Goal: Task Accomplishment & Management: Complete application form

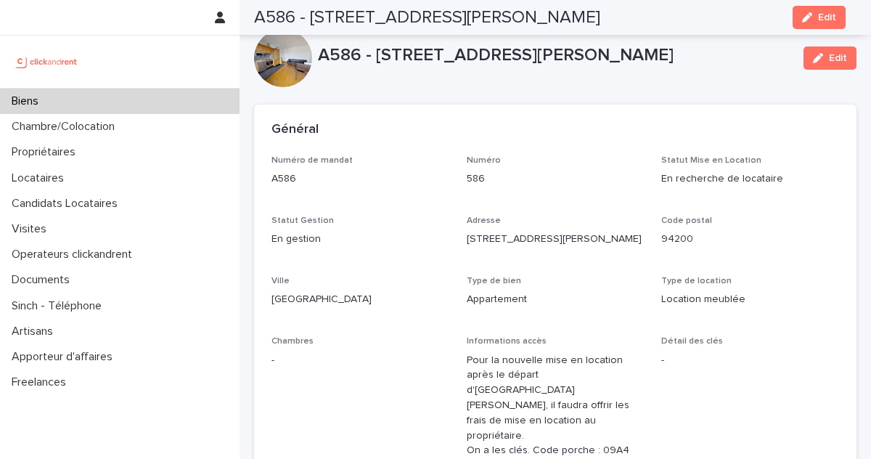
scroll to position [3983, 0]
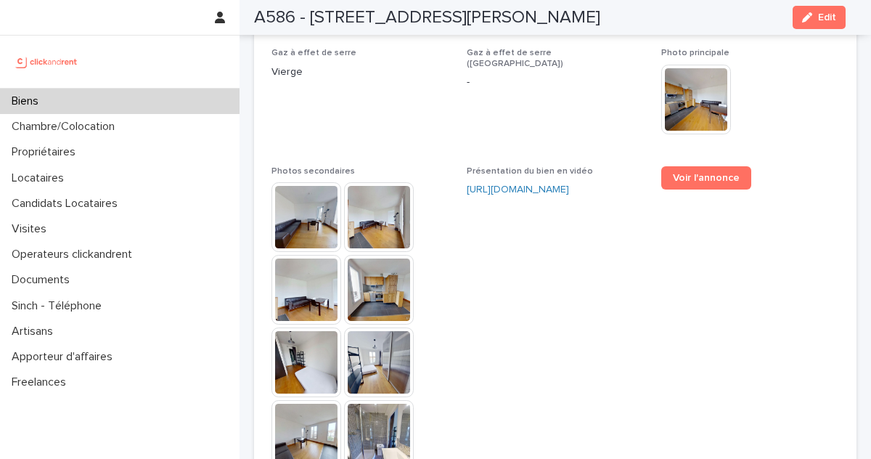
click at [103, 97] on div "Biens" at bounding box center [120, 101] width 240 height 25
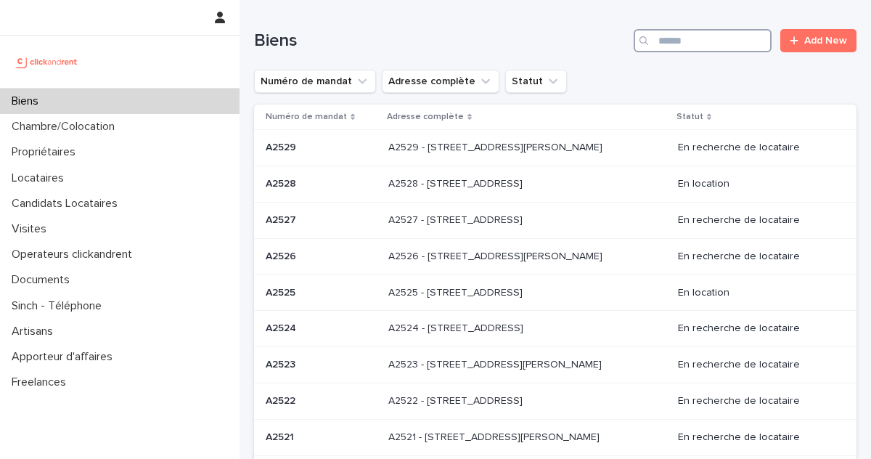
click at [698, 34] on input "Search" at bounding box center [703, 40] width 138 height 23
paste input "*********"
type input "*********"
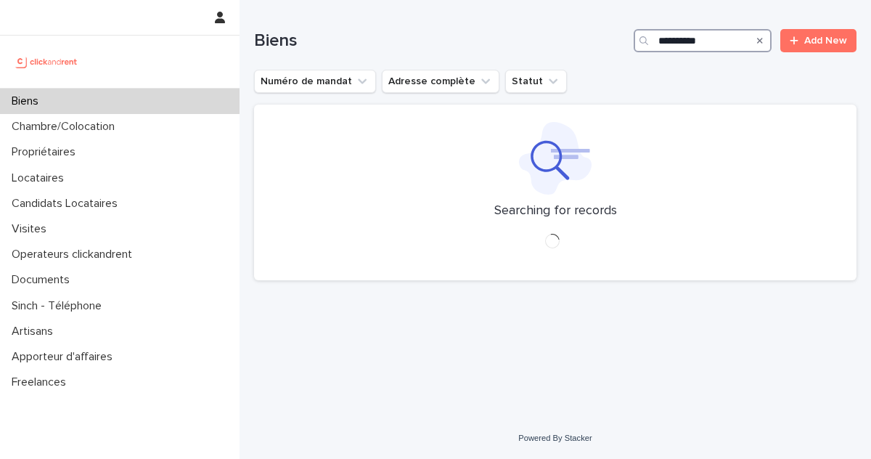
drag, startPoint x: 736, startPoint y: 36, endPoint x: 623, endPoint y: 41, distance: 113.4
click at [623, 41] on div "Biens ********* Add New" at bounding box center [555, 40] width 603 height 23
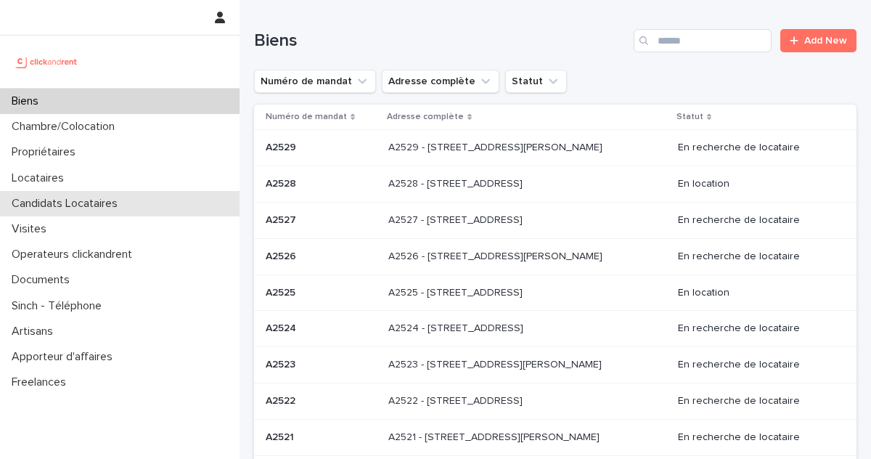
click at [107, 205] on p "Candidats Locataires" at bounding box center [67, 204] width 123 height 14
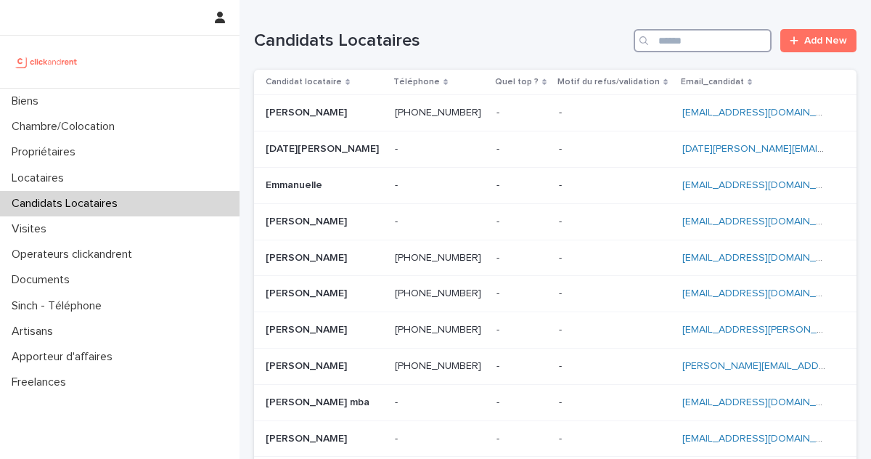
click at [700, 47] on input "Search" at bounding box center [703, 40] width 138 height 23
paste input "*********"
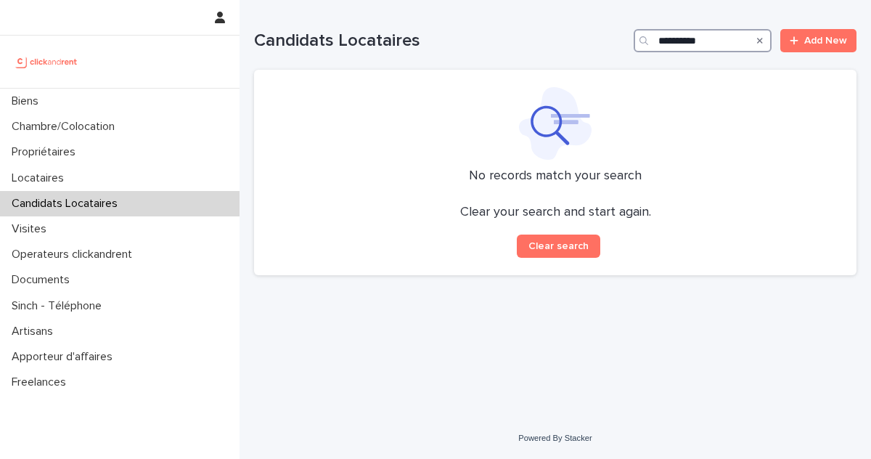
drag, startPoint x: 661, startPoint y: 42, endPoint x: 672, endPoint y: 51, distance: 13.9
click at [661, 43] on input "*********" at bounding box center [703, 40] width 138 height 23
drag, startPoint x: 687, startPoint y: 38, endPoint x: 604, endPoint y: 49, distance: 83.5
click at [604, 49] on div "**********" at bounding box center [555, 40] width 603 height 23
click at [680, 44] on input "**********" at bounding box center [703, 40] width 138 height 23
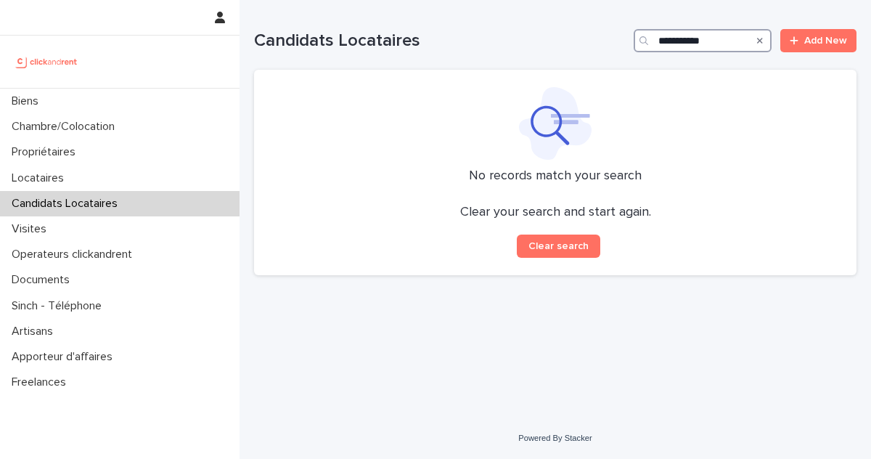
click at [687, 43] on input "**********" at bounding box center [703, 40] width 138 height 23
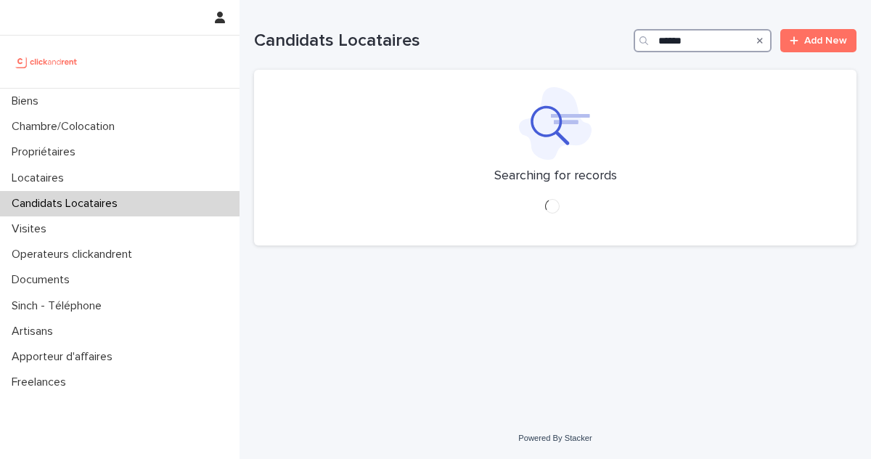
type input "****"
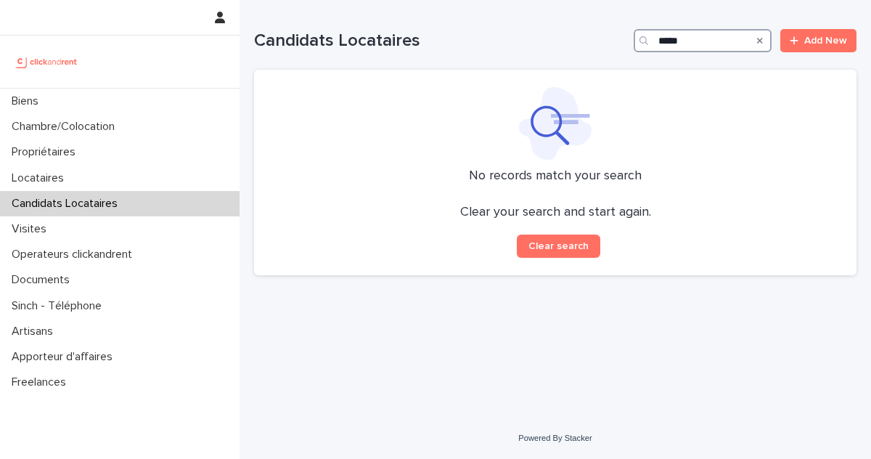
drag, startPoint x: 689, startPoint y: 43, endPoint x: 595, endPoint y: 33, distance: 94.8
click at [595, 33] on div "Candidats Locataires **** Add New" at bounding box center [555, 40] width 603 height 23
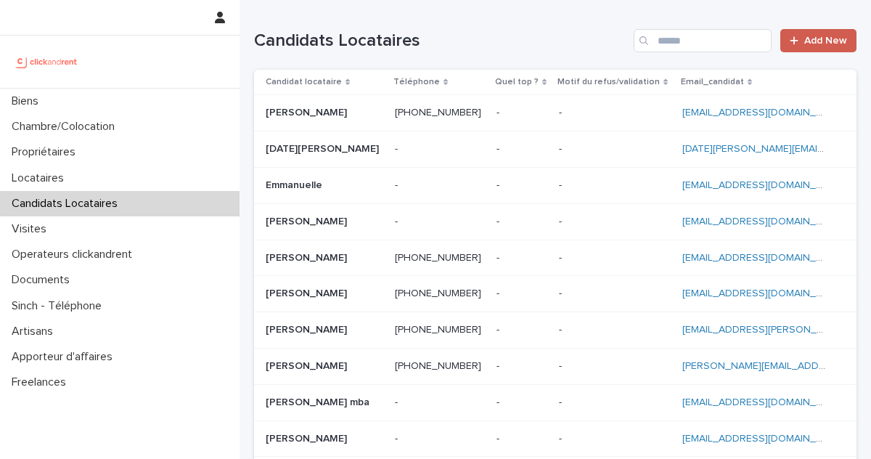
click at [811, 36] on span "Add New" at bounding box center [825, 41] width 43 height 10
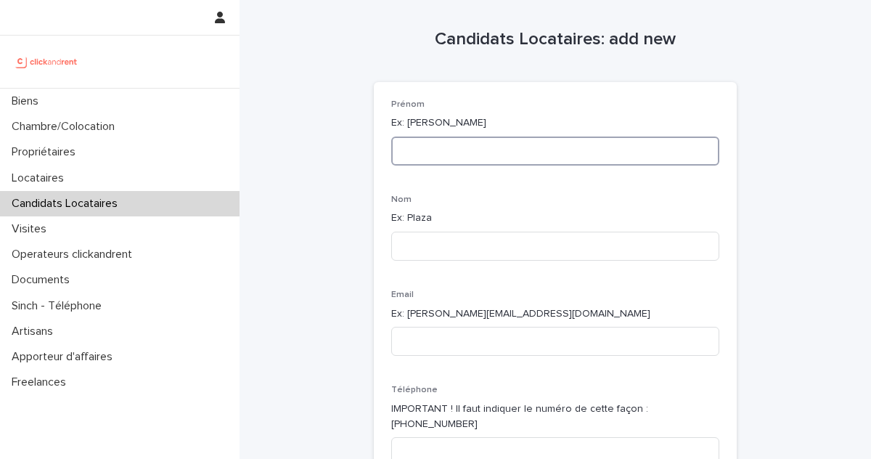
click at [430, 147] on input at bounding box center [555, 150] width 328 height 29
type input "*"
type input "*****"
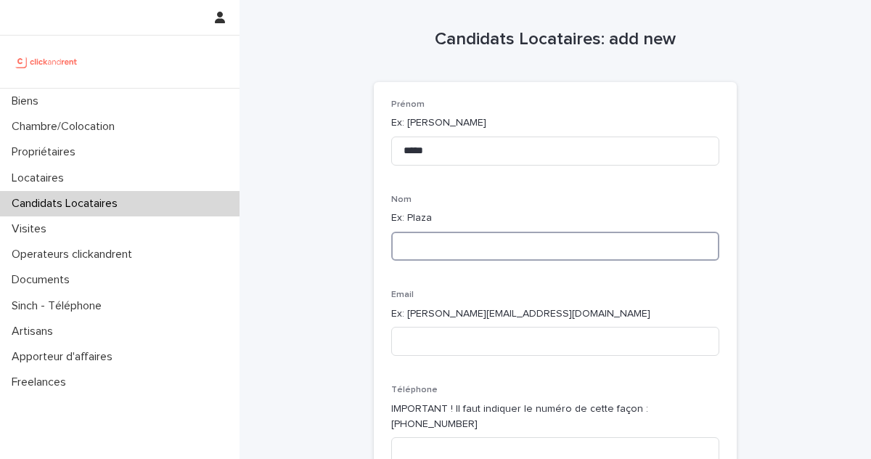
click at [455, 243] on input at bounding box center [555, 246] width 328 height 29
type input "****"
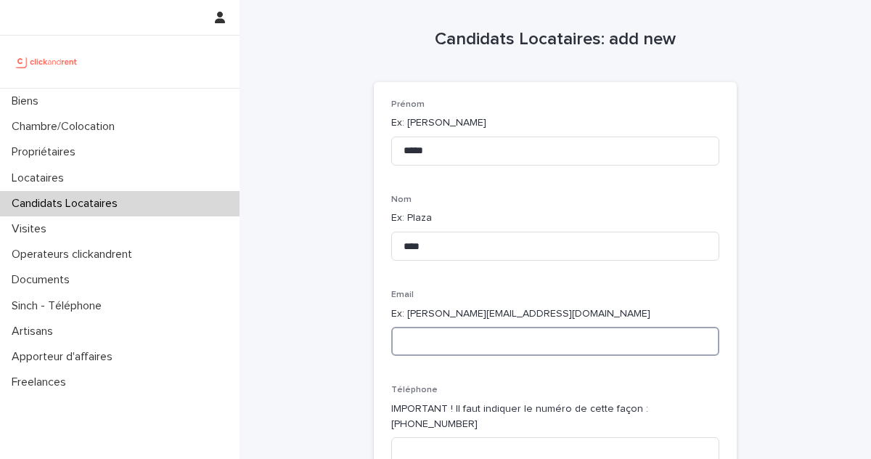
click at [470, 348] on input at bounding box center [555, 341] width 328 height 29
paste input "**********"
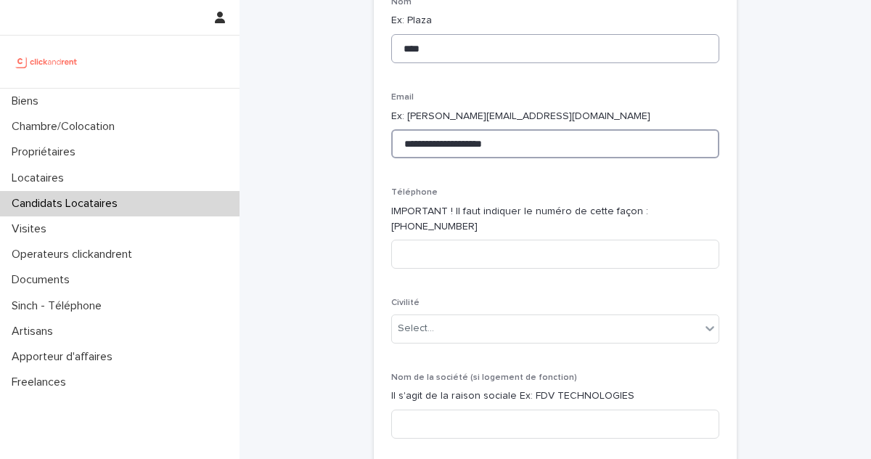
scroll to position [301, 0]
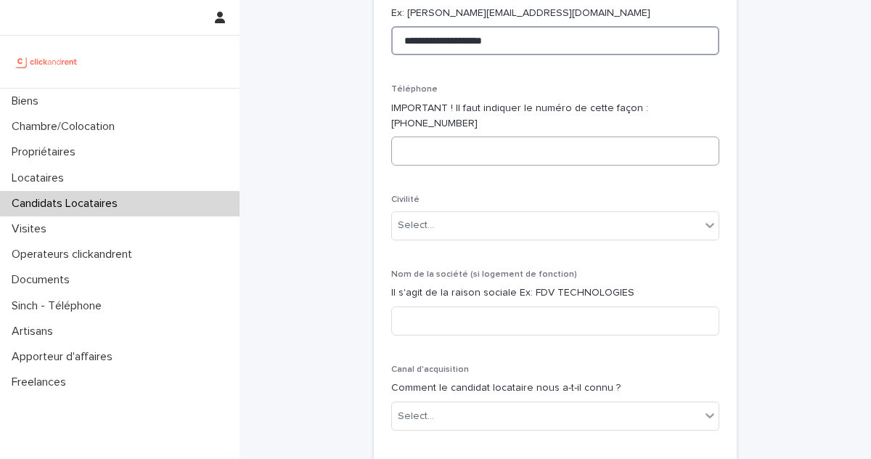
type input "**********"
click at [444, 137] on input at bounding box center [555, 150] width 328 height 29
paste input "**********"
drag, startPoint x: 415, startPoint y: 133, endPoint x: 341, endPoint y: 135, distance: 74.1
click at [341, 135] on div "**********" at bounding box center [555, 372] width 603 height 1347
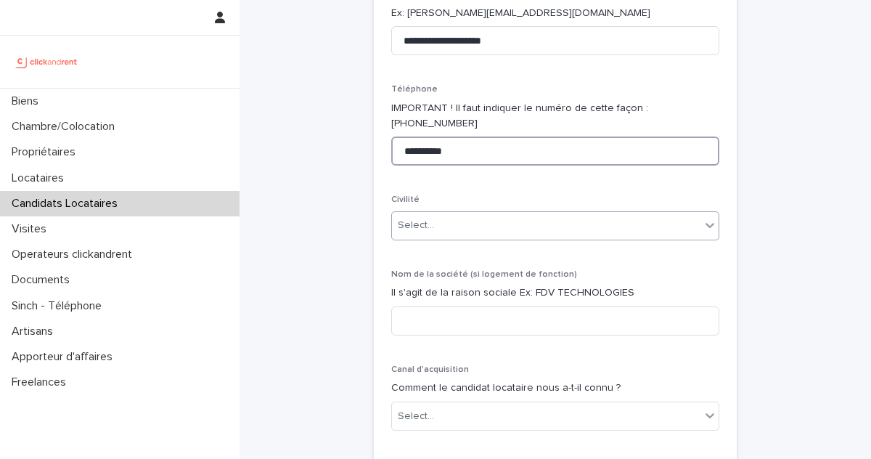
type input "**********"
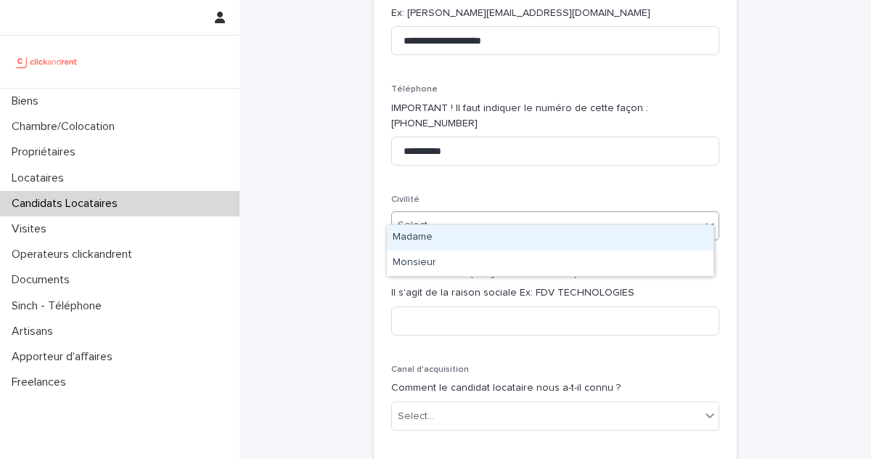
click at [473, 213] on div "Select..." at bounding box center [546, 225] width 309 height 24
click at [416, 240] on div "Madame" at bounding box center [550, 237] width 327 height 25
click at [416, 240] on div "**********" at bounding box center [555, 397] width 328 height 1196
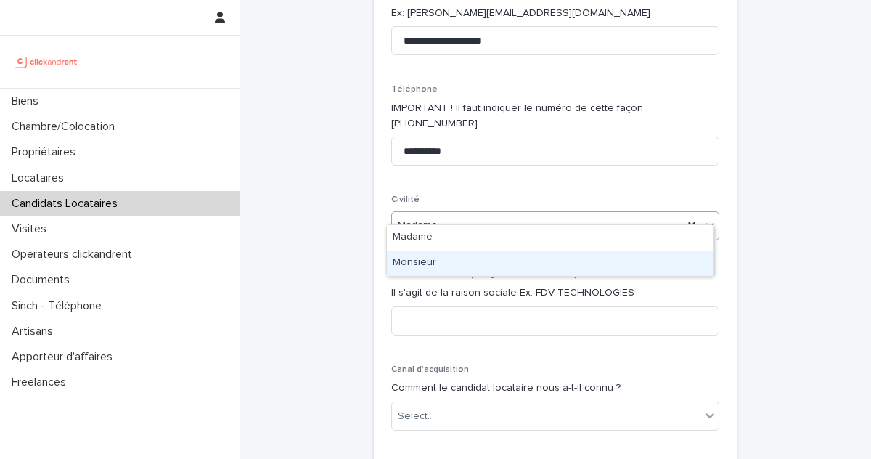
click at [441, 266] on div "Monsieur" at bounding box center [550, 262] width 327 height 25
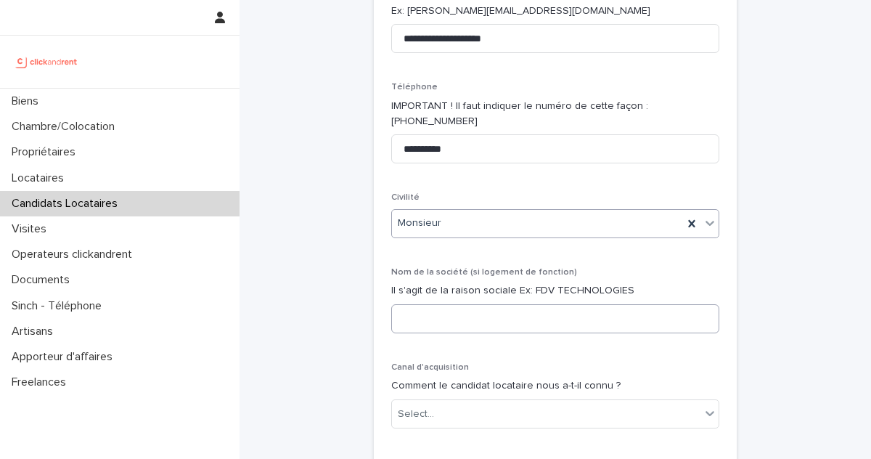
scroll to position [303, 0]
click at [452, 303] on input at bounding box center [555, 317] width 328 height 29
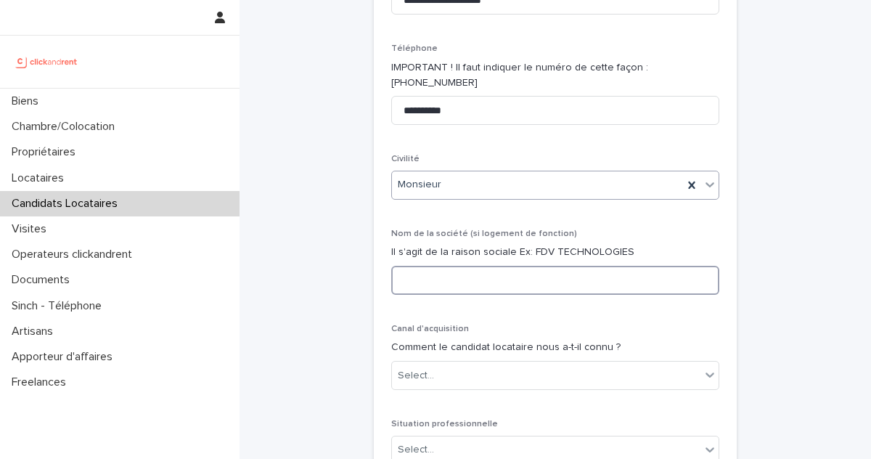
scroll to position [356, 0]
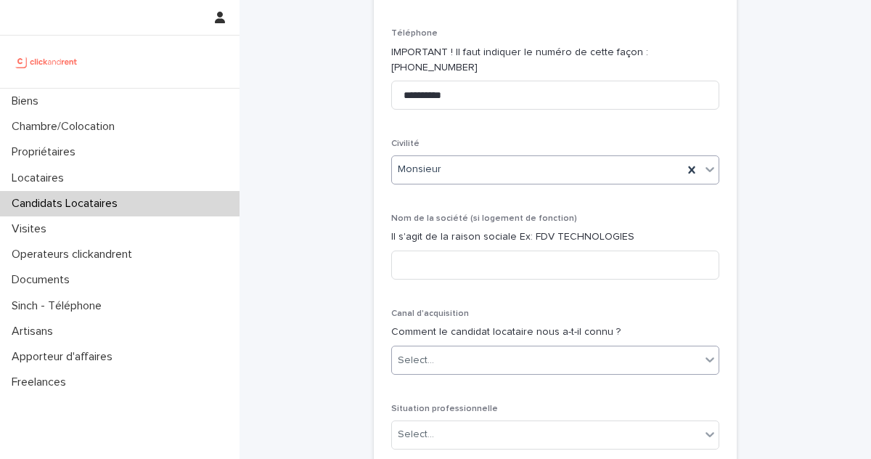
click at [473, 356] on div "Select..." at bounding box center [546, 360] width 309 height 24
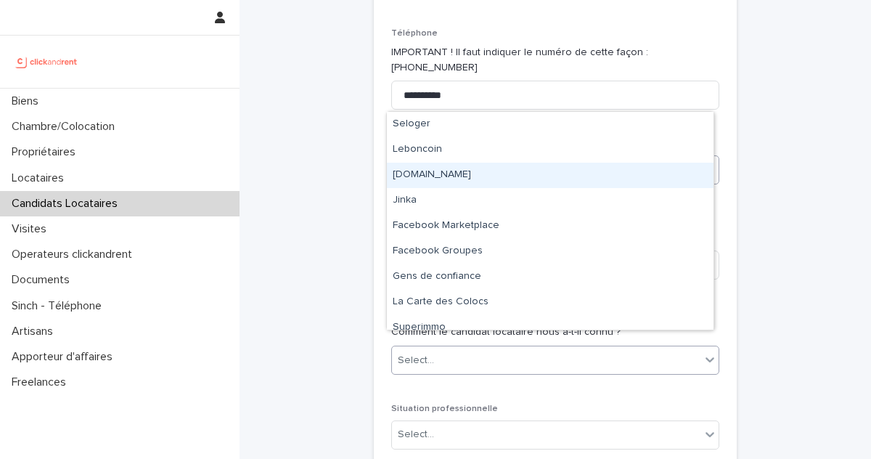
click at [446, 176] on div "[DOMAIN_NAME]" at bounding box center [550, 175] width 327 height 25
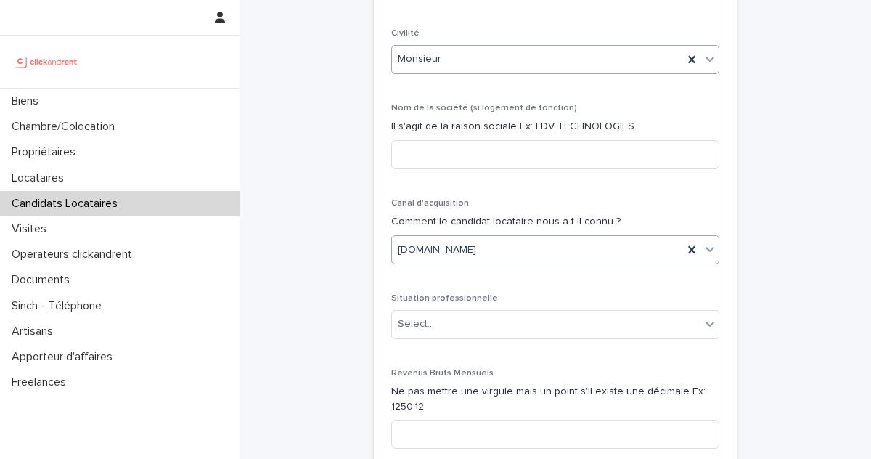
scroll to position [501, 0]
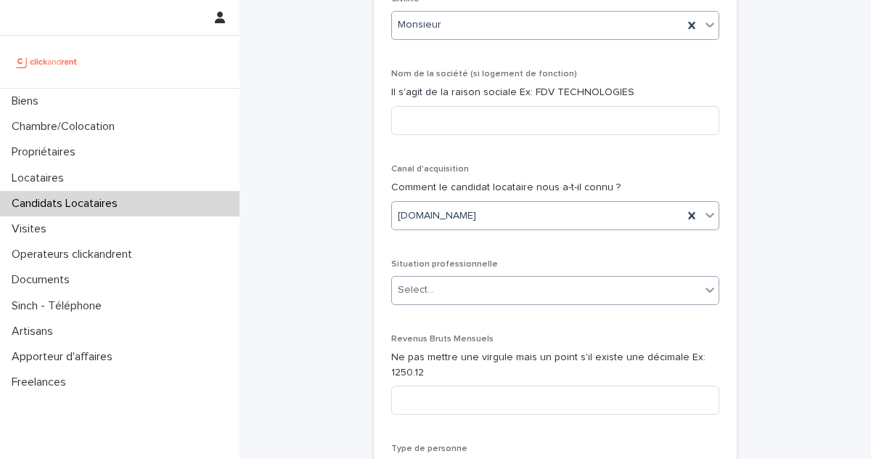
click at [461, 278] on div "Select..." at bounding box center [546, 290] width 309 height 24
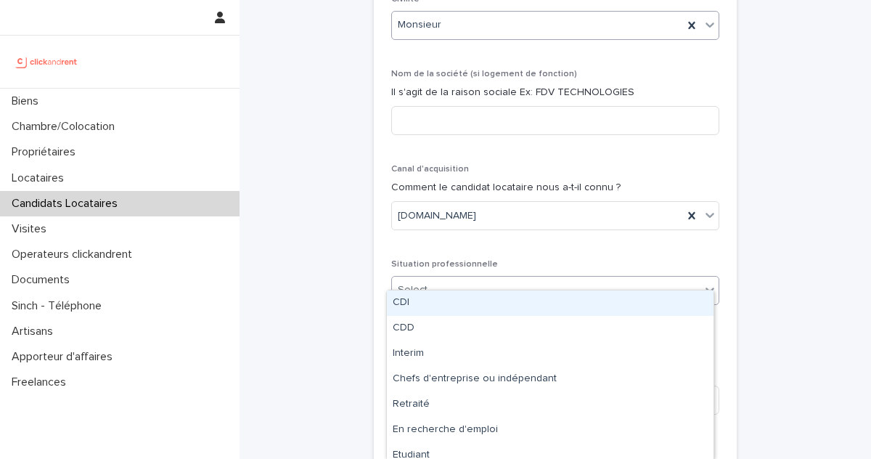
click at [442, 299] on div "CDI" at bounding box center [550, 302] width 327 height 25
drag, startPoint x: 457, startPoint y: 269, endPoint x: 458, endPoint y: 298, distance: 29.8
click at [457, 278] on div "CDI" at bounding box center [537, 290] width 291 height 24
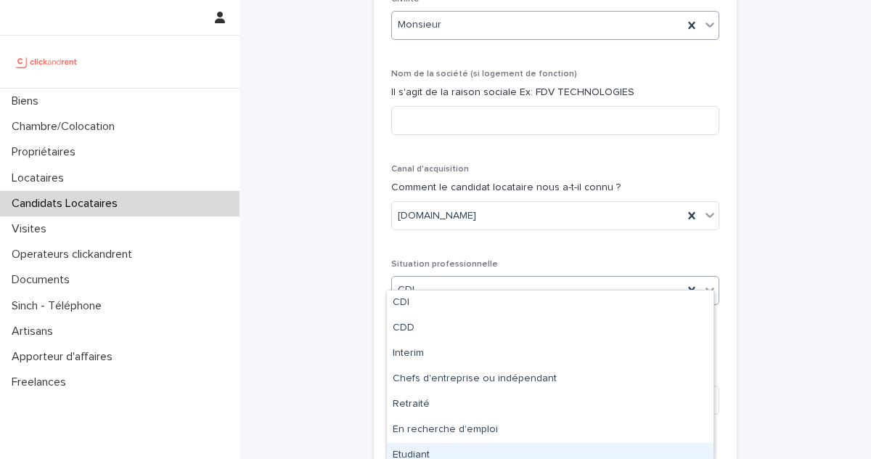
click at [452, 449] on div "Etudiant" at bounding box center [550, 455] width 327 height 25
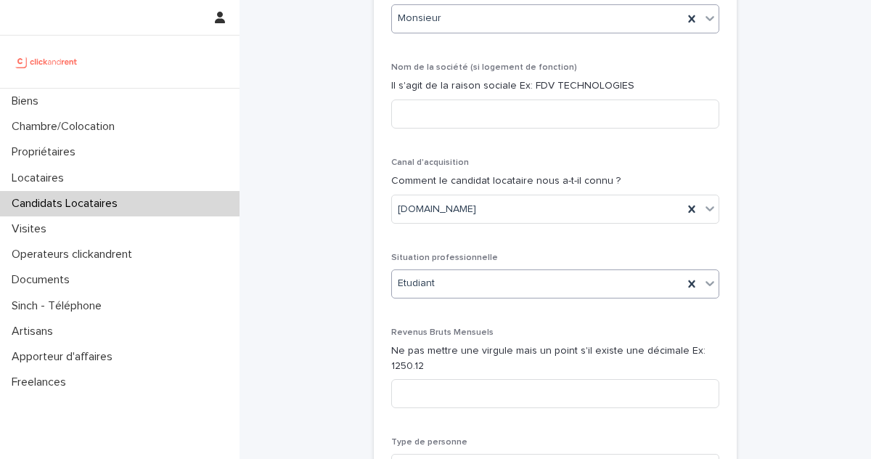
scroll to position [629, 0]
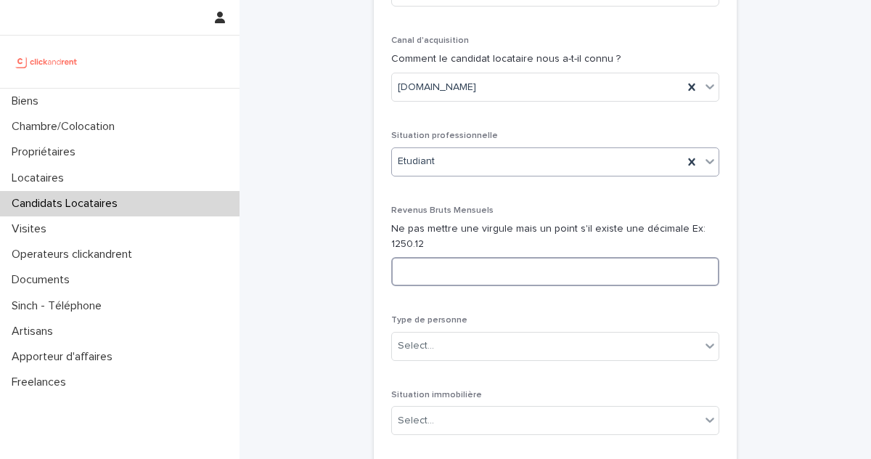
click at [442, 270] on input at bounding box center [555, 271] width 328 height 29
type input "****"
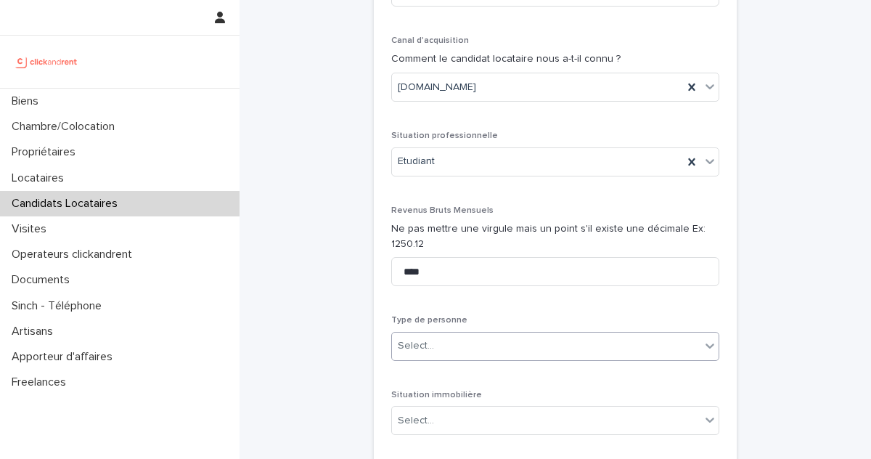
click at [515, 334] on div "Select..." at bounding box center [546, 346] width 309 height 24
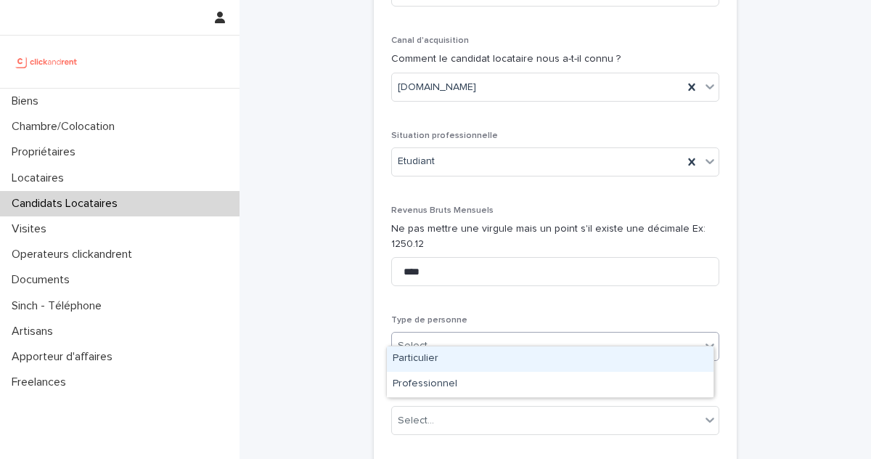
click at [464, 357] on div "Particulier" at bounding box center [550, 358] width 327 height 25
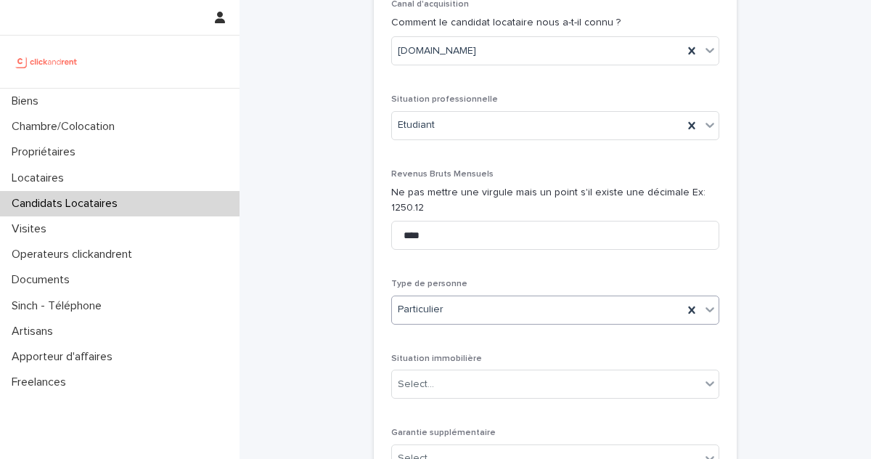
scroll to position [743, 0]
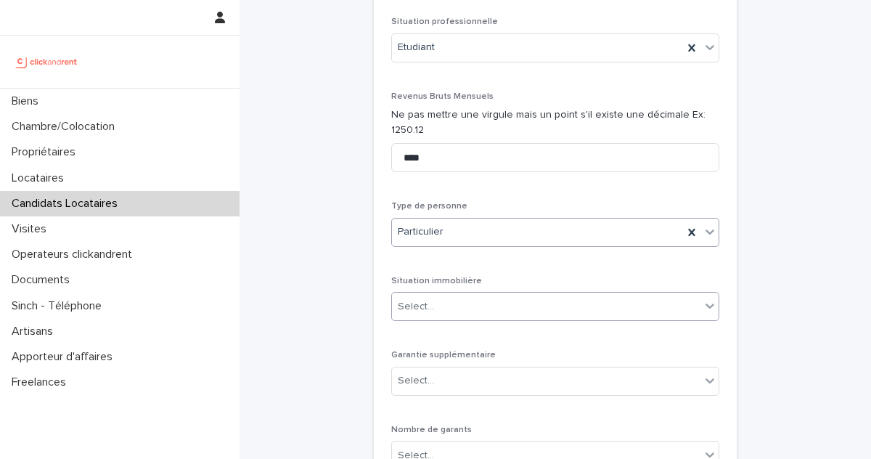
click at [441, 295] on div "Select..." at bounding box center [546, 307] width 309 height 24
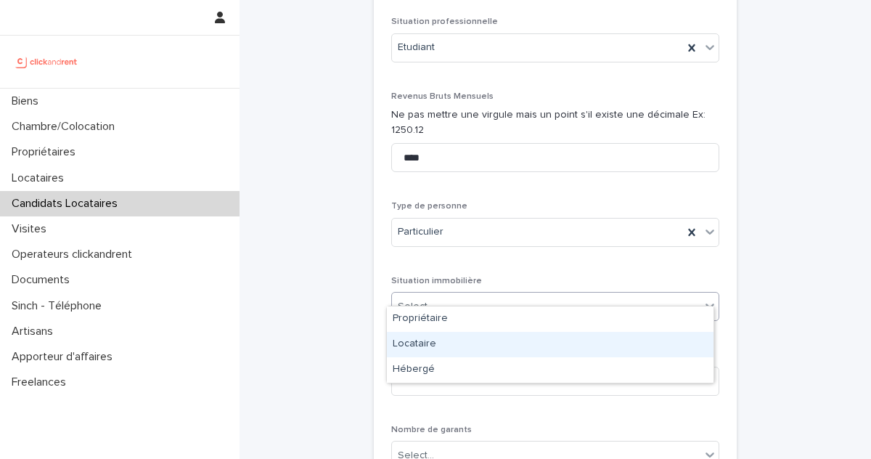
click at [443, 343] on div "Locataire" at bounding box center [550, 344] width 327 height 25
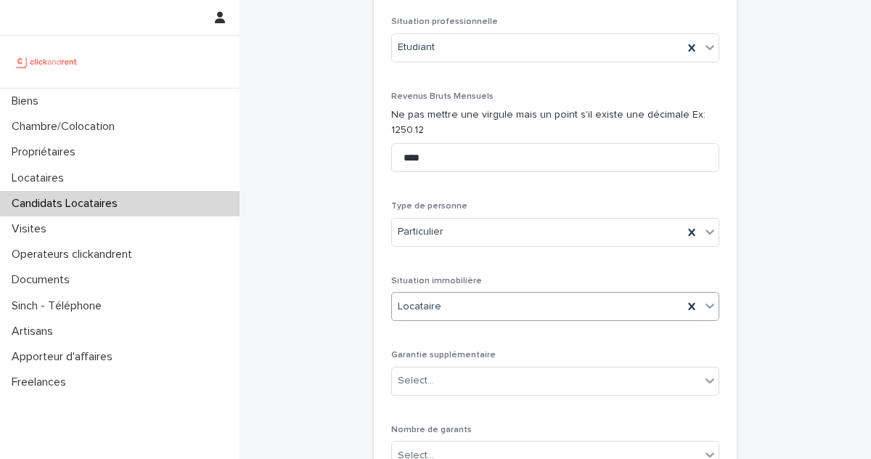
scroll to position [769, 0]
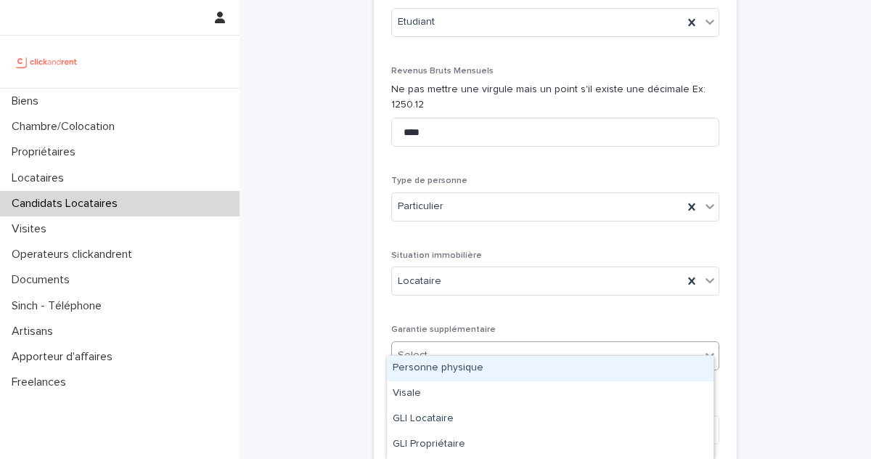
click at [446, 343] on div "Select..." at bounding box center [546, 355] width 309 height 24
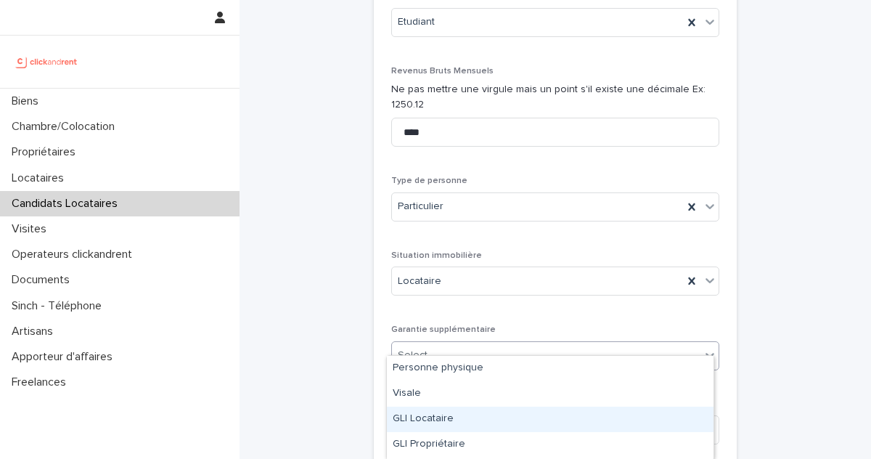
scroll to position [49, 0]
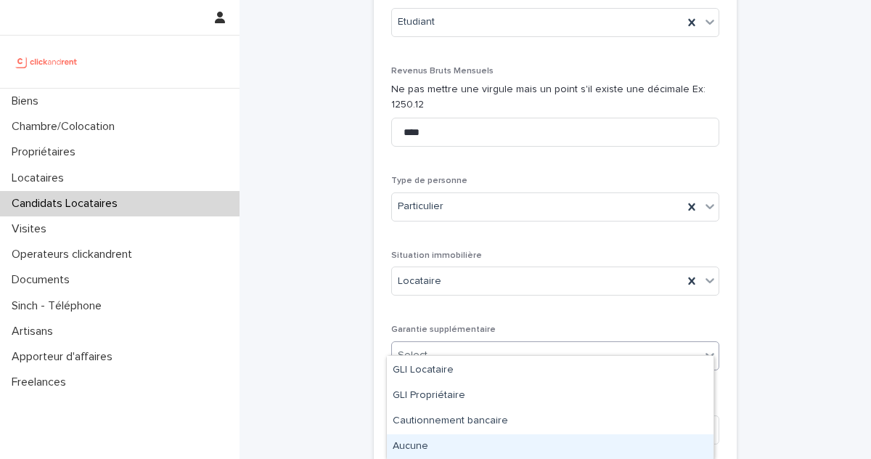
click at [431, 449] on div "Aucune" at bounding box center [550, 446] width 327 height 25
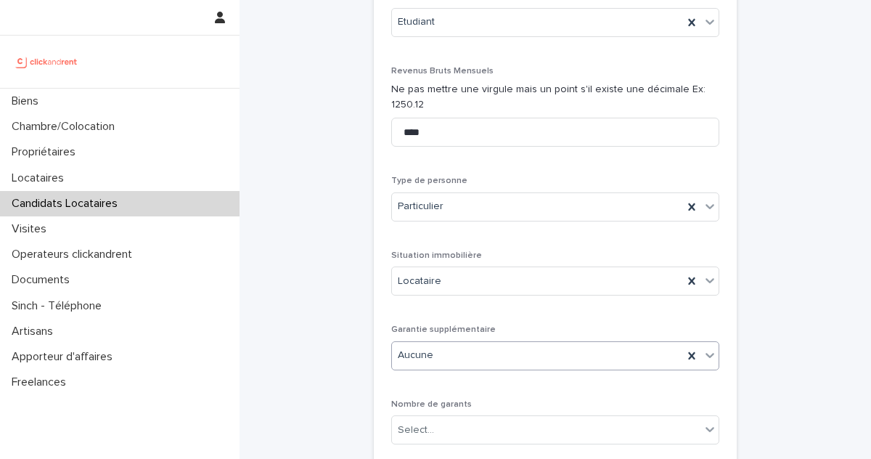
scroll to position [801, 0]
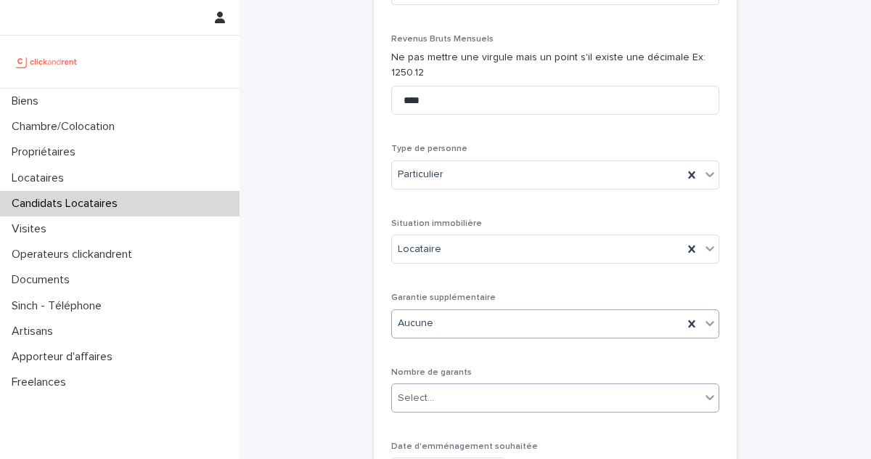
click at [431, 392] on div "Select..." at bounding box center [546, 398] width 309 height 24
click at [442, 311] on div "Aucune" at bounding box center [537, 323] width 291 height 24
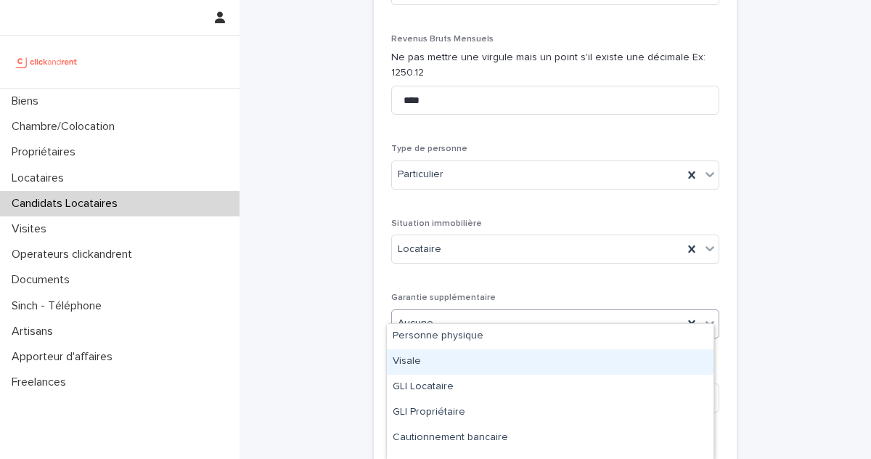
click at [451, 364] on div "Visale" at bounding box center [550, 361] width 327 height 25
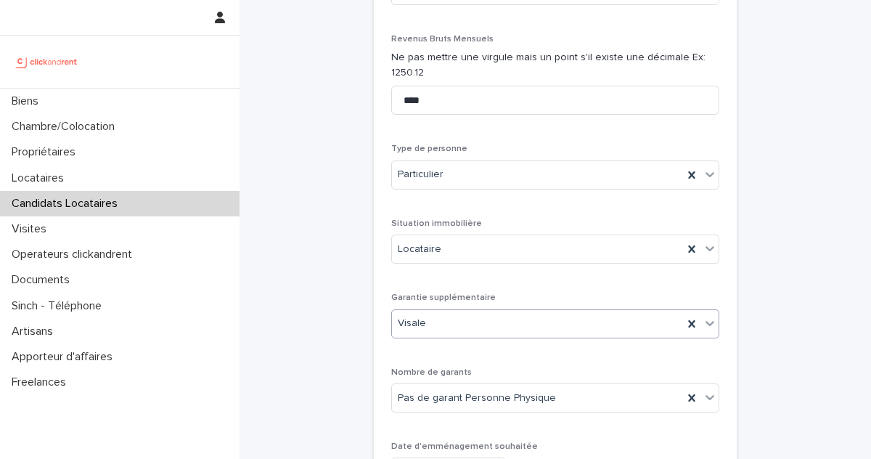
scroll to position [936, 0]
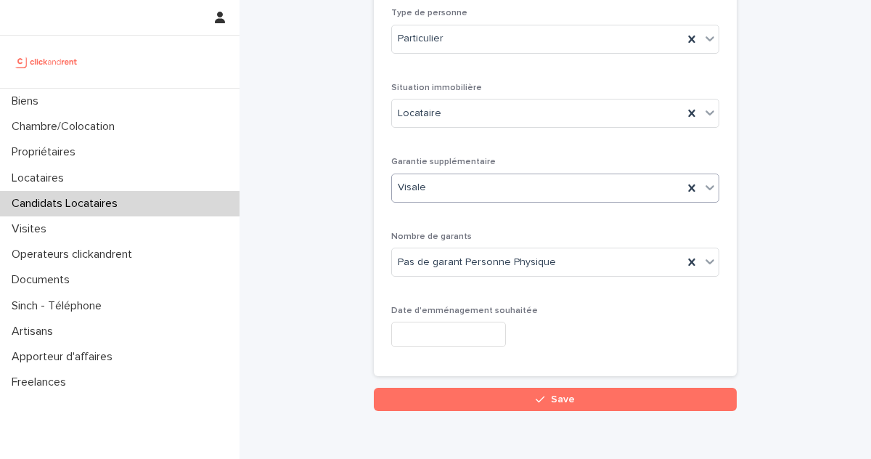
click at [445, 322] on input "text" at bounding box center [448, 334] width 115 height 25
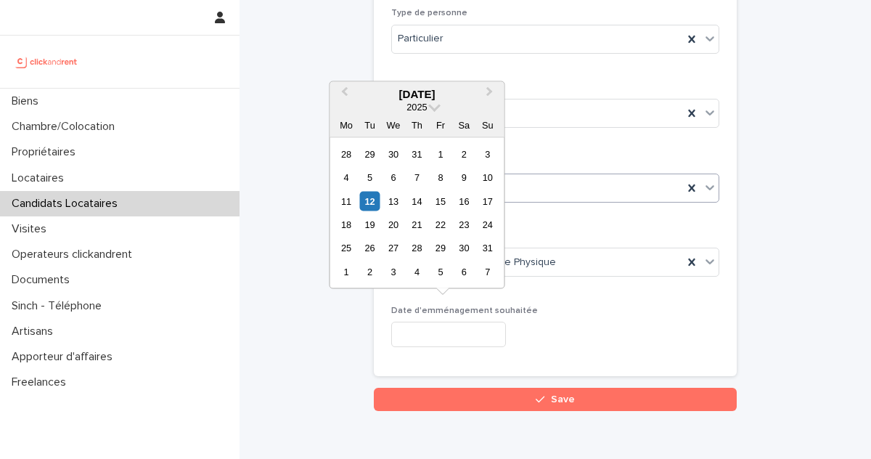
click at [395, 203] on div "13" at bounding box center [393, 201] width 20 height 20
type input "*********"
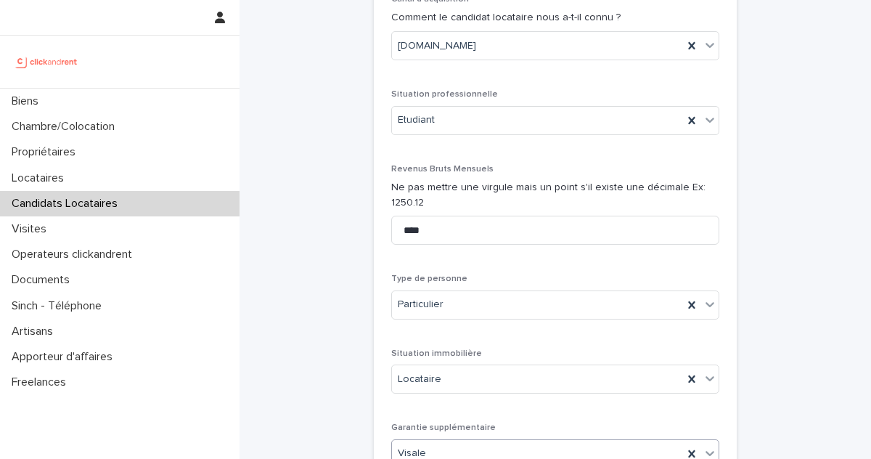
scroll to position [987, 0]
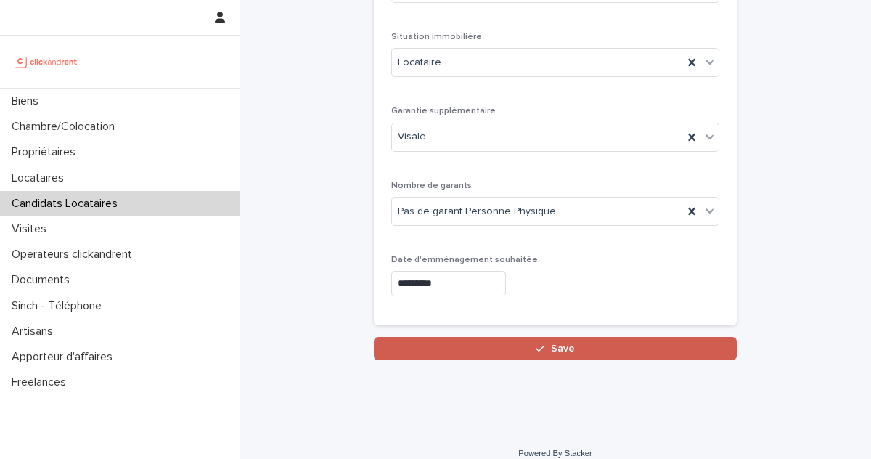
click at [589, 337] on button "Save" at bounding box center [555, 348] width 363 height 23
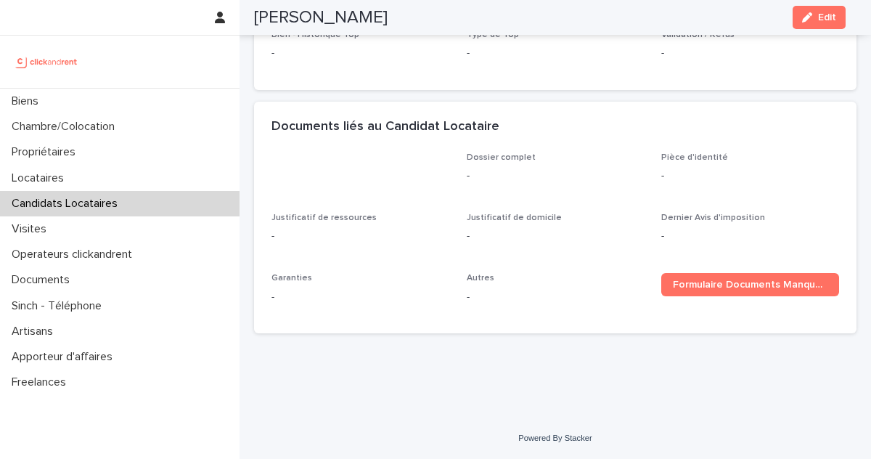
scroll to position [355, 0]
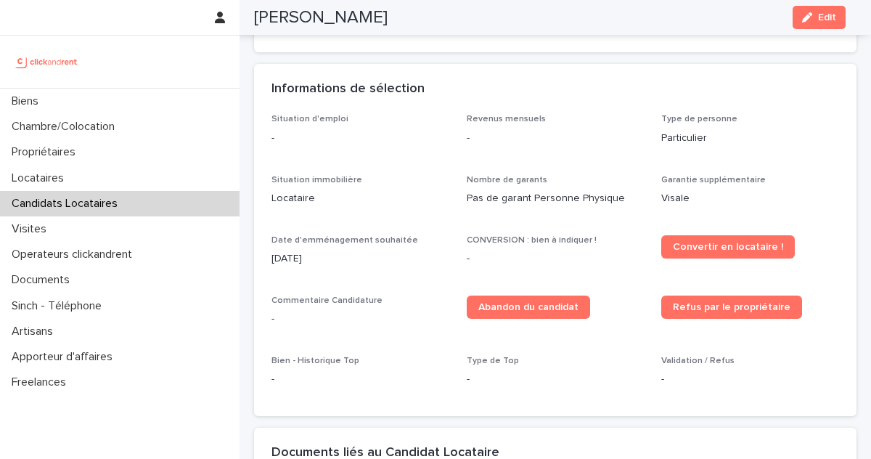
click at [814, 17] on div "button" at bounding box center [810, 17] width 16 height 10
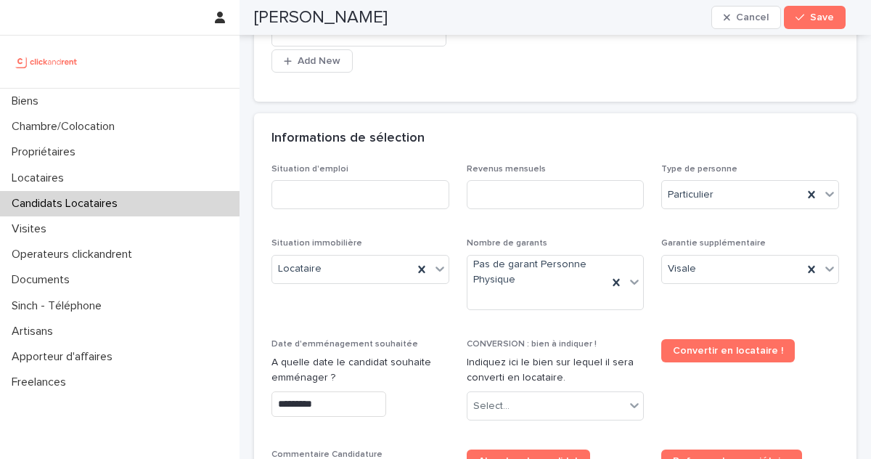
scroll to position [489, 0]
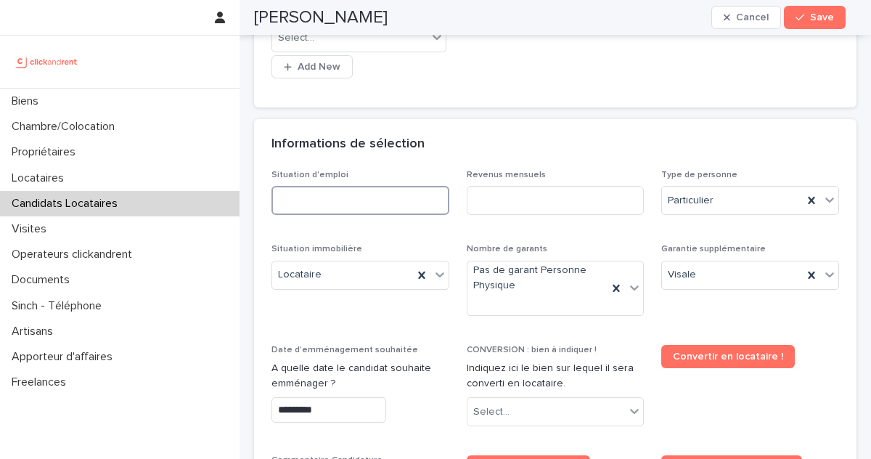
click at [340, 186] on input at bounding box center [360, 200] width 178 height 29
type input "********"
click at [512, 186] on input at bounding box center [556, 200] width 178 height 29
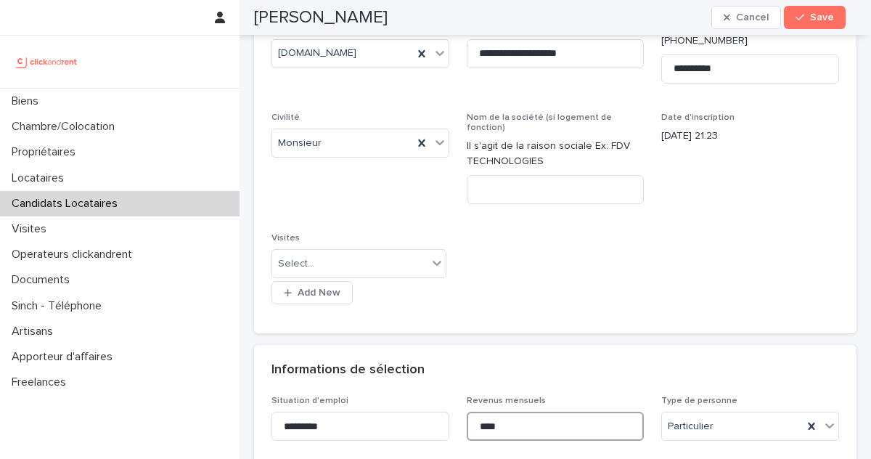
scroll to position [8, 0]
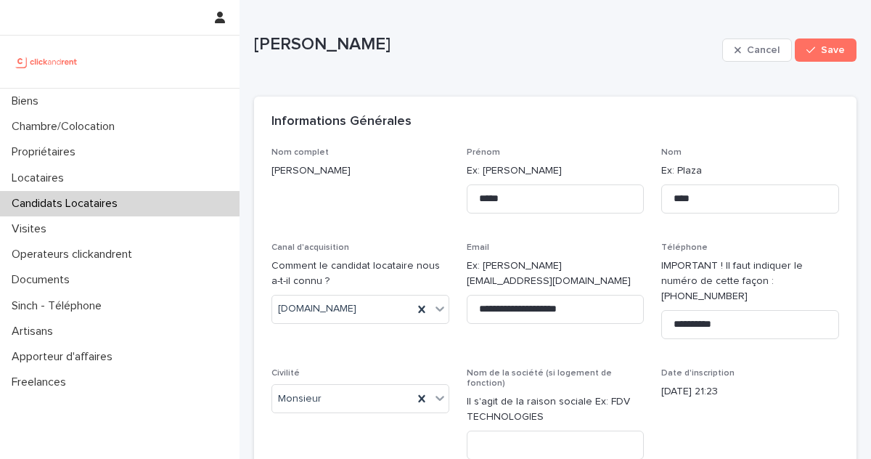
type input "****"
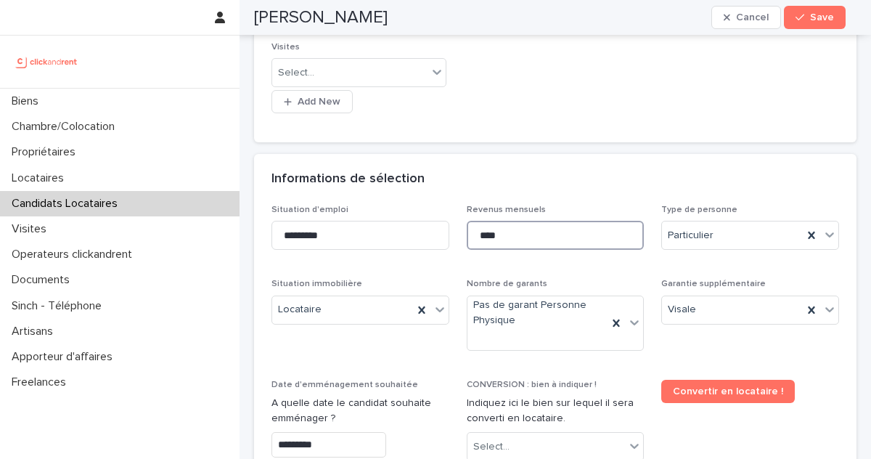
scroll to position [590, 0]
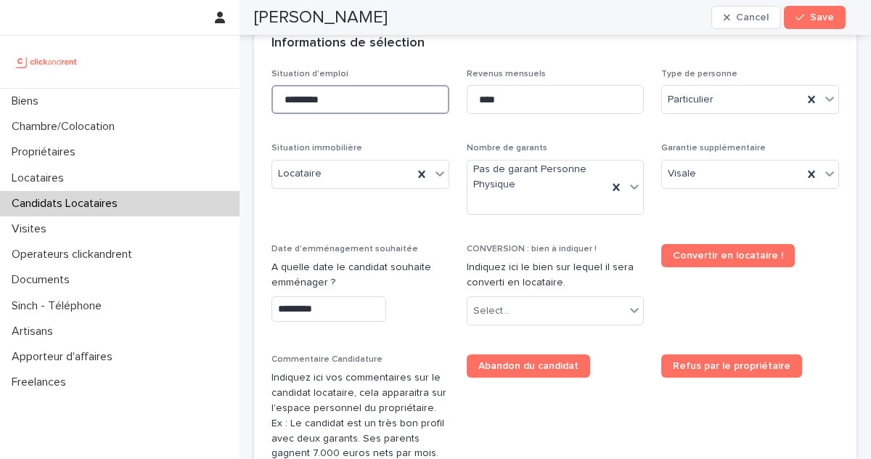
drag, startPoint x: 347, startPoint y: 73, endPoint x: 218, endPoint y: 63, distance: 129.6
click at [240, 63] on div "**********" at bounding box center [556, 255] width 632 height 1691
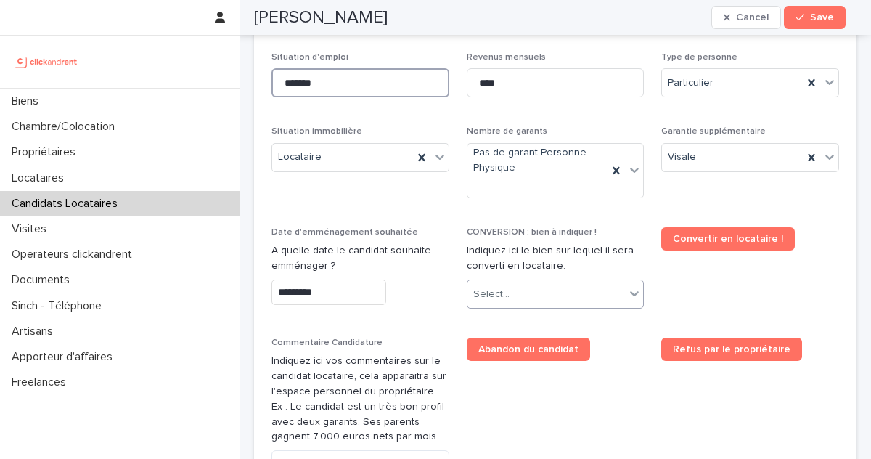
scroll to position [632, 0]
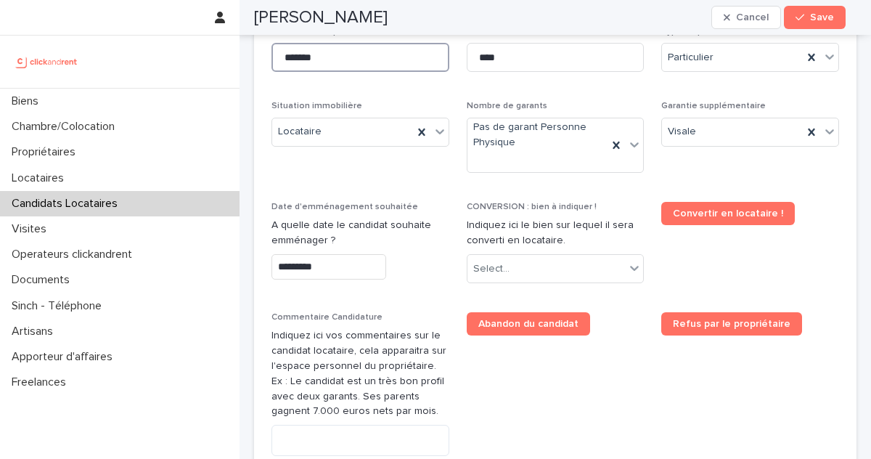
type input "*******"
click at [505, 257] on div "Select..." at bounding box center [546, 269] width 158 height 24
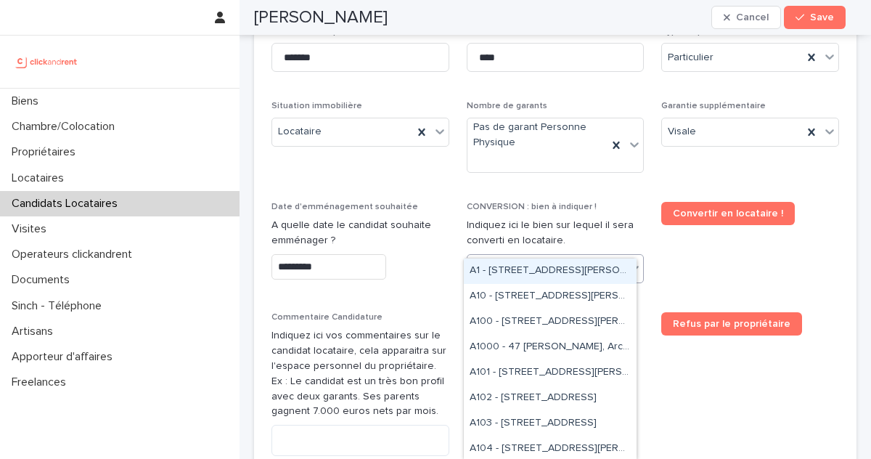
paste input "*****"
type input "*****"
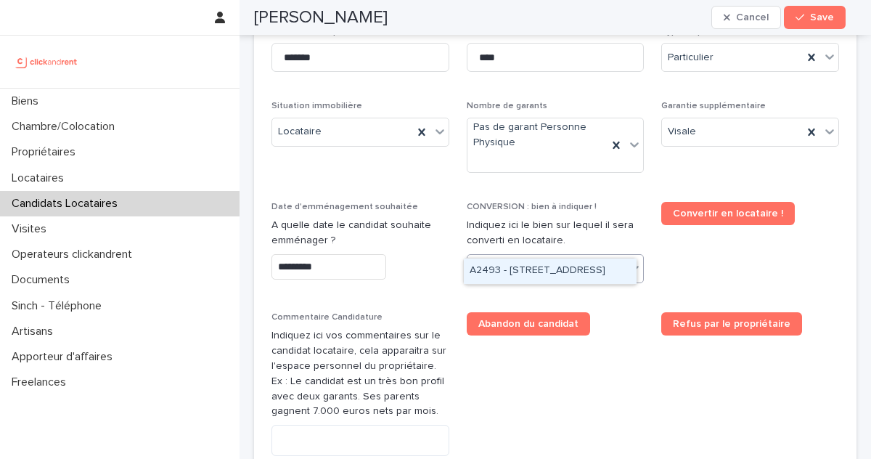
click at [510, 269] on div "A2493 - [STREET_ADDRESS]" at bounding box center [550, 270] width 173 height 25
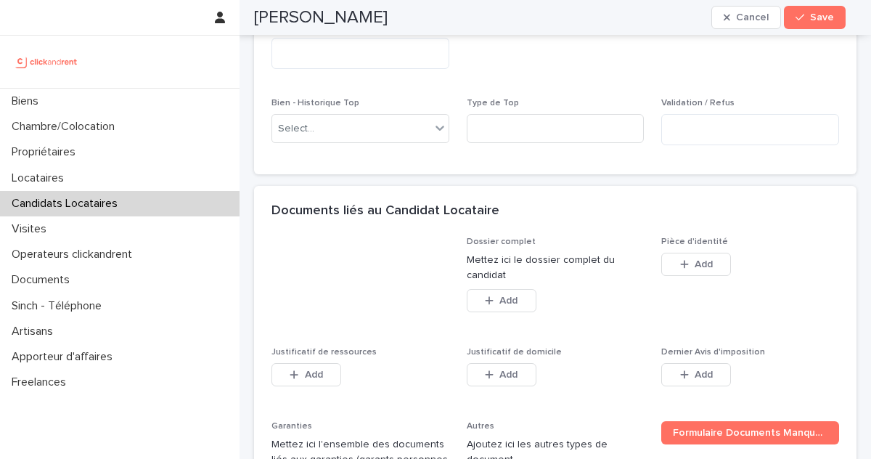
scroll to position [1089, 0]
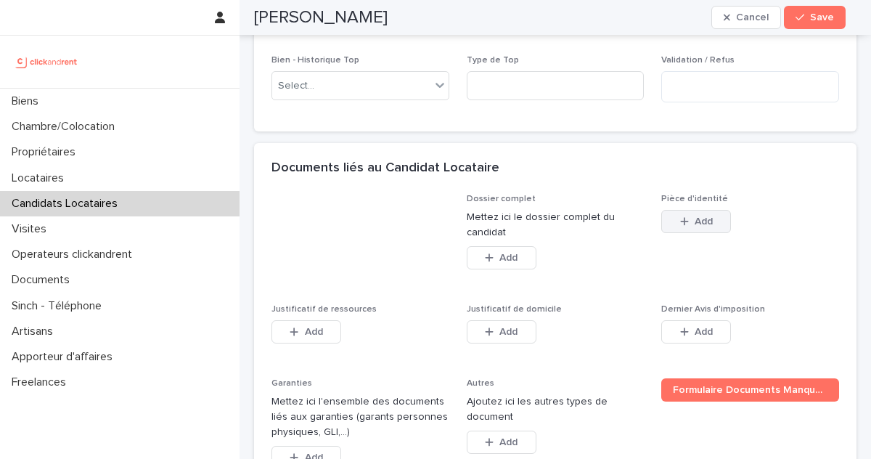
click at [695, 210] on button "Add" at bounding box center [696, 221] width 70 height 23
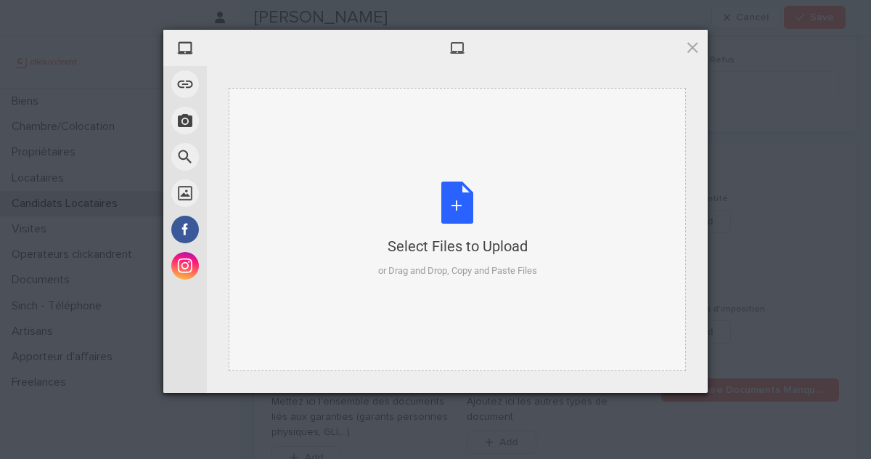
click at [511, 276] on div "or Drag and Drop, Copy and Paste Files" at bounding box center [457, 271] width 159 height 15
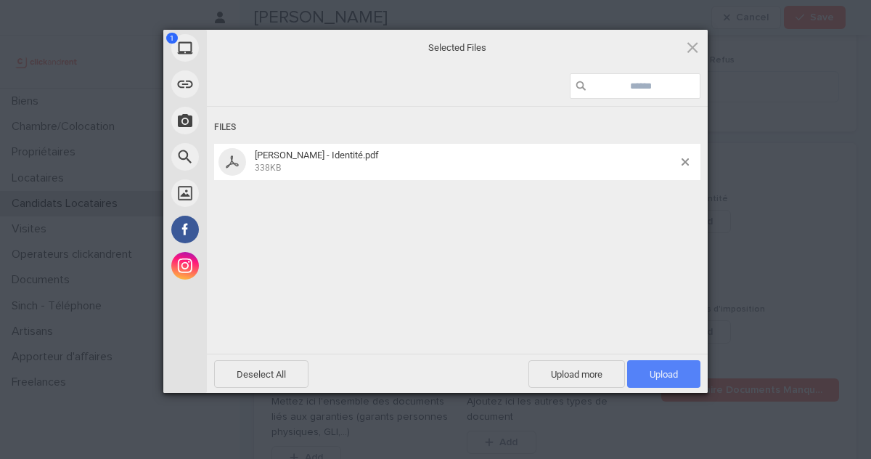
click at [669, 364] on span "Upload 1" at bounding box center [663, 374] width 73 height 28
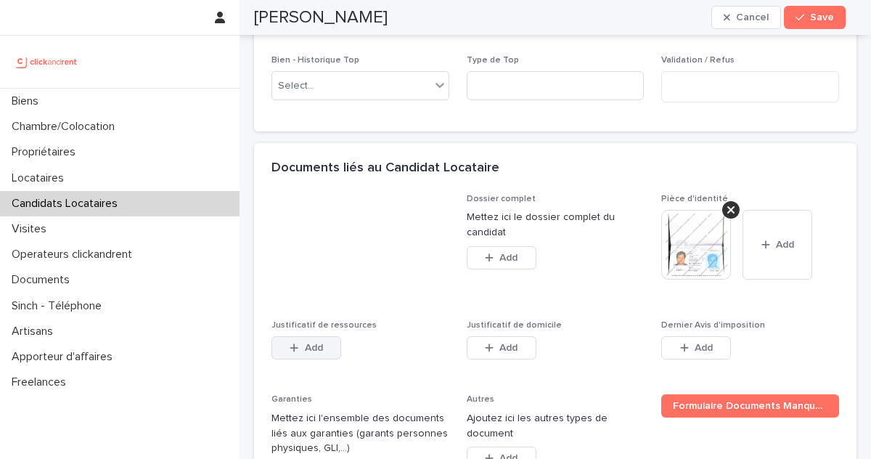
click at [295, 336] on button "Add" at bounding box center [306, 347] width 70 height 23
click at [318, 343] on span "Add" at bounding box center [314, 348] width 18 height 10
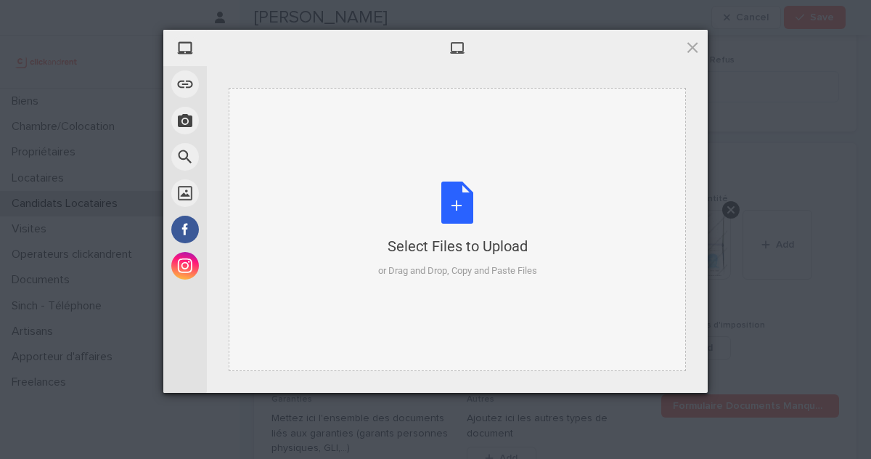
click at [460, 271] on div "or Drag and Drop, Copy and Paste Files" at bounding box center [457, 271] width 159 height 15
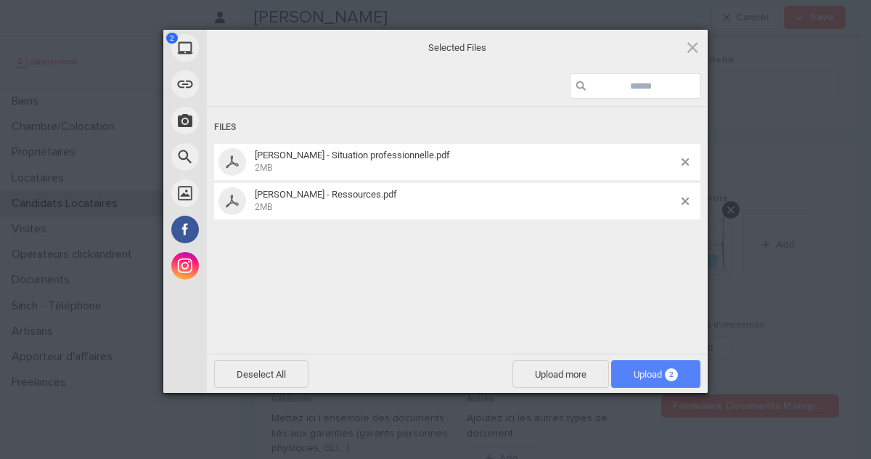
click at [642, 374] on span "Upload 2" at bounding box center [656, 374] width 44 height 11
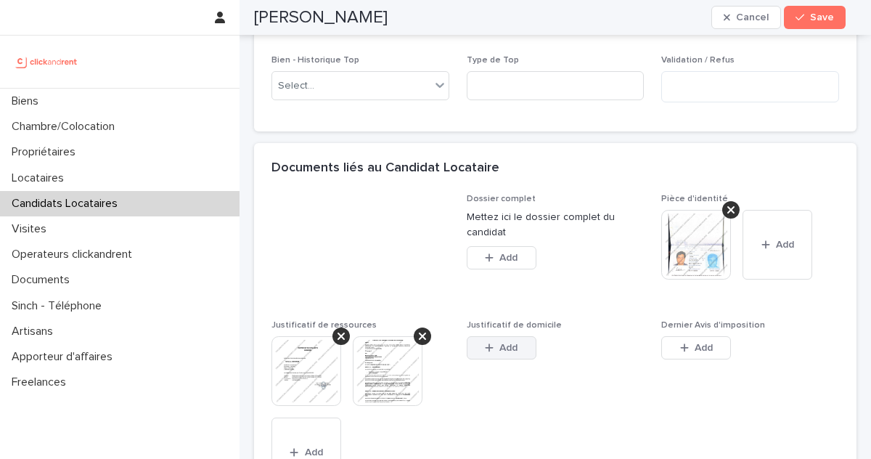
click at [526, 336] on button "Add" at bounding box center [502, 347] width 70 height 23
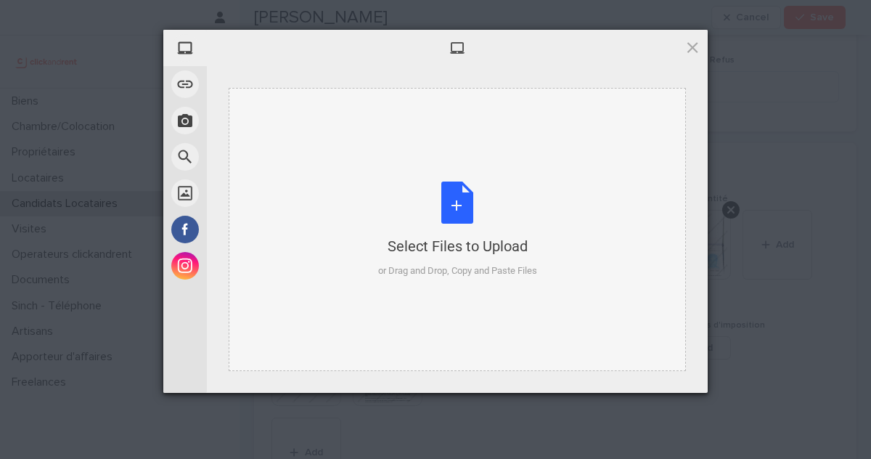
click at [427, 269] on div "or Drag and Drop, Copy and Paste Files" at bounding box center [457, 271] width 159 height 15
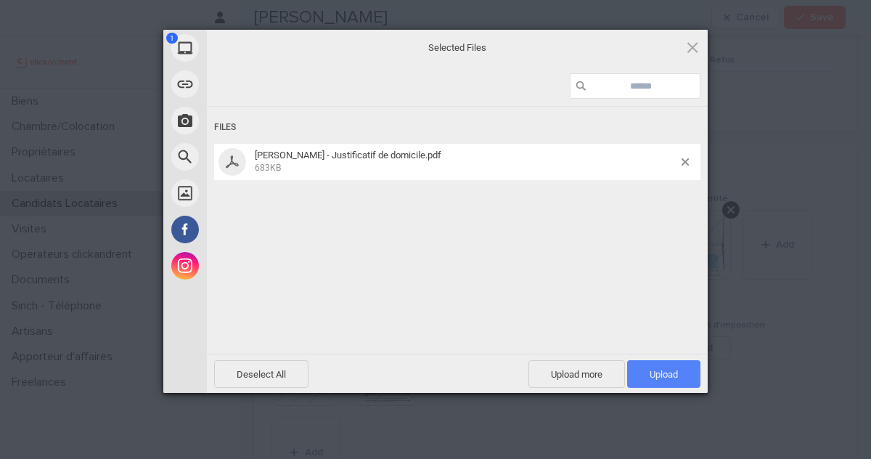
click at [658, 380] on span "Upload 1" at bounding box center [663, 374] width 73 height 28
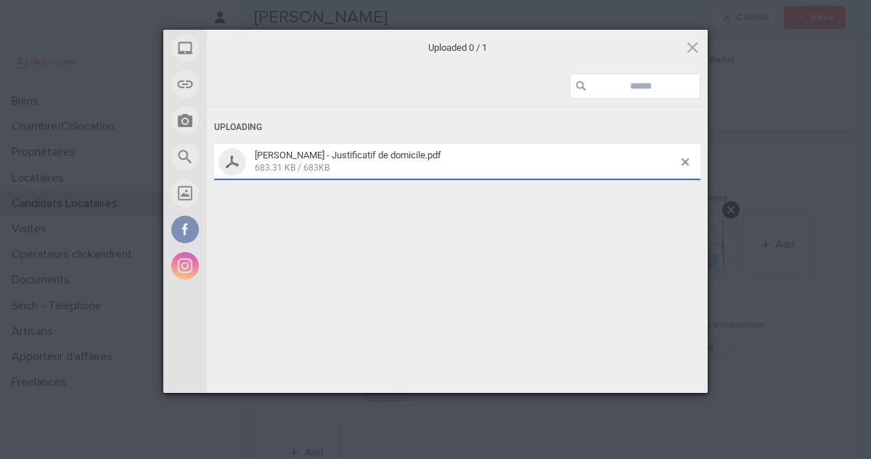
click at [777, 336] on div "My Device Link (URL) Take Photo Web Search Unsplash Facebook Instagram Uploaded…" at bounding box center [435, 229] width 871 height 459
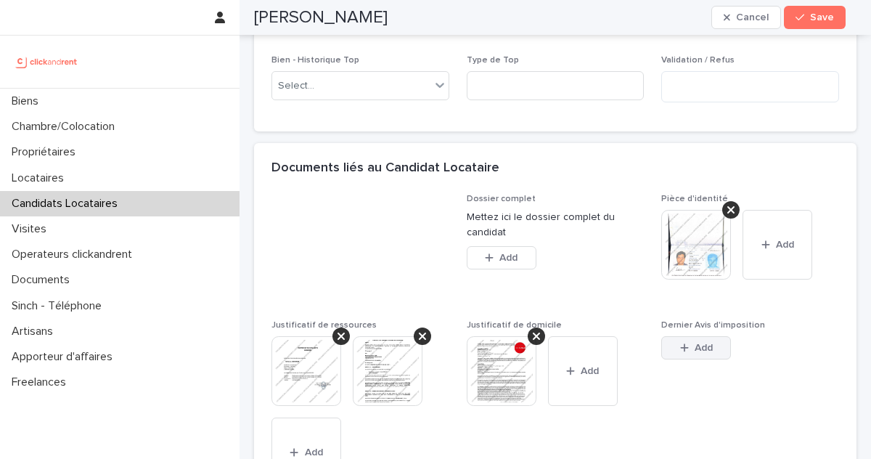
click at [685, 343] on div "button" at bounding box center [687, 348] width 15 height 10
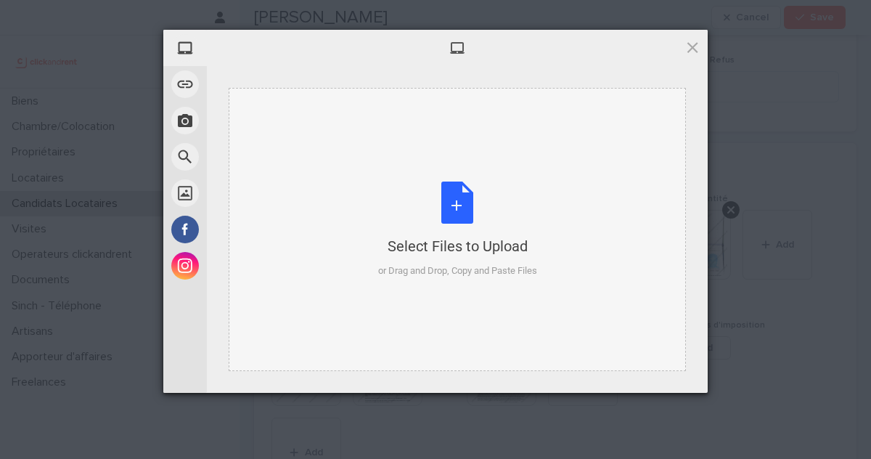
click at [369, 192] on div "Select Files to Upload or Drag and Drop, Copy and Paste Files" at bounding box center [457, 229] width 457 height 283
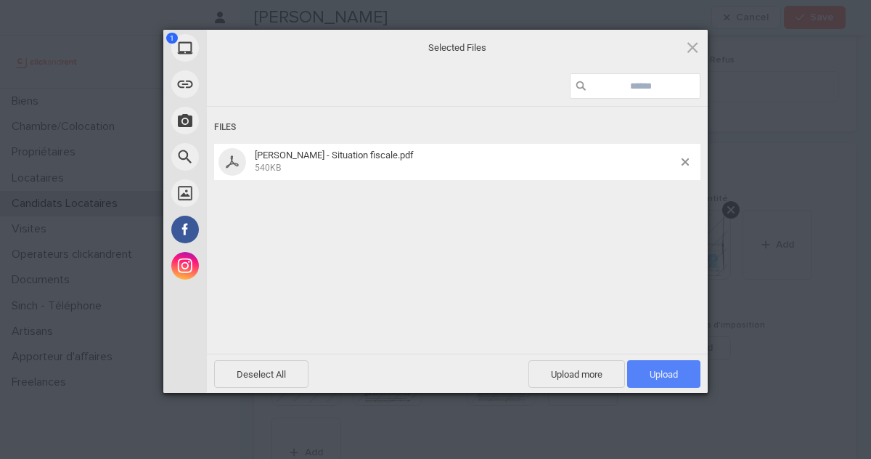
click at [677, 380] on span "Upload 1" at bounding box center [663, 374] width 73 height 28
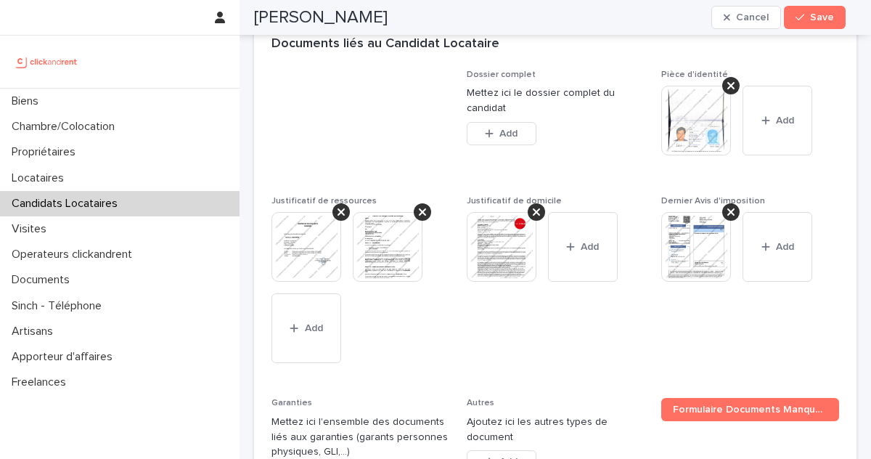
scroll to position [1239, 0]
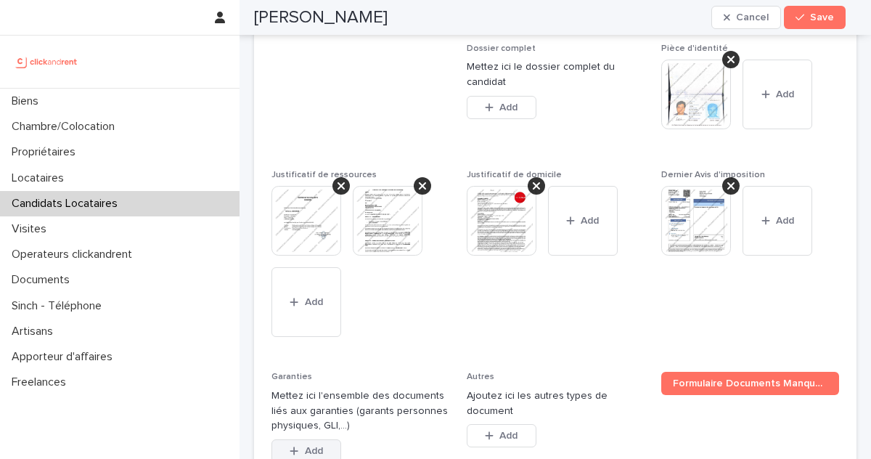
click at [334, 439] on button "Add" at bounding box center [306, 450] width 70 height 23
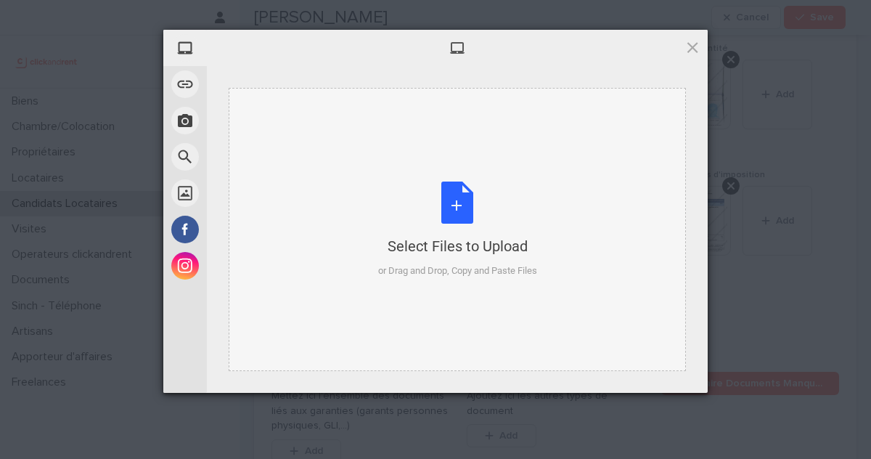
click at [470, 261] on div "Select Files to Upload or Drag and Drop, Copy and Paste Files" at bounding box center [457, 229] width 159 height 97
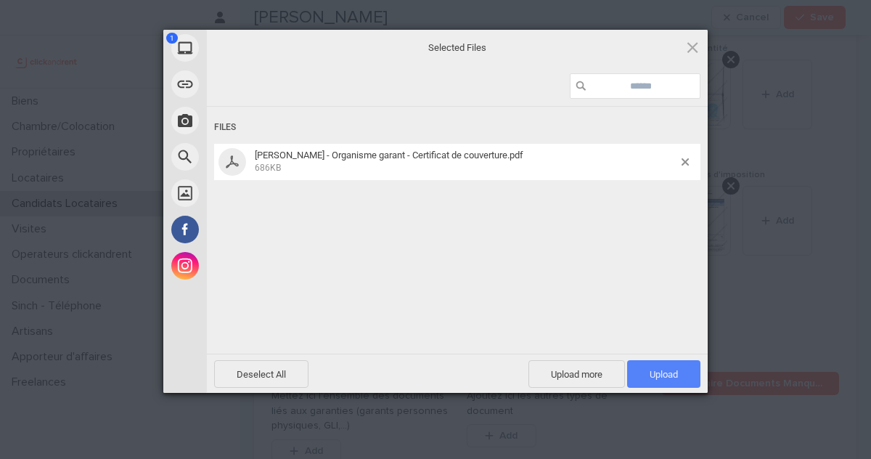
click at [663, 370] on span "Upload 1" at bounding box center [664, 374] width 28 height 11
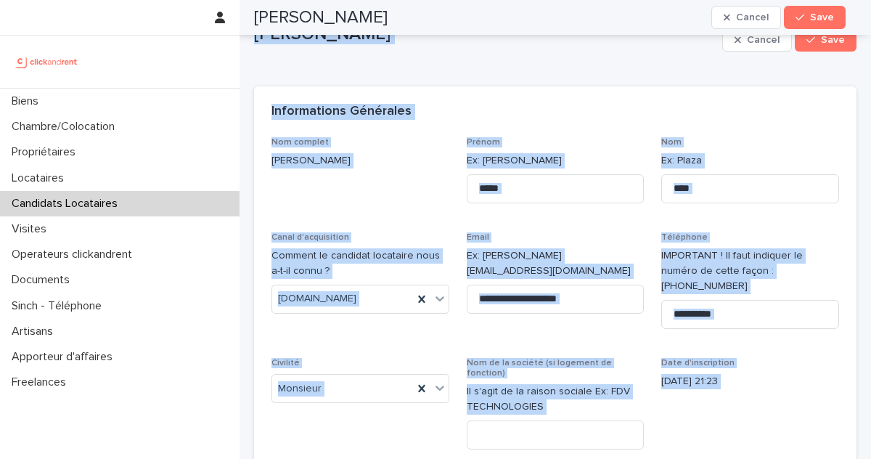
scroll to position [0, 0]
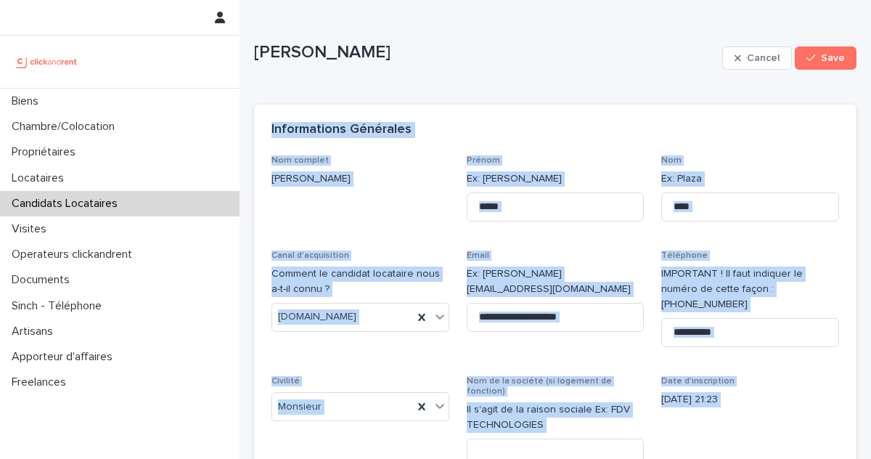
drag, startPoint x: 449, startPoint y: 446, endPoint x: 253, endPoint y: 123, distance: 377.2
copy div "Loremipsumdo Sitametco Adi elitsed Doeiu Temp Incidi Ut: Laboreet Dol Ma: Aliqu…"
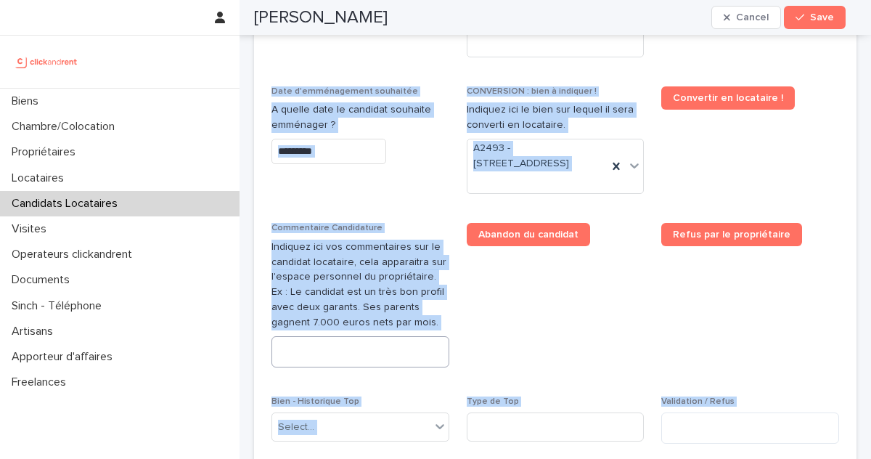
click at [339, 338] on textarea at bounding box center [360, 351] width 178 height 31
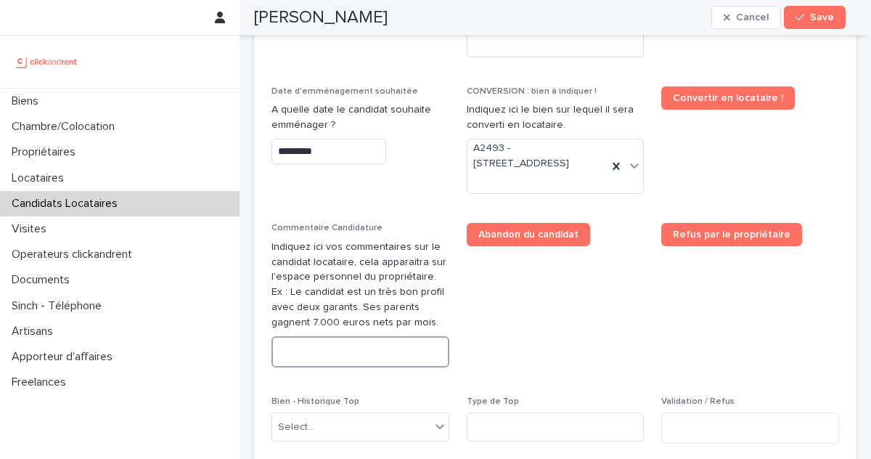
paste textarea "**********"
type textarea "**********"
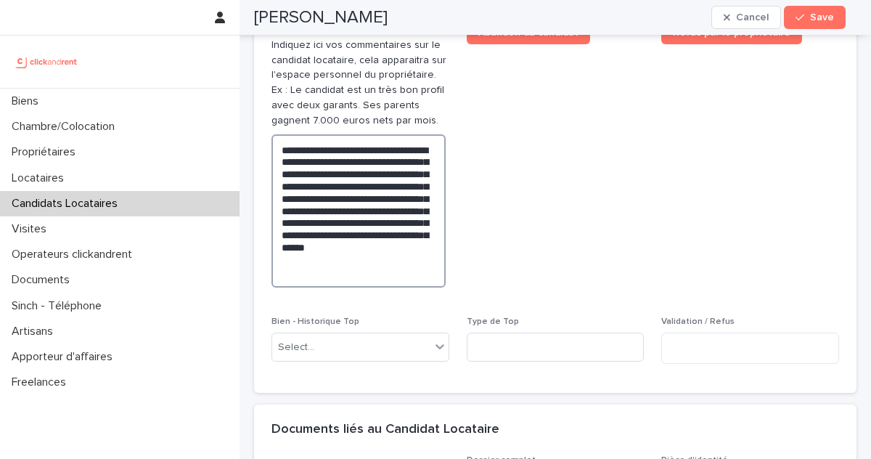
scroll to position [952, 0]
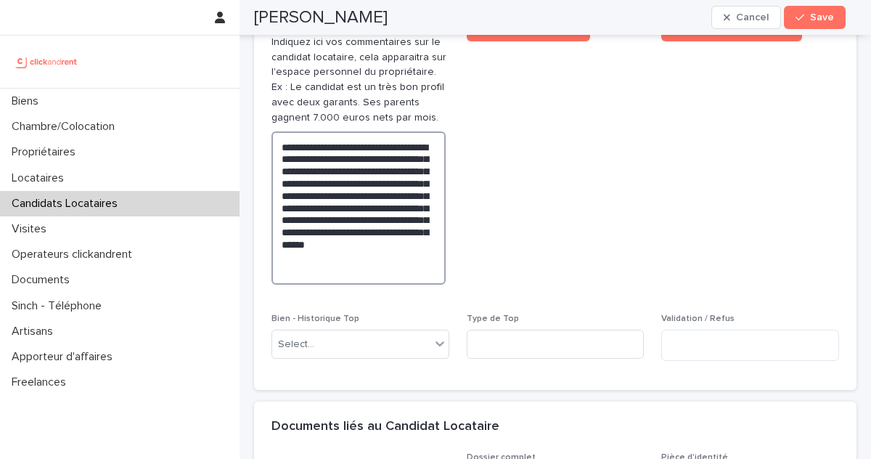
drag, startPoint x: 349, startPoint y: 248, endPoint x: 242, endPoint y: 100, distance: 181.9
click at [242, 100] on div "**********" at bounding box center [556, 45] width 632 height 1995
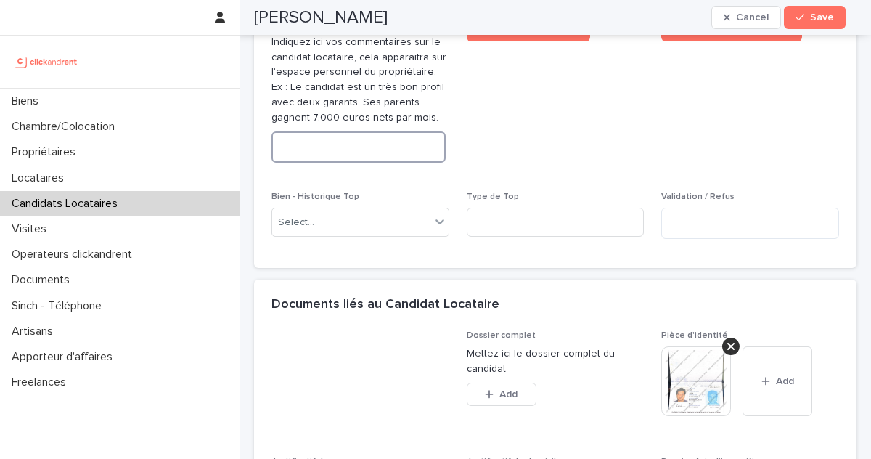
paste textarea "**********"
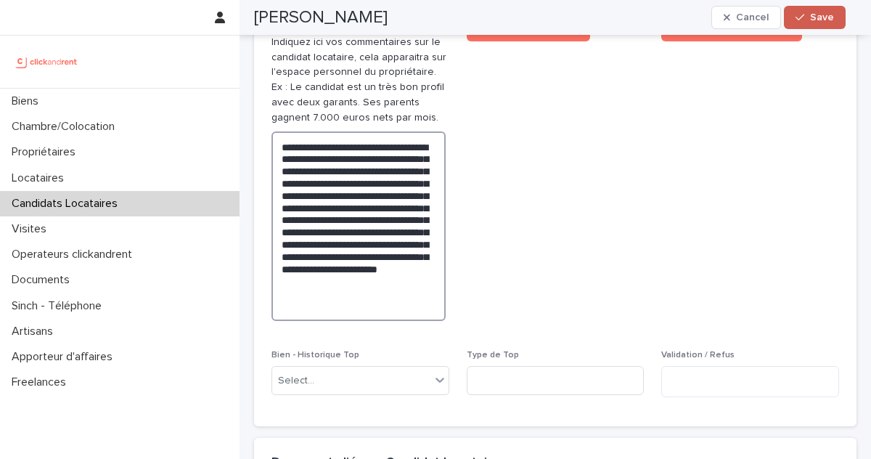
type textarea "**********"
click at [806, 20] on div "button" at bounding box center [803, 17] width 15 height 10
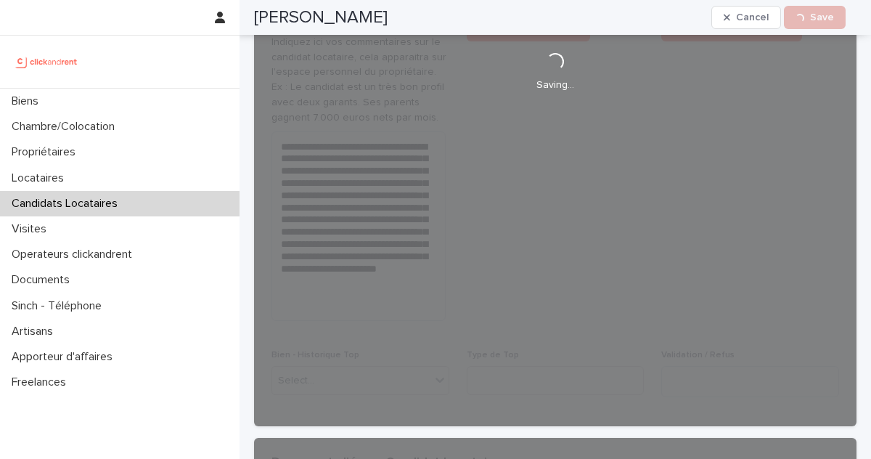
click at [338, 17] on div "[PERSON_NAME] Cancel Loading... Save" at bounding box center [550, 17] width 592 height 35
click at [298, 17] on h2 "[PERSON_NAME]" at bounding box center [321, 17] width 134 height 21
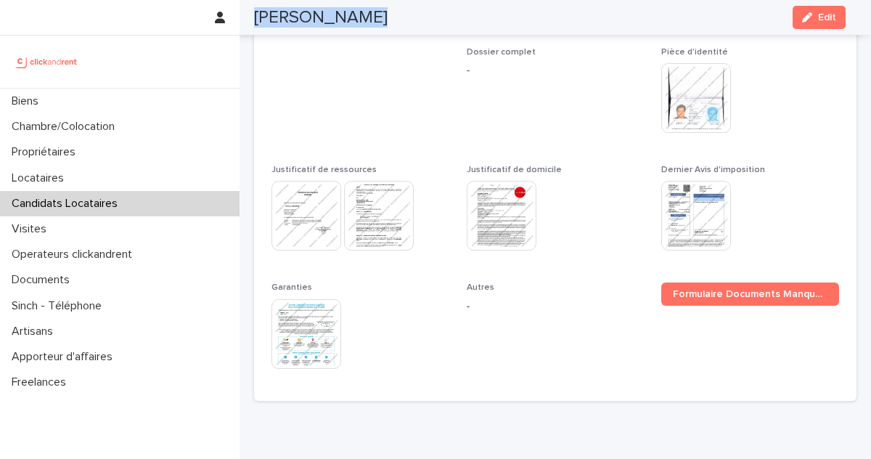
copy div "[PERSON_NAME] Cancel Loading... Save"
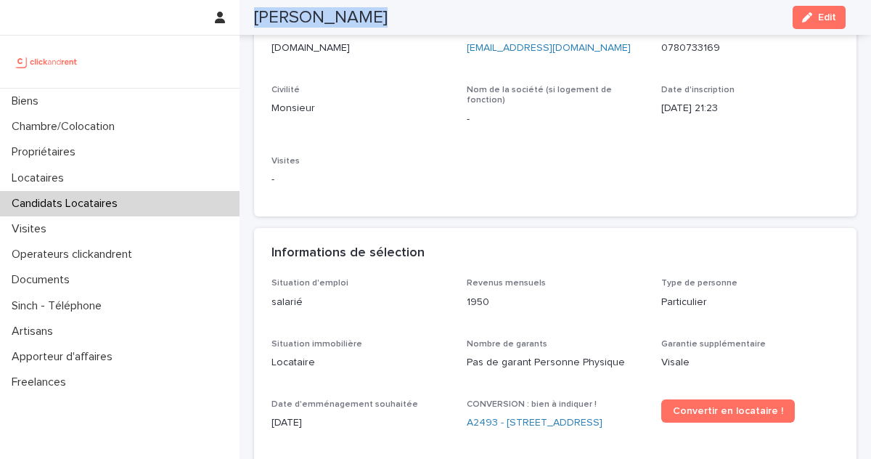
scroll to position [276, 0]
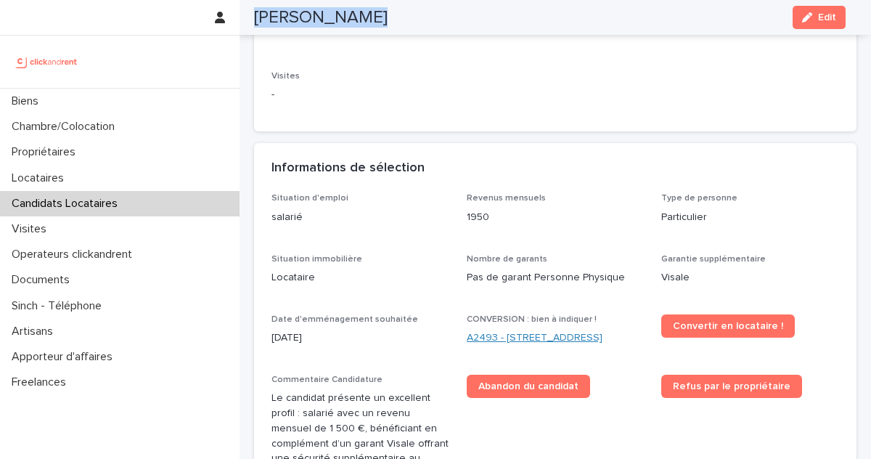
click at [525, 331] on link "A2493 - [STREET_ADDRESS]" at bounding box center [535, 337] width 136 height 15
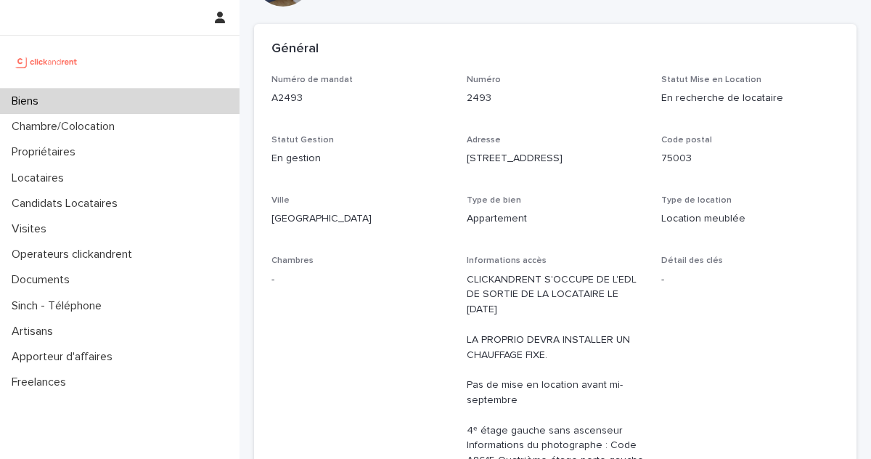
scroll to position [118, 0]
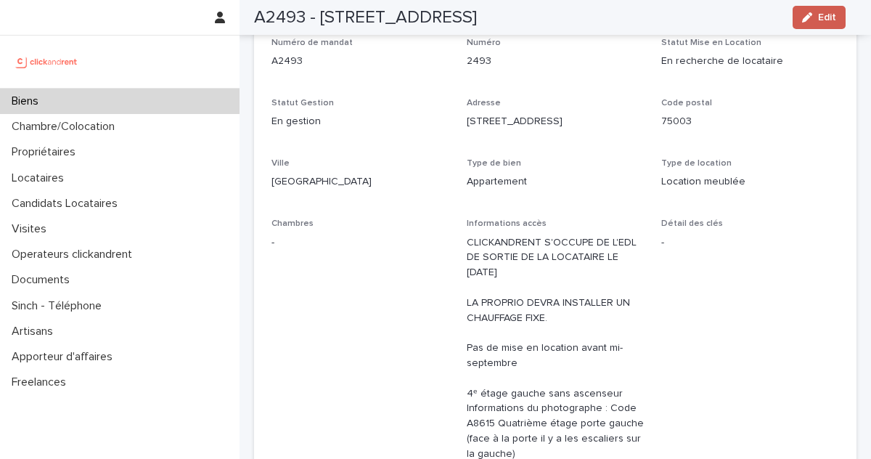
click at [815, 21] on div "button" at bounding box center [810, 17] width 16 height 10
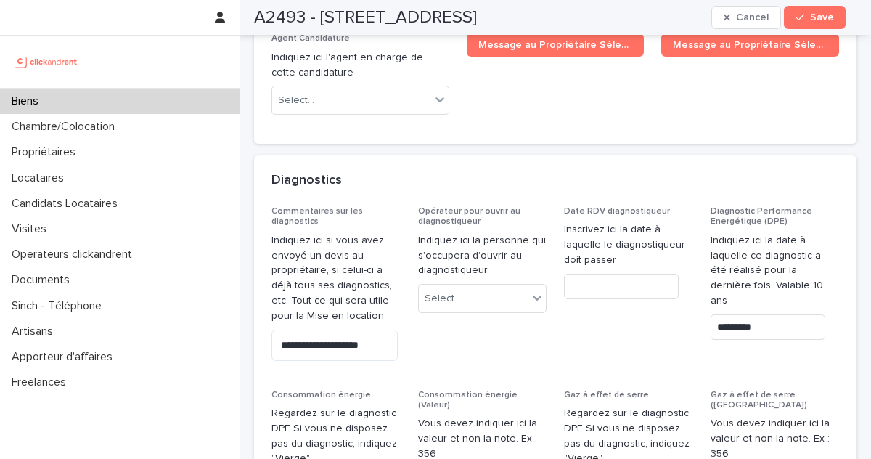
scroll to position [7411, 0]
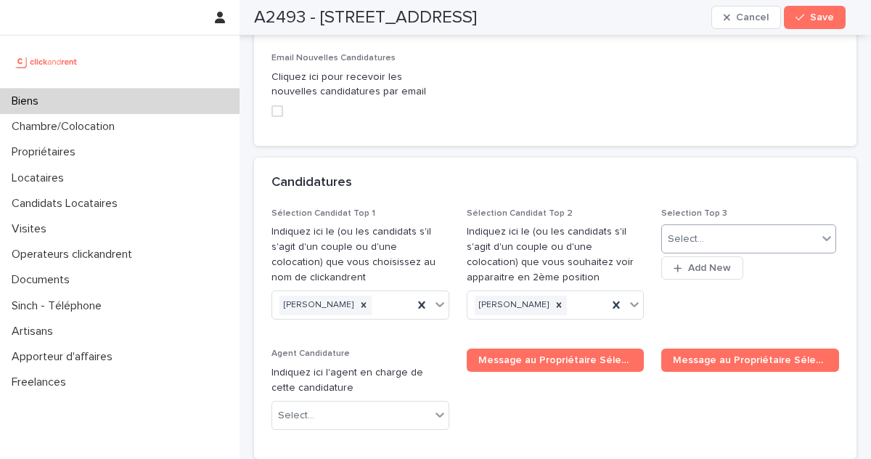
click at [703, 227] on div "Select..." at bounding box center [739, 239] width 155 height 24
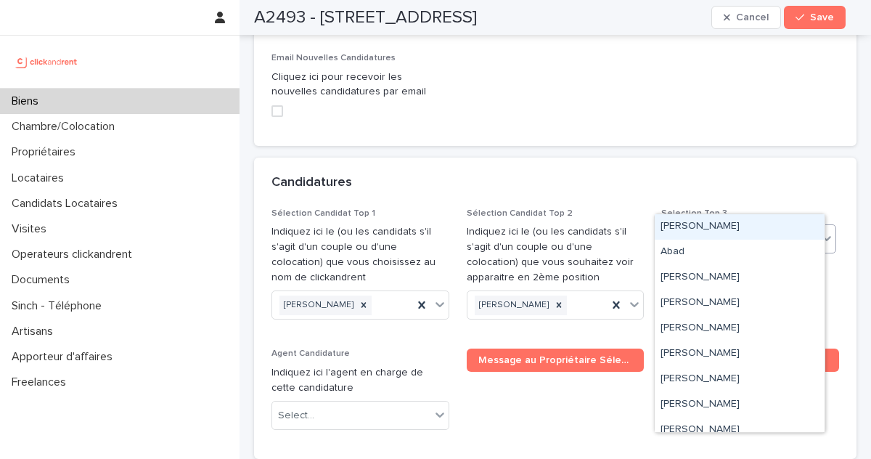
paste input "**********"
type input "**********"
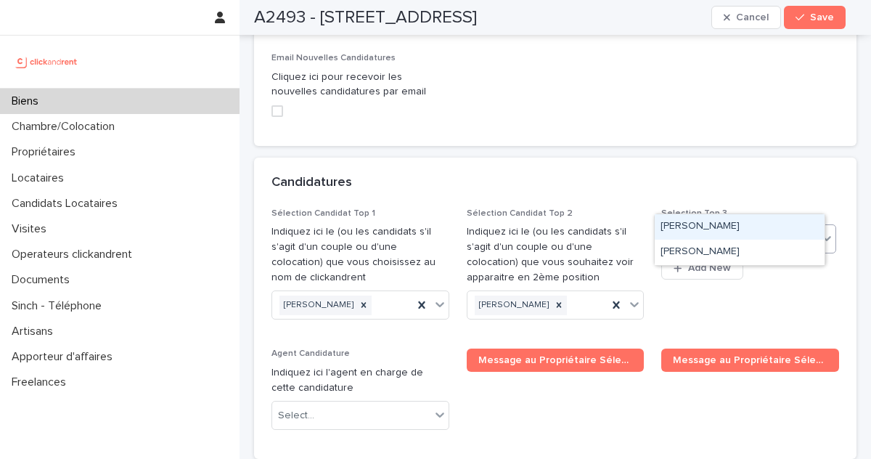
click at [740, 226] on div "[PERSON_NAME]" at bounding box center [740, 226] width 170 height 25
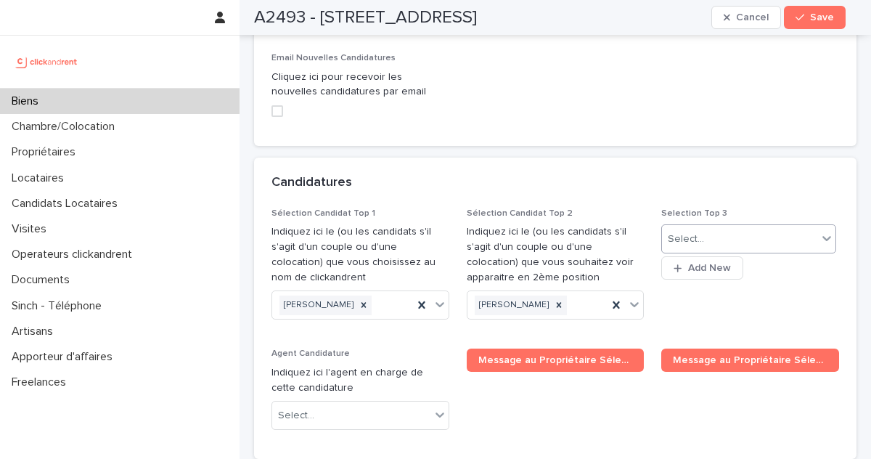
click at [724, 227] on div "Select..." at bounding box center [739, 239] width 155 height 24
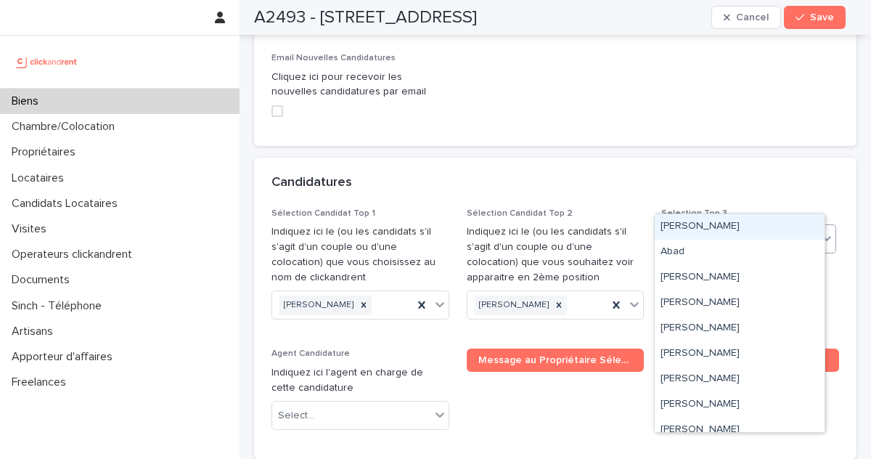
click at [751, 237] on icon at bounding box center [753, 239] width 5 height 5
paste input "**********"
type input "**********"
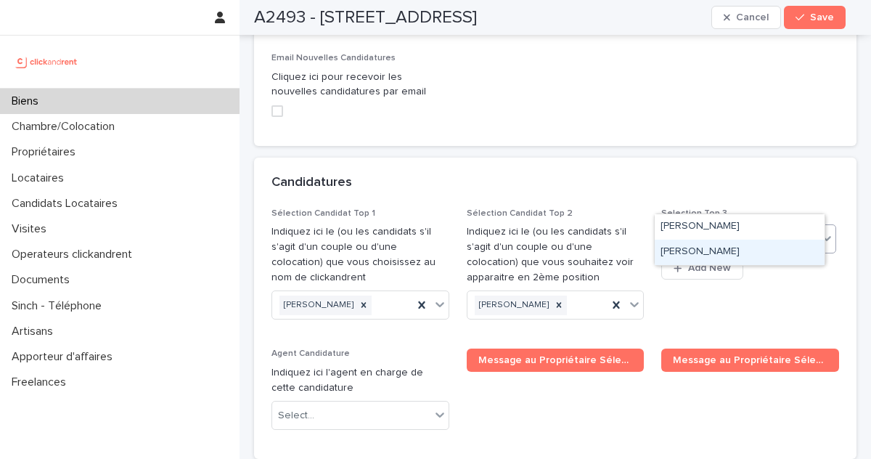
drag, startPoint x: 707, startPoint y: 255, endPoint x: 708, endPoint y: 277, distance: 22.5
click at [706, 252] on div "[PERSON_NAME]" at bounding box center [740, 252] width 170 height 25
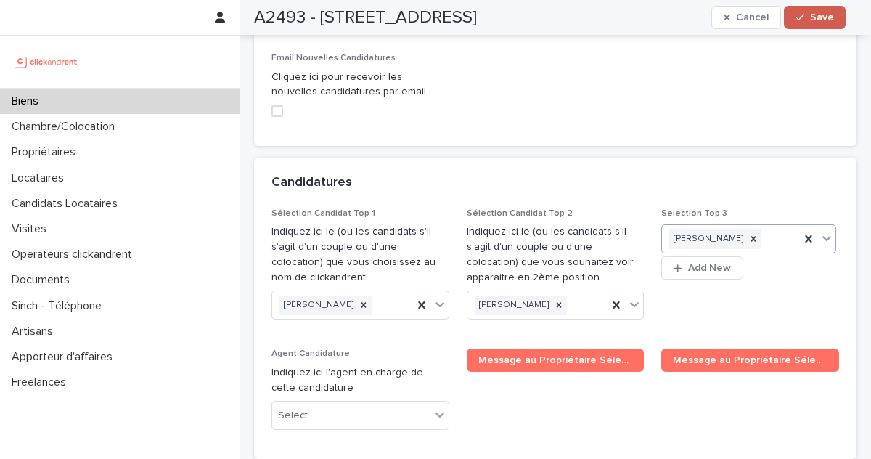
click at [812, 18] on span "Save" at bounding box center [822, 17] width 24 height 10
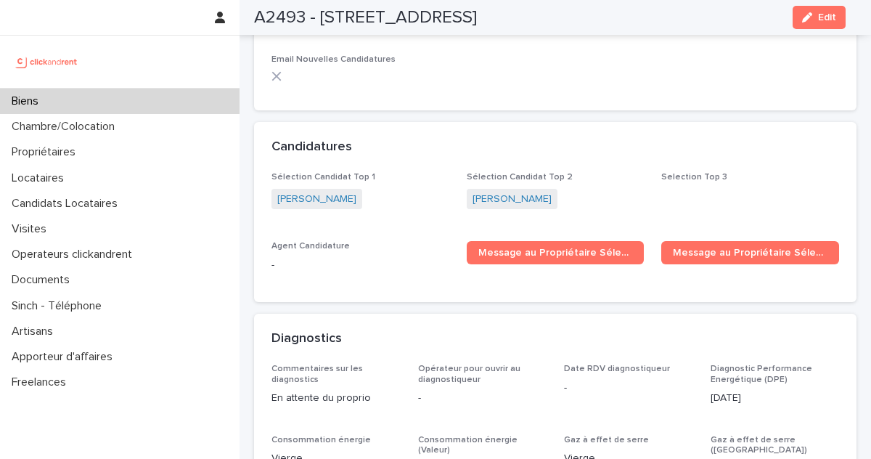
scroll to position [4497, 0]
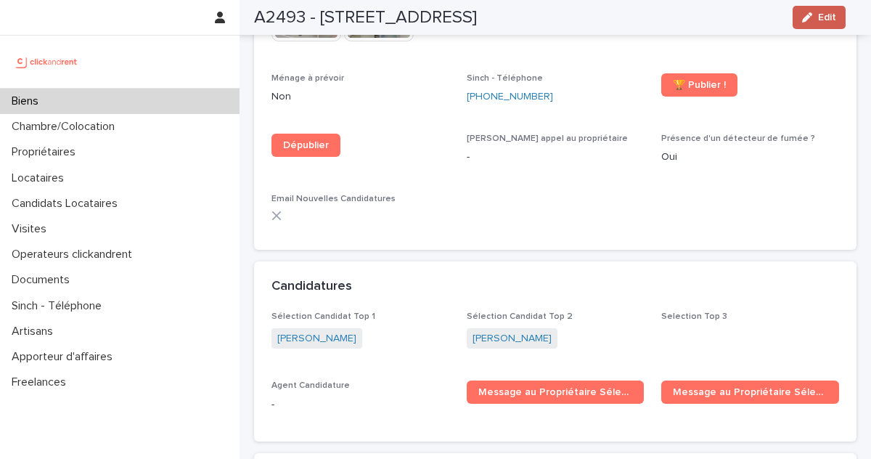
click at [809, 20] on icon "button" at bounding box center [807, 17] width 10 height 10
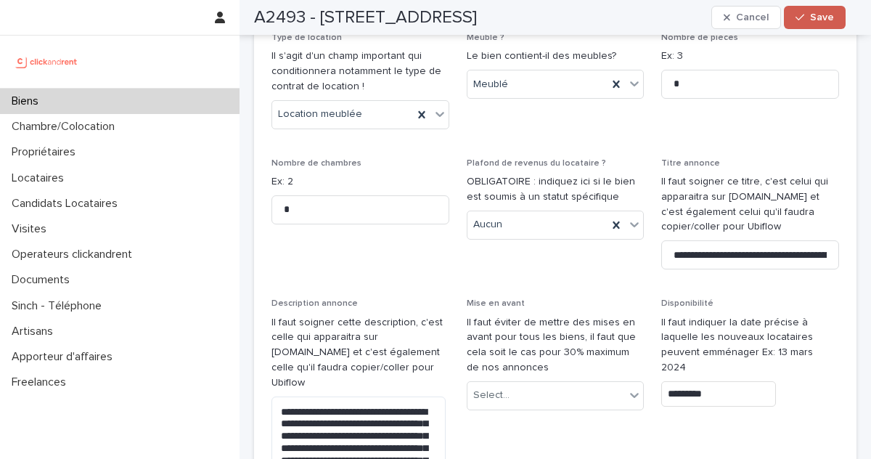
click at [828, 20] on span "Save" at bounding box center [822, 17] width 24 height 10
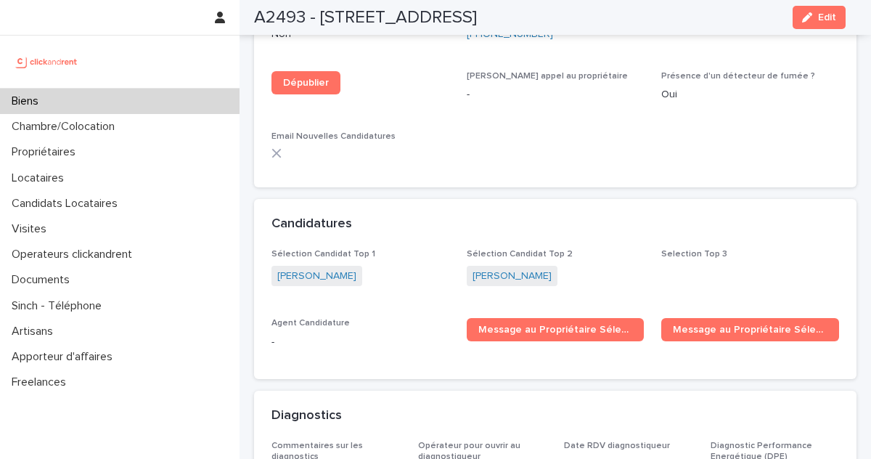
scroll to position [4523, 0]
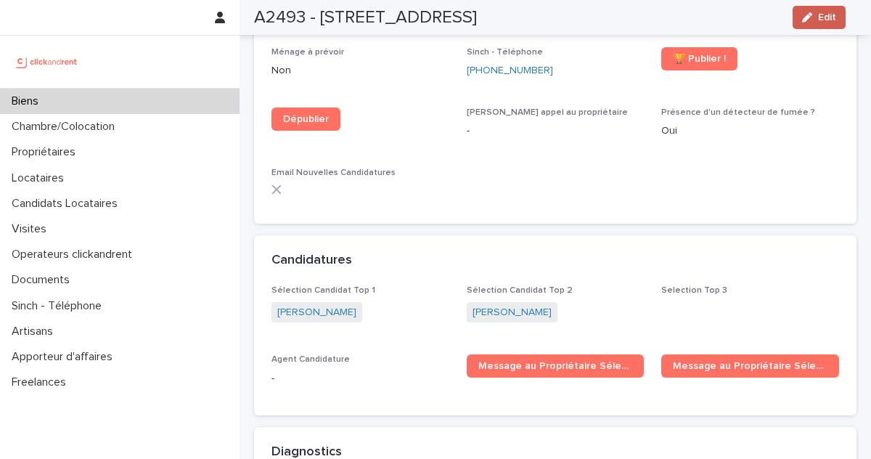
click at [812, 10] on button "Edit" at bounding box center [819, 17] width 53 height 23
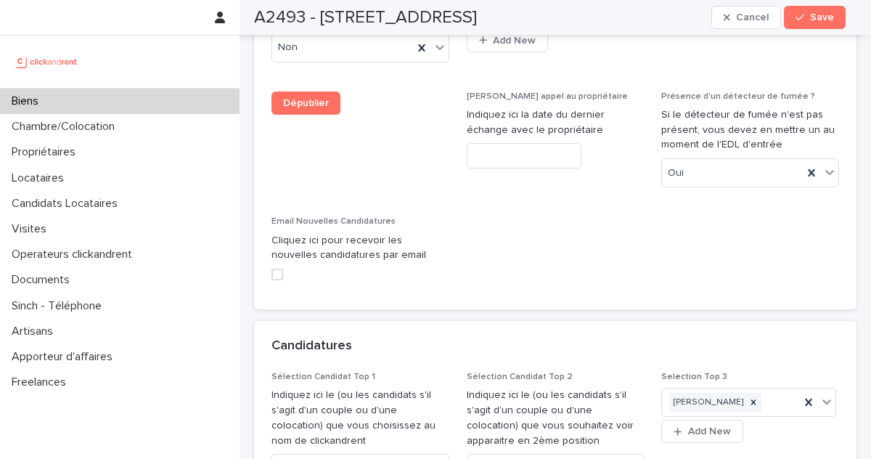
scroll to position [7396, 0]
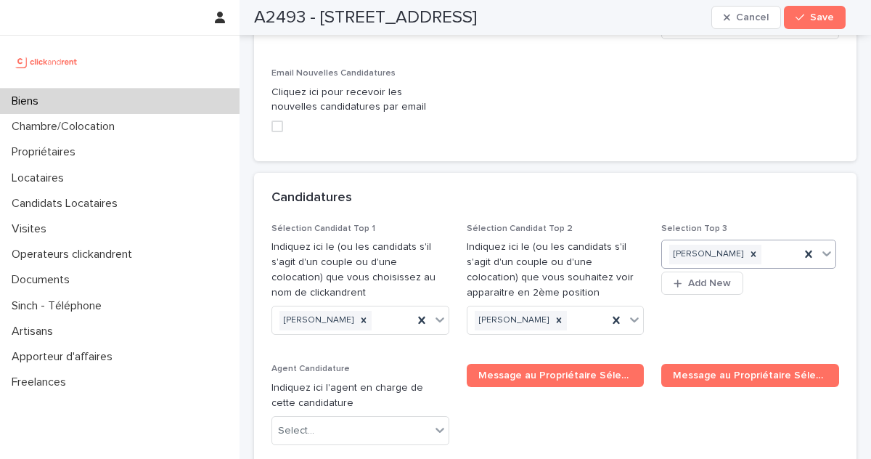
click at [754, 242] on div "[PERSON_NAME]" at bounding box center [731, 254] width 138 height 25
click at [824, 12] on button "Save" at bounding box center [815, 17] width 62 height 23
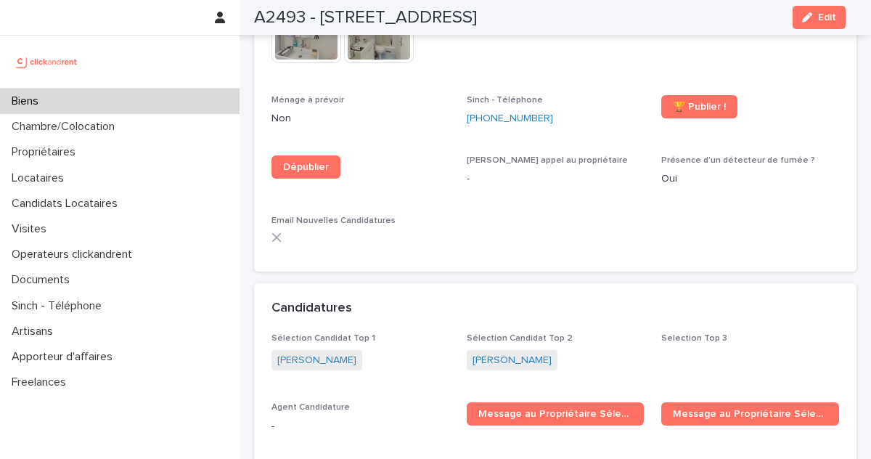
scroll to position [4515, 0]
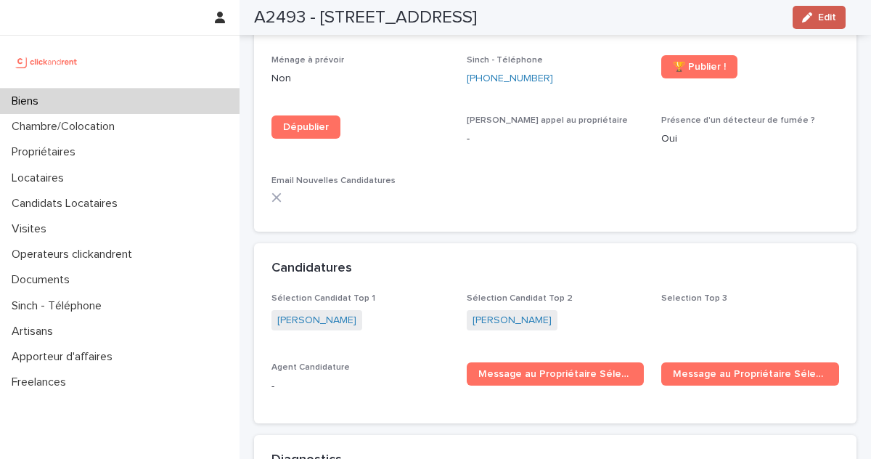
click at [826, 14] on span "Edit" at bounding box center [827, 17] width 18 height 10
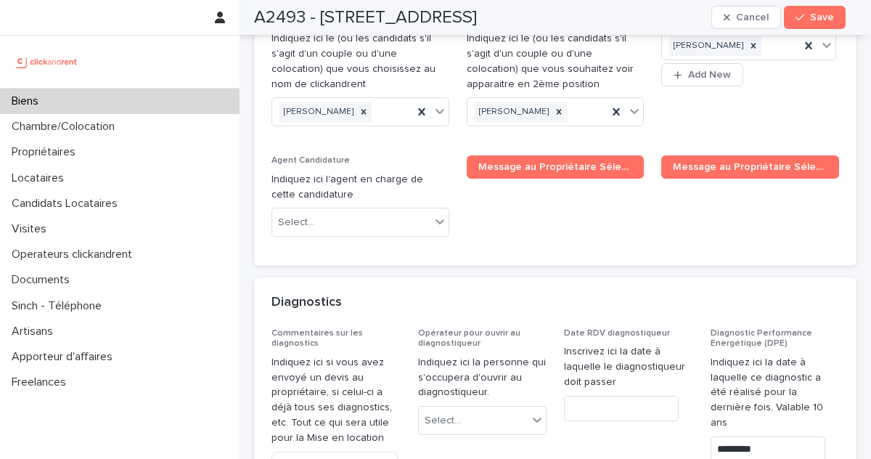
scroll to position [7486, 0]
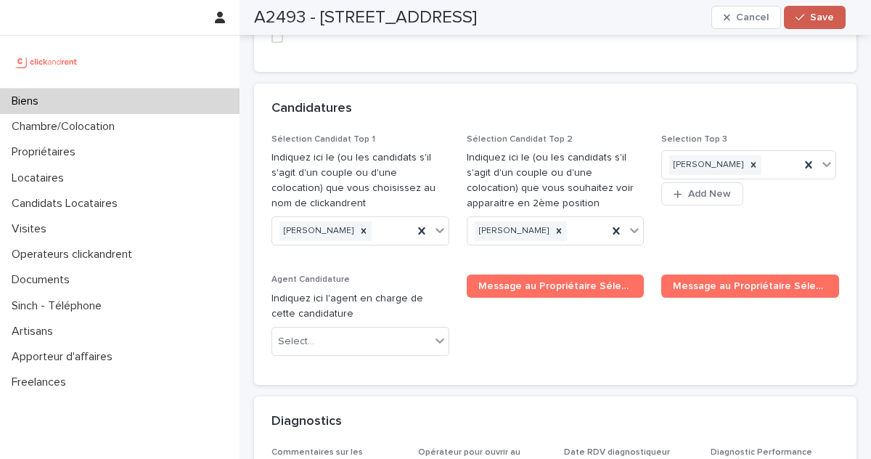
click at [817, 18] on span "Save" at bounding box center [822, 17] width 24 height 10
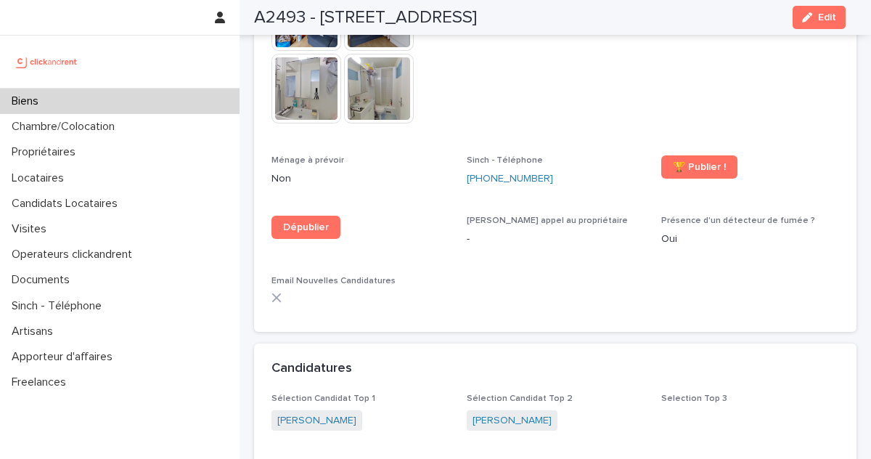
scroll to position [4402, 0]
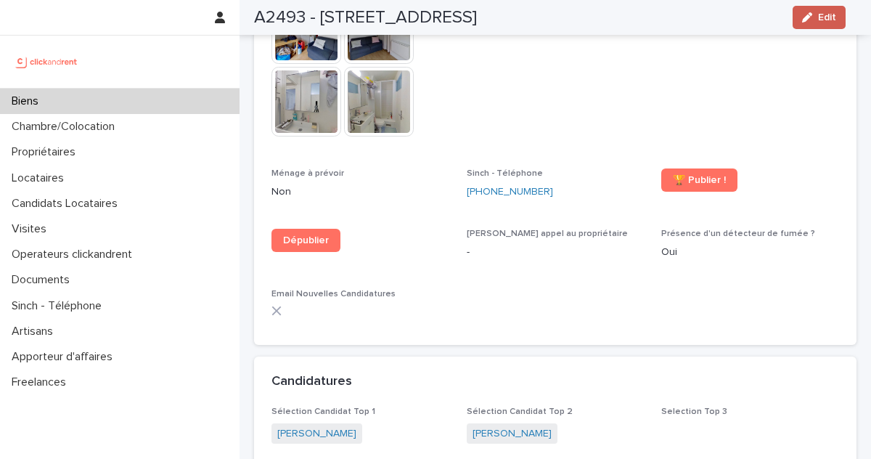
click at [805, 13] on icon "button" at bounding box center [807, 17] width 10 height 10
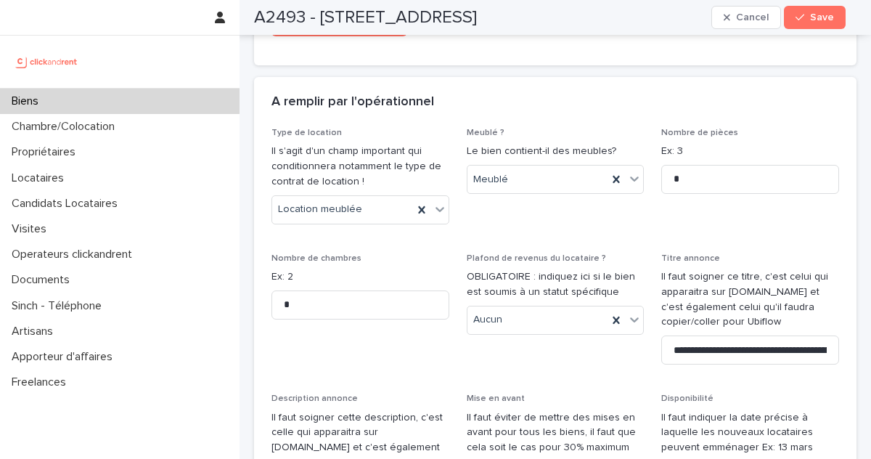
click at [804, 13] on icon "button" at bounding box center [800, 17] width 9 height 10
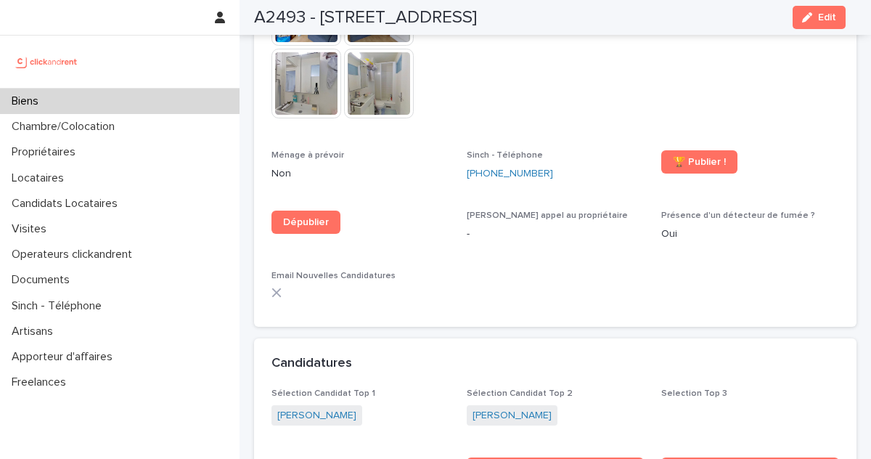
scroll to position [4423, 0]
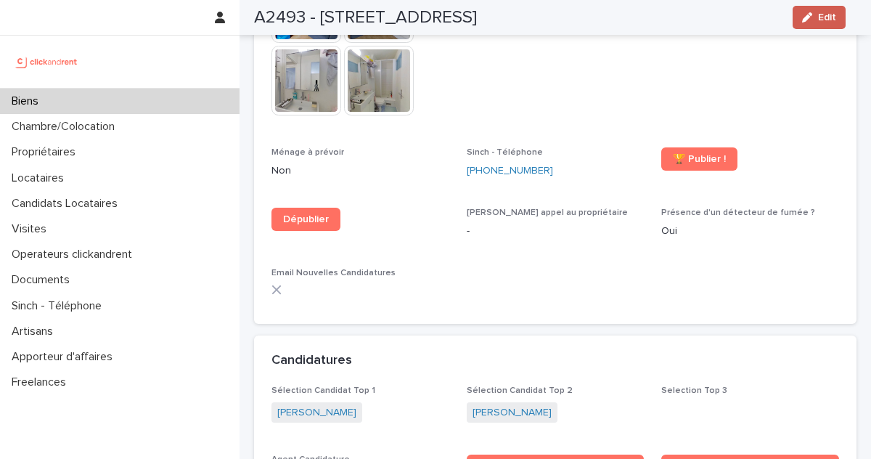
click at [824, 9] on button "Edit" at bounding box center [819, 17] width 53 height 23
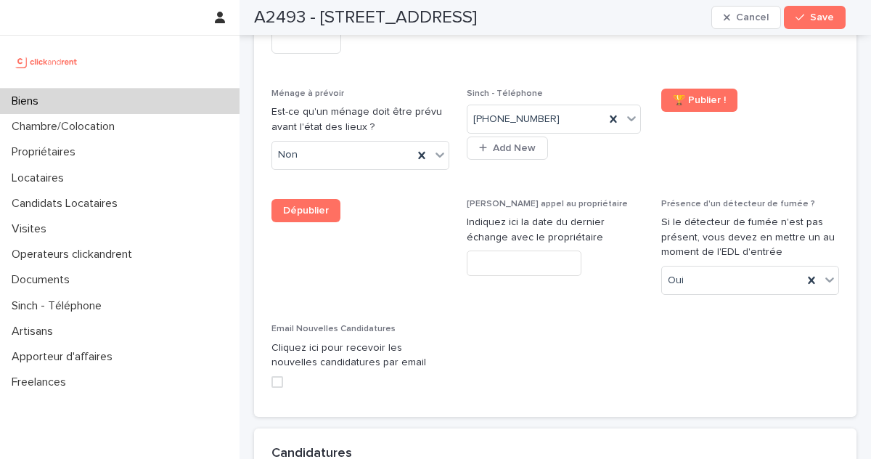
scroll to position [7304, 0]
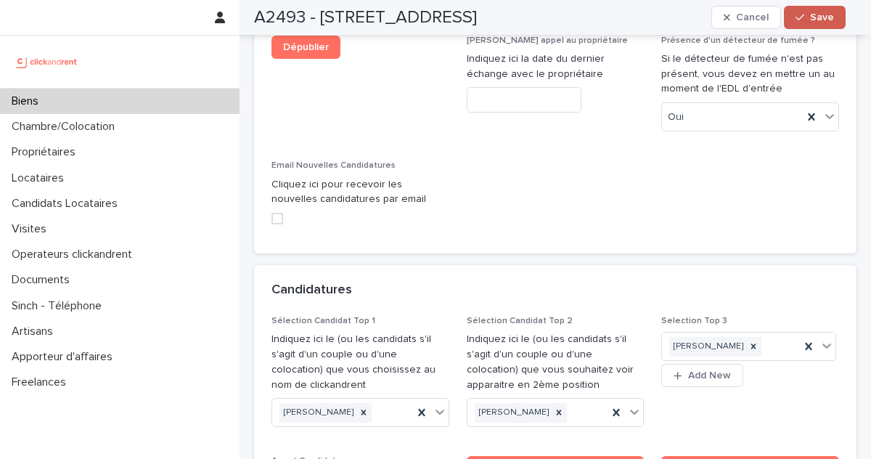
click at [827, 22] on span "Save" at bounding box center [822, 17] width 24 height 10
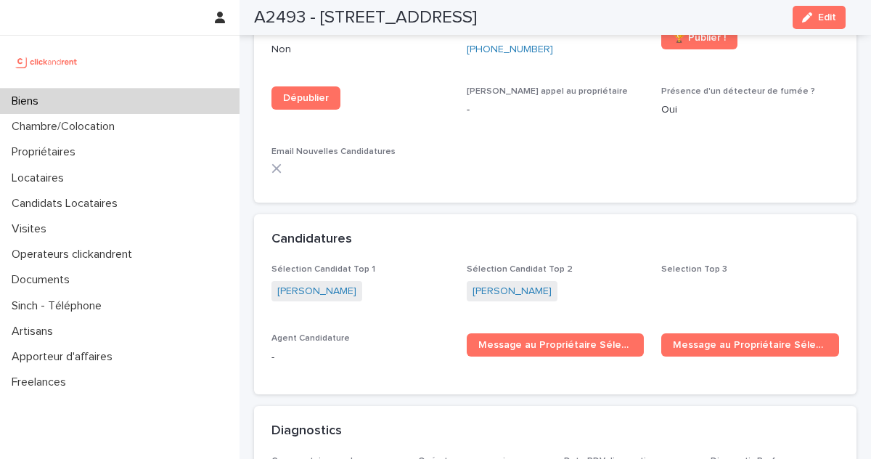
scroll to position [4488, 0]
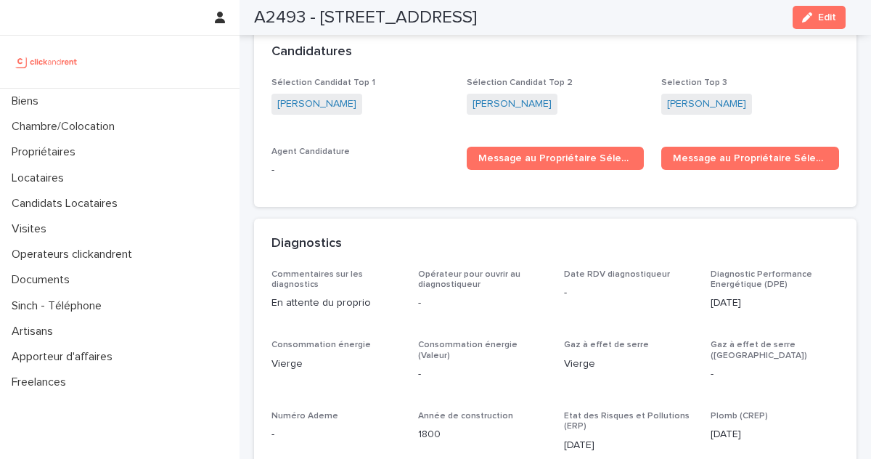
scroll to position [4723, 0]
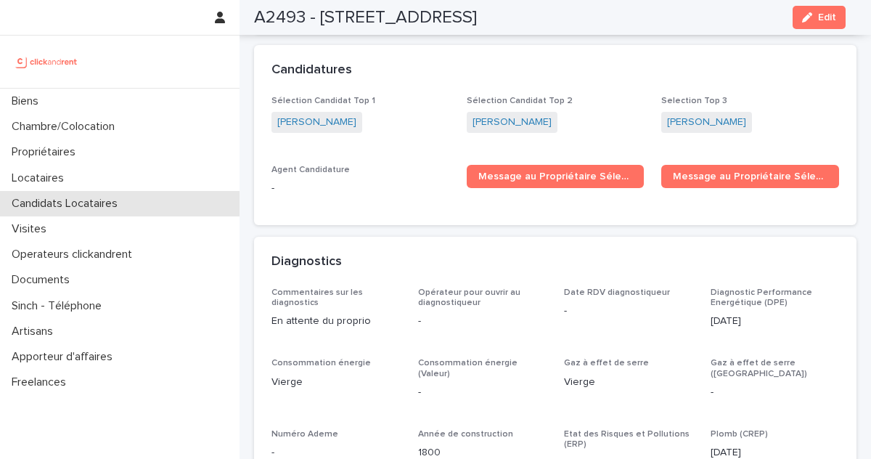
click at [89, 205] on p "Candidats Locataires" at bounding box center [67, 204] width 123 height 14
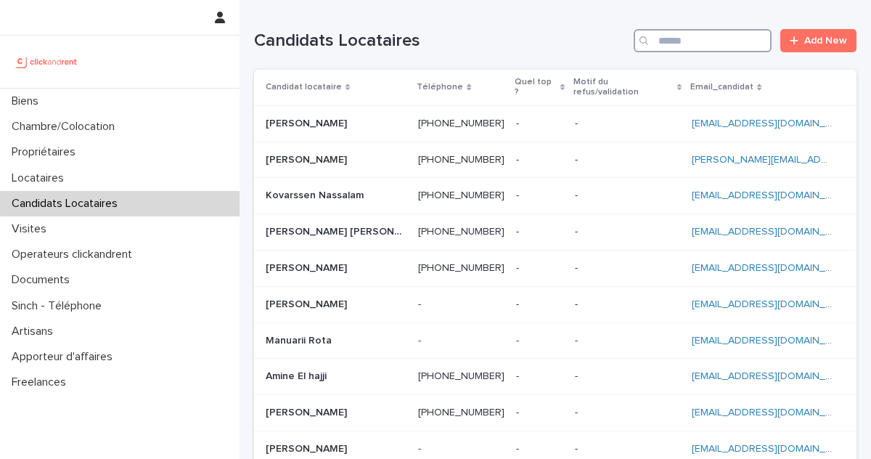
click at [700, 41] on input "Search" at bounding box center [703, 40] width 138 height 23
paste input "**********"
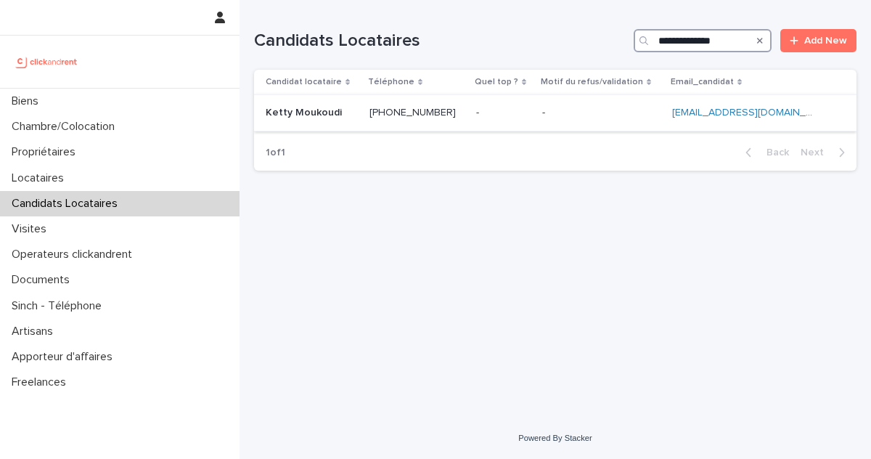
type input "**********"
click at [566, 118] on p at bounding box center [601, 113] width 118 height 12
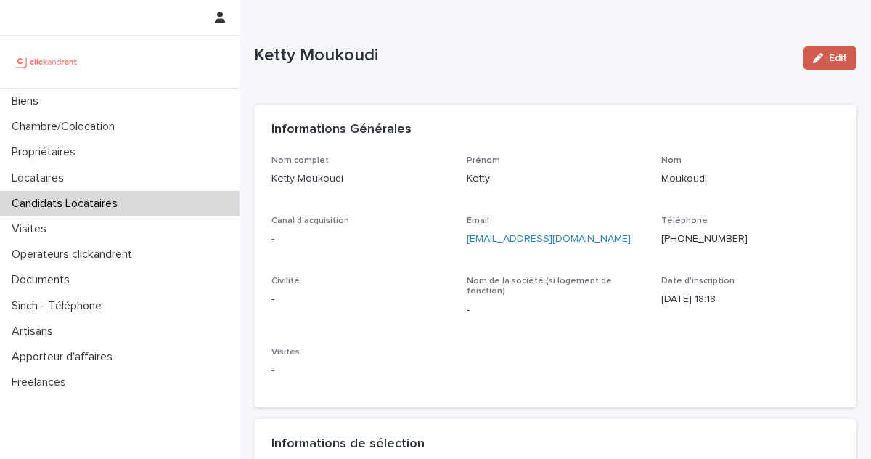
click at [804, 65] on button "Edit" at bounding box center [830, 57] width 53 height 23
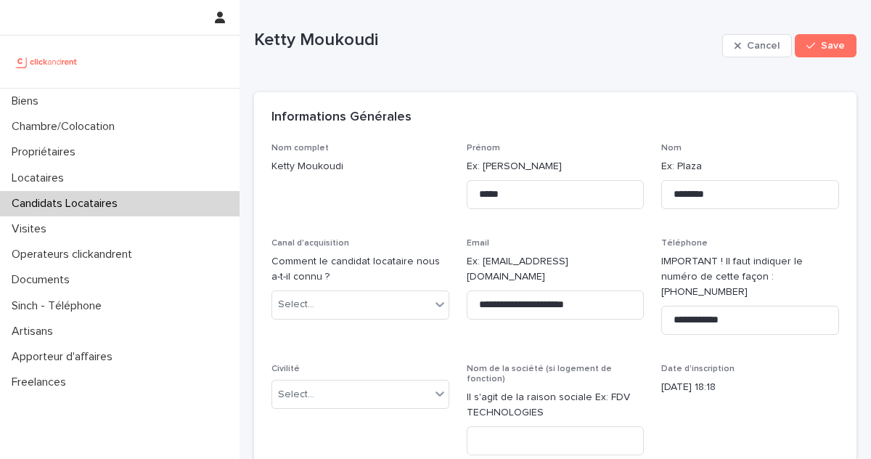
scroll to position [23, 0]
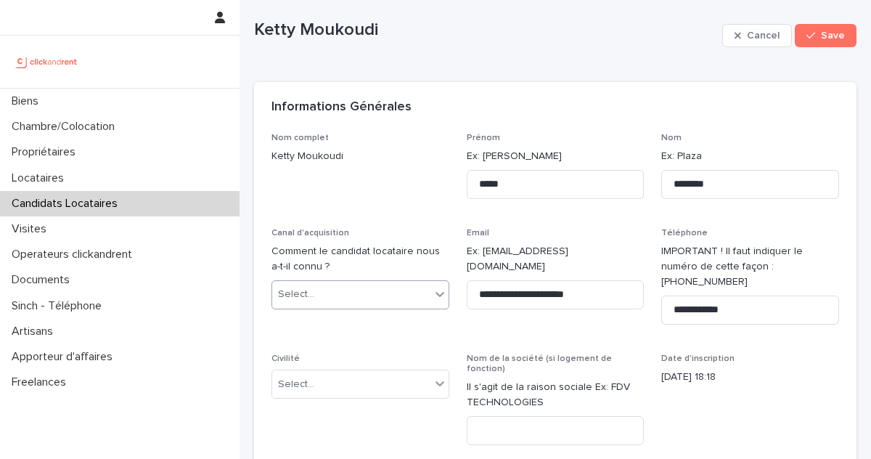
click at [328, 297] on div "Select..." at bounding box center [351, 294] width 158 height 24
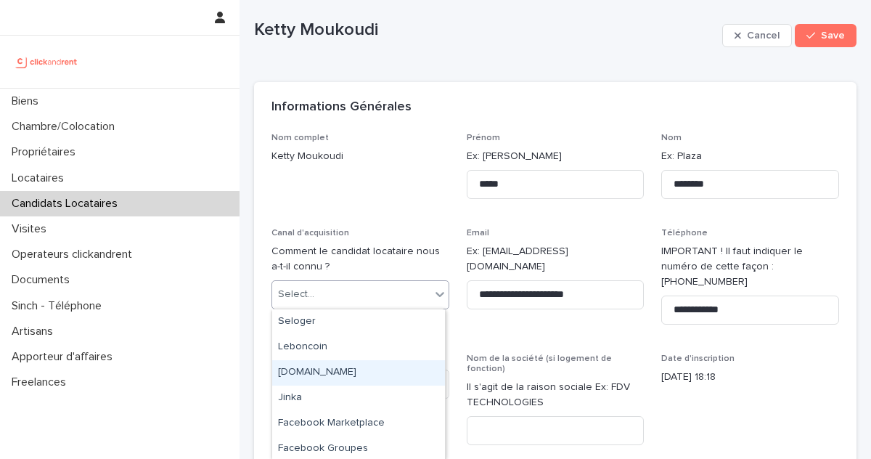
click at [341, 378] on div "[DOMAIN_NAME]" at bounding box center [358, 372] width 173 height 25
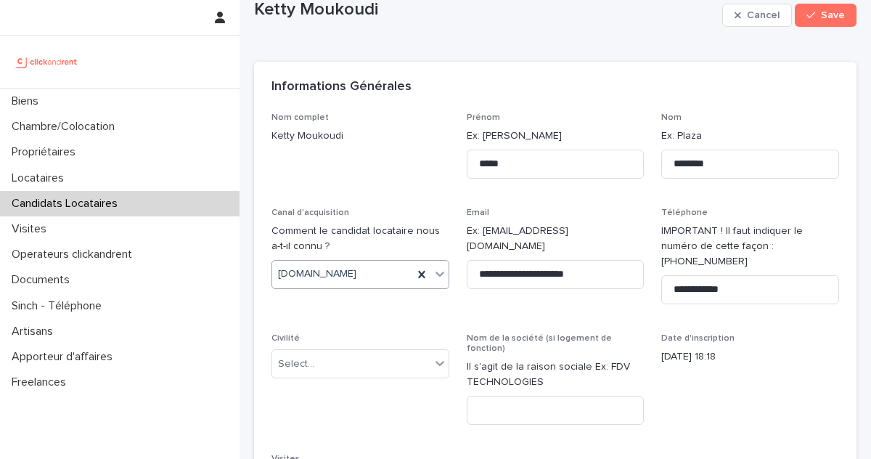
scroll to position [44, 0]
click at [367, 351] on div "Select..." at bounding box center [351, 363] width 158 height 24
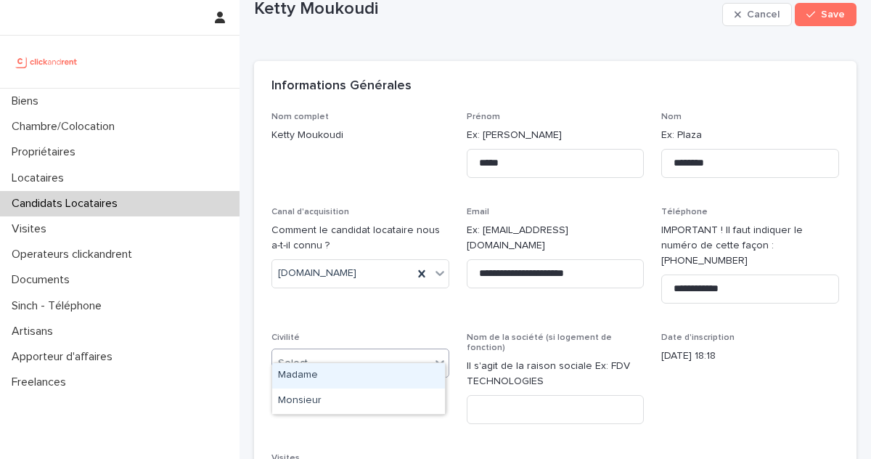
click at [306, 374] on div "Madame" at bounding box center [358, 375] width 173 height 25
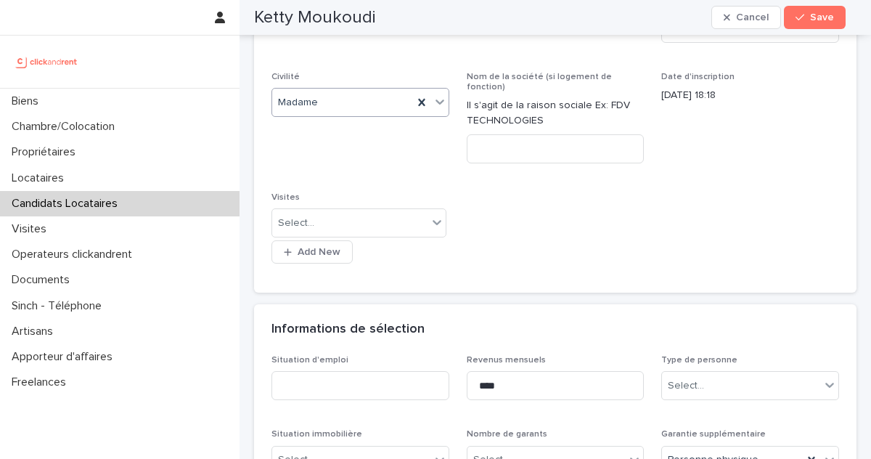
scroll to position [333, 0]
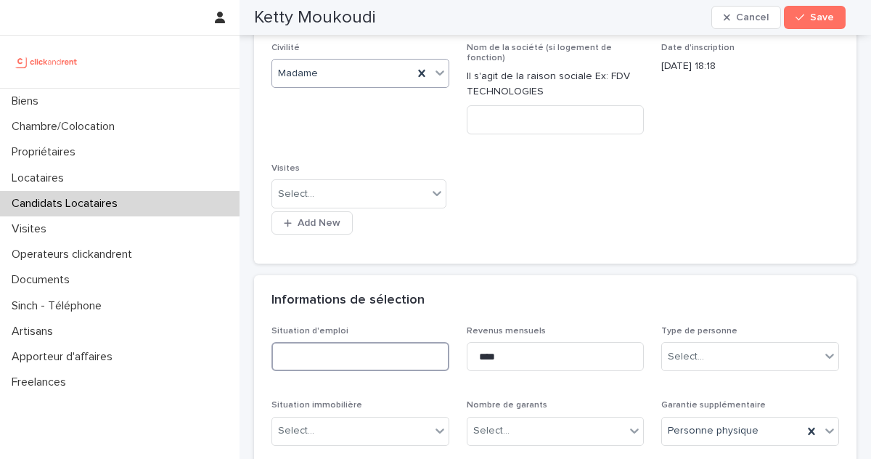
click at [348, 342] on input at bounding box center [360, 356] width 178 height 29
type input "*******"
click at [703, 345] on div "Select..." at bounding box center [741, 357] width 158 height 24
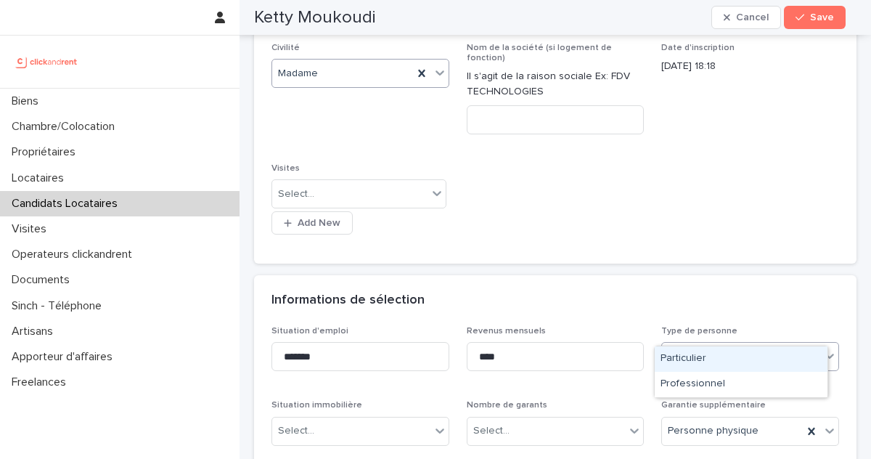
click at [705, 358] on div "Particulier" at bounding box center [741, 358] width 173 height 25
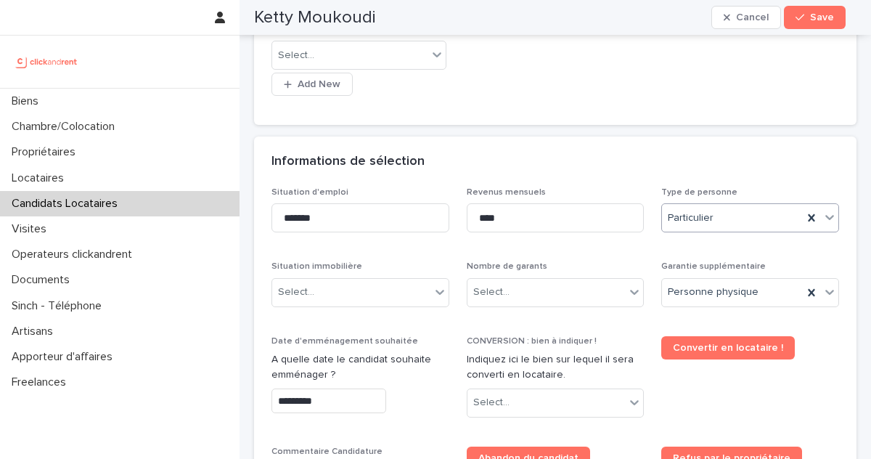
scroll to position [475, 0]
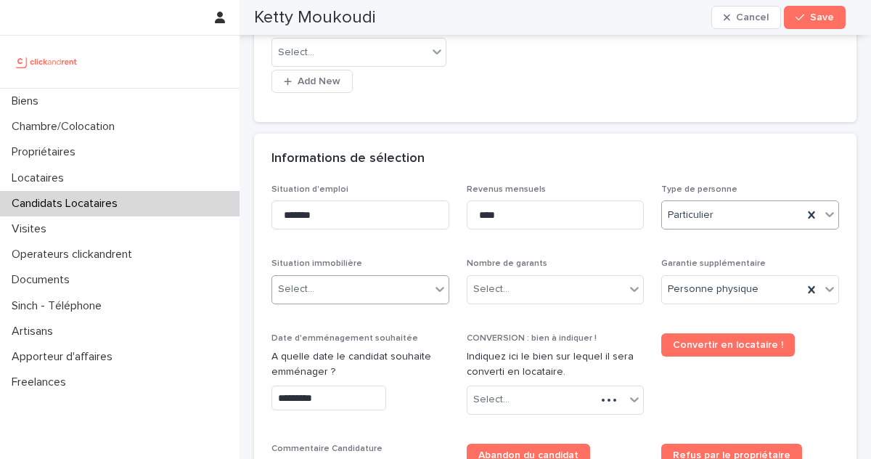
click at [299, 282] on div "Select..." at bounding box center [296, 289] width 36 height 15
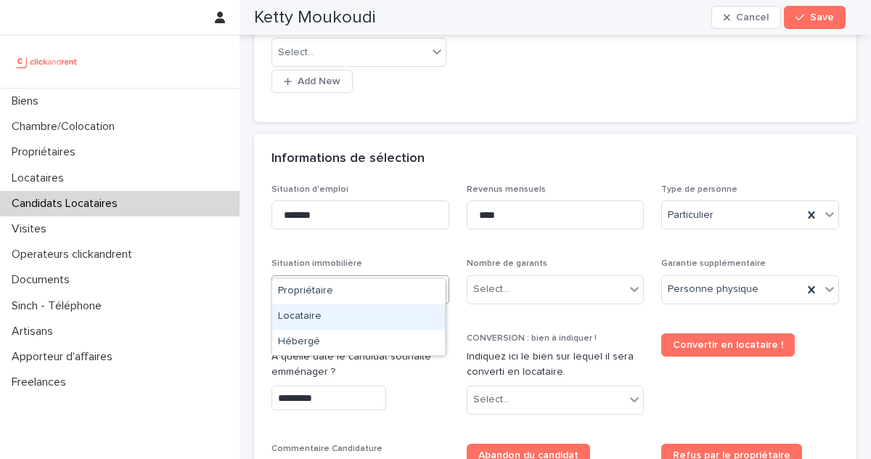
click at [332, 316] on div "Locataire" at bounding box center [358, 316] width 173 height 25
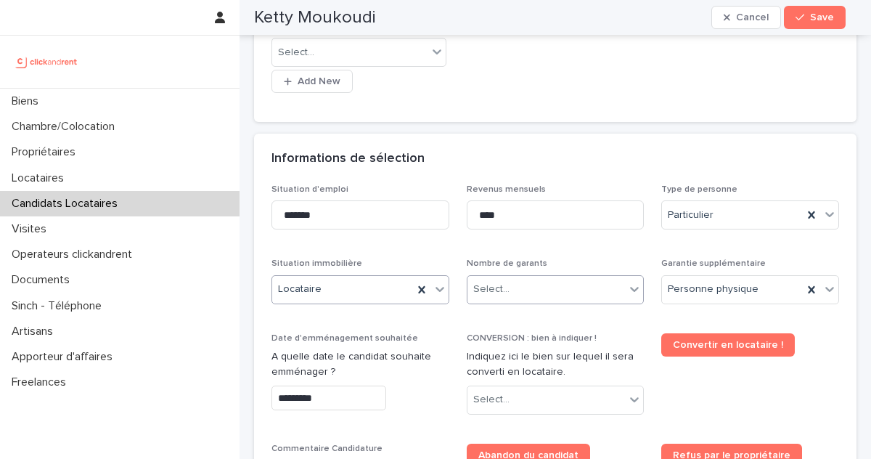
click at [517, 277] on div "Select..." at bounding box center [546, 289] width 158 height 24
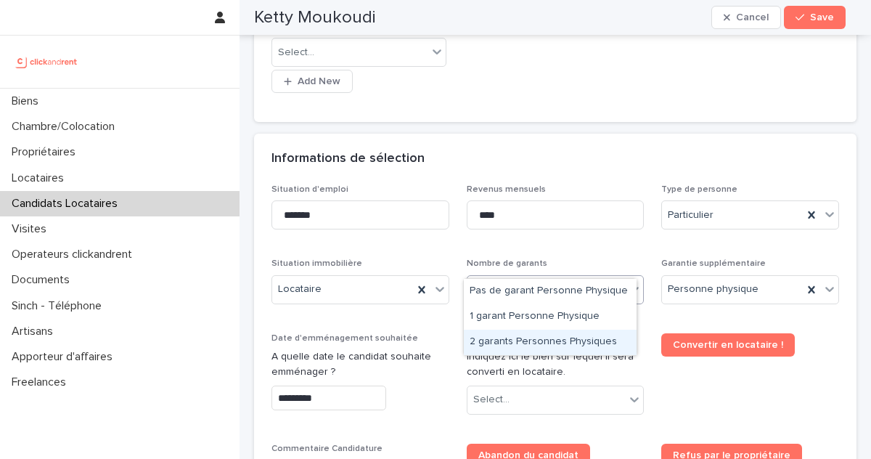
click at [413, 306] on div "Situation d'emploi ******* Revenus mensuels **** Type de personne Particulier S…" at bounding box center [555, 429] width 568 height 491
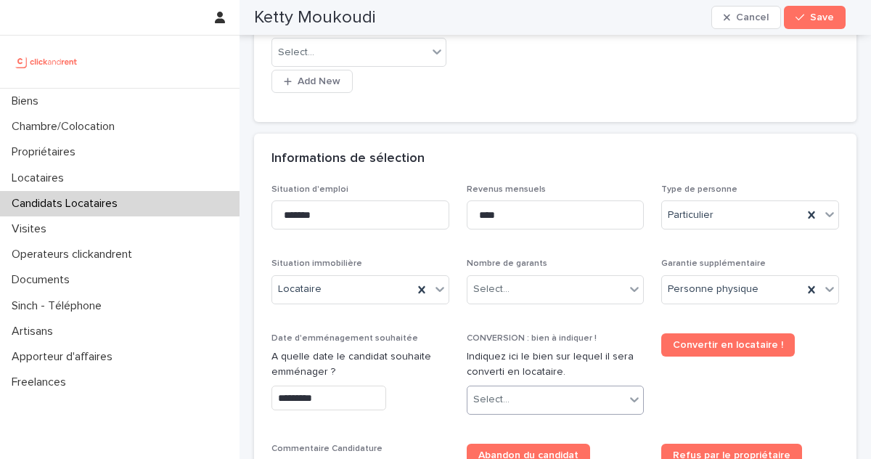
click at [527, 388] on div "Select..." at bounding box center [546, 400] width 158 height 24
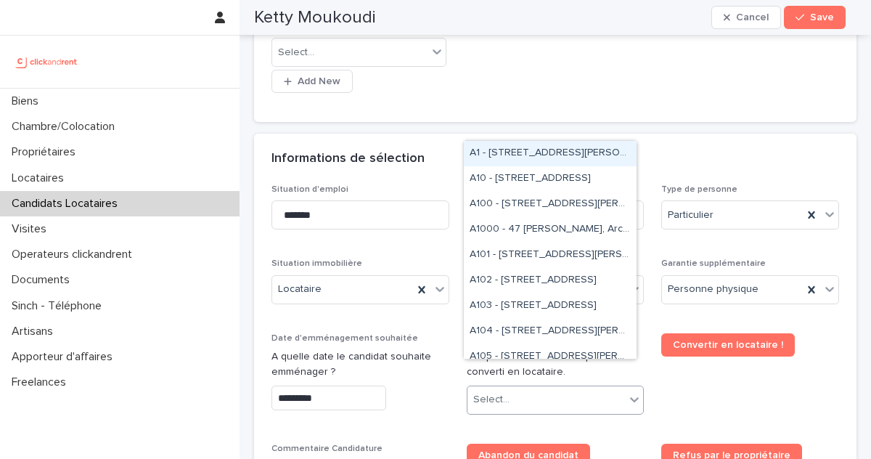
paste input "*****"
type input "*****"
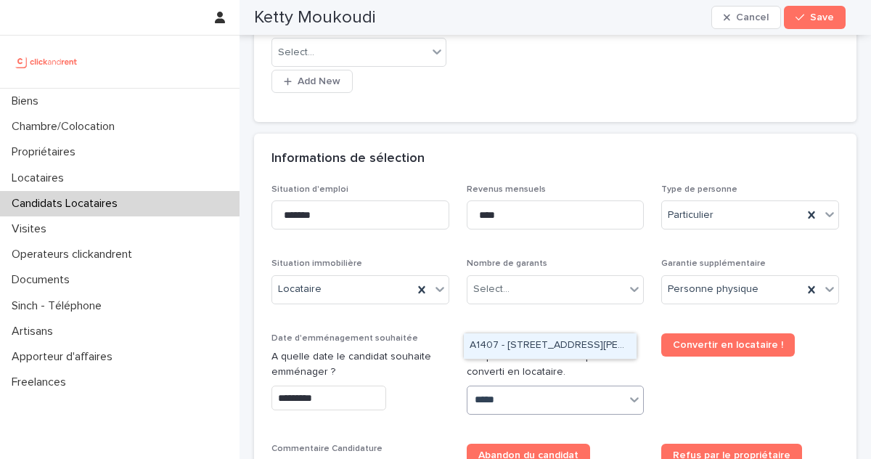
click at [531, 349] on div "A1407 - 15 Rue du Docteur Fillioux, Villiers-sur-Marne 94350" at bounding box center [550, 345] width 173 height 25
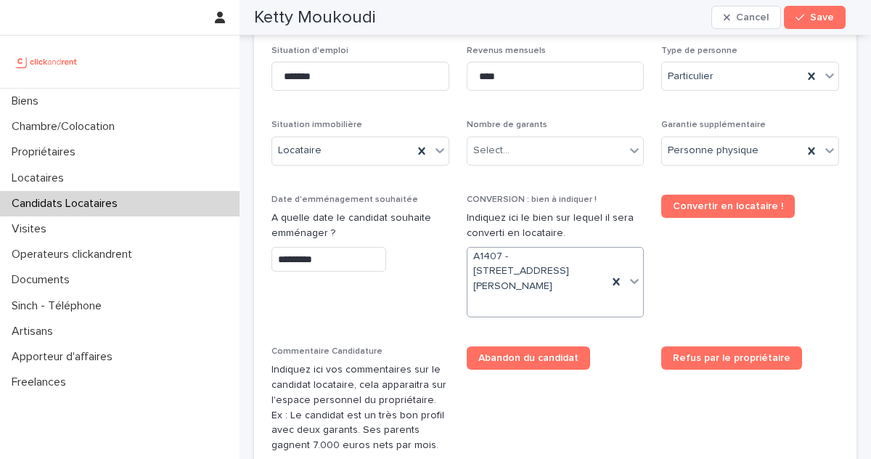
scroll to position [629, 0]
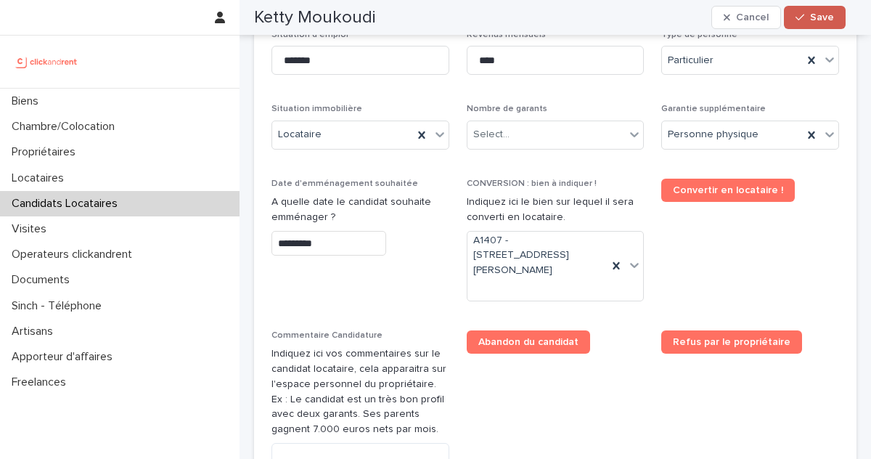
click at [809, 19] on div "button" at bounding box center [803, 17] width 15 height 10
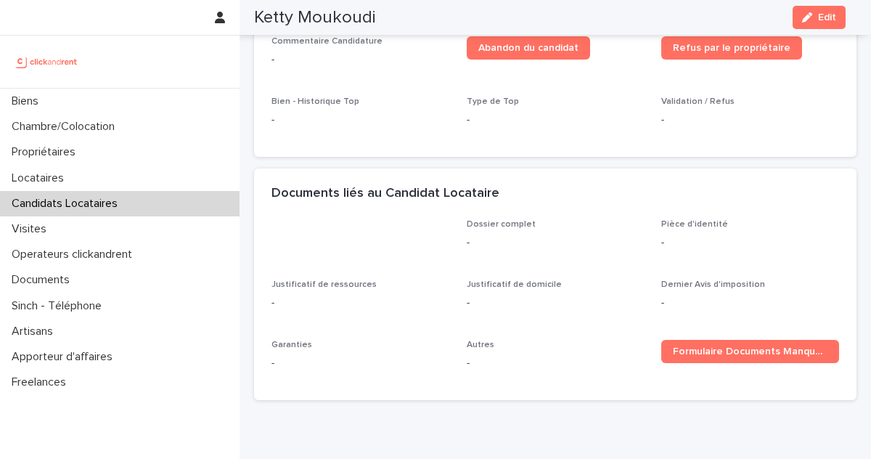
scroll to position [361, 0]
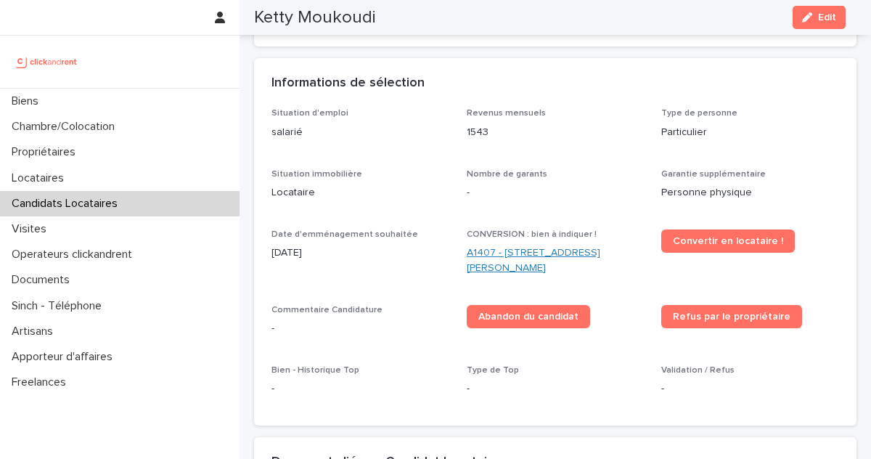
click at [545, 245] on link "A1407 - 15 Rue du Docteur Fillioux, Villiers-sur-Marne 94350" at bounding box center [556, 260] width 178 height 30
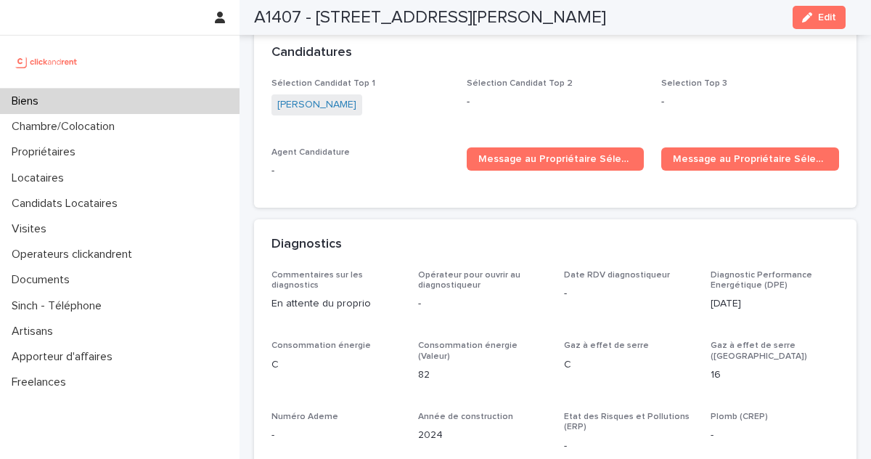
scroll to position [4923, 0]
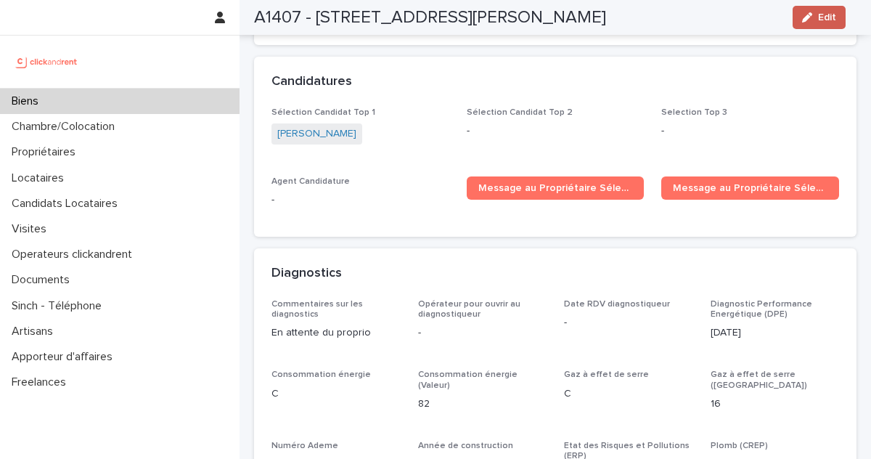
click at [811, 17] on icon "button" at bounding box center [807, 17] width 10 height 10
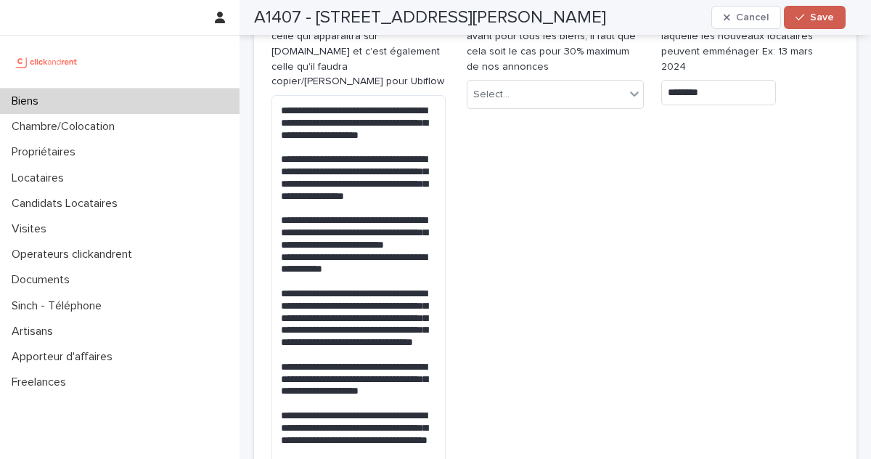
click at [802, 15] on icon "button" at bounding box center [800, 17] width 9 height 10
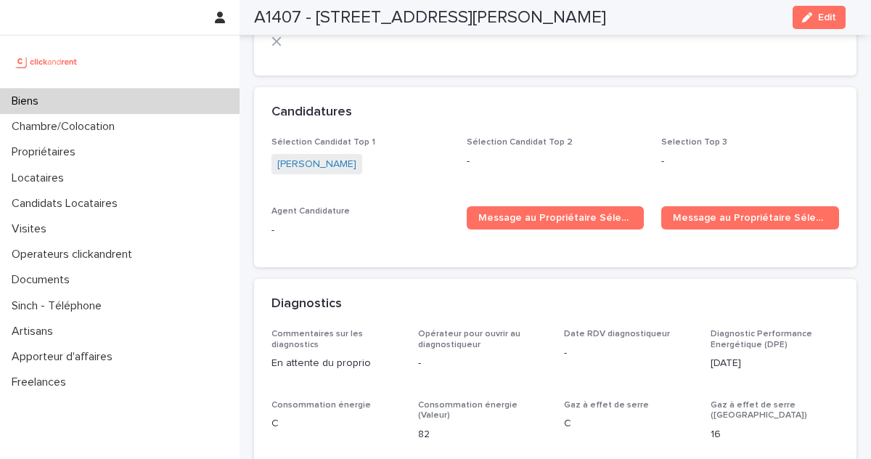
scroll to position [3057, 0]
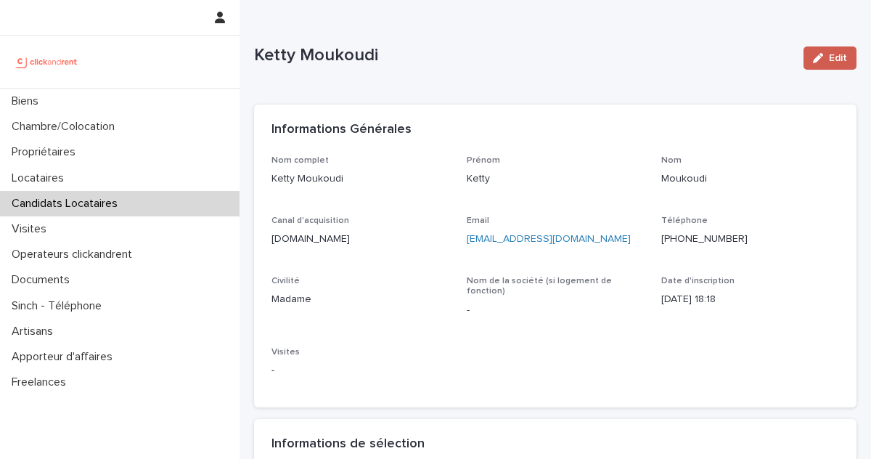
click at [813, 48] on button "Edit" at bounding box center [830, 57] width 53 height 23
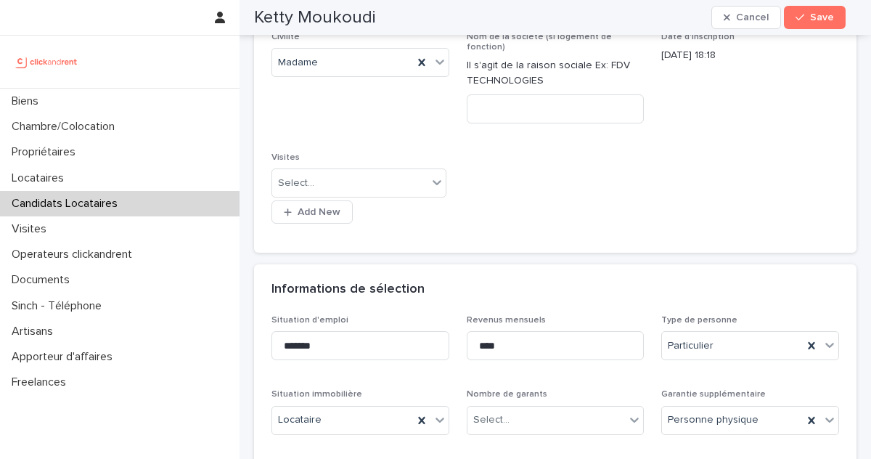
scroll to position [412, 0]
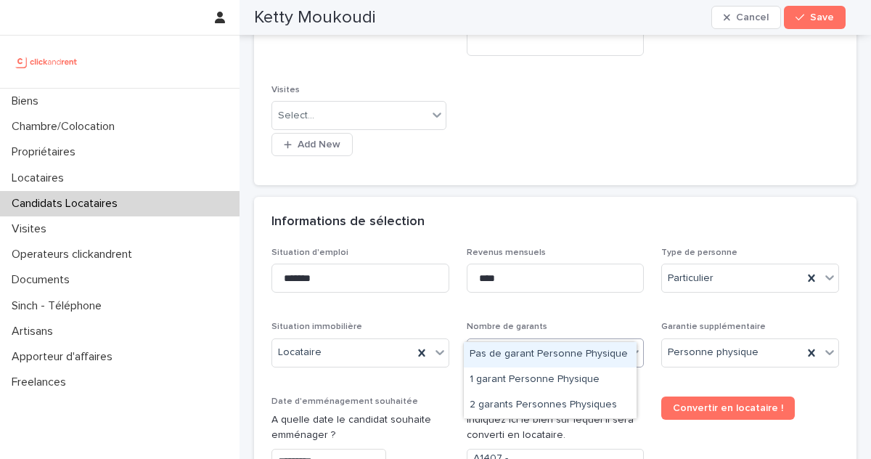
click at [607, 340] on div "Select..." at bounding box center [546, 352] width 158 height 24
click at [545, 340] on div "Select..." at bounding box center [546, 352] width 158 height 24
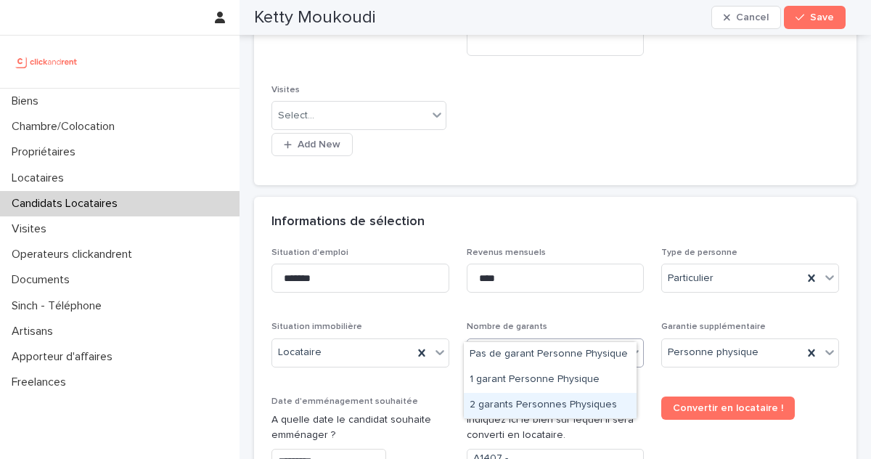
click at [536, 407] on div "2 garants Personnes Physiques" at bounding box center [550, 405] width 173 height 25
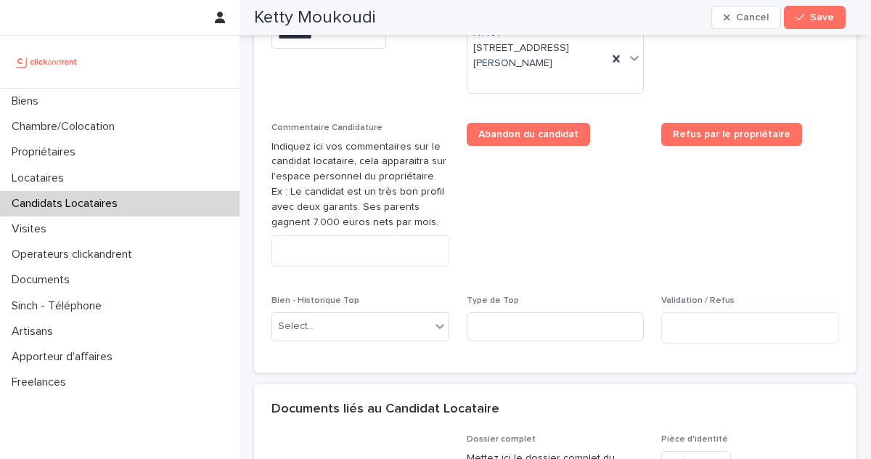
scroll to position [1145, 0]
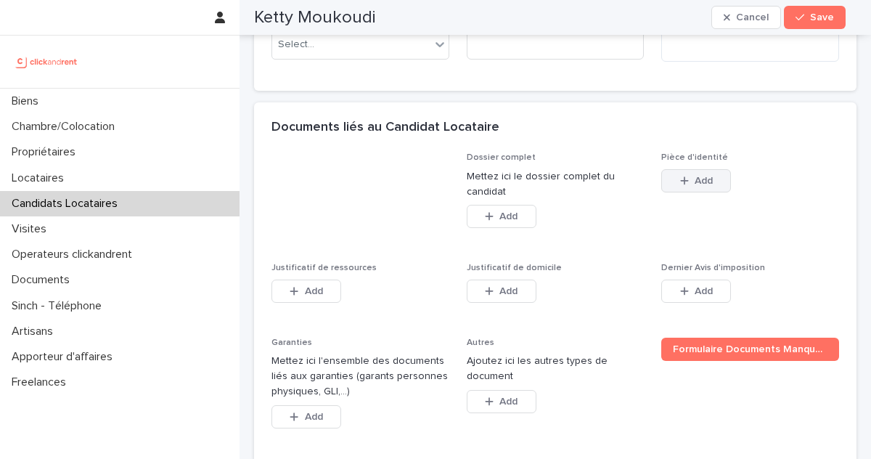
click at [698, 176] on span "Add" at bounding box center [704, 181] width 18 height 10
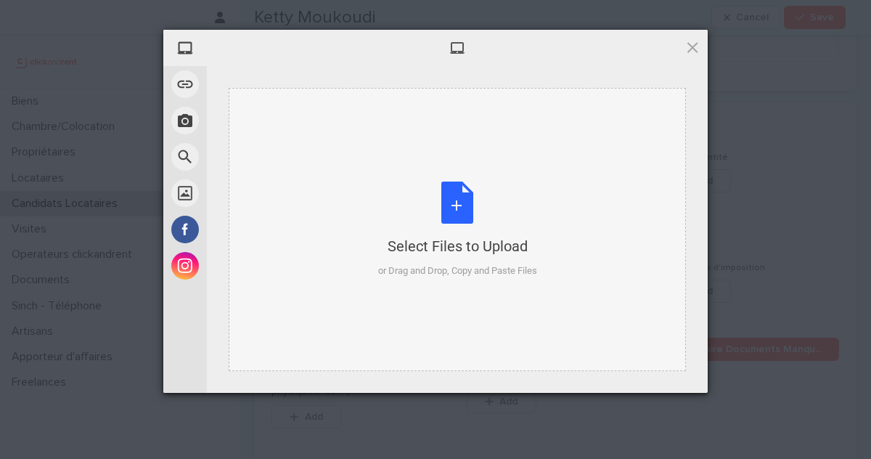
click at [448, 240] on div "Select Files to Upload" at bounding box center [457, 246] width 159 height 20
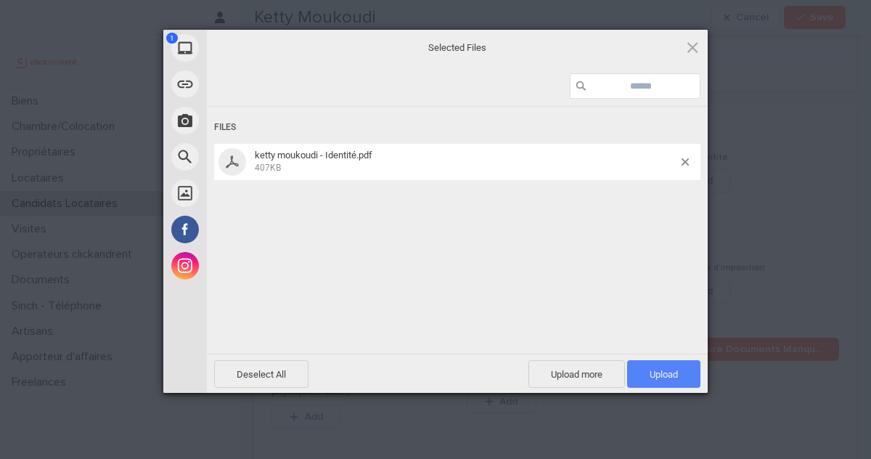
click at [646, 380] on span "Upload 1" at bounding box center [663, 374] width 73 height 28
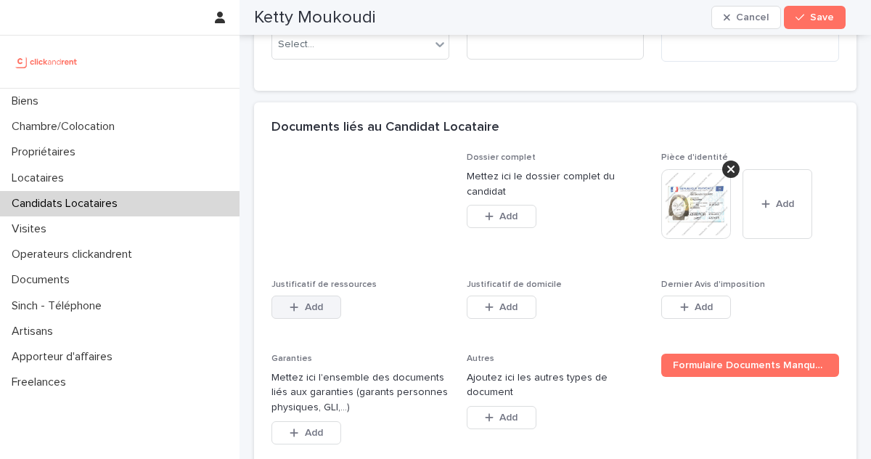
click at [302, 295] on button "Add" at bounding box center [306, 306] width 70 height 23
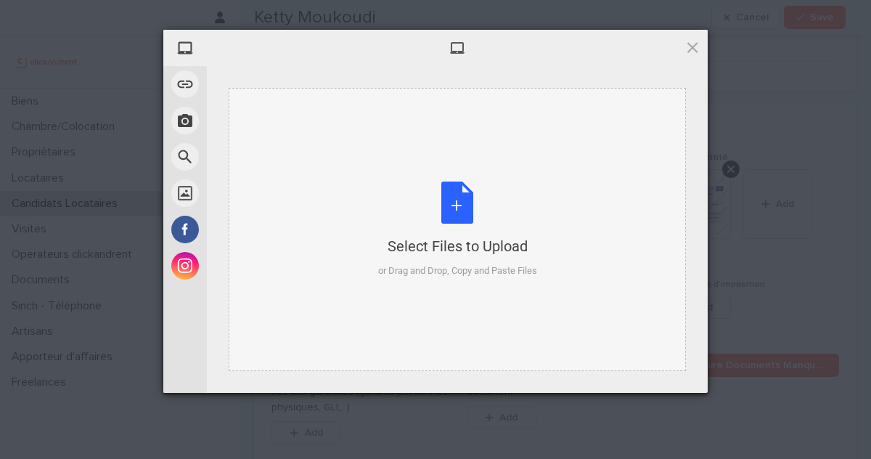
click at [478, 250] on div "Select Files to Upload" at bounding box center [457, 246] width 159 height 20
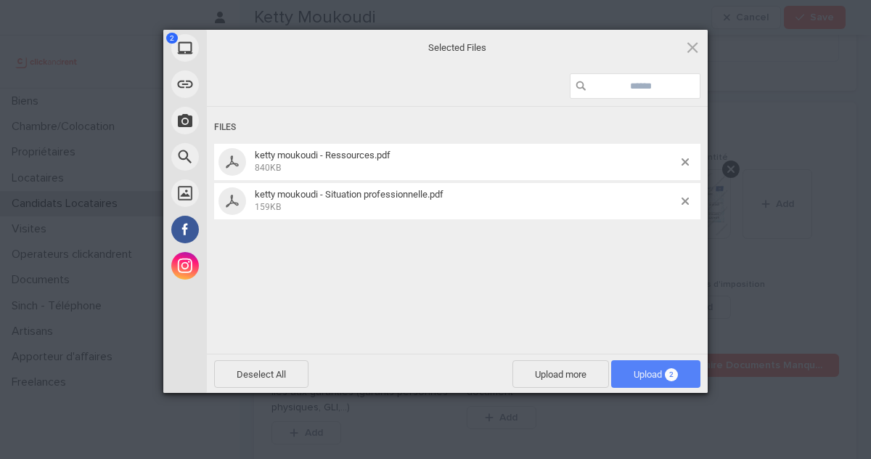
click at [655, 380] on span "Upload 2" at bounding box center [655, 374] width 89 height 28
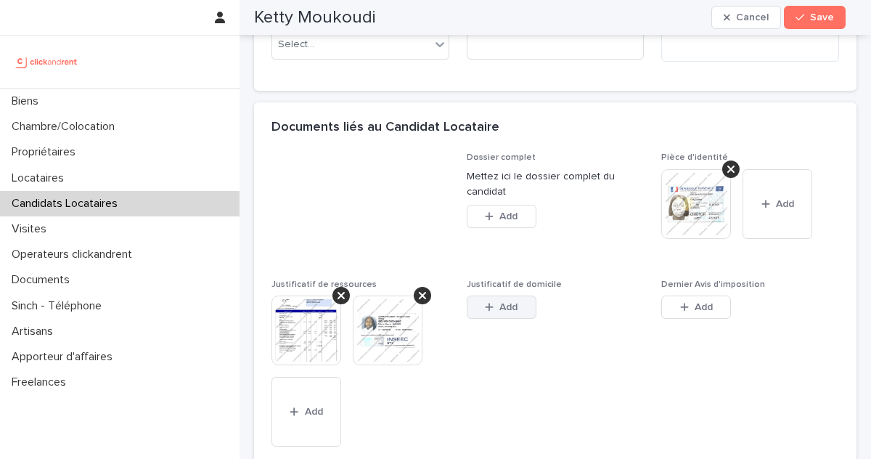
click at [505, 295] on button "Add" at bounding box center [502, 306] width 70 height 23
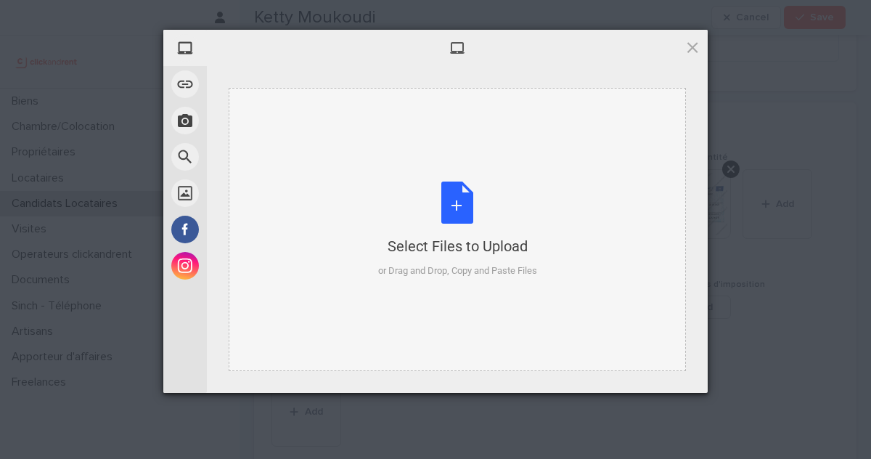
click at [459, 244] on div "Select Files to Upload" at bounding box center [457, 246] width 159 height 20
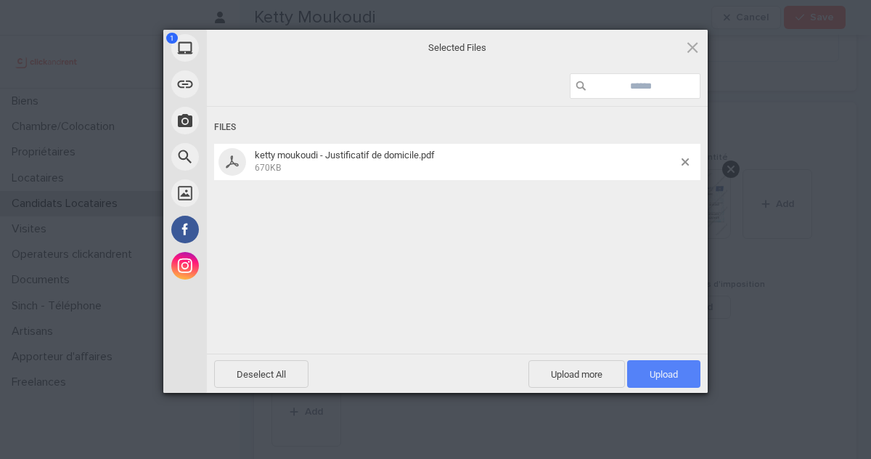
click at [657, 369] on span "Upload 1" at bounding box center [664, 374] width 28 height 11
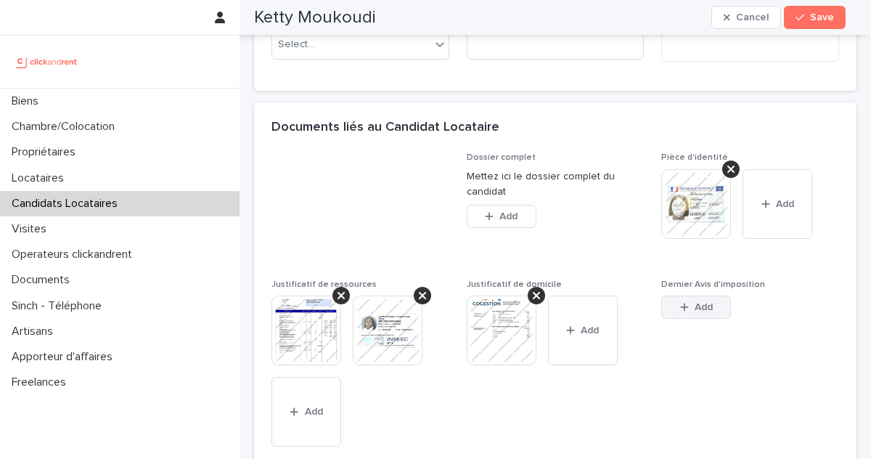
click at [697, 302] on span "Add" at bounding box center [704, 307] width 18 height 10
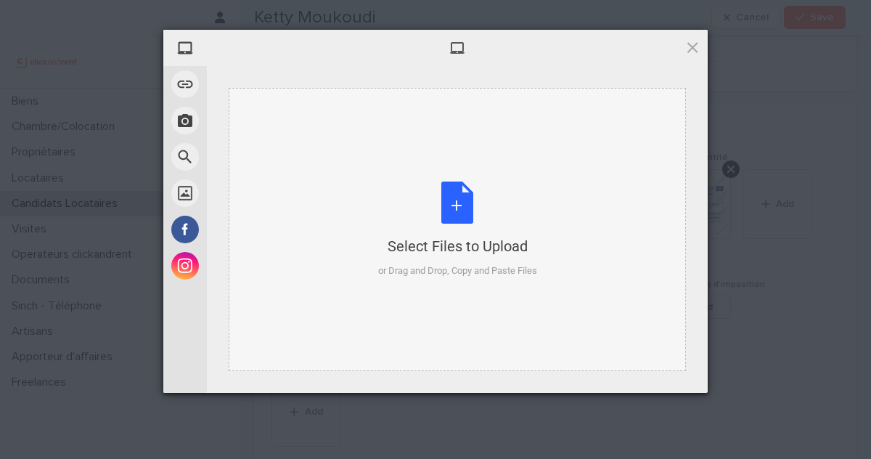
click at [476, 208] on div "Select Files to Upload or Drag and Drop, Copy and Paste Files" at bounding box center [457, 229] width 159 height 97
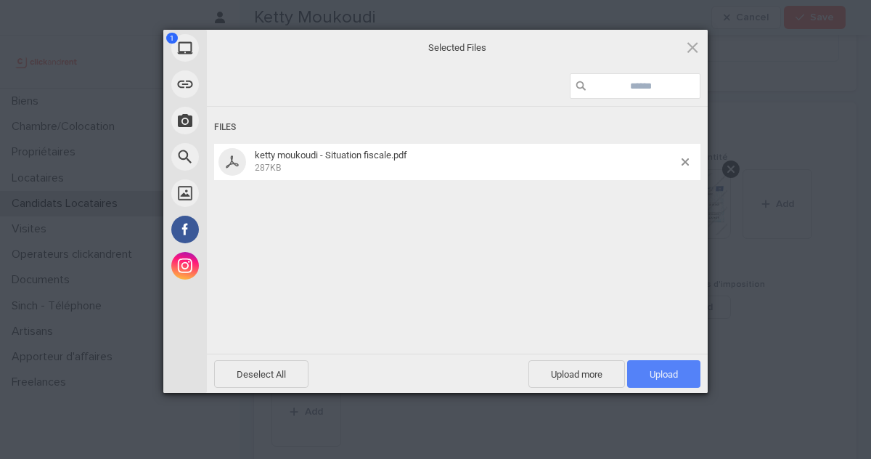
click at [656, 372] on span "Upload 1" at bounding box center [664, 374] width 28 height 11
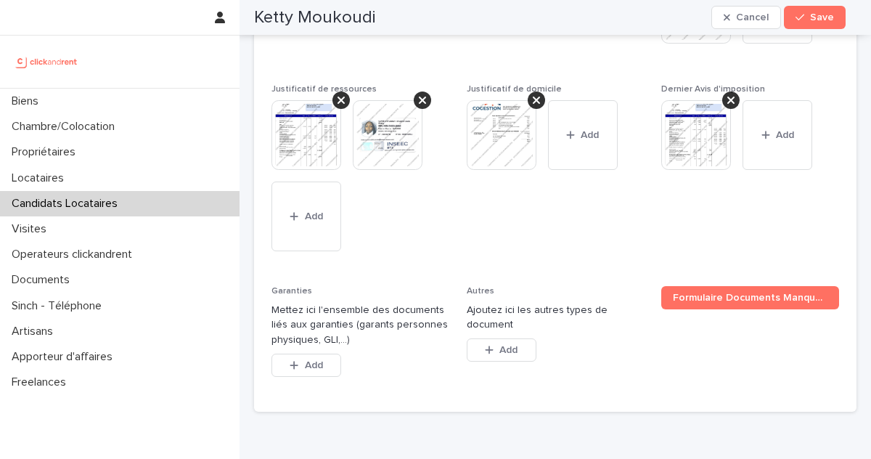
scroll to position [1392, 0]
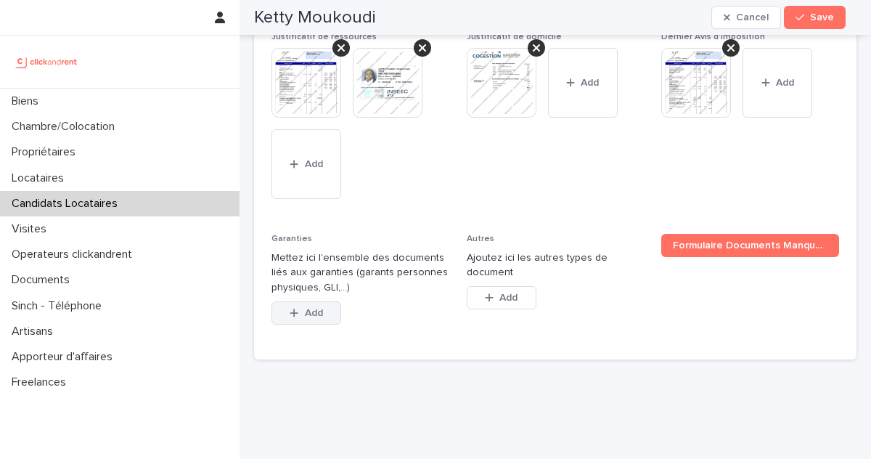
click at [322, 308] on span "Add" at bounding box center [314, 313] width 18 height 10
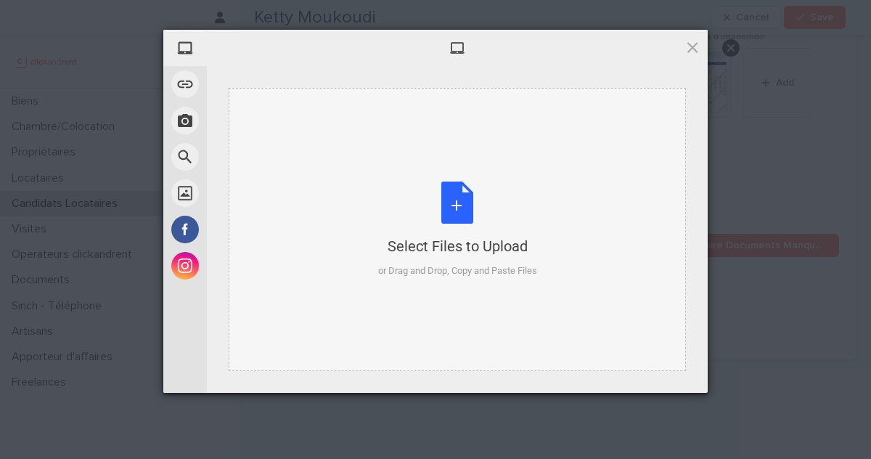
click at [461, 264] on div "or Drag and Drop, Copy and Paste Files" at bounding box center [457, 271] width 159 height 15
click at [685, 42] on span at bounding box center [693, 47] width 16 height 16
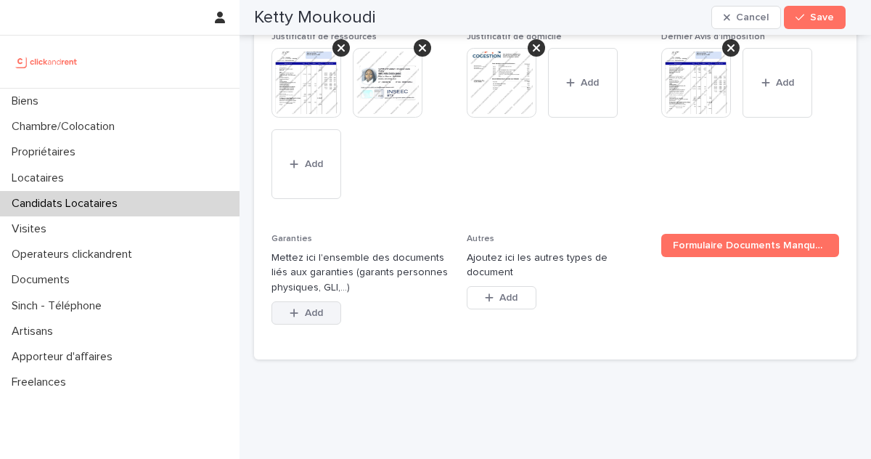
click at [295, 308] on icon "button" at bounding box center [294, 313] width 9 height 10
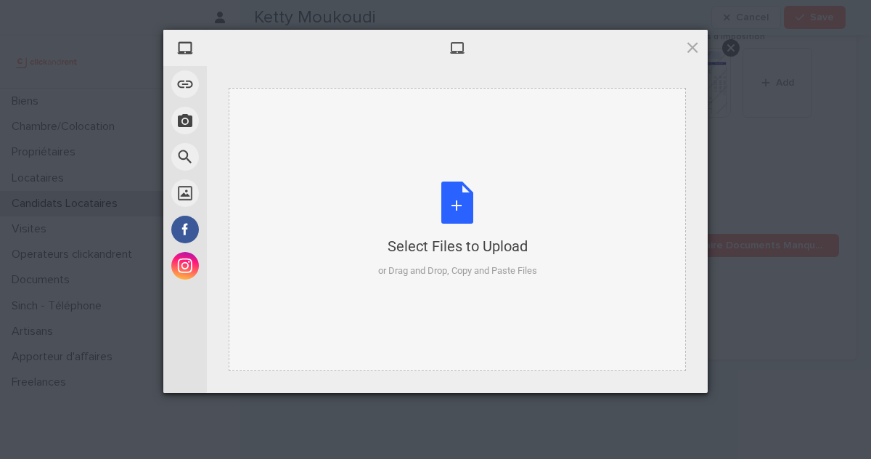
click at [438, 223] on div "Select Files to Upload or Drag and Drop, Copy and Paste Files" at bounding box center [457, 229] width 159 height 97
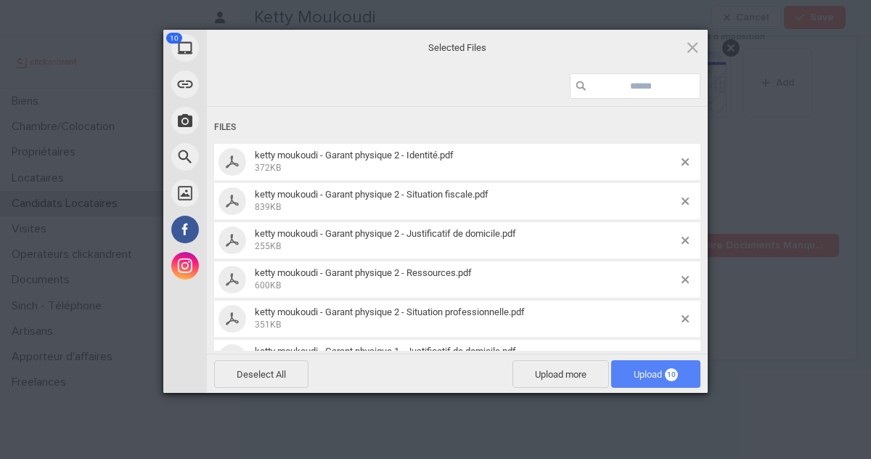
click at [653, 372] on span "Upload 10" at bounding box center [656, 374] width 44 height 11
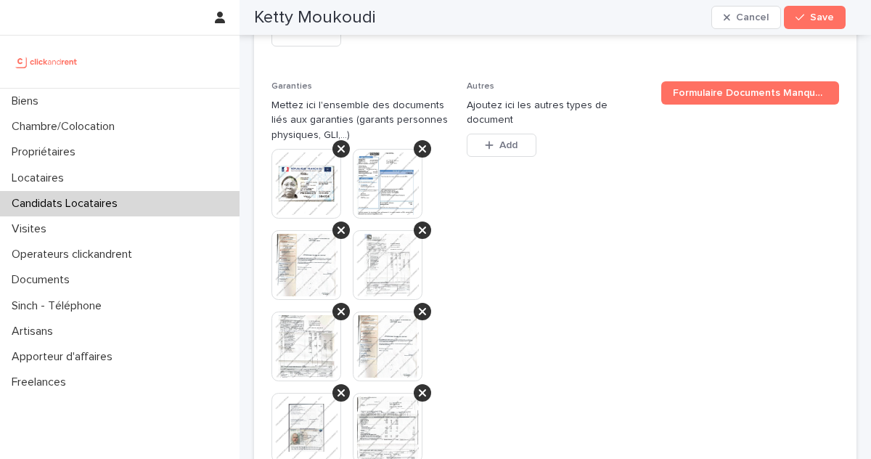
scroll to position [1670, 0]
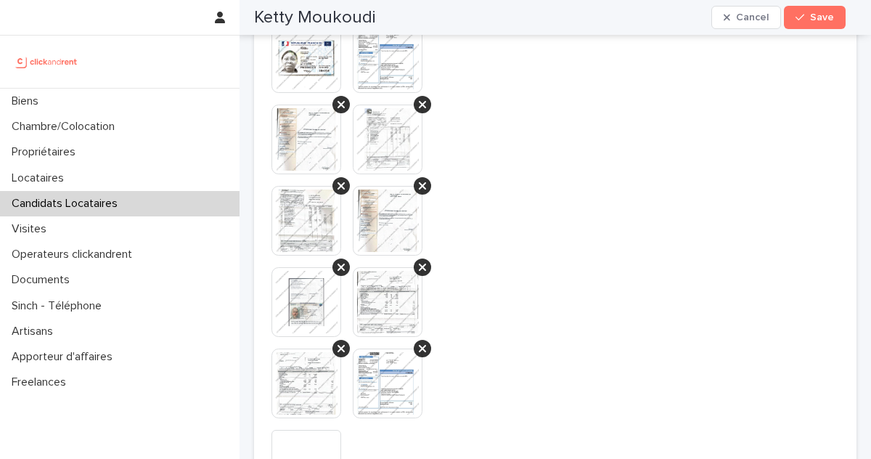
drag, startPoint x: 468, startPoint y: 362, endPoint x: 516, endPoint y: 166, distance: 201.8
click at [364, 0] on html "**********" at bounding box center [435, 229] width 871 height 459
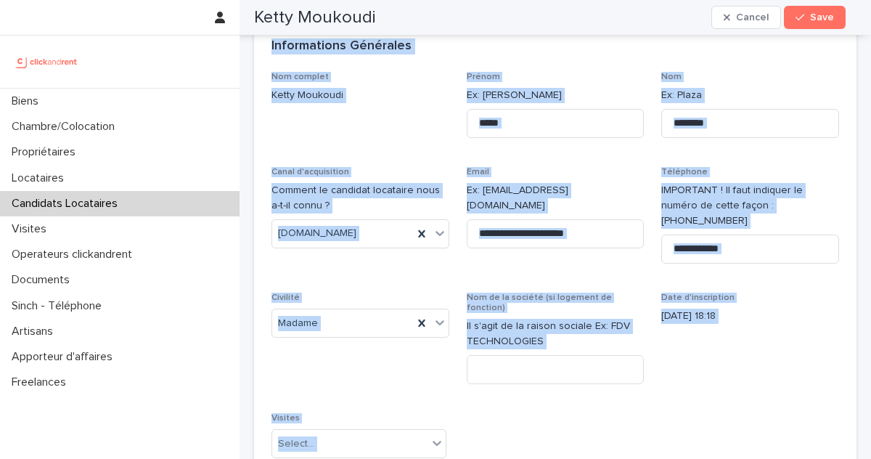
scroll to position [14, 0]
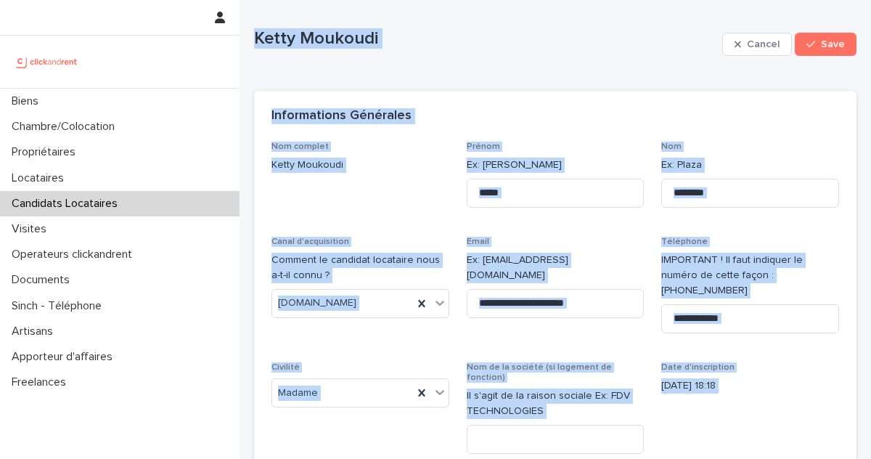
drag, startPoint x: 446, startPoint y: 380, endPoint x: 257, endPoint y: 25, distance: 401.4
copy div "Ketty Moukoudi Cancel Save Sorry, there was an error saving your record. Please…"
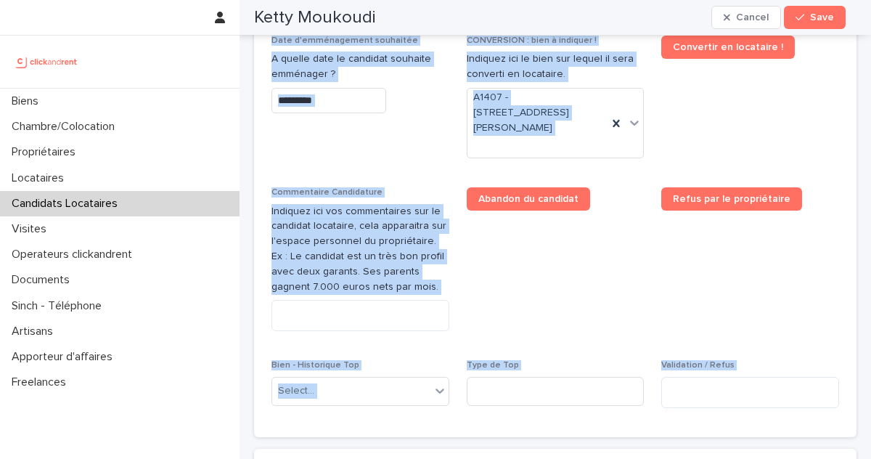
scroll to position [798, 0]
click at [359, 300] on textarea at bounding box center [360, 315] width 178 height 31
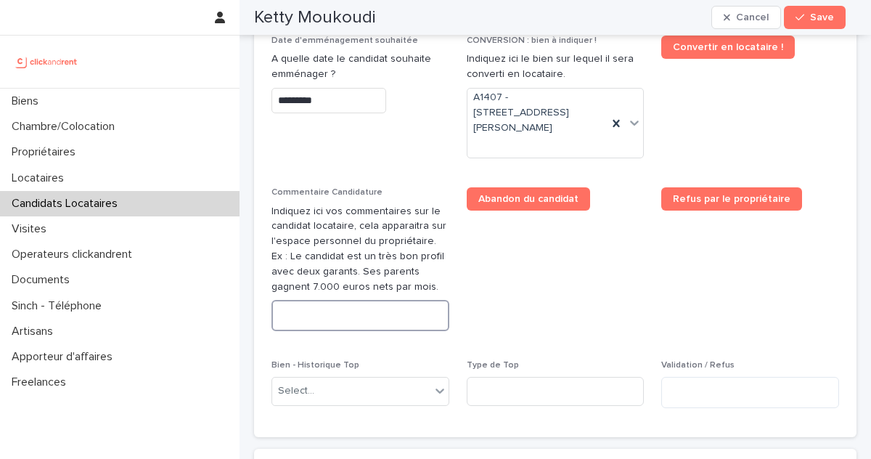
paste textarea "**********"
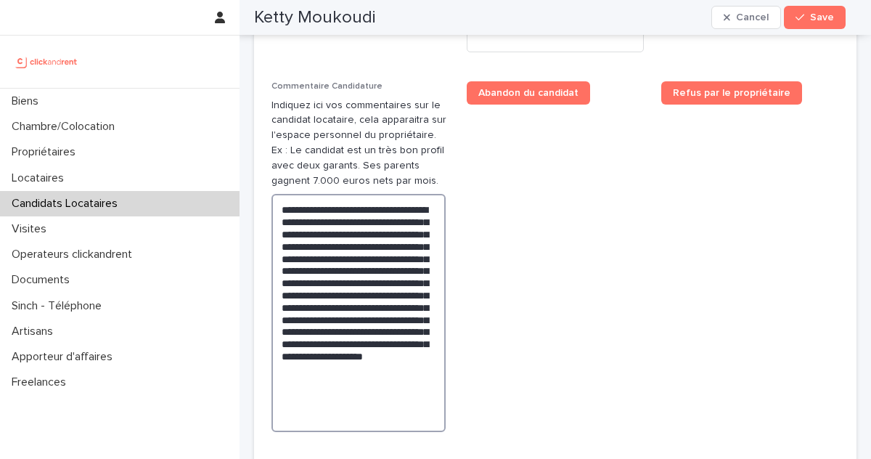
scroll to position [913, 0]
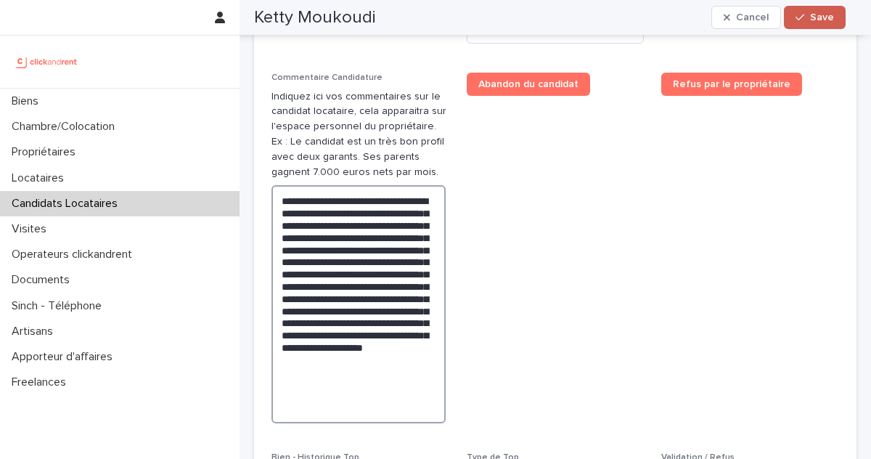
type textarea "**********"
click at [816, 18] on span "Save" at bounding box center [822, 17] width 24 height 10
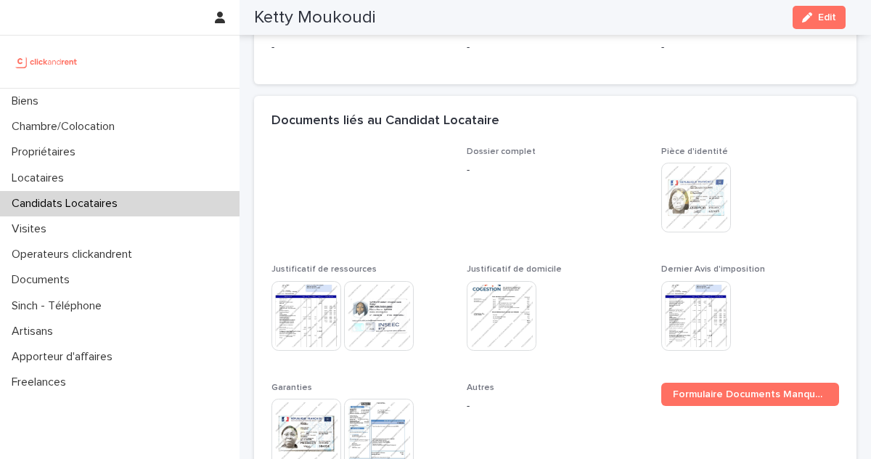
scroll to position [567, 0]
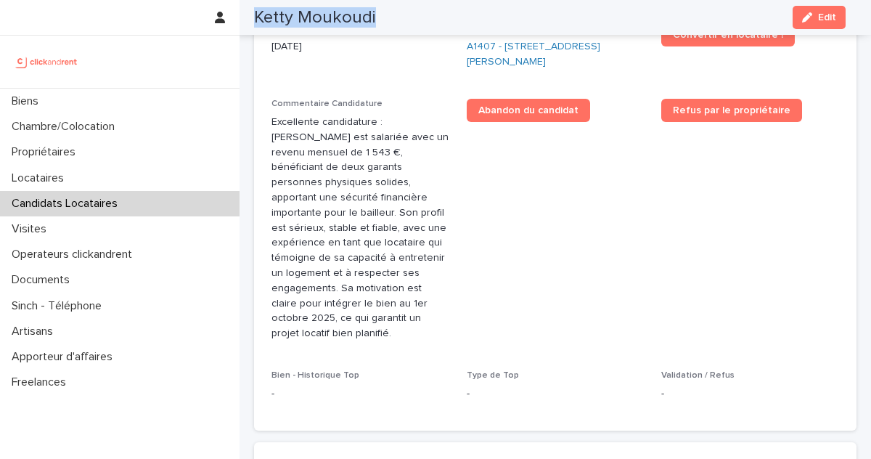
drag, startPoint x: 384, startPoint y: 12, endPoint x: 254, endPoint y: 16, distance: 130.0
click at [254, 16] on div "Ketty Moukoudi Edit" at bounding box center [550, 17] width 592 height 35
copy h2 "Ketty Moukoudi"
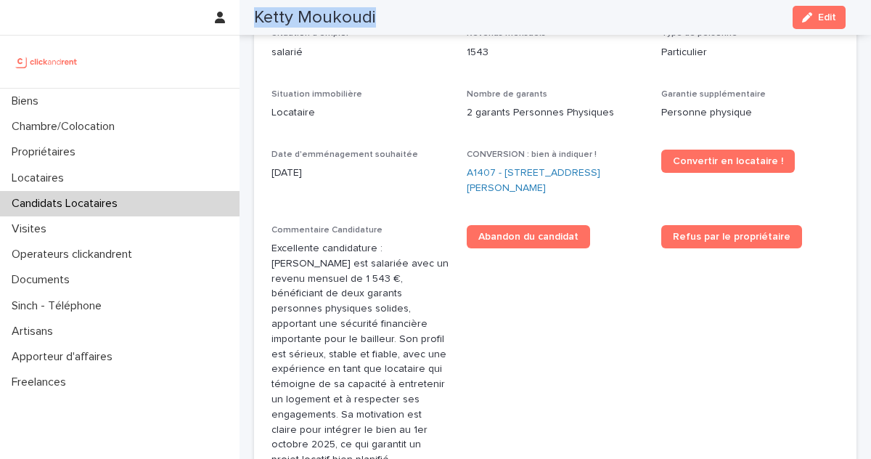
scroll to position [459, 0]
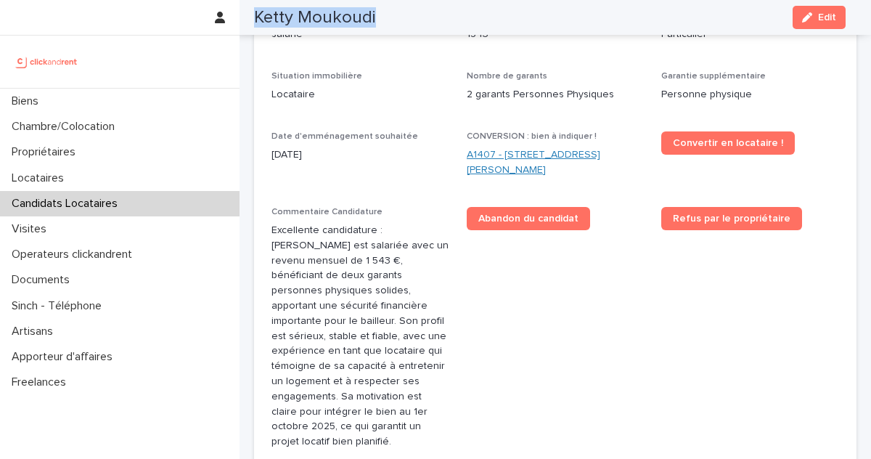
click at [526, 147] on link "A1407 - 15 Rue du Docteur Fillioux, Villiers-sur-Marne 94350" at bounding box center [556, 162] width 178 height 30
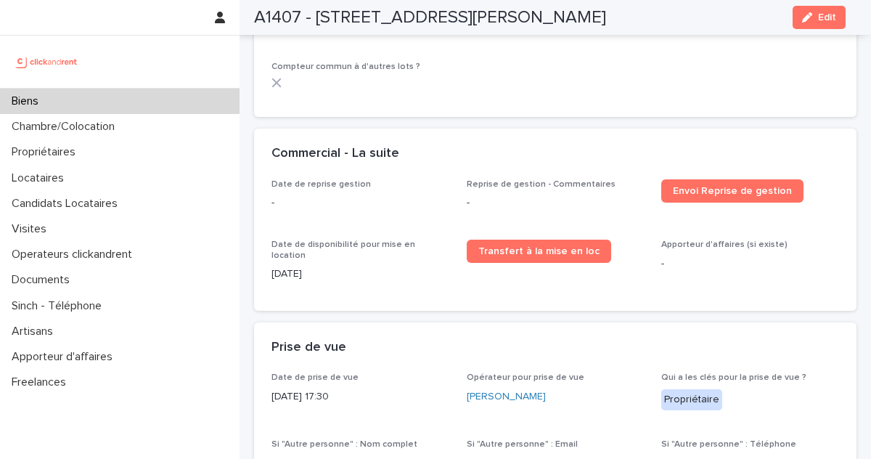
scroll to position [2401, 0]
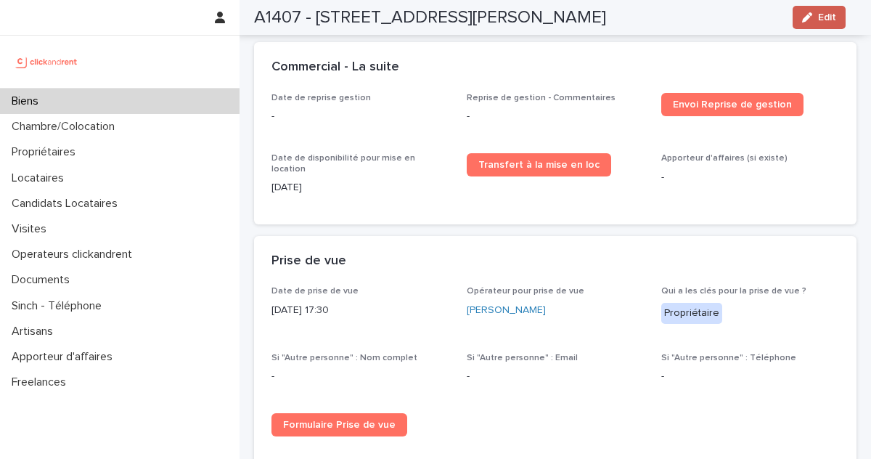
click at [836, 20] on button "Edit" at bounding box center [819, 17] width 53 height 23
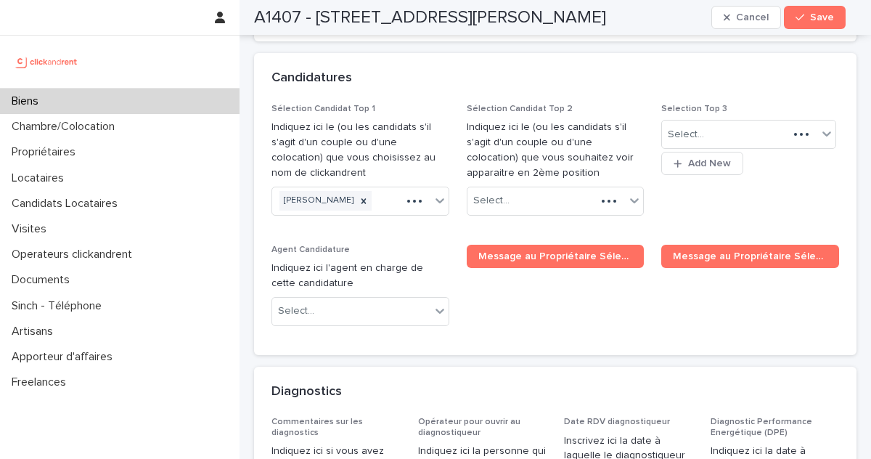
scroll to position [7682, 0]
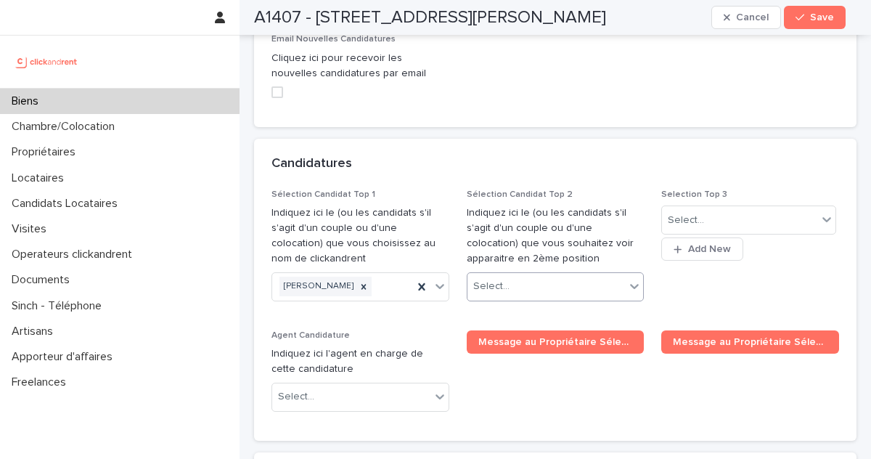
click at [527, 274] on div "Select..." at bounding box center [546, 286] width 158 height 24
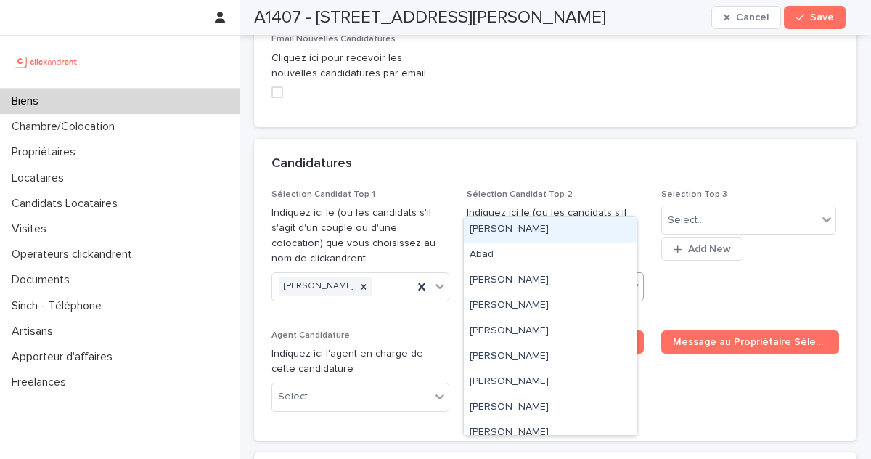
paste input "**********"
type input "**********"
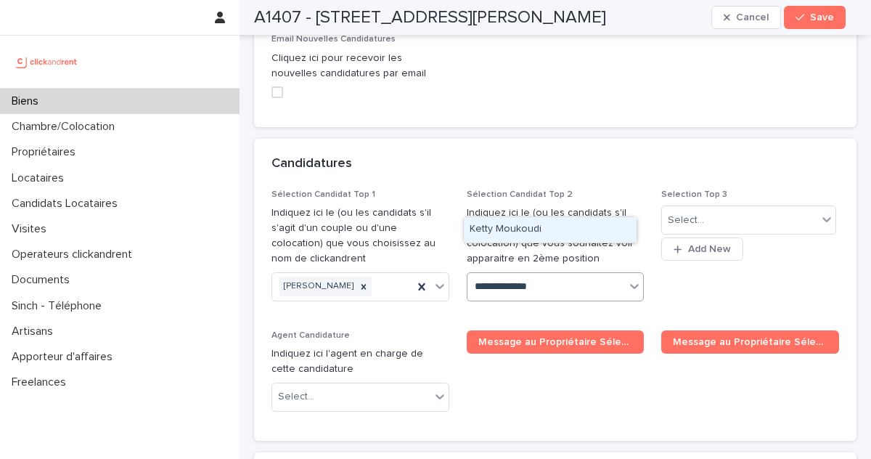
click at [546, 225] on div "Ketty Moukoudi" at bounding box center [550, 229] width 173 height 25
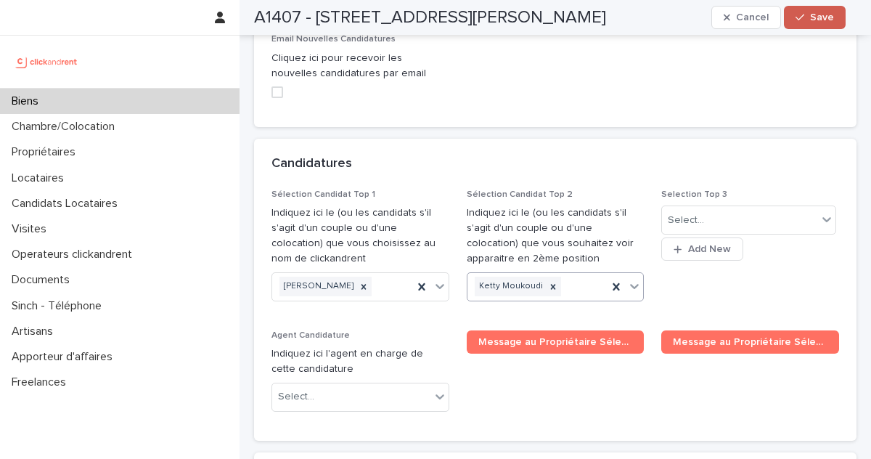
click at [819, 21] on span "Save" at bounding box center [822, 17] width 24 height 10
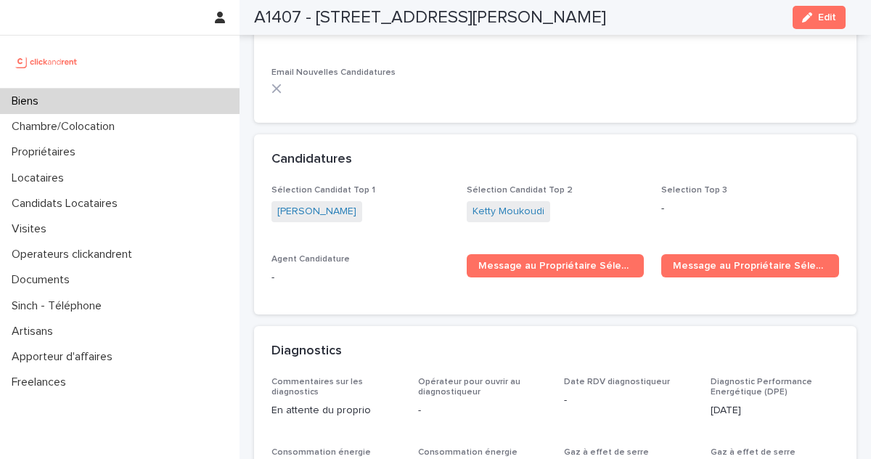
scroll to position [4834, 0]
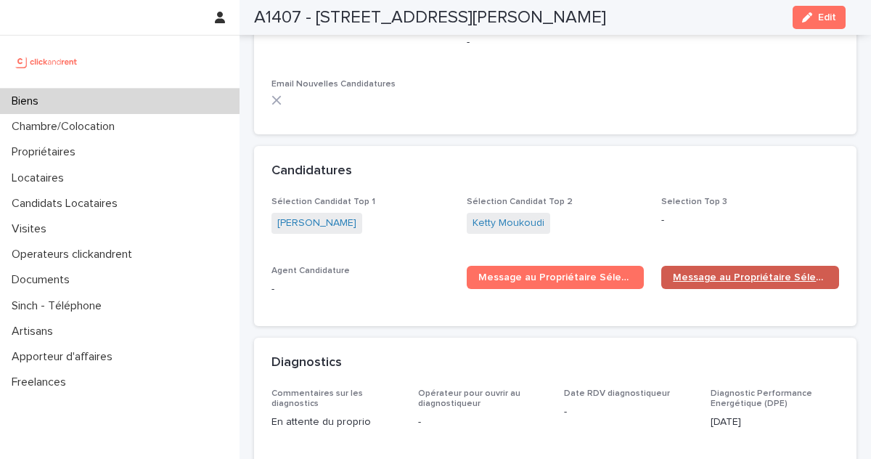
click at [682, 266] on link "Message au Propriétaire Sélection Top 2" at bounding box center [750, 277] width 178 height 23
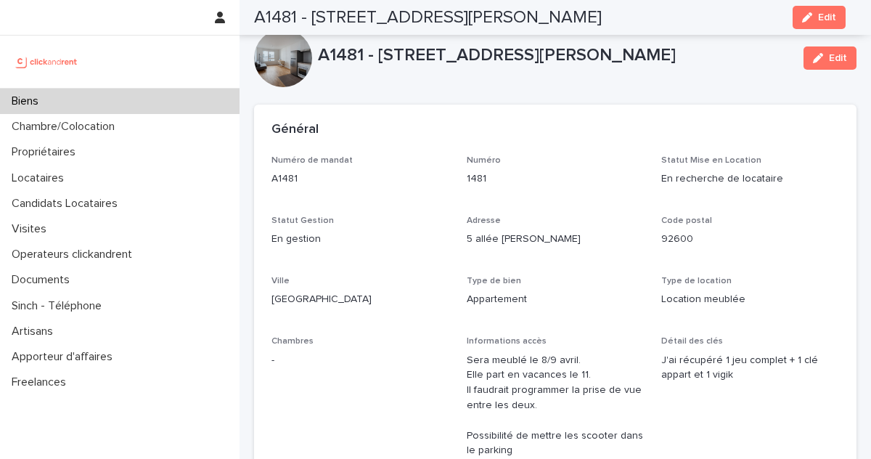
scroll to position [3810, 0]
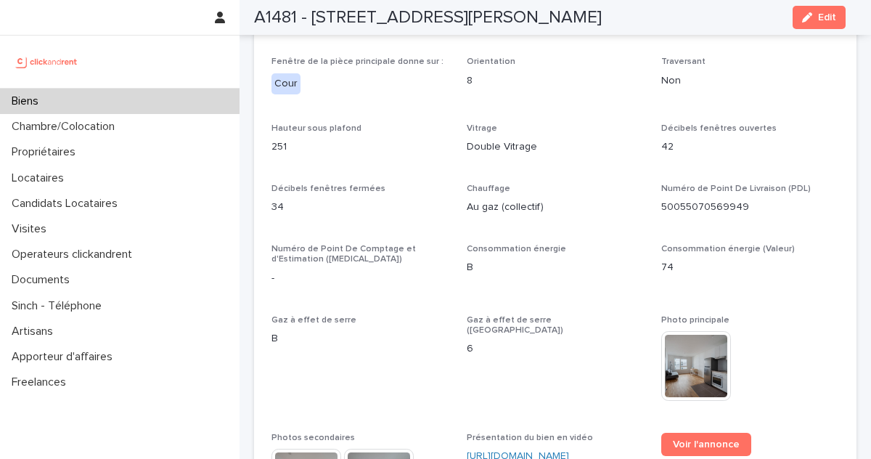
click at [98, 100] on div "Biens" at bounding box center [120, 101] width 240 height 25
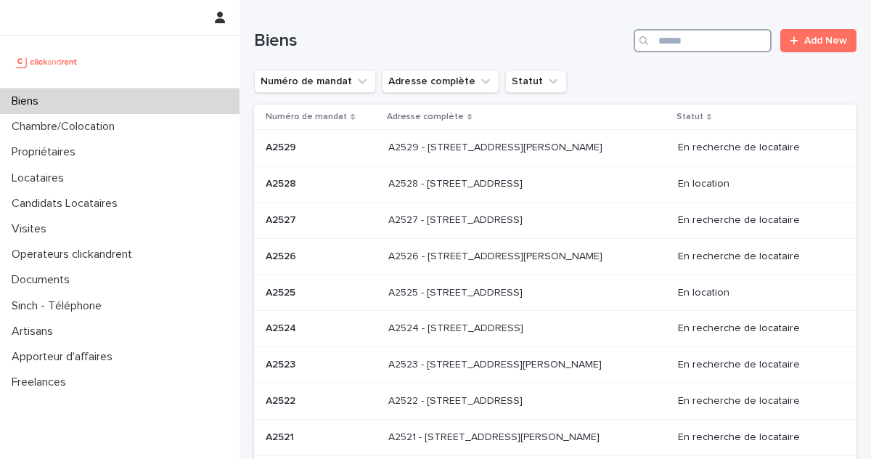
click at [671, 36] on input "Search" at bounding box center [703, 40] width 138 height 23
paste input "**********"
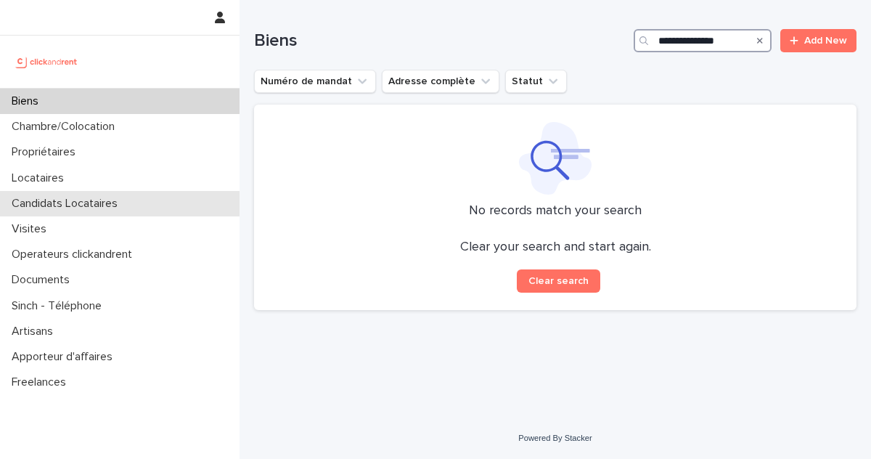
type input "**********"
click at [101, 199] on p "Candidats Locataires" at bounding box center [67, 204] width 123 height 14
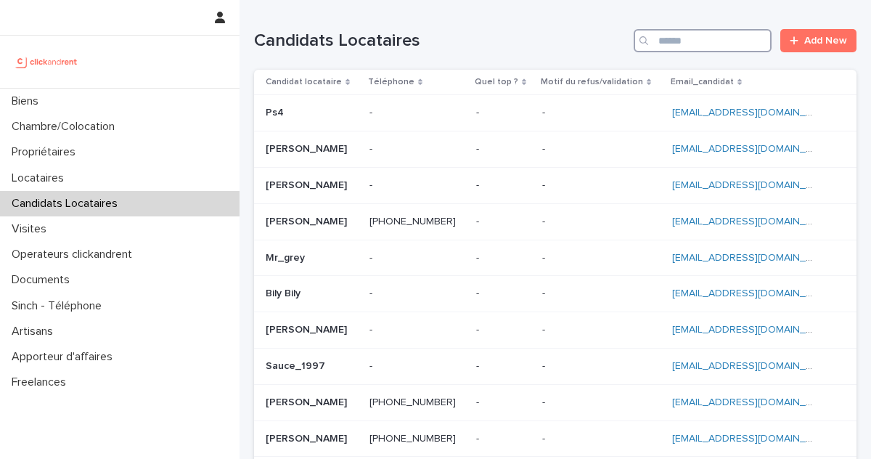
click at [736, 45] on input "Search" at bounding box center [703, 40] width 138 height 23
paste input "**********"
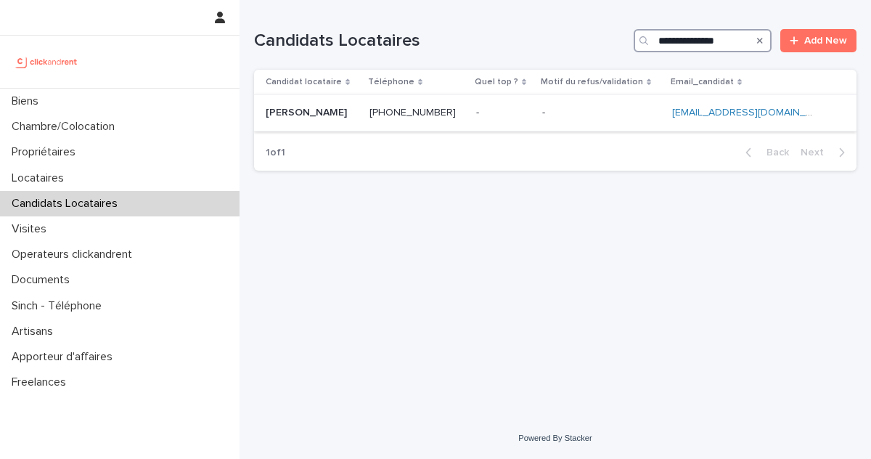
type input "**********"
click at [484, 120] on div "- -" at bounding box center [503, 113] width 54 height 24
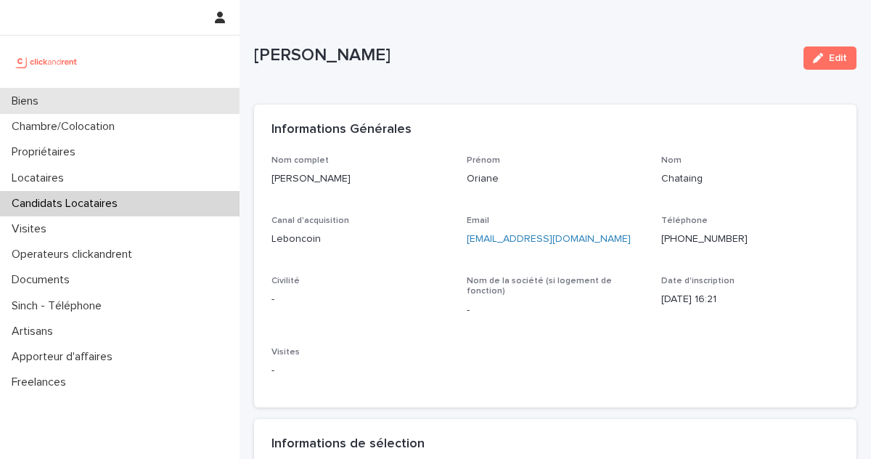
click at [75, 106] on div "Biens" at bounding box center [120, 101] width 240 height 25
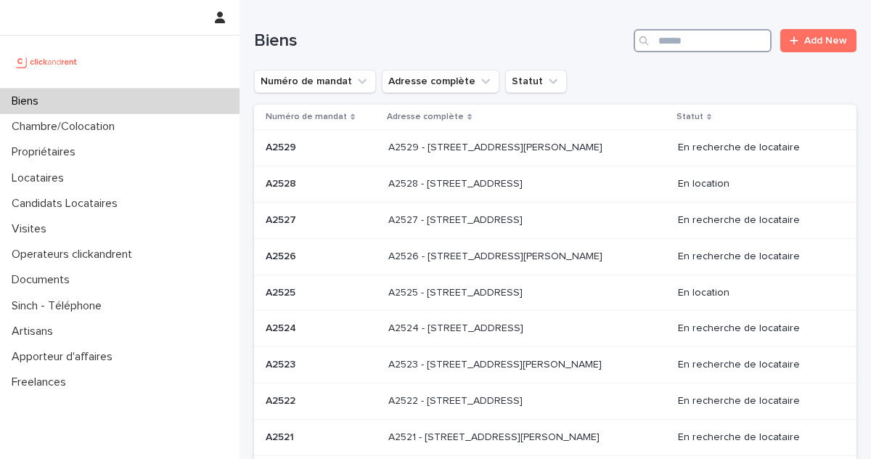
click at [694, 46] on input "Search" at bounding box center [703, 40] width 138 height 23
paste input "*****"
type input "*****"
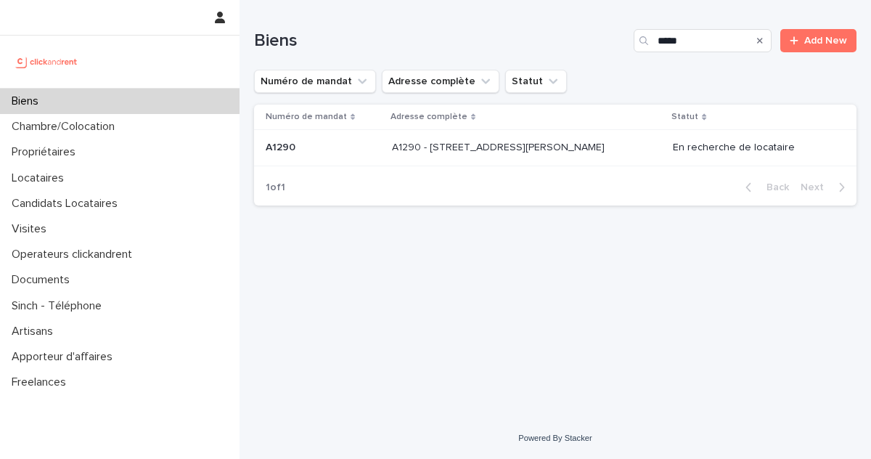
click at [478, 149] on p "A1290 - 55 avenue Barthélémy Buyer, Lyon 69005" at bounding box center [500, 146] width 216 height 15
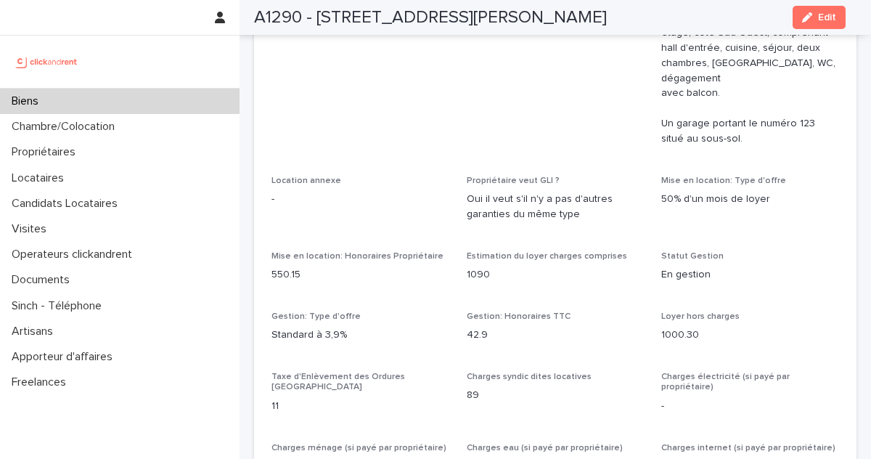
scroll to position [1214, 0]
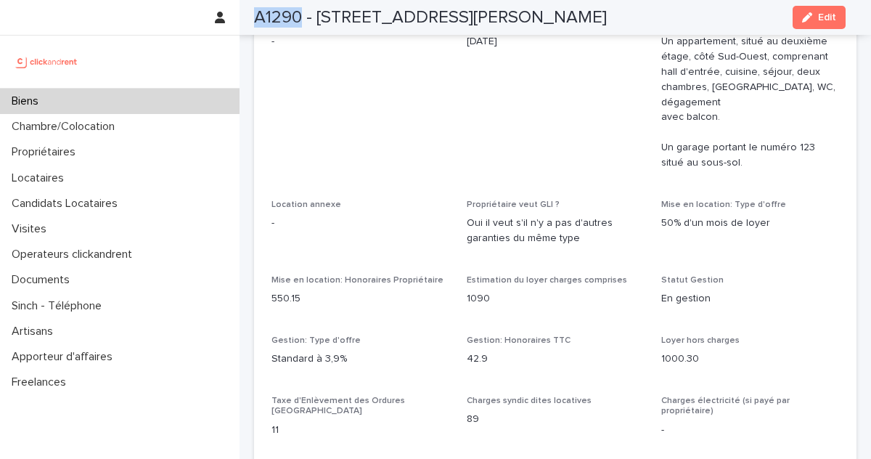
drag, startPoint x: 303, startPoint y: 15, endPoint x: 258, endPoint y: 23, distance: 45.7
click at [258, 23] on h2 "A1290 - 55 avenue Barthélémy Buyer, Lyon 69005" at bounding box center [430, 17] width 353 height 21
copy h2 "A1290"
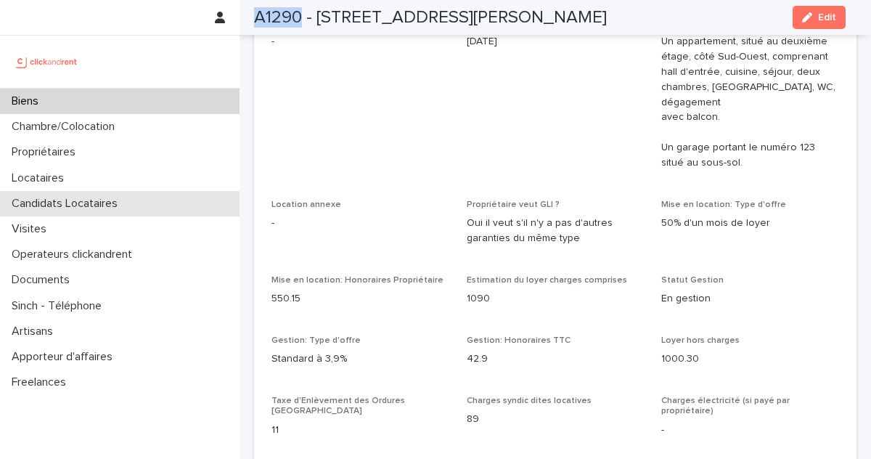
click at [78, 201] on p "Candidats Locataires" at bounding box center [67, 204] width 123 height 14
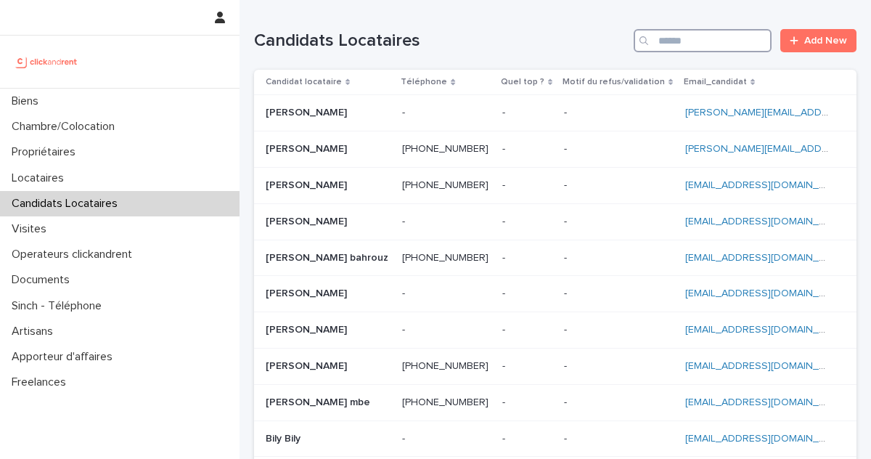
click at [743, 44] on input "Search" at bounding box center [703, 40] width 138 height 23
paste input "**********"
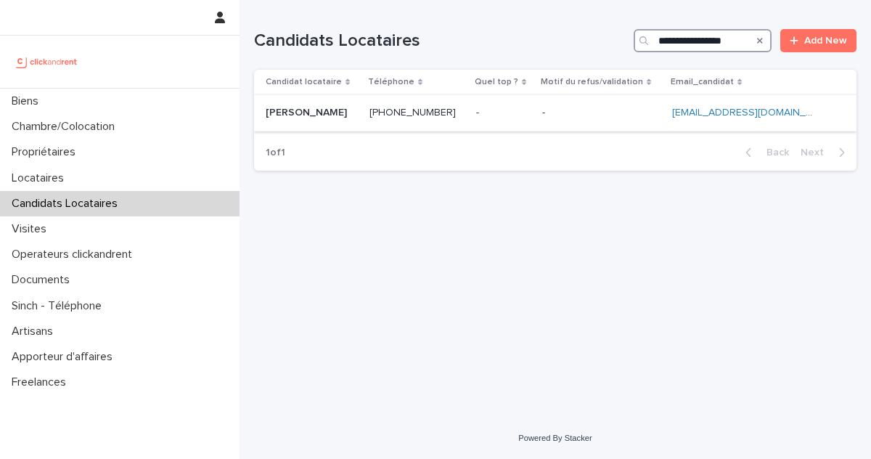
type input "**********"
click at [356, 113] on p at bounding box center [312, 113] width 92 height 12
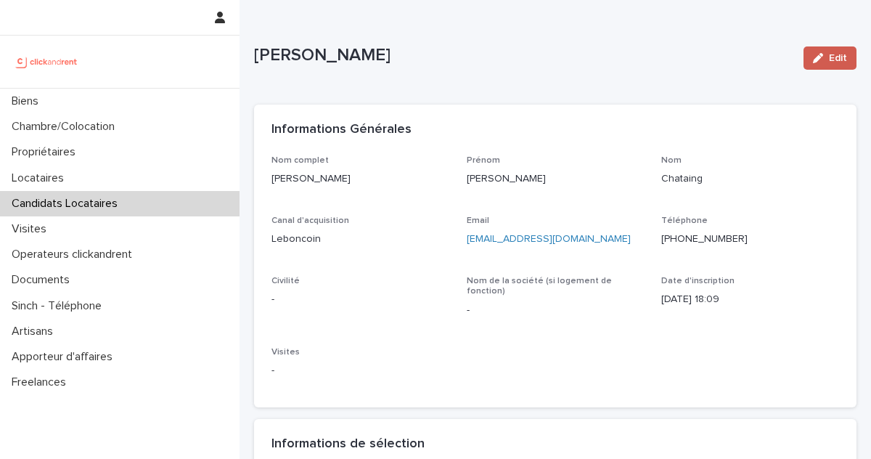
click at [830, 66] on button "Edit" at bounding box center [830, 57] width 53 height 23
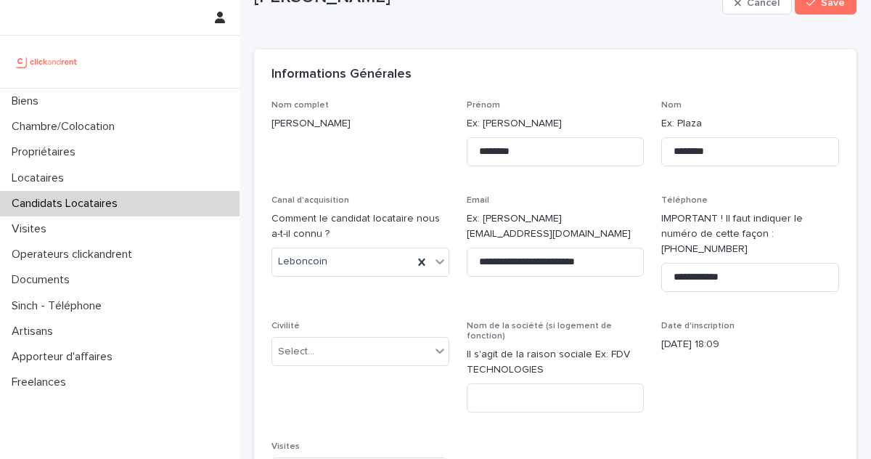
scroll to position [118, 0]
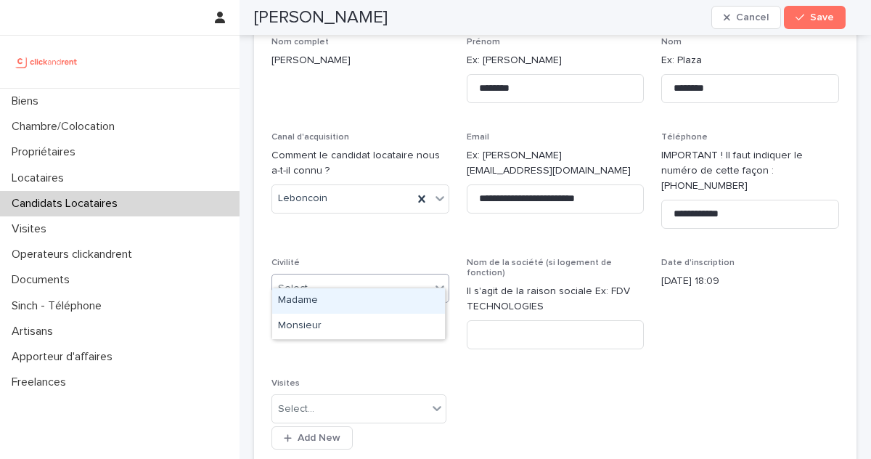
click at [343, 277] on div "Select..." at bounding box center [351, 289] width 158 height 24
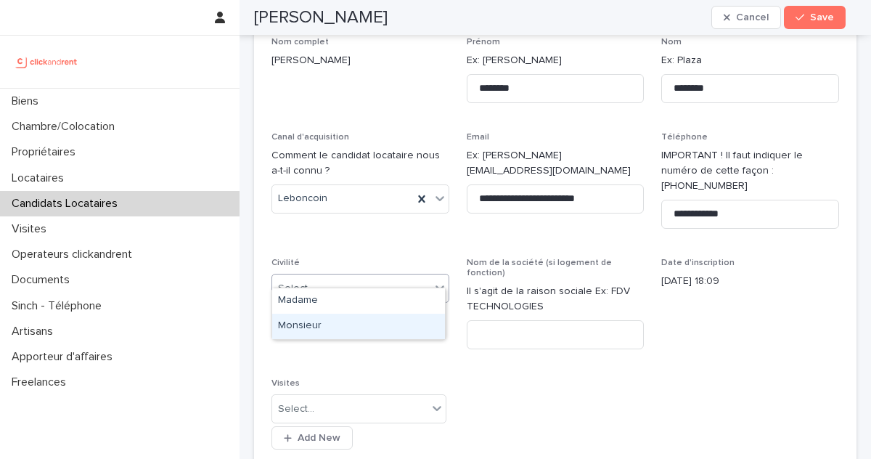
click at [325, 323] on div "Monsieur" at bounding box center [358, 326] width 173 height 25
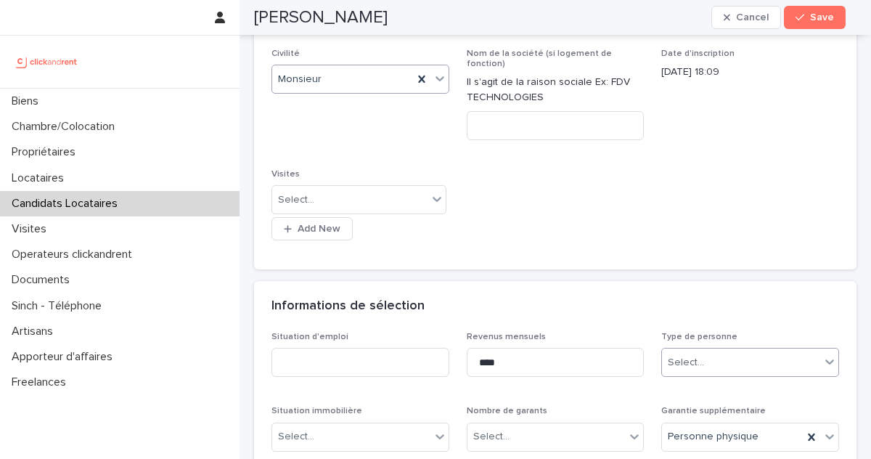
click at [706, 356] on input "text" at bounding box center [706, 362] width 1 height 12
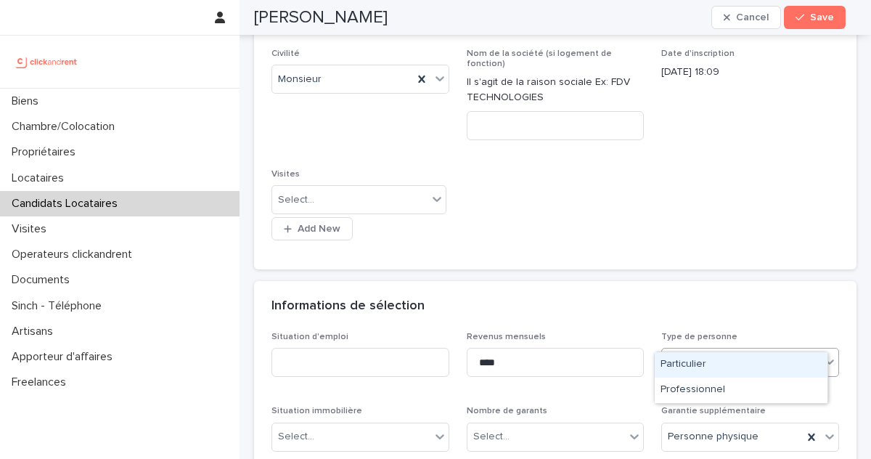
click at [675, 362] on div "Particulier" at bounding box center [741, 364] width 173 height 25
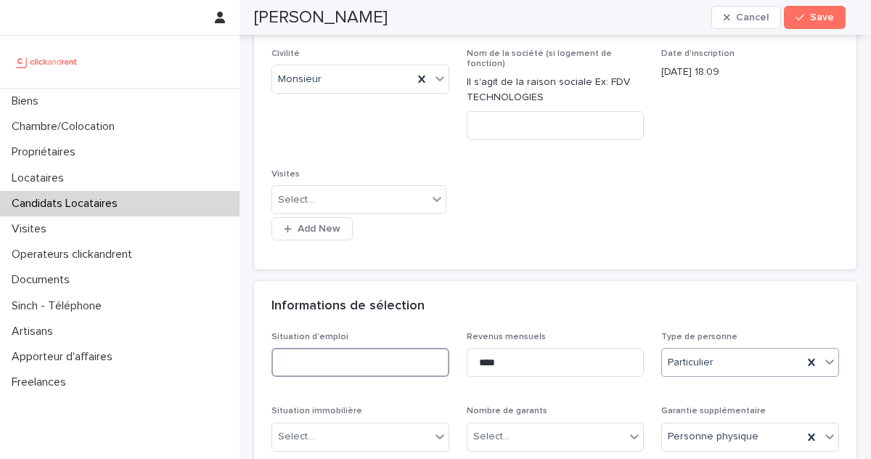
click at [372, 348] on input at bounding box center [360, 362] width 178 height 29
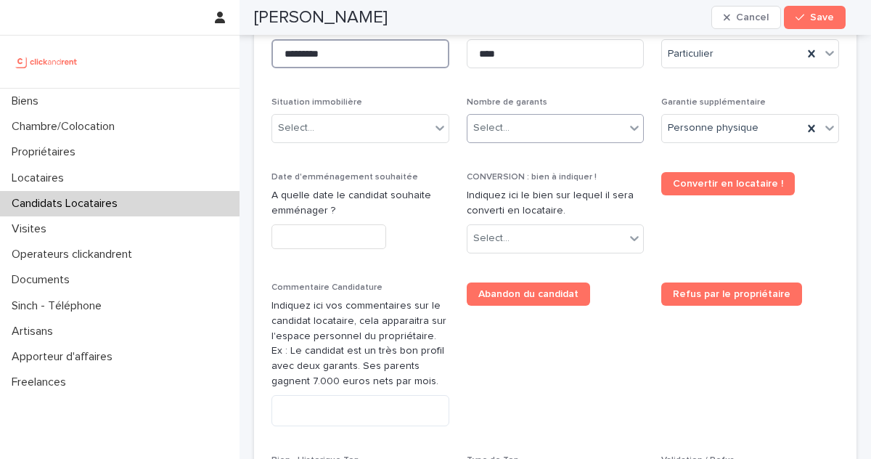
scroll to position [633, 0]
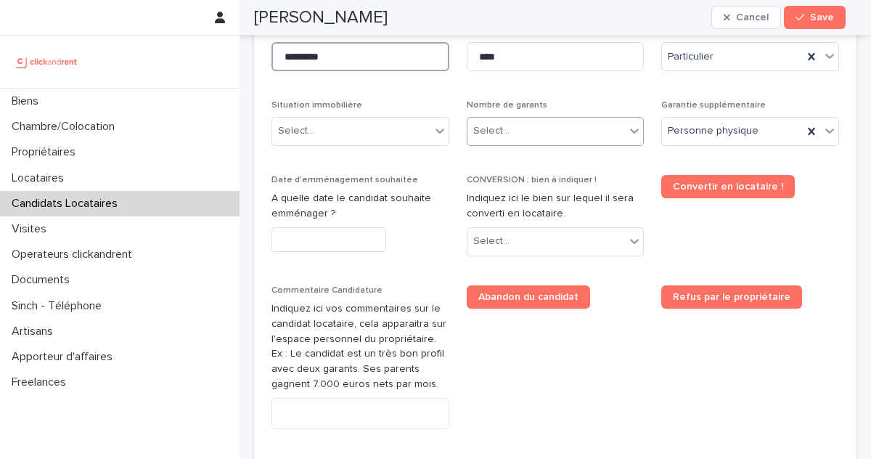
type input "*********"
click at [579, 119] on div "Select..." at bounding box center [546, 131] width 158 height 24
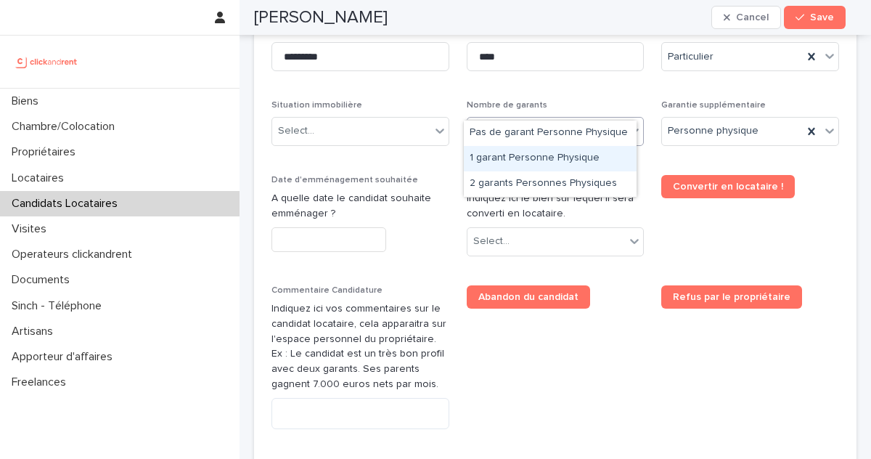
click at [549, 166] on div "1 garant Personne Physique" at bounding box center [550, 158] width 173 height 25
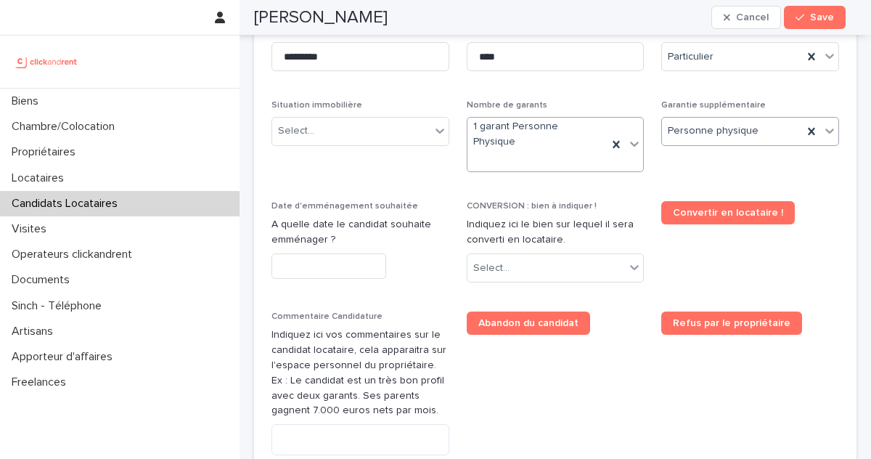
scroll to position [639, 0]
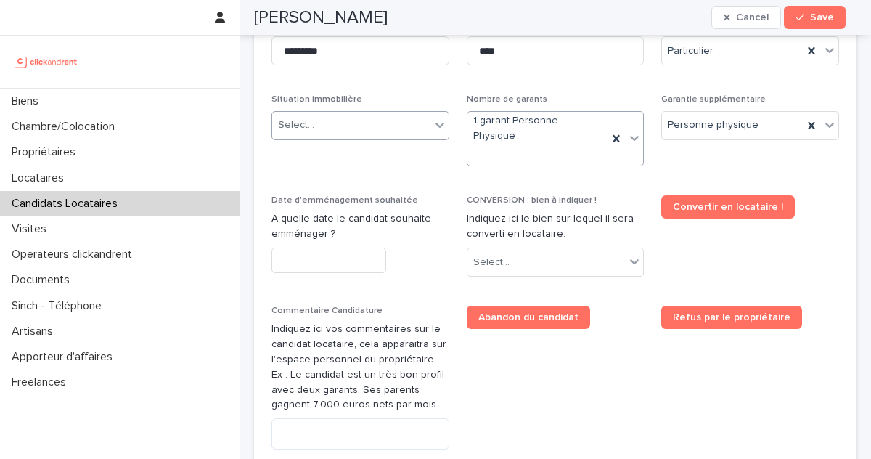
click at [327, 113] on div "Select..." at bounding box center [351, 125] width 158 height 24
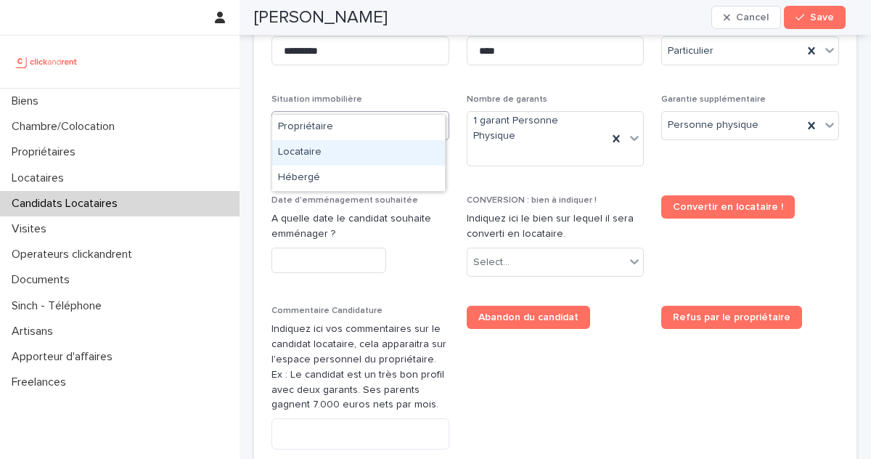
click at [332, 152] on div "Locataire" at bounding box center [358, 152] width 173 height 25
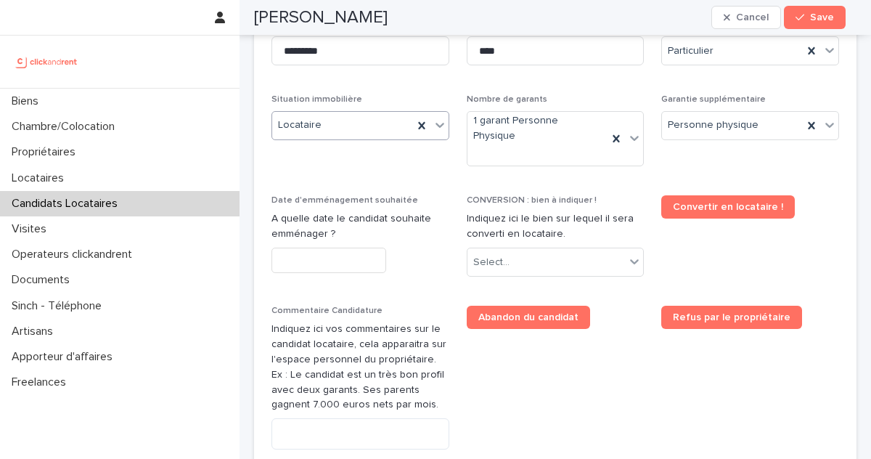
click at [305, 248] on input "text" at bounding box center [328, 260] width 115 height 25
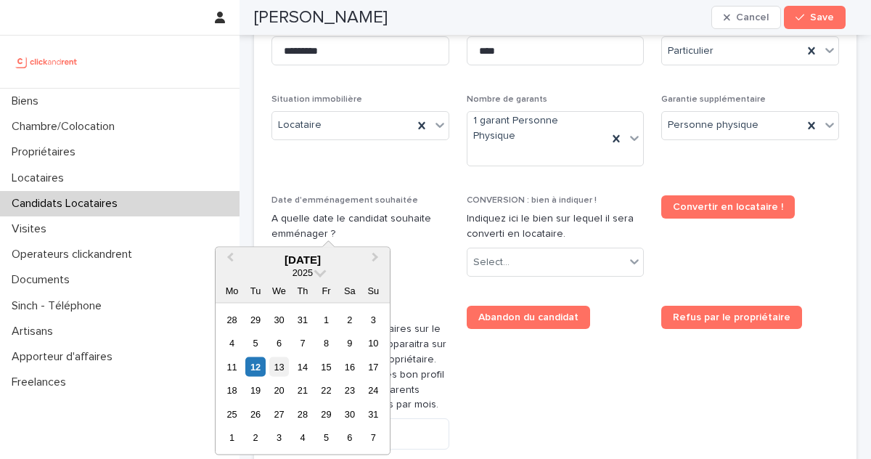
click at [280, 367] on div "13" at bounding box center [279, 366] width 20 height 20
type input "*********"
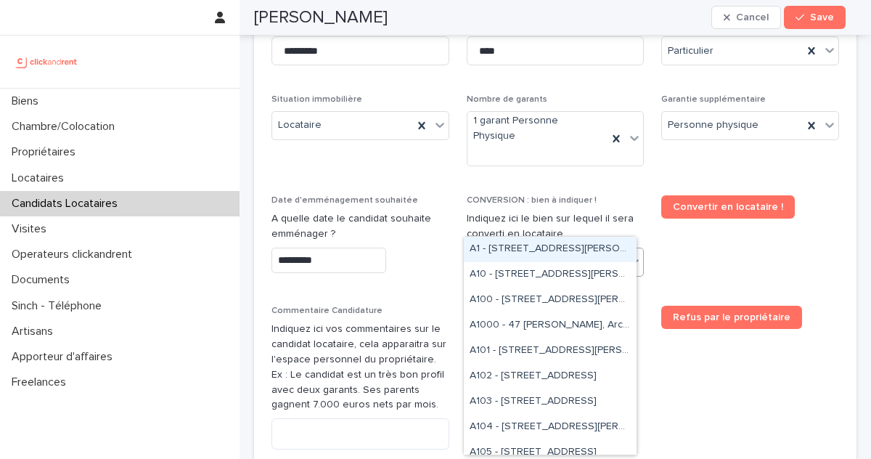
click at [568, 250] on div "Select..." at bounding box center [546, 262] width 158 height 24
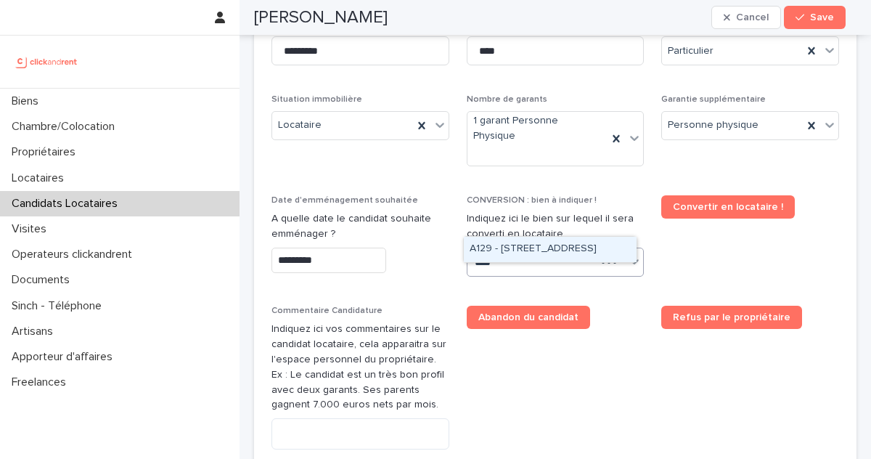
type input "*****"
click at [548, 242] on div "A1290 - 55 avenue Barthélémy Buyer, Lyon 69005" at bounding box center [550, 249] width 173 height 25
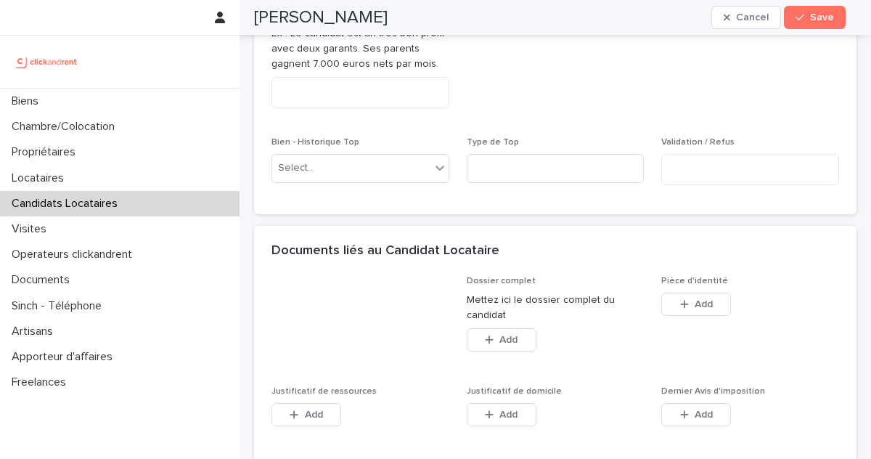
scroll to position [1122, 0]
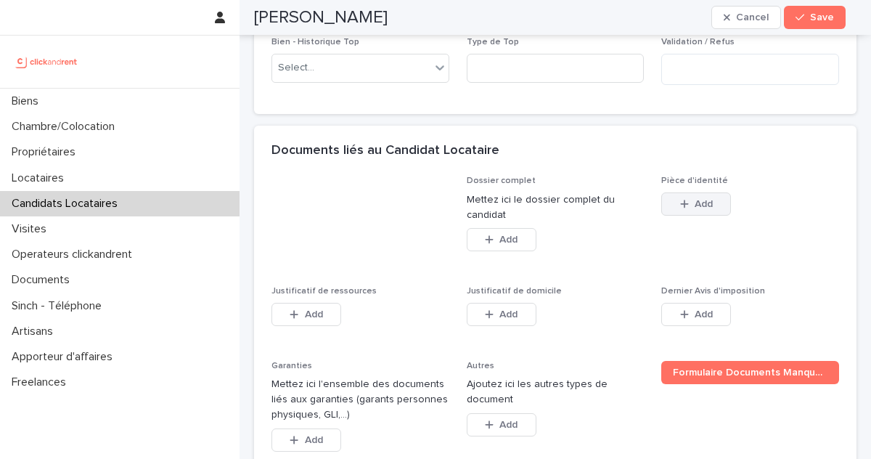
click at [687, 192] on button "Add" at bounding box center [696, 203] width 70 height 23
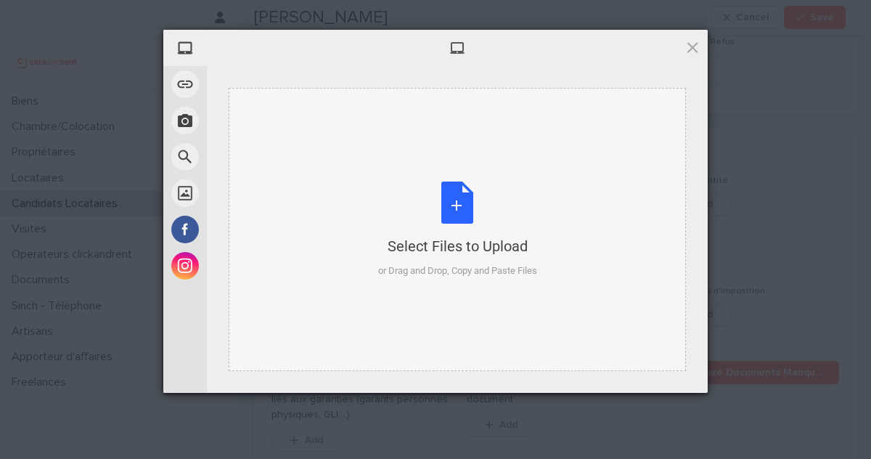
click at [467, 257] on div "Select Files to Upload or Drag and Drop, Copy and Paste Files" at bounding box center [457, 229] width 159 height 97
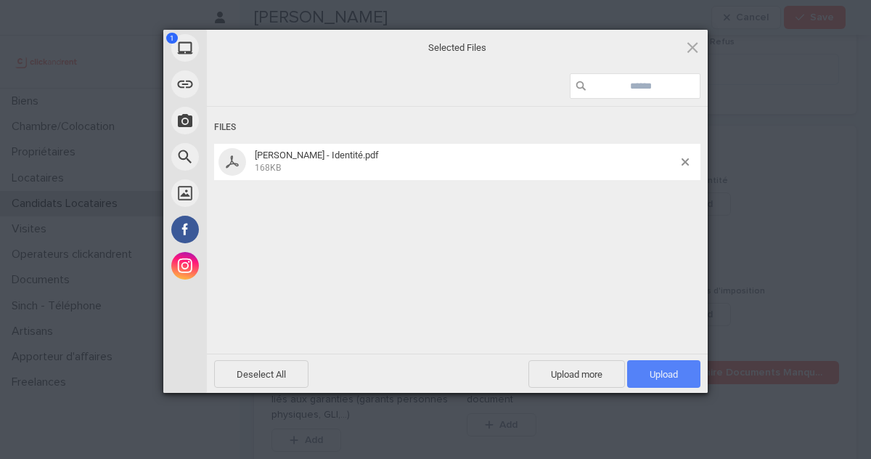
click at [653, 367] on span "Upload 1" at bounding box center [663, 374] width 73 height 28
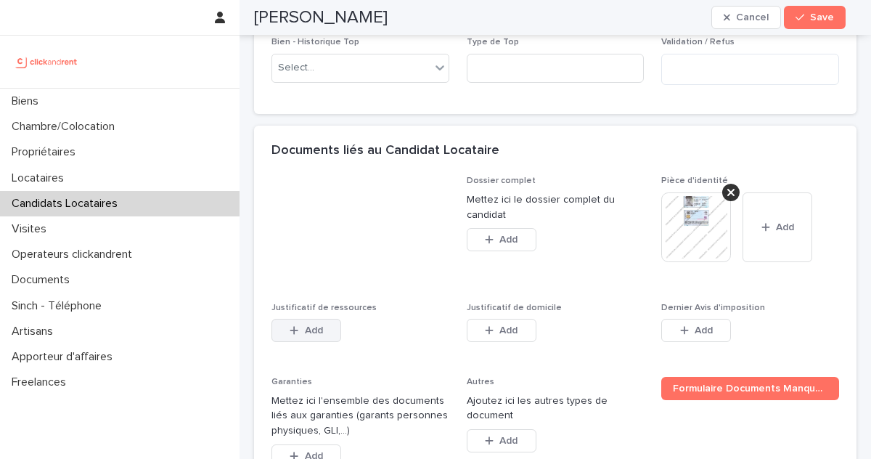
click at [299, 319] on button "Add" at bounding box center [306, 330] width 70 height 23
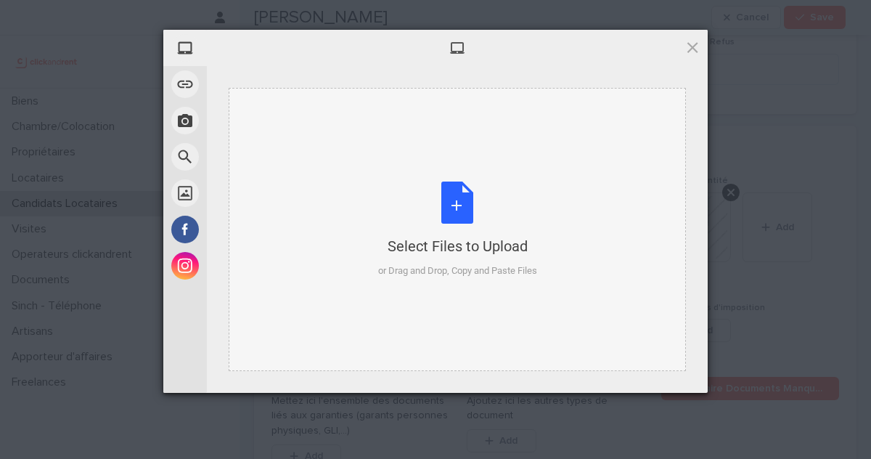
click at [452, 261] on div "Select Files to Upload or Drag and Drop, Copy and Paste Files" at bounding box center [457, 229] width 159 height 97
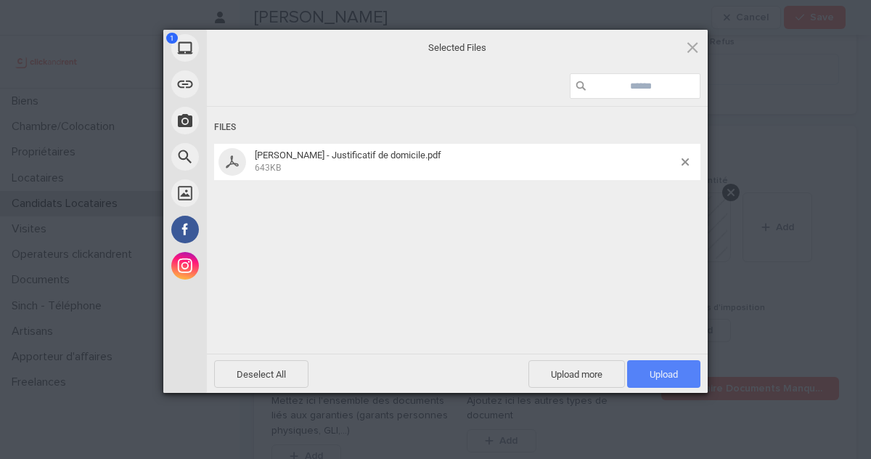
click at [644, 372] on span "Upload 1" at bounding box center [663, 374] width 73 height 28
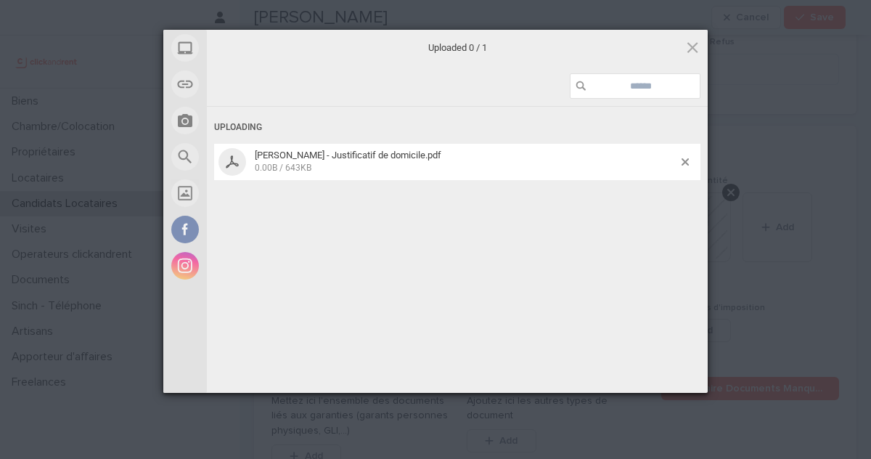
click at [801, 220] on div "My Device Link (URL) Take Photo Web Search Unsplash Facebook Instagram Uploaded…" at bounding box center [435, 229] width 871 height 459
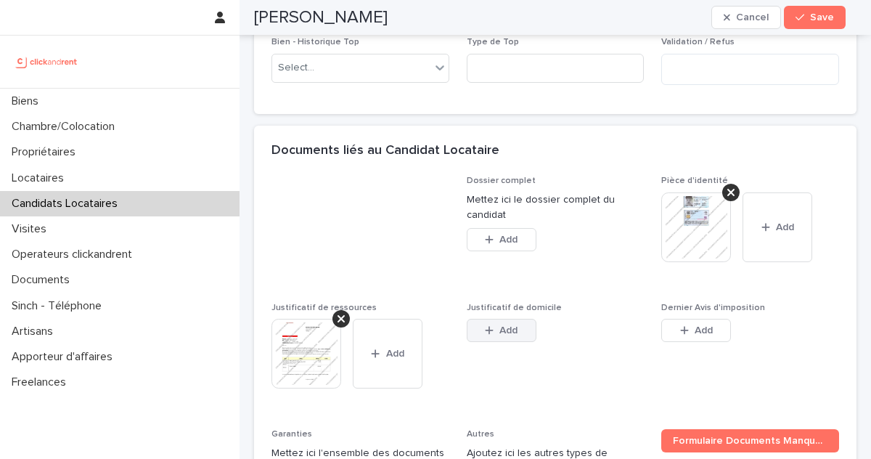
click at [511, 319] on button "Add" at bounding box center [502, 330] width 70 height 23
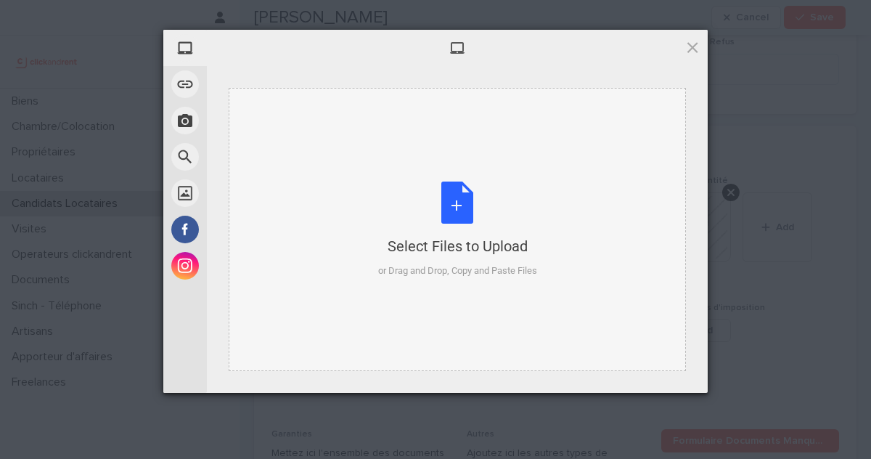
click at [486, 260] on div "Select Files to Upload or Drag and Drop, Copy and Paste Files" at bounding box center [457, 229] width 159 height 97
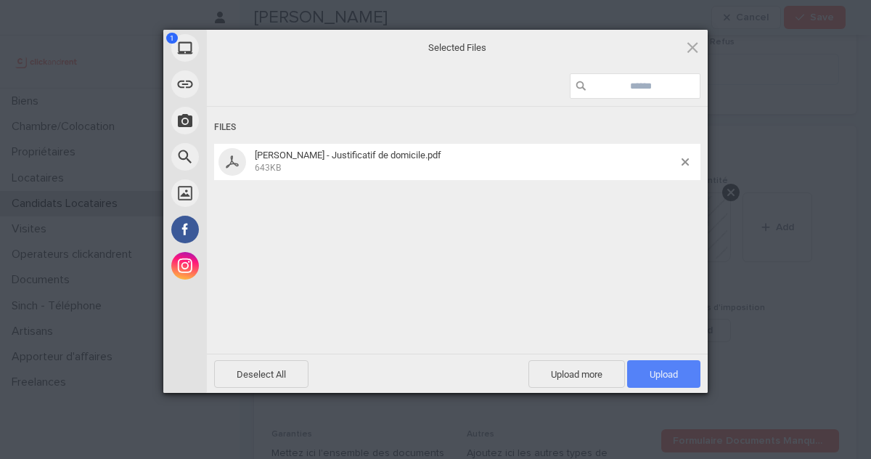
click at [661, 369] on span "Upload 1" at bounding box center [664, 374] width 28 height 11
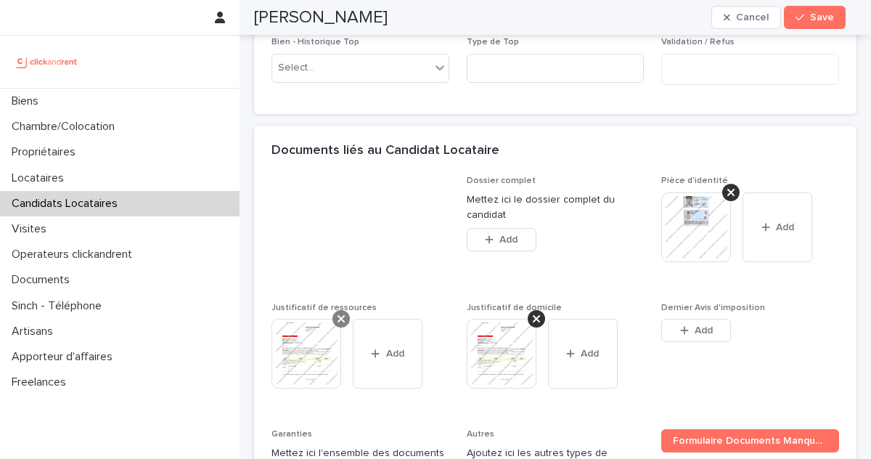
click at [343, 313] on icon at bounding box center [341, 319] width 7 height 12
click at [320, 325] on span "Add" at bounding box center [314, 330] width 18 height 10
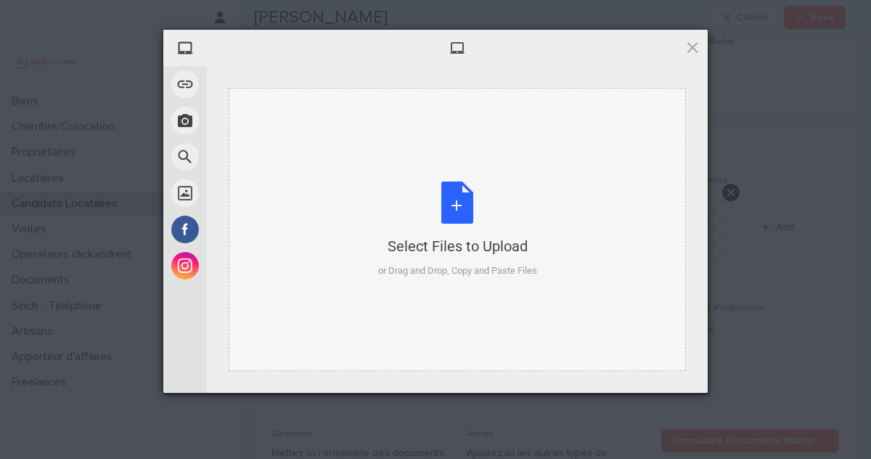
click at [515, 287] on div "Select Files to Upload or Drag and Drop, Copy and Paste Files" at bounding box center [457, 229] width 457 height 283
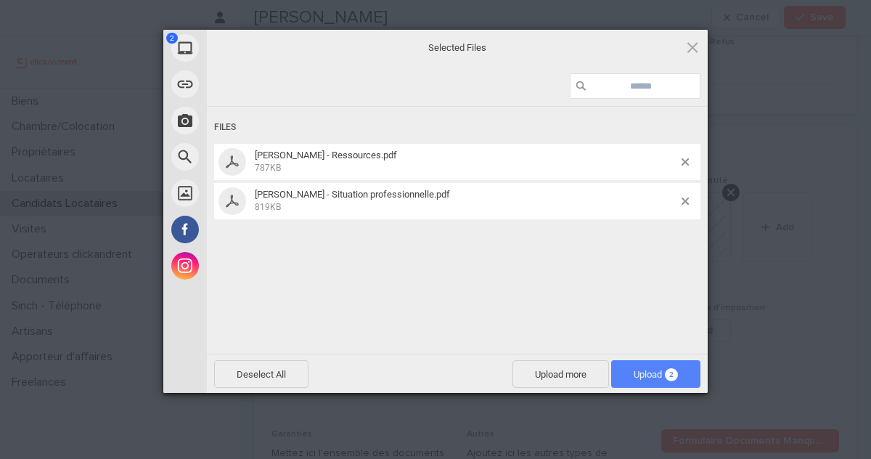
click at [671, 372] on span "2" at bounding box center [671, 374] width 13 height 13
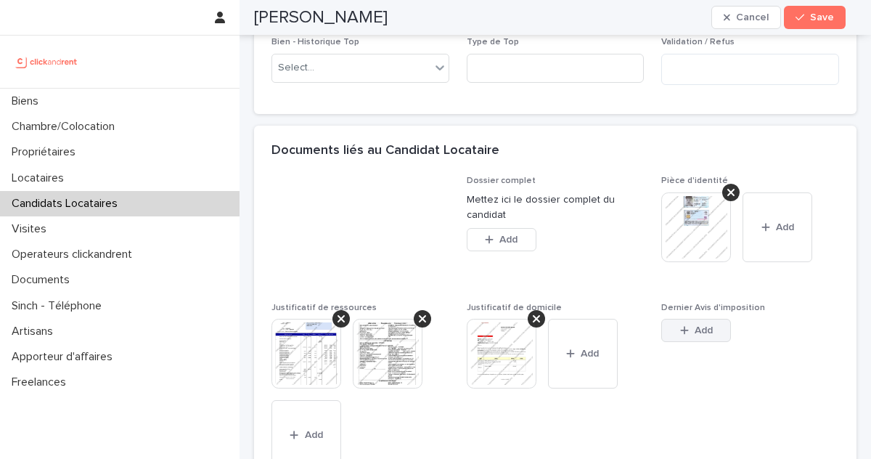
click at [695, 325] on span "Add" at bounding box center [704, 330] width 18 height 10
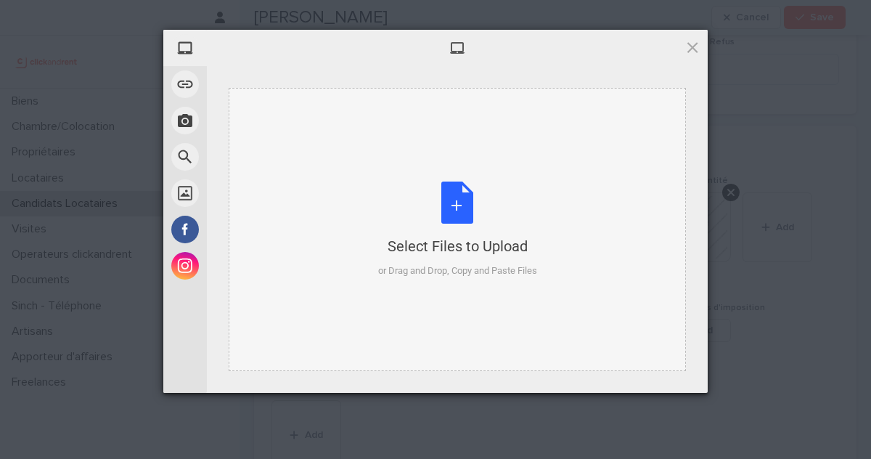
click at [503, 241] on div "Select Files to Upload" at bounding box center [457, 246] width 159 height 20
click at [526, 234] on div "Select Files to Upload or Drag and Drop, Copy and Paste Files" at bounding box center [457, 229] width 159 height 97
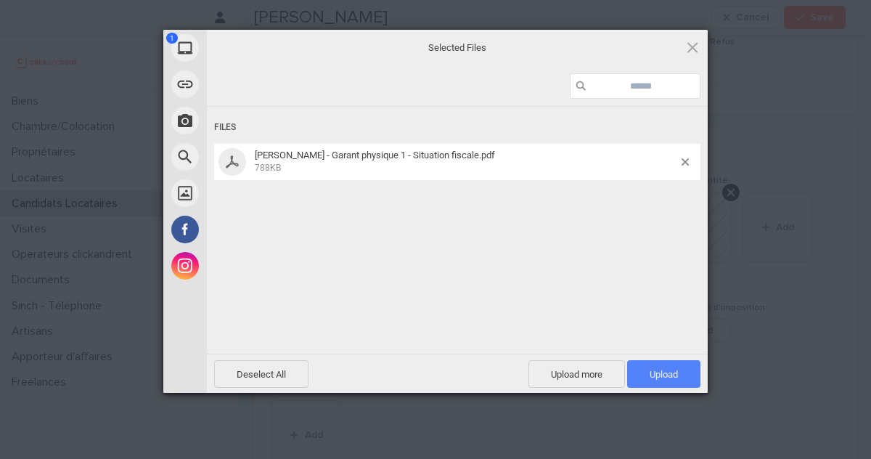
click at [671, 380] on span "Upload 1" at bounding box center [663, 374] width 73 height 28
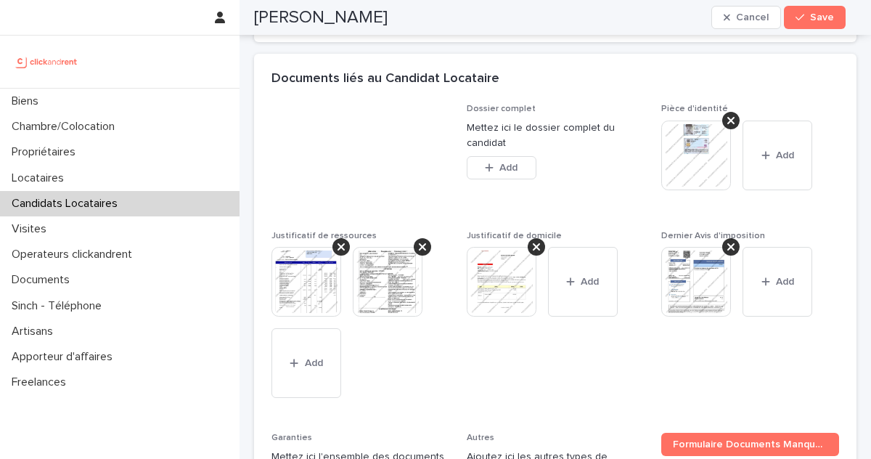
scroll to position [1378, 0]
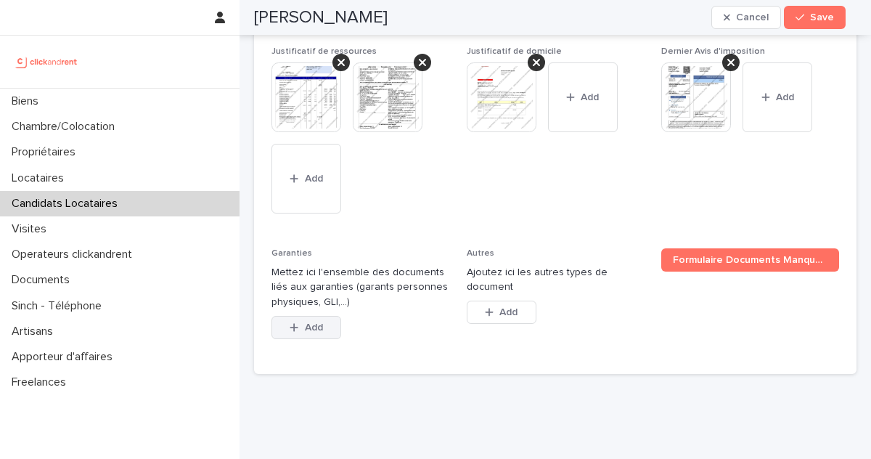
click at [303, 322] on div "button" at bounding box center [297, 327] width 15 height 10
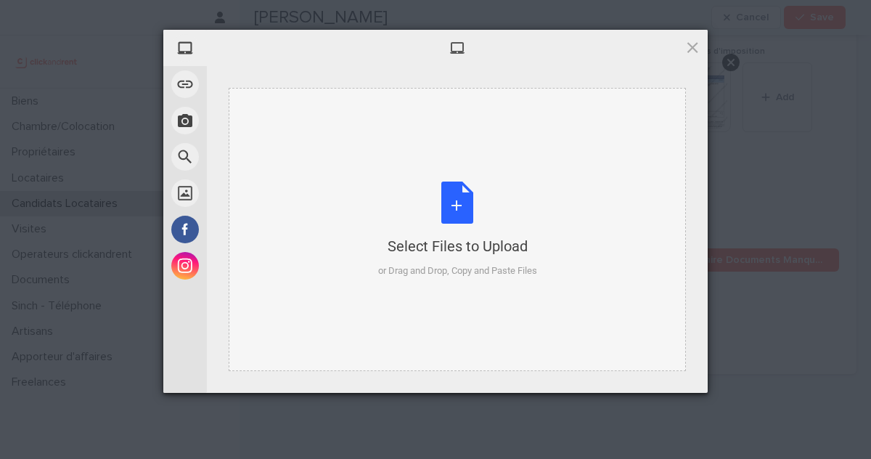
click at [403, 245] on div "Select Files to Upload" at bounding box center [457, 246] width 159 height 20
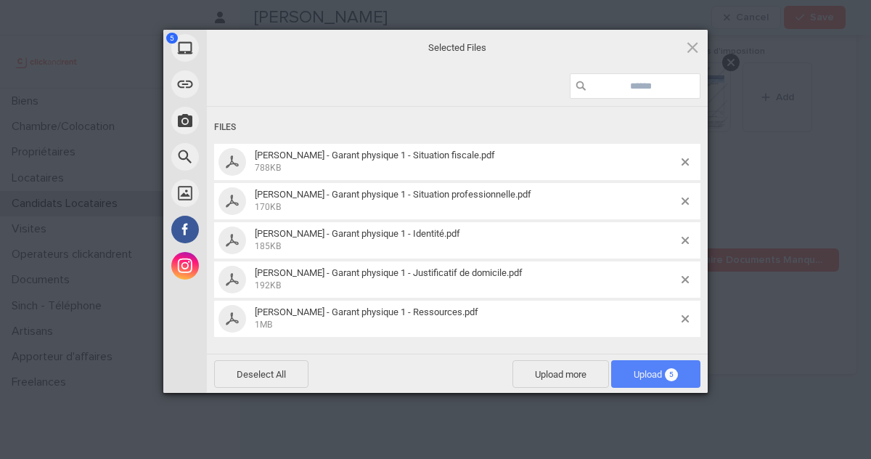
click at [658, 372] on span "Upload 5" at bounding box center [656, 374] width 44 height 11
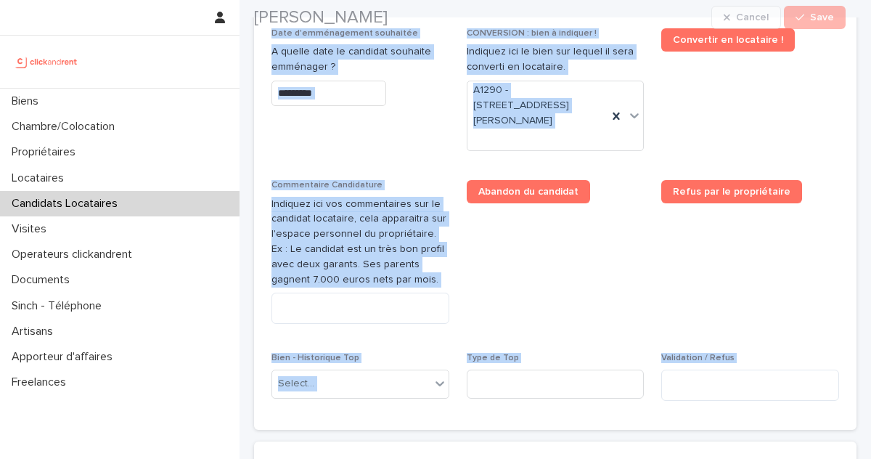
scroll to position [1668, 0]
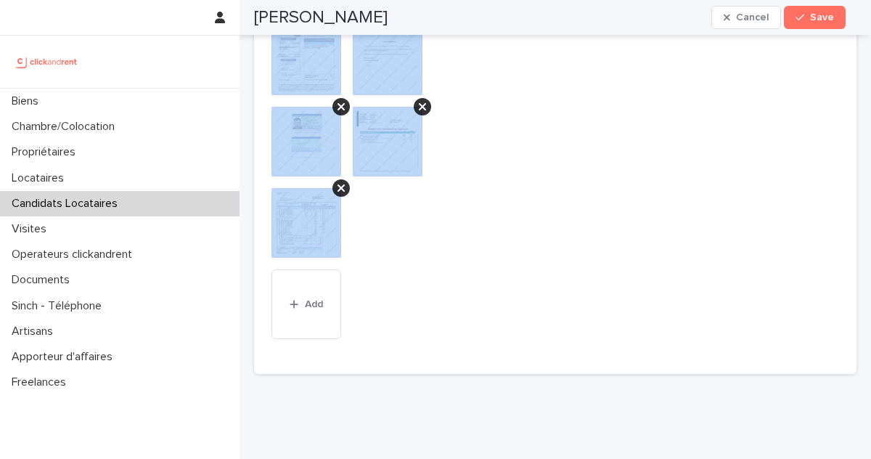
drag, startPoint x: 257, startPoint y: 38, endPoint x: 518, endPoint y: 278, distance: 354.0
copy div "Guilheim Chataing Cancel Save Sorry, there was an error saving your record. Ple…"
click at [494, 269] on span "Autres Ajoutez ici les autres types de document This file cannot be opened Down…" at bounding box center [556, 157] width 178 height 399
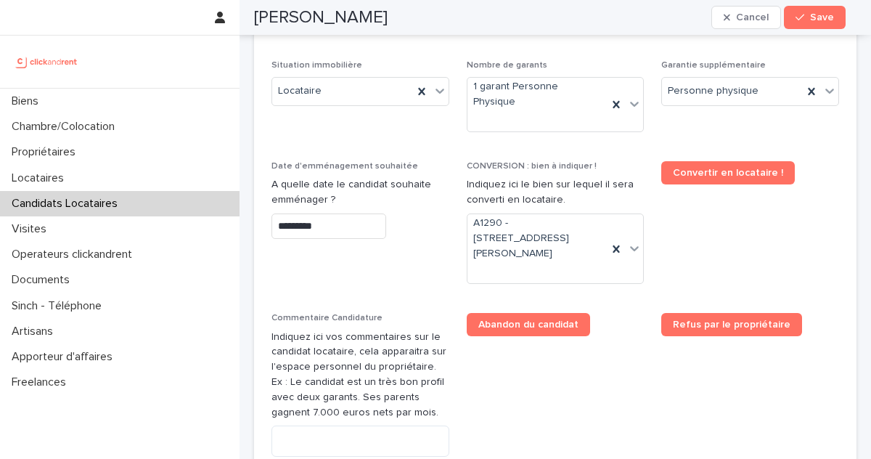
scroll to position [649, 0]
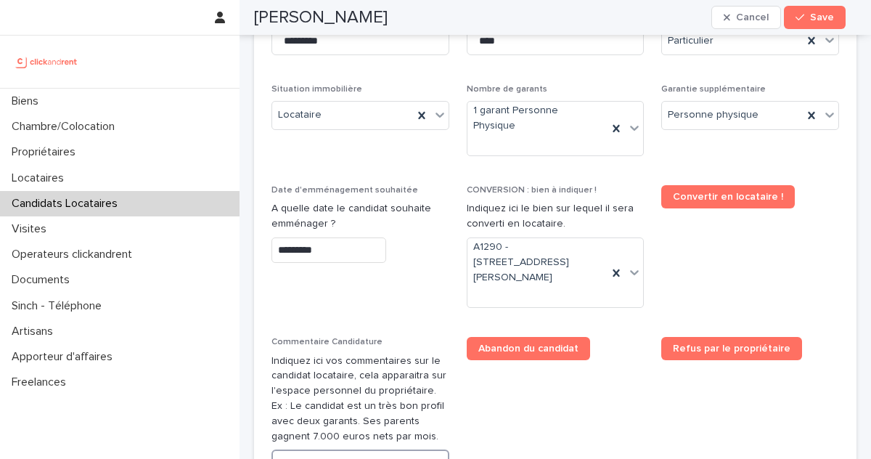
click at [320, 449] on textarea at bounding box center [360, 464] width 178 height 31
paste textarea "**********"
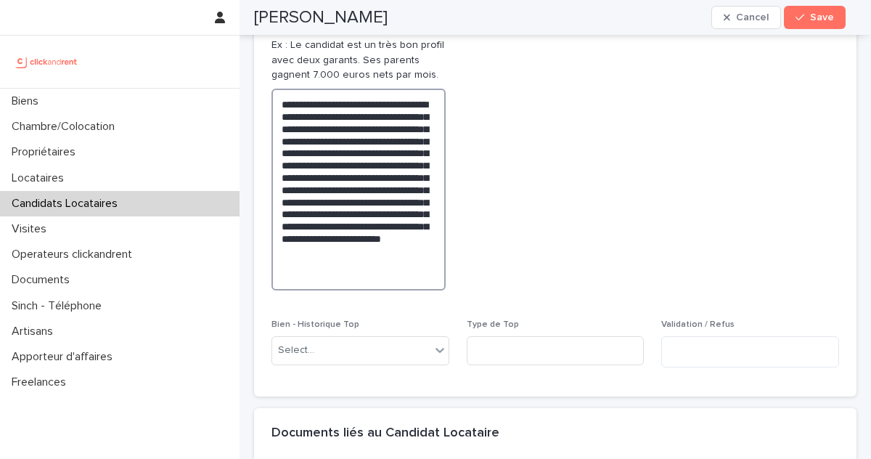
scroll to position [1071, 0]
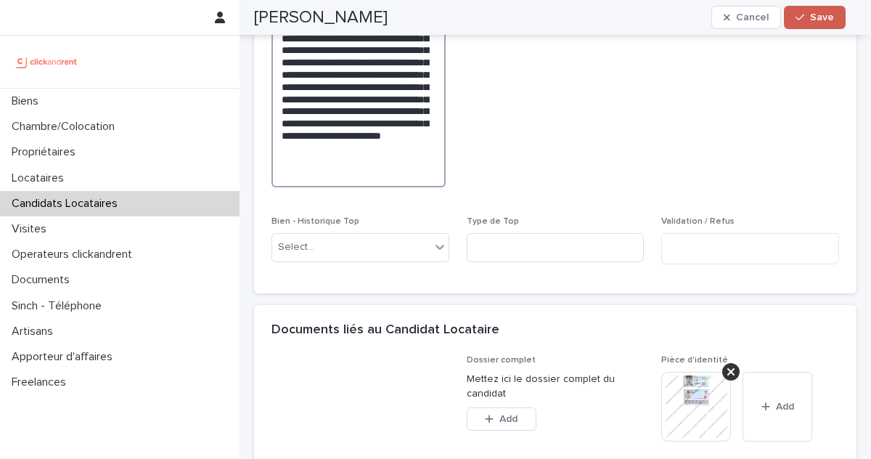
type textarea "**********"
click at [806, 18] on div "button" at bounding box center [803, 17] width 15 height 10
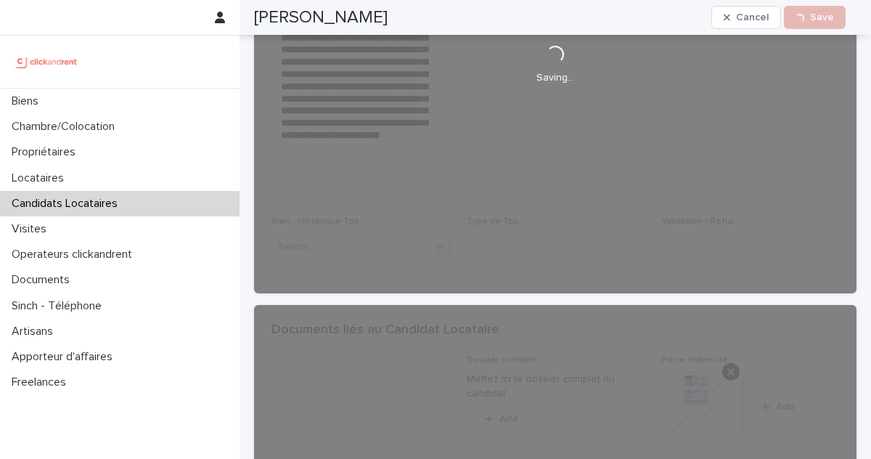
click at [324, 16] on h2 "Guilheim Chataing" at bounding box center [321, 17] width 134 height 21
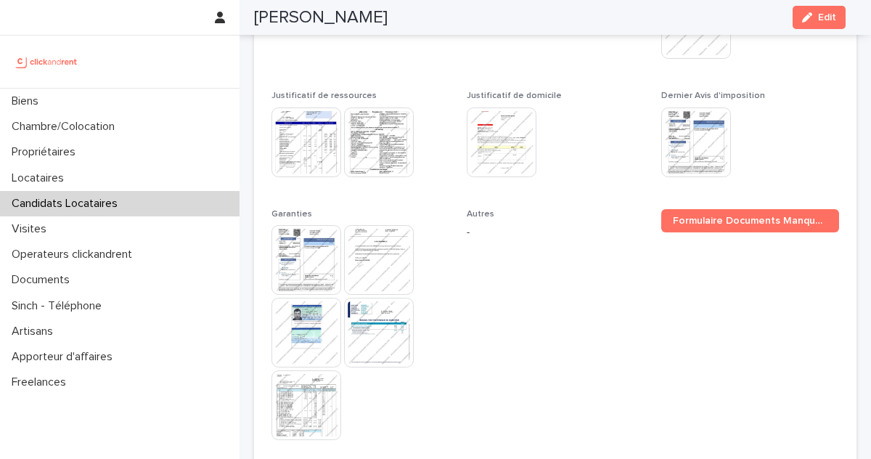
scroll to position [772, 0]
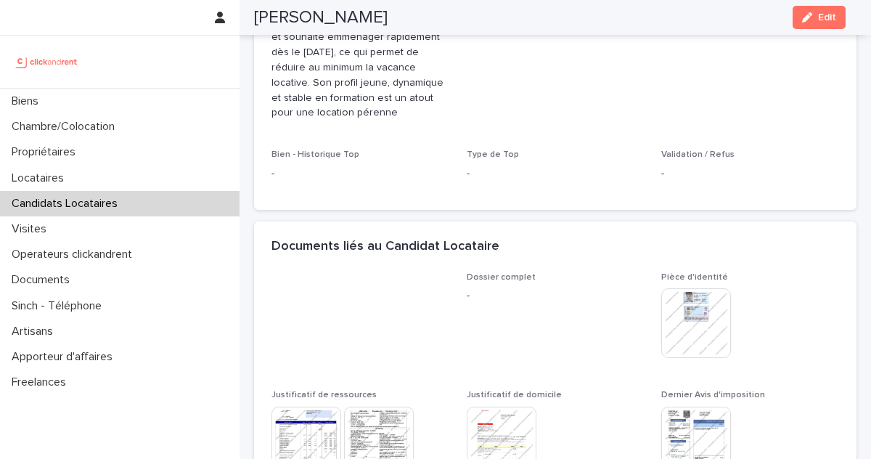
click at [324, 16] on h2 "Guilheim Chataing" at bounding box center [321, 17] width 134 height 21
copy div "Guilheim Chataing Edit"
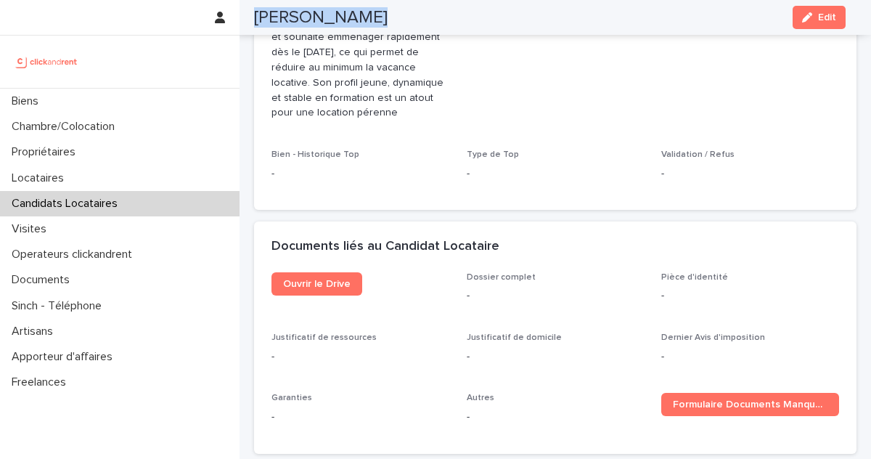
scroll to position [613, 0]
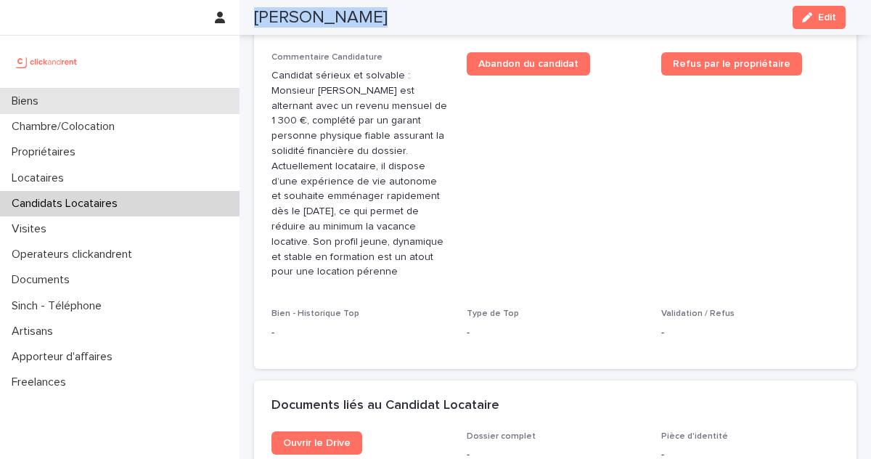
click at [83, 100] on div "Biens" at bounding box center [120, 101] width 240 height 25
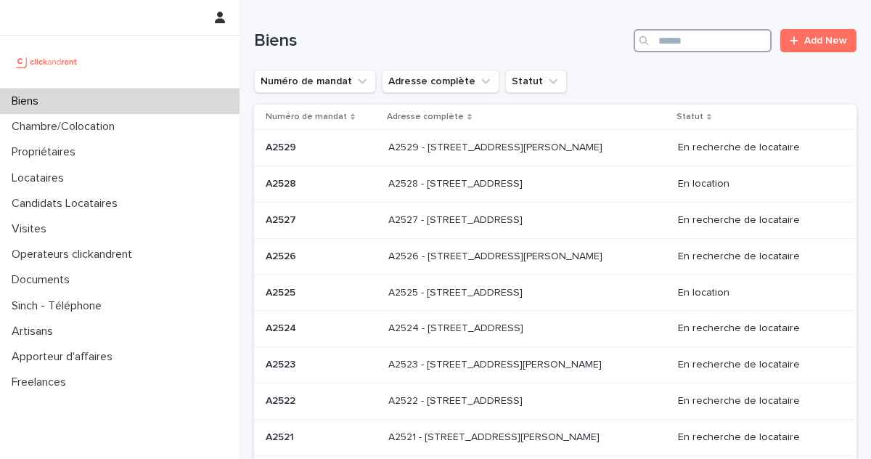
click at [666, 50] on input "Search" at bounding box center [703, 40] width 138 height 23
paste input "*****"
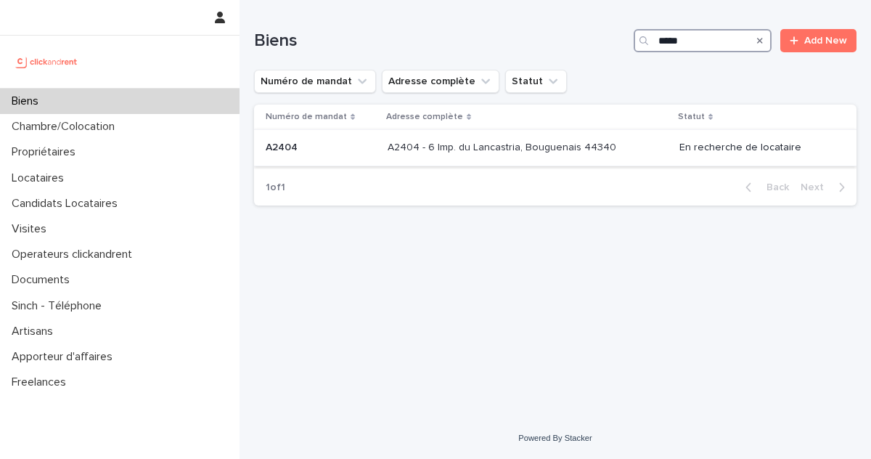
type input "*****"
click at [467, 151] on p "A2404 - 6 Imp. du Lancastria, Bouguenais 44340" at bounding box center [504, 146] width 232 height 15
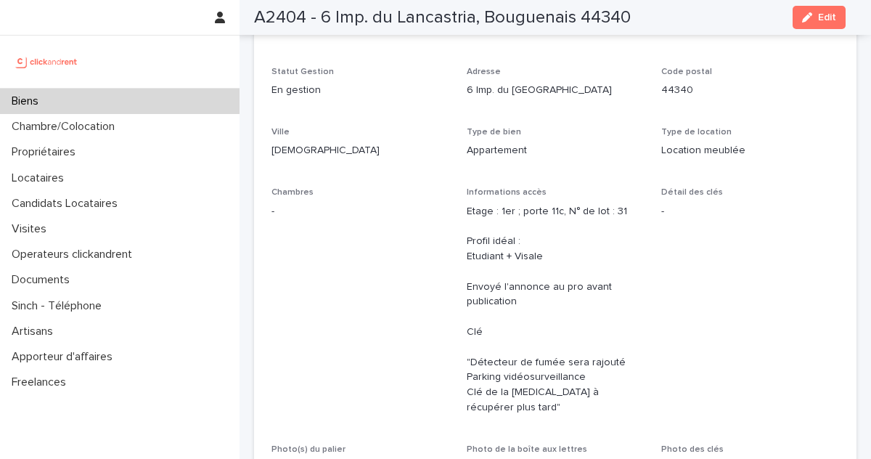
scroll to position [123, 0]
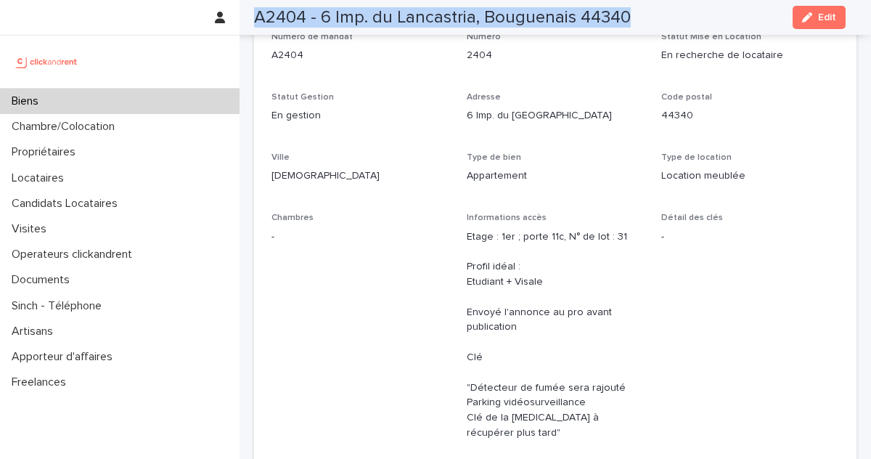
drag, startPoint x: 257, startPoint y: 17, endPoint x: 663, endPoint y: 9, distance: 406.6
click at [663, 9] on div "A2404 - 6 Imp. du Lancastria, Bouguenais 44340 Edit" at bounding box center [550, 17] width 592 height 35
copy h2 "A2404 - 6 Imp. du Lancastria, Bouguenais 44340"
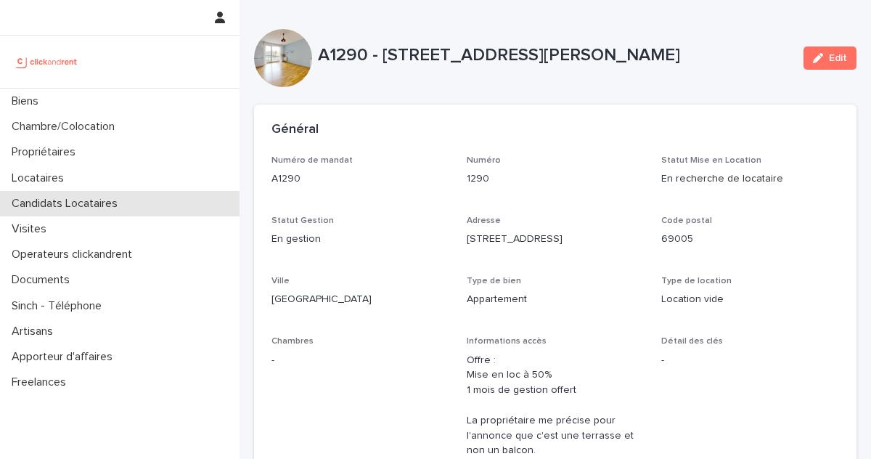
click at [136, 208] on div "Candidats Locataires" at bounding box center [120, 203] width 240 height 25
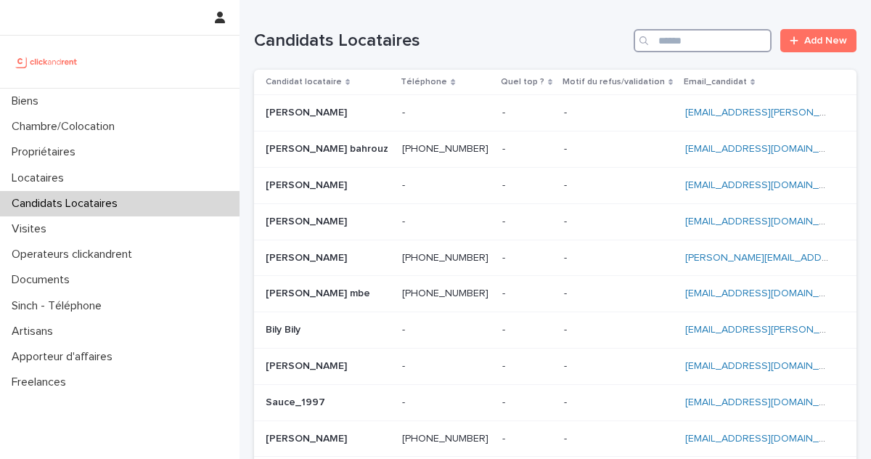
click at [709, 46] on input "Search" at bounding box center [703, 40] width 138 height 23
paste input "**********"
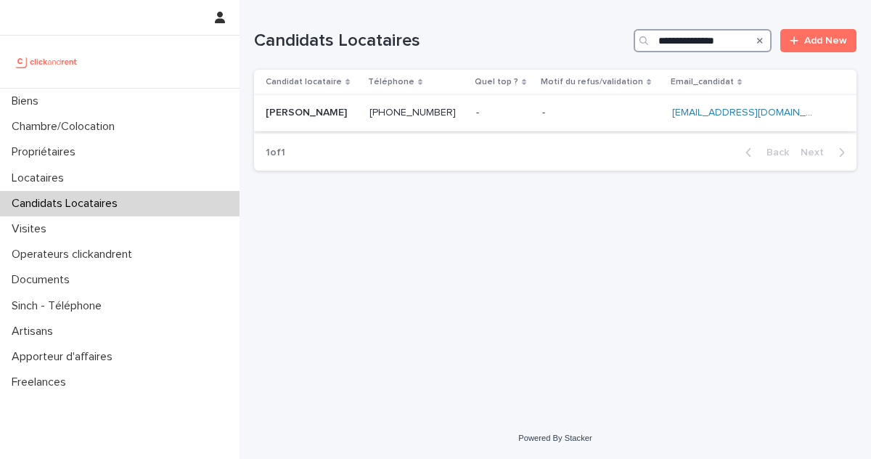
type input "**********"
click at [362, 119] on td "Oriane Chataing Oriane Chataing" at bounding box center [309, 113] width 110 height 36
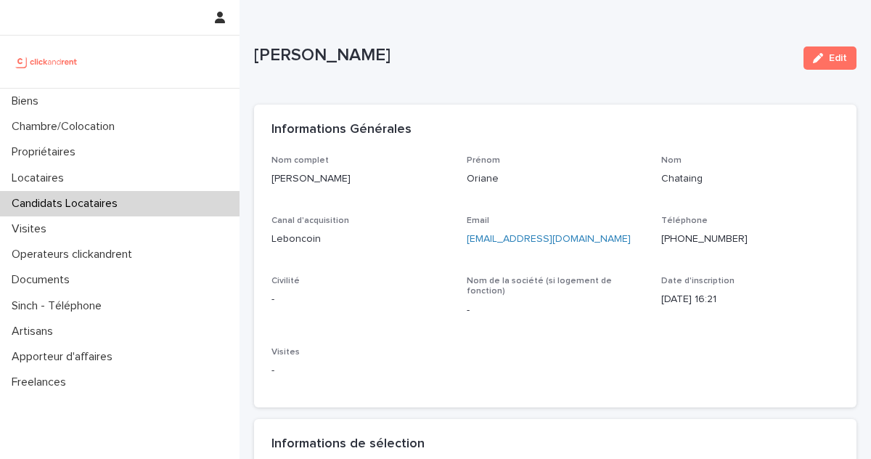
drag, startPoint x: 826, startPoint y: 65, endPoint x: 411, endPoint y: 217, distance: 442.3
click at [826, 64] on button "Edit" at bounding box center [830, 57] width 53 height 23
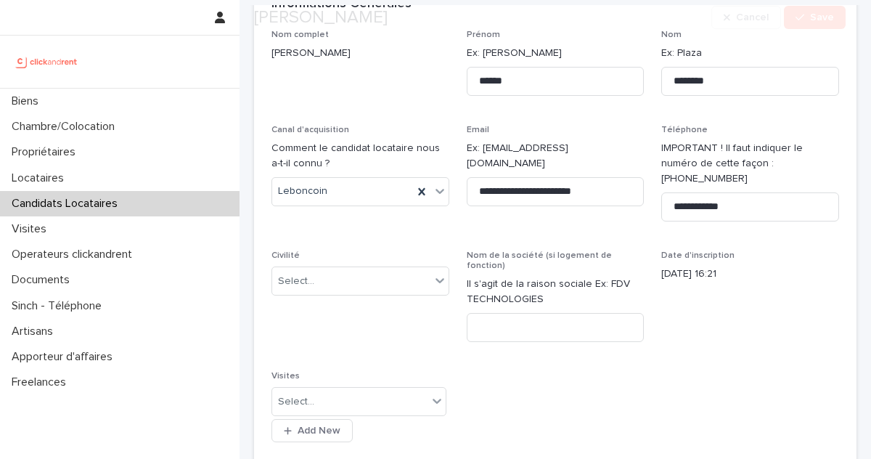
scroll to position [139, 0]
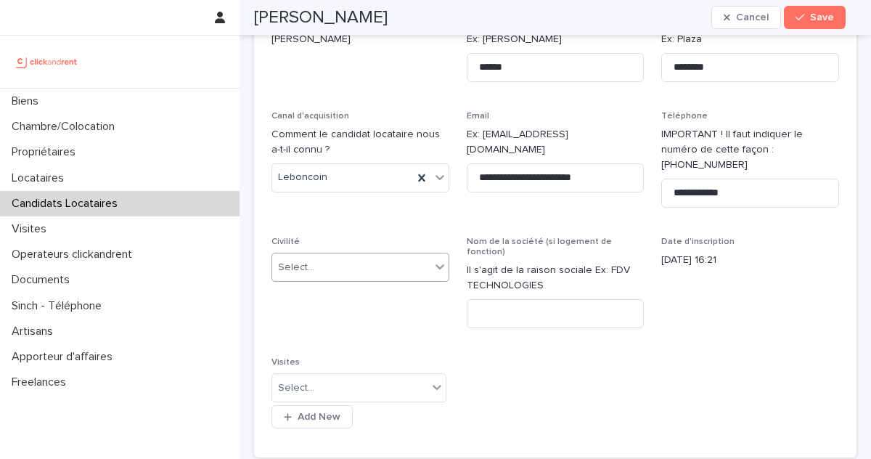
click at [365, 256] on div "Select..." at bounding box center [351, 268] width 158 height 24
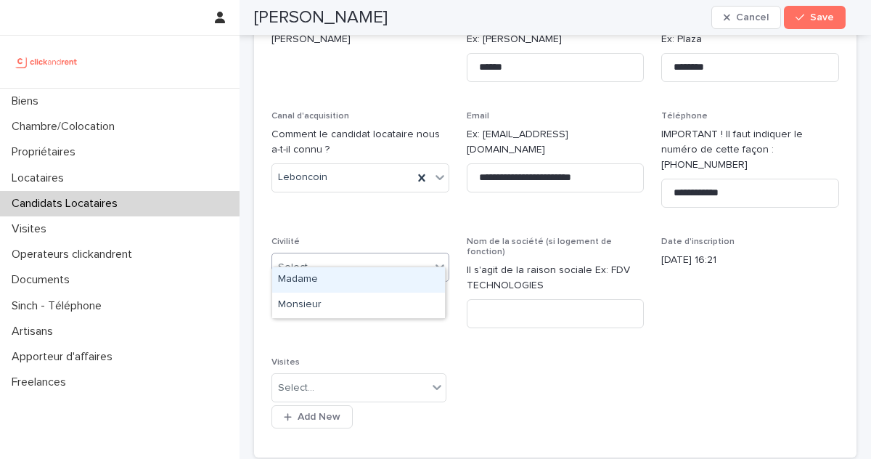
click at [330, 279] on div "Madame" at bounding box center [358, 279] width 173 height 25
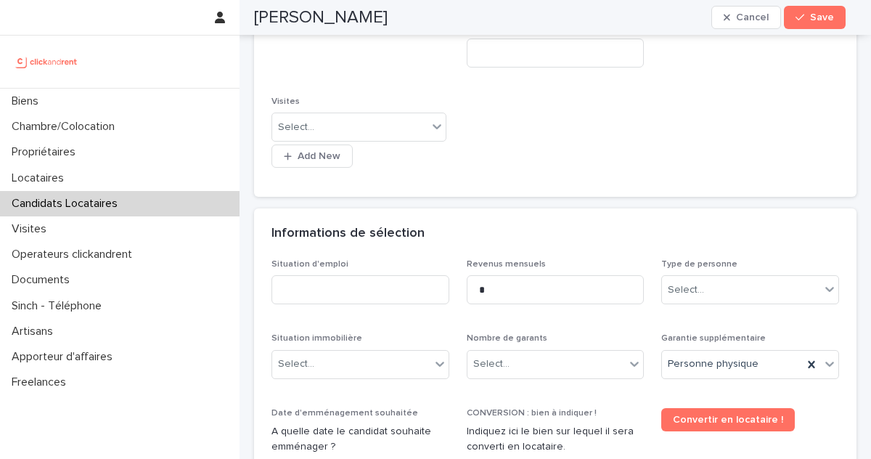
scroll to position [503, 0]
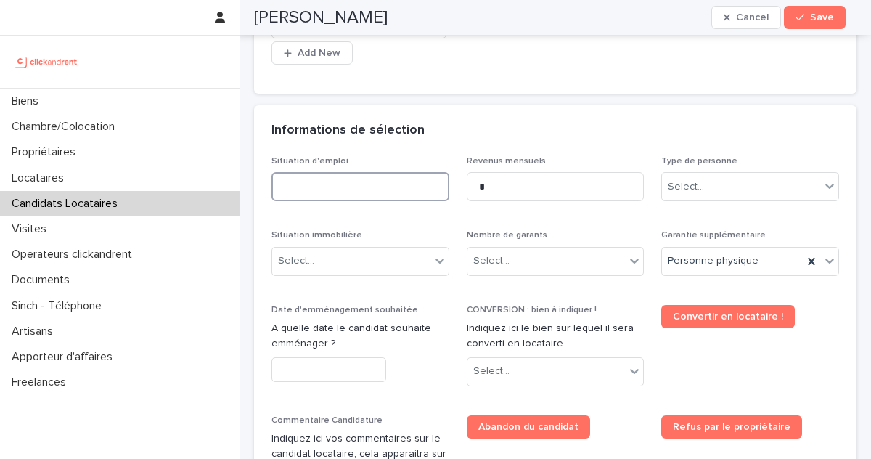
click at [369, 172] on input at bounding box center [360, 186] width 178 height 29
click at [576, 172] on input "*" at bounding box center [556, 186] width 178 height 29
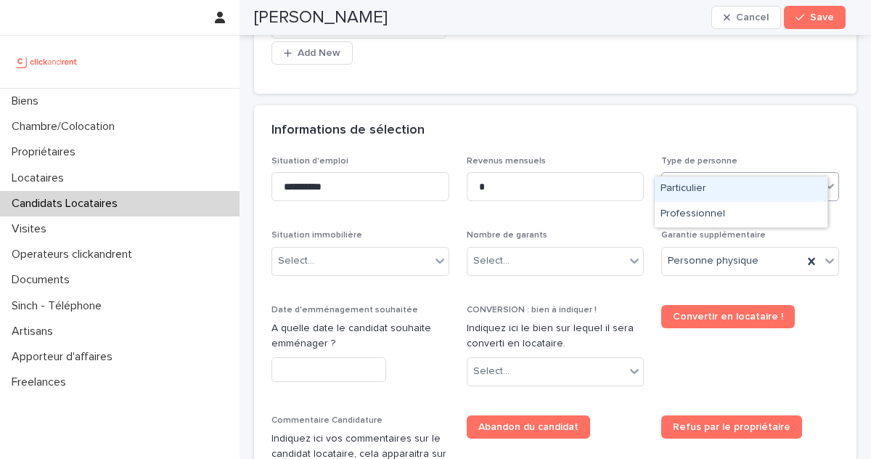
click at [716, 175] on div "Select..." at bounding box center [741, 187] width 158 height 24
click at [714, 196] on div "Particulier" at bounding box center [741, 188] width 173 height 25
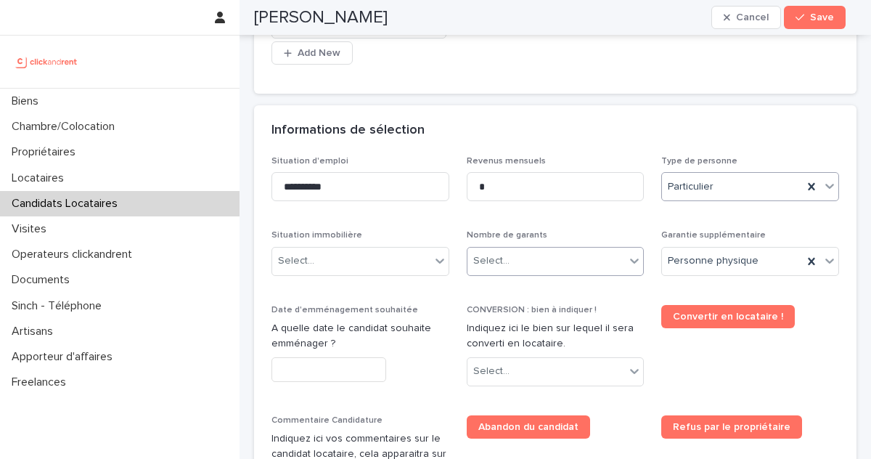
click at [501, 253] on div "Select..." at bounding box center [491, 260] width 36 height 15
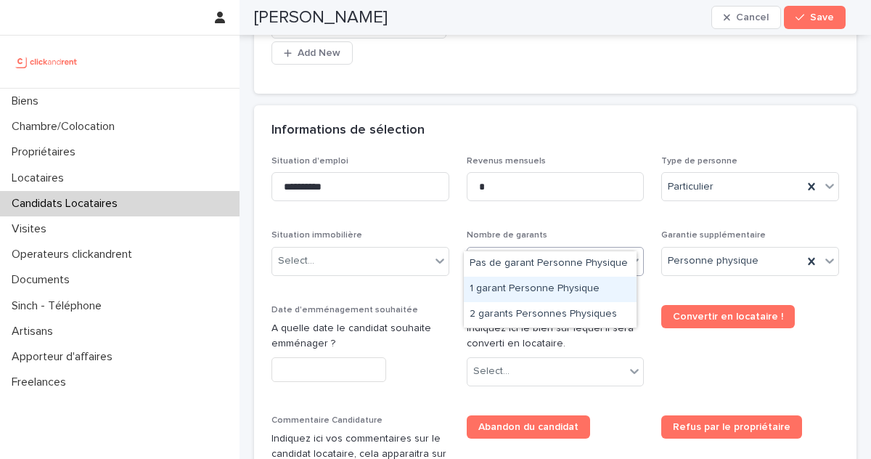
click at [525, 292] on div "1 garant Personne Physique" at bounding box center [550, 289] width 173 height 25
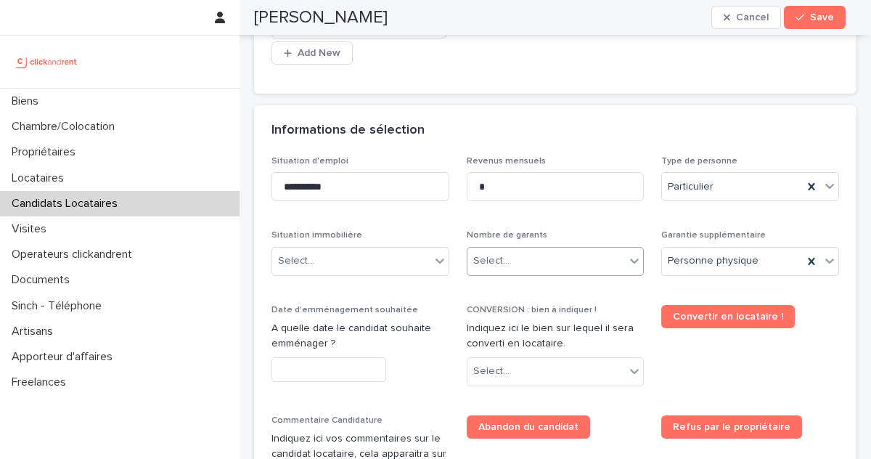
scroll to position [509, 0]
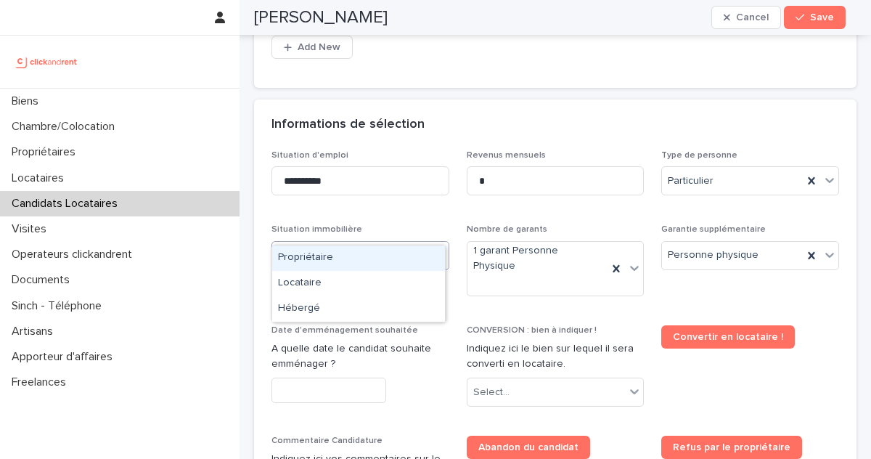
click at [332, 243] on div "Select..." at bounding box center [351, 255] width 158 height 24
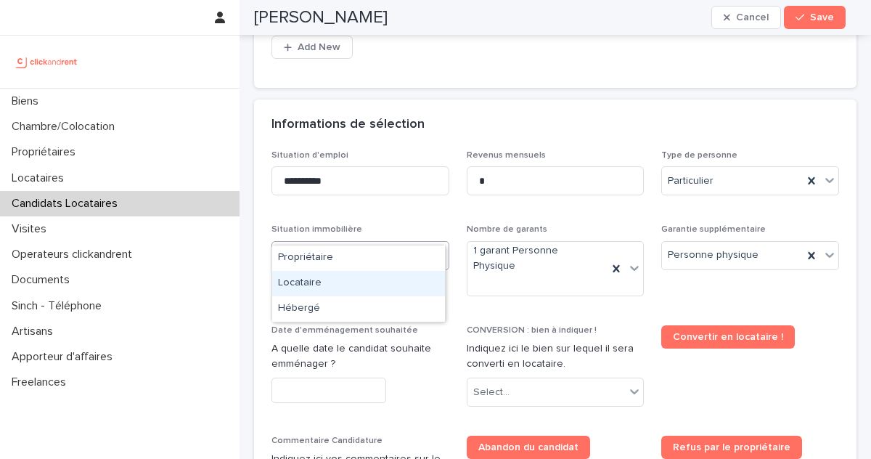
click at [354, 287] on div "Locataire" at bounding box center [358, 283] width 173 height 25
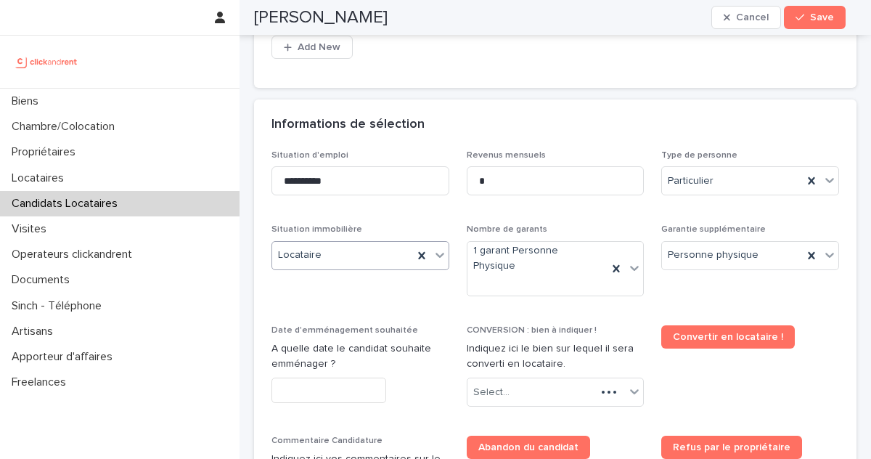
click at [371, 243] on div "Locataire" at bounding box center [342, 255] width 141 height 24
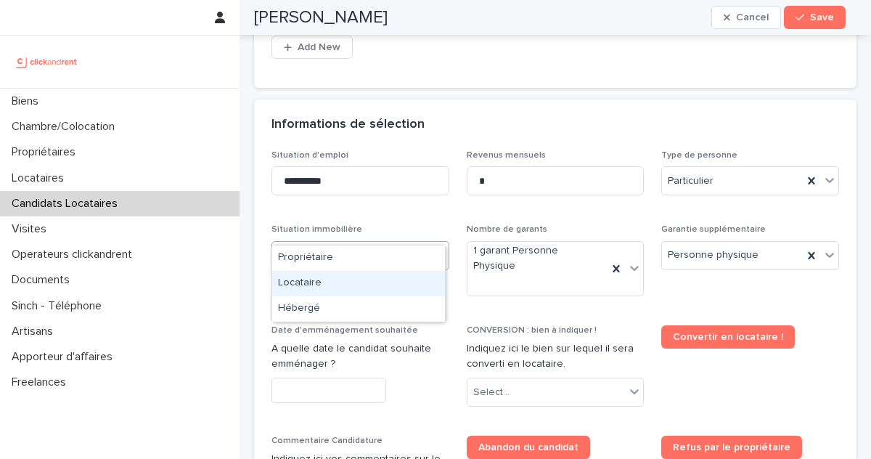
click at [331, 282] on div "Locataire" at bounding box center [358, 283] width 173 height 25
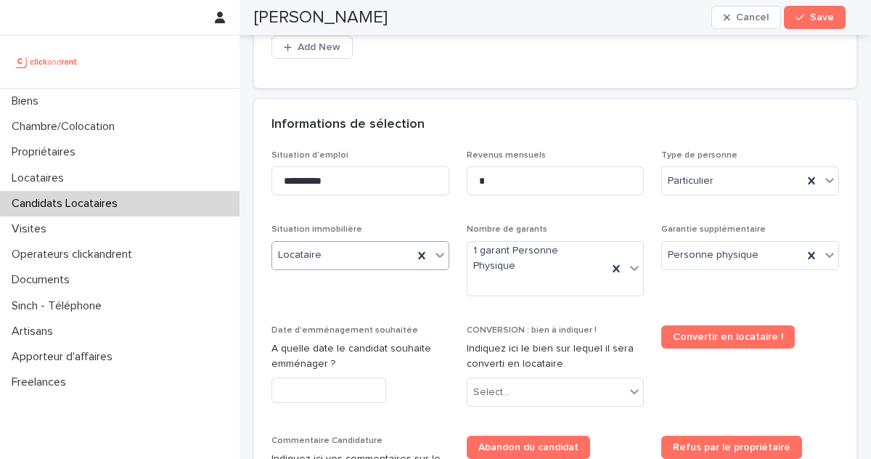
click at [367, 243] on div "Locataire" at bounding box center [342, 255] width 141 height 24
click at [351, 303] on div "Hébergé" at bounding box center [358, 308] width 173 height 25
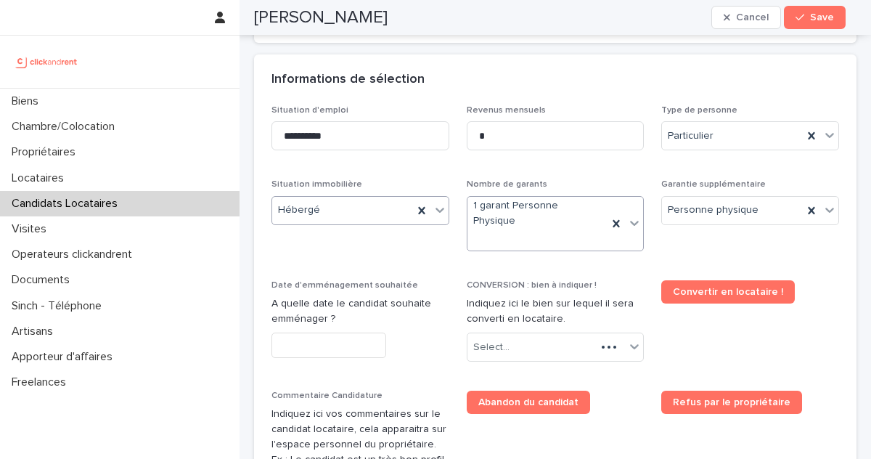
scroll to position [555, 0]
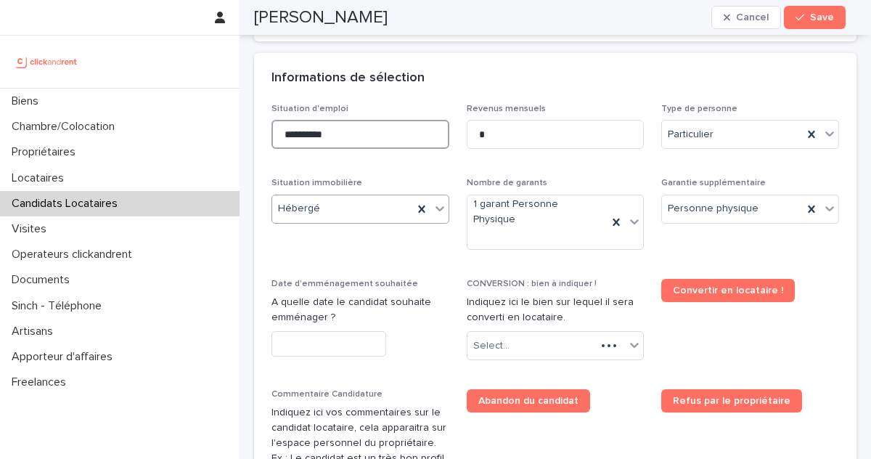
click at [377, 120] on input "**********" at bounding box center [360, 134] width 178 height 29
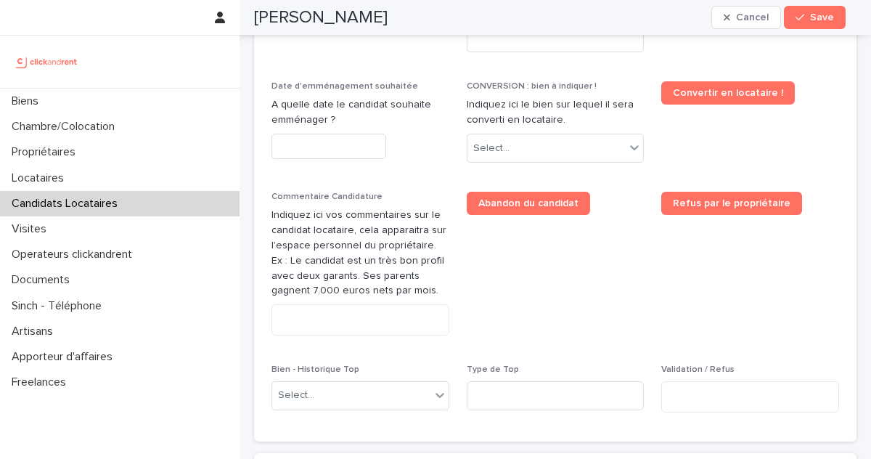
scroll to position [764, 0]
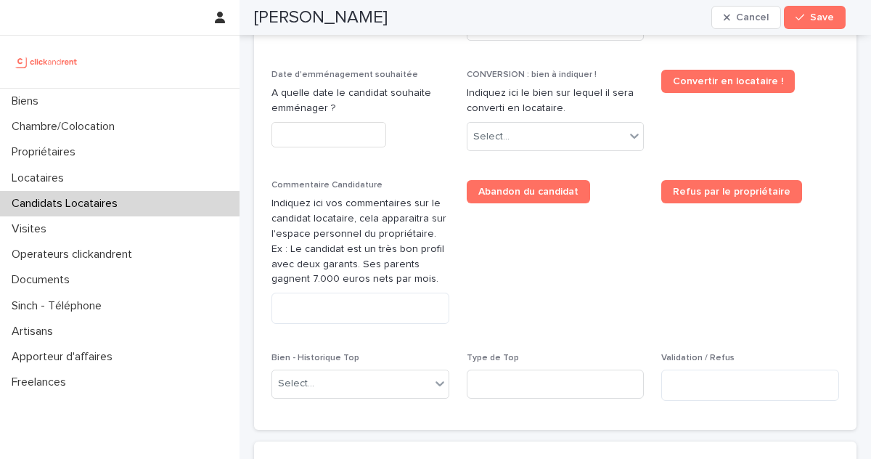
type input "**********"
click at [513, 125] on div "Select..." at bounding box center [531, 137] width 129 height 24
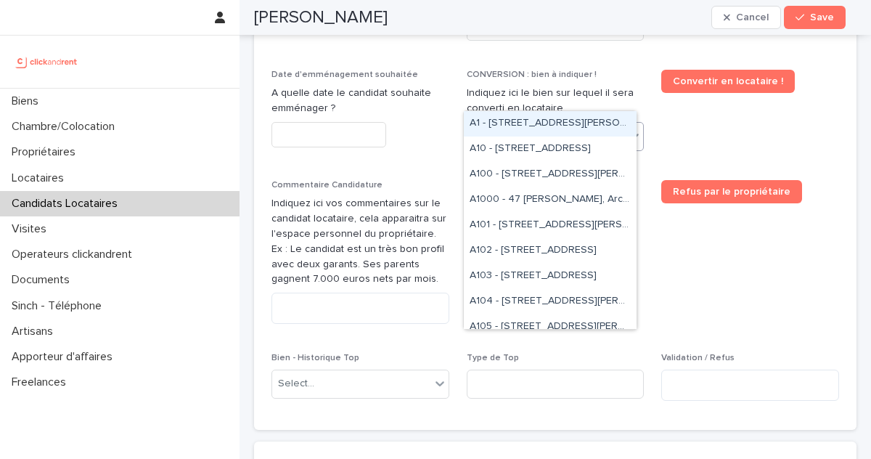
paste input "*****"
type input "*****"
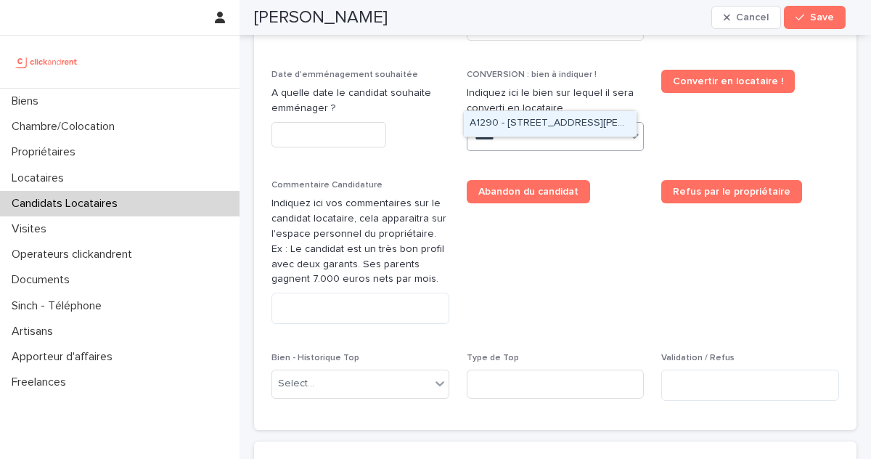
click at [527, 123] on div "A1290 - 55 avenue Barthélémy Buyer, Lyon 69005" at bounding box center [550, 123] width 173 height 25
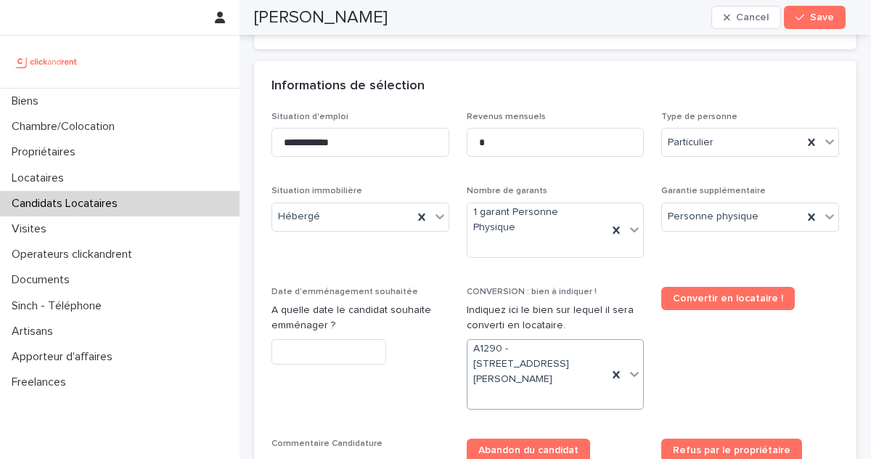
scroll to position [517, 0]
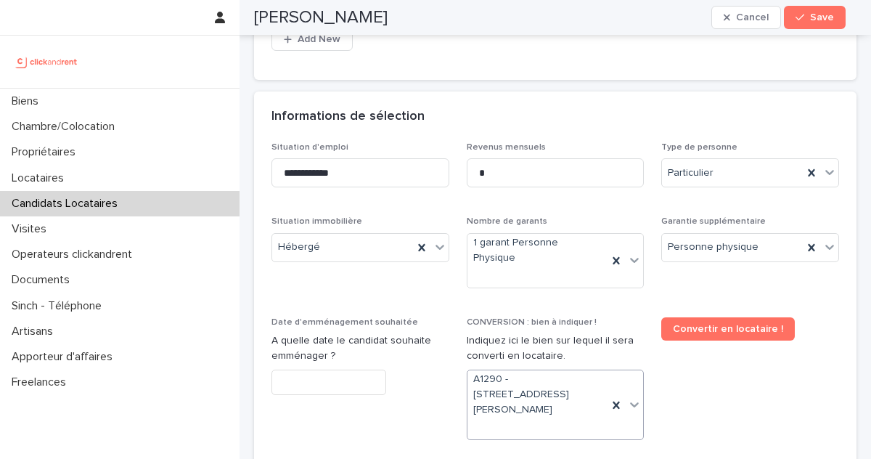
click at [332, 369] on input "text" at bounding box center [328, 381] width 115 height 25
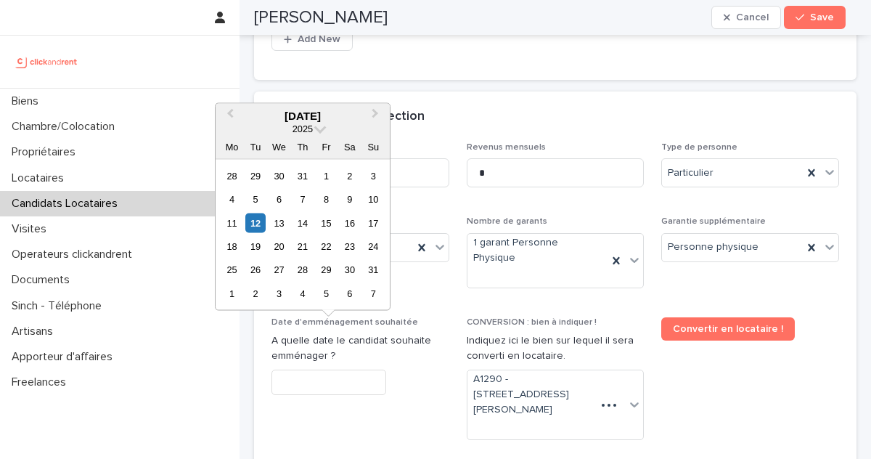
click at [266, 222] on div "11 12 13 14 15 16 17" at bounding box center [302, 222] width 165 height 23
click at [275, 224] on div "13" at bounding box center [279, 223] width 20 height 20
type input "*********"
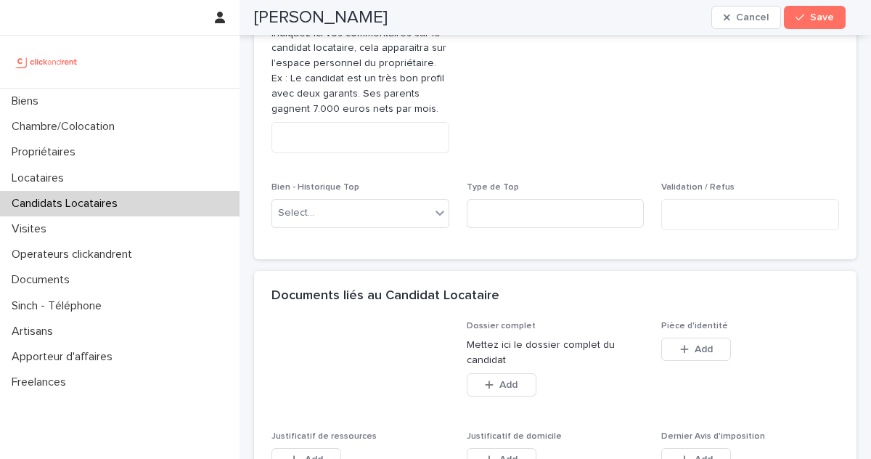
scroll to position [1025, 0]
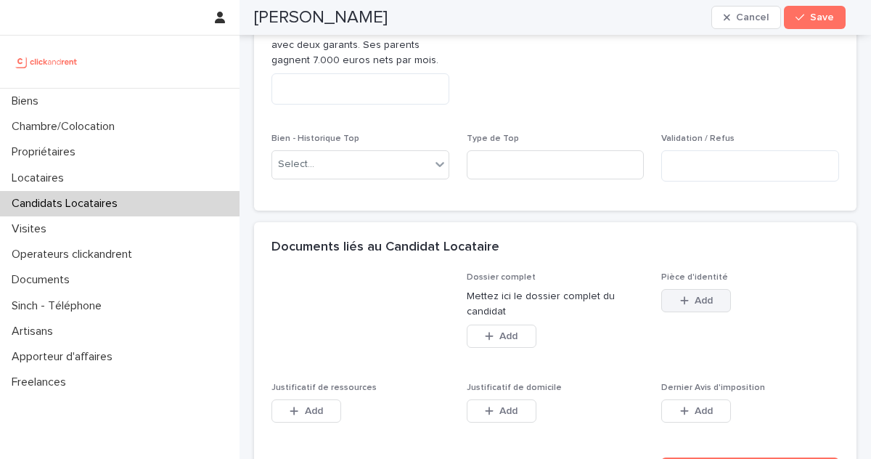
click at [698, 295] on span "Add" at bounding box center [704, 300] width 18 height 10
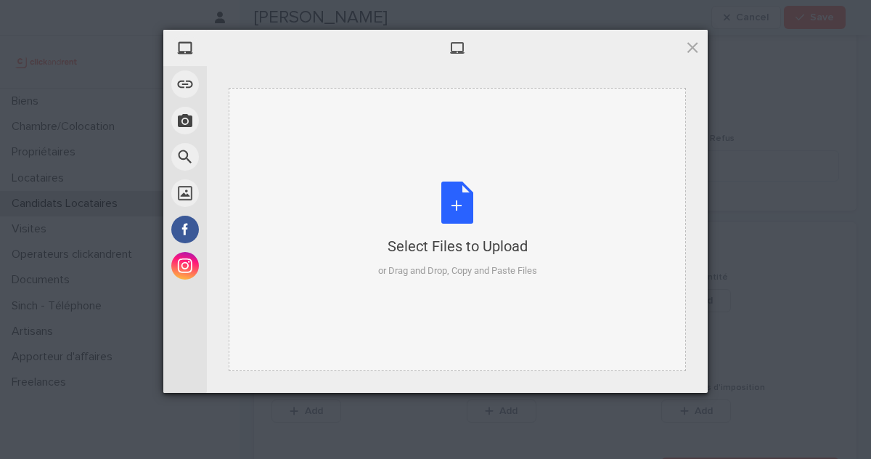
click at [490, 256] on div "Select Files to Upload or Drag and Drop, Copy and Paste Files" at bounding box center [457, 229] width 159 height 97
click at [475, 216] on div "Select Files to Upload or Drag and Drop, Copy and Paste Files" at bounding box center [457, 229] width 159 height 97
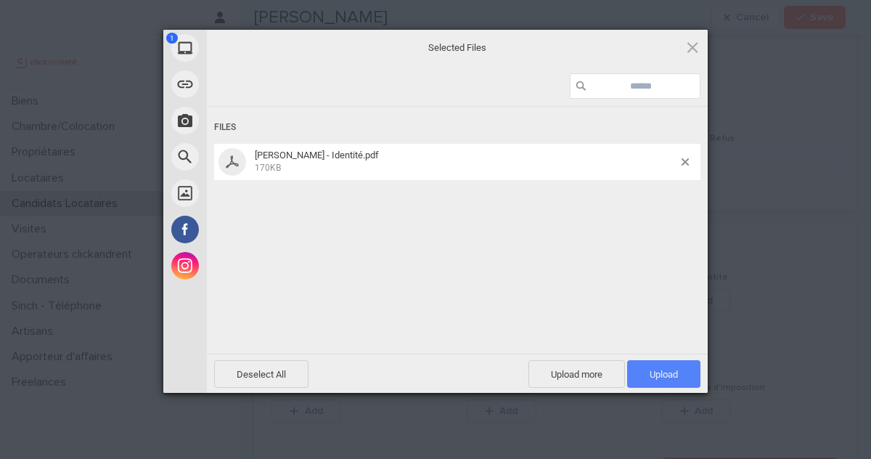
click at [654, 375] on span "Upload 1" at bounding box center [664, 374] width 28 height 11
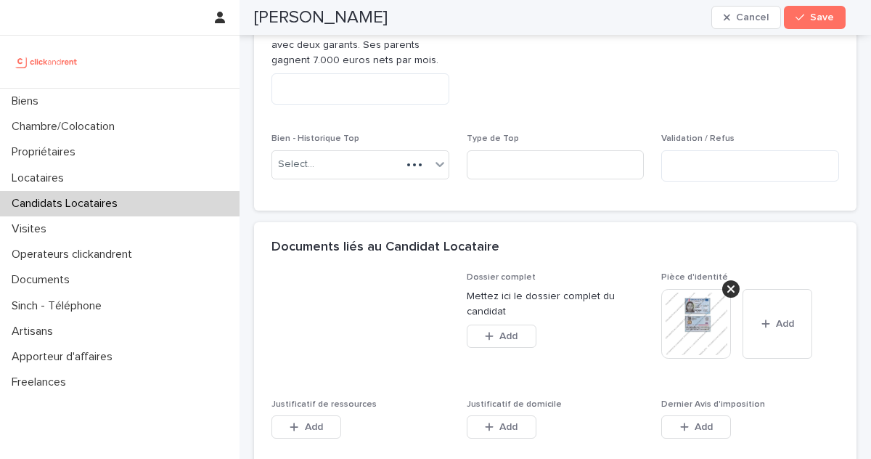
scroll to position [1161, 0]
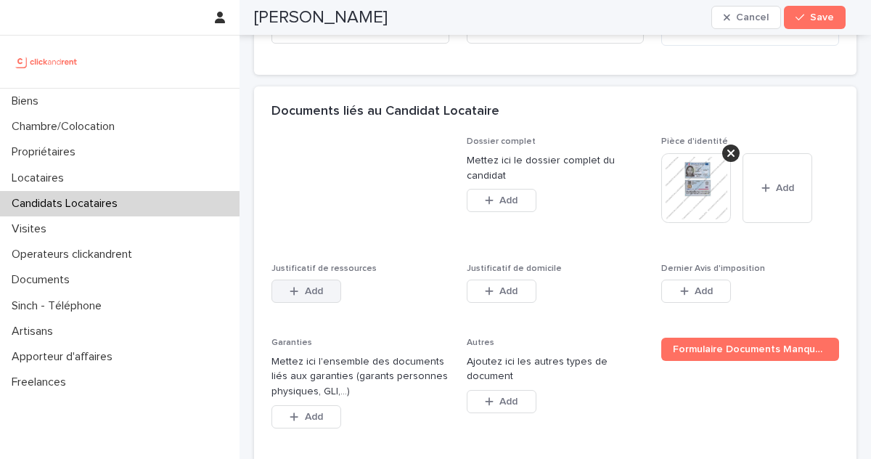
click at [287, 279] on button "Add" at bounding box center [306, 290] width 70 height 23
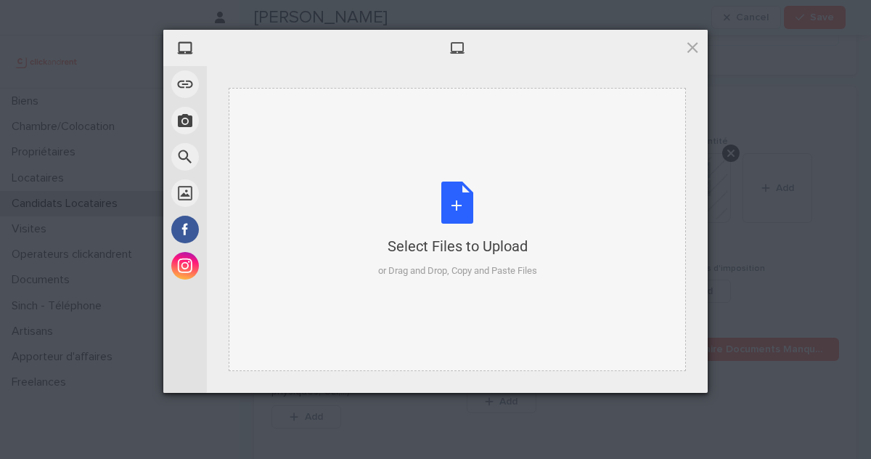
click at [415, 221] on div "Select Files to Upload or Drag and Drop, Copy and Paste Files" at bounding box center [457, 229] width 159 height 97
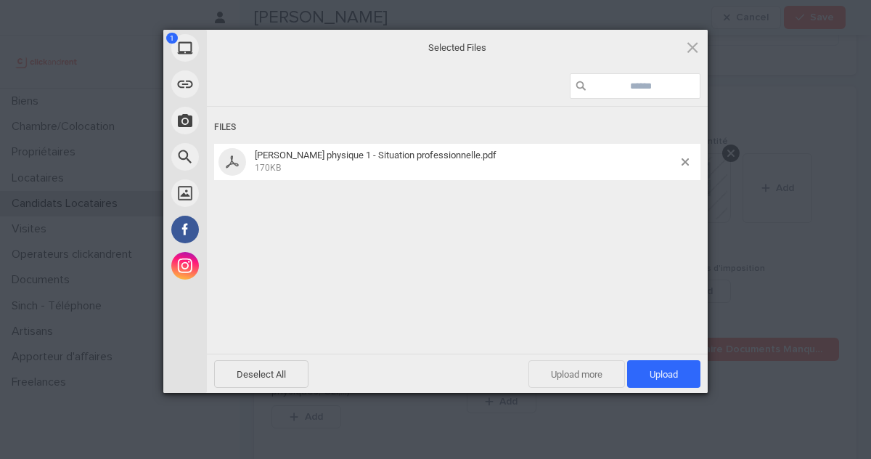
click at [592, 368] on span "Upload more" at bounding box center [576, 374] width 97 height 28
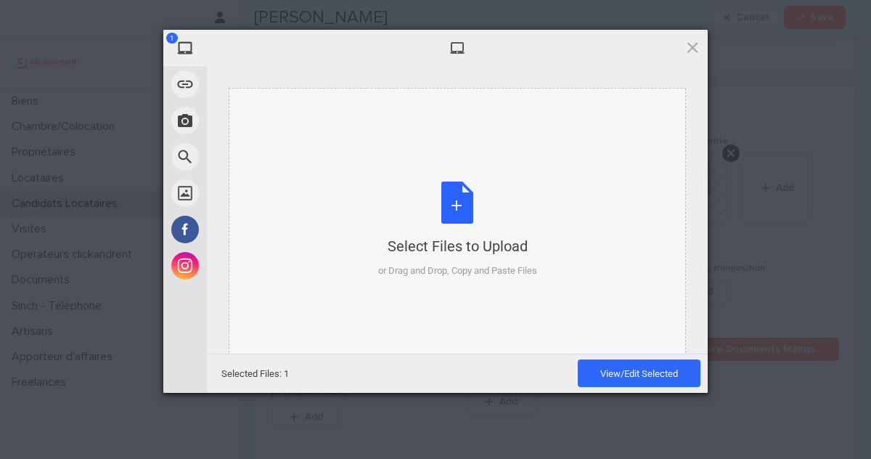
click at [496, 251] on div "Select Files to Upload" at bounding box center [457, 246] width 159 height 20
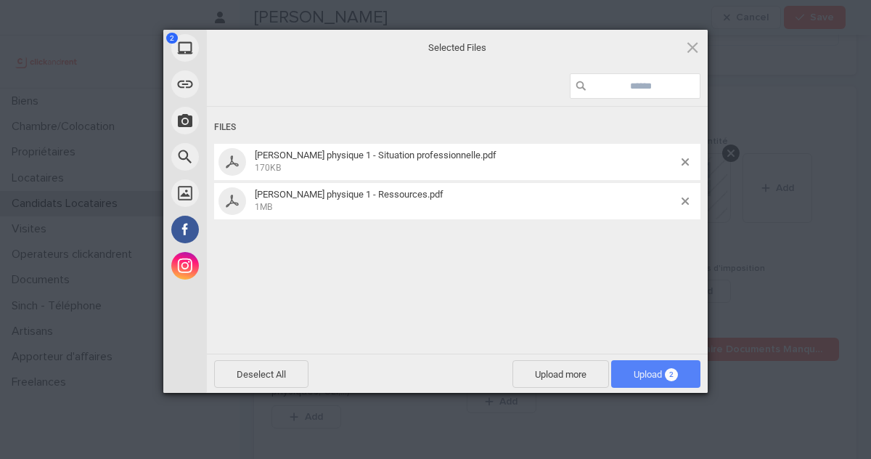
click at [637, 375] on span "Upload 2" at bounding box center [656, 374] width 44 height 11
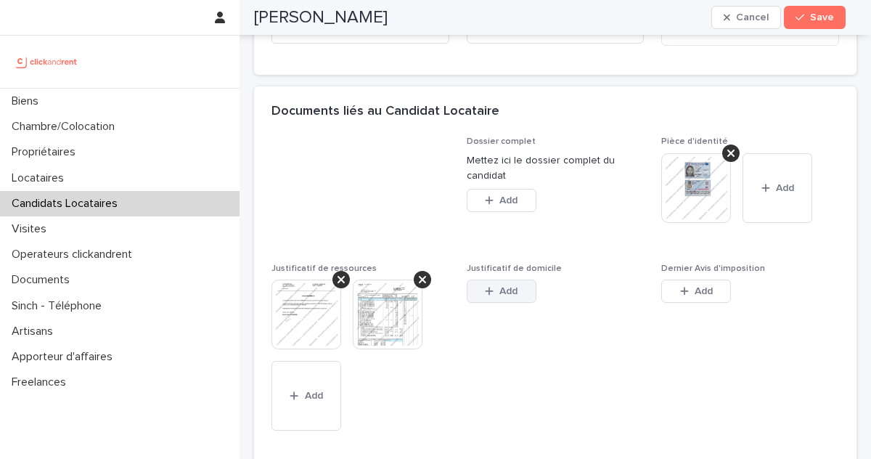
click at [502, 279] on button "Add" at bounding box center [502, 290] width 70 height 23
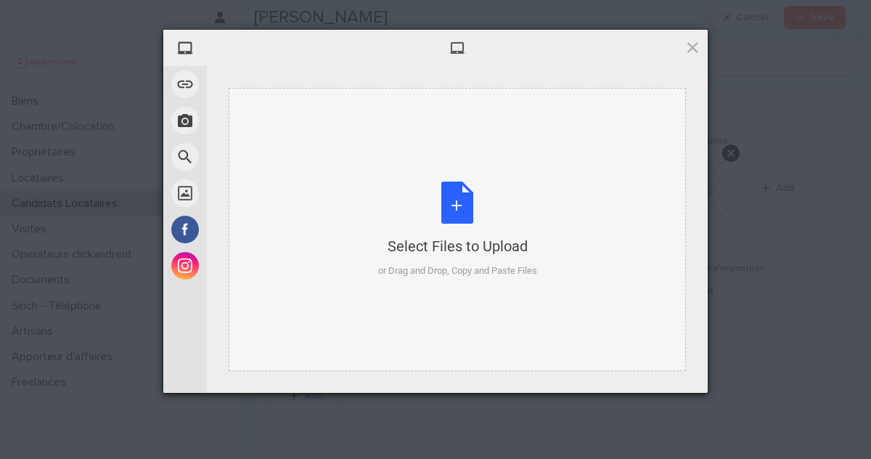
click at [465, 251] on div "Select Files to Upload" at bounding box center [457, 246] width 159 height 20
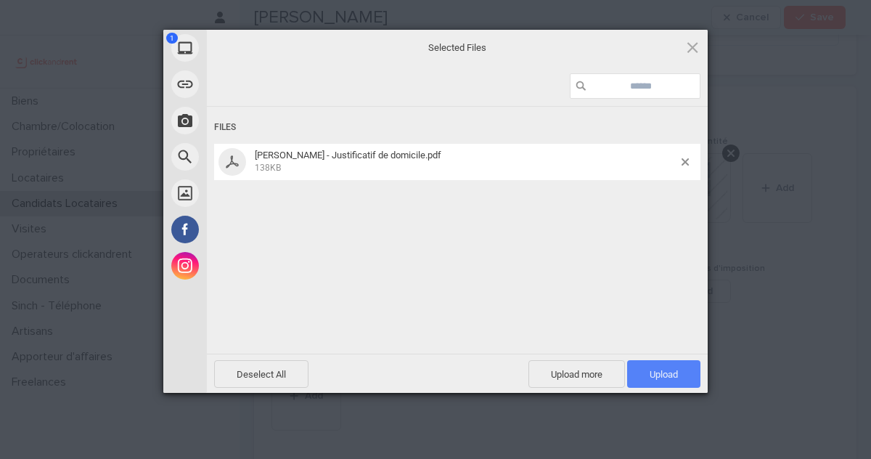
click at [635, 379] on span "Upload 1" at bounding box center [663, 374] width 73 height 28
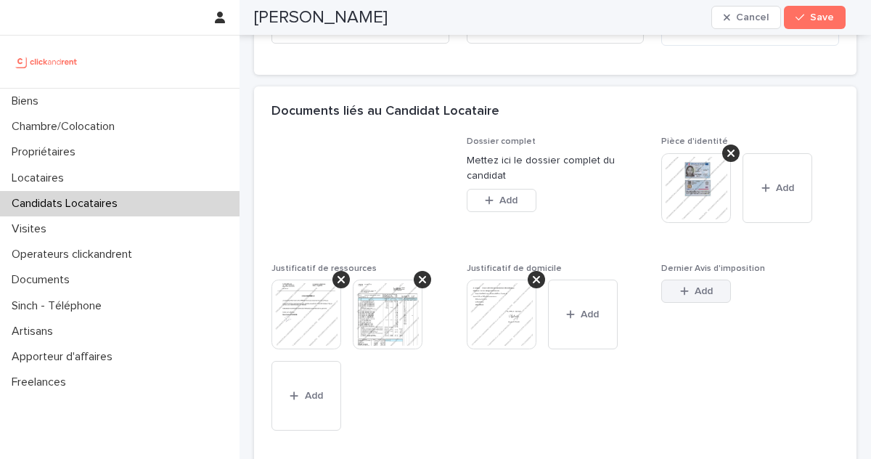
click at [693, 279] on button "Add" at bounding box center [696, 290] width 70 height 23
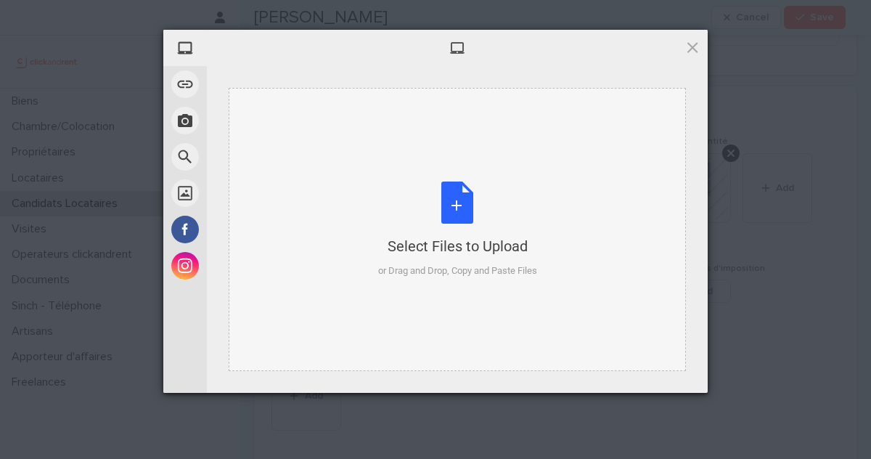
click at [437, 234] on div "Select Files to Upload or Drag and Drop, Copy and Paste Files" at bounding box center [457, 229] width 159 height 97
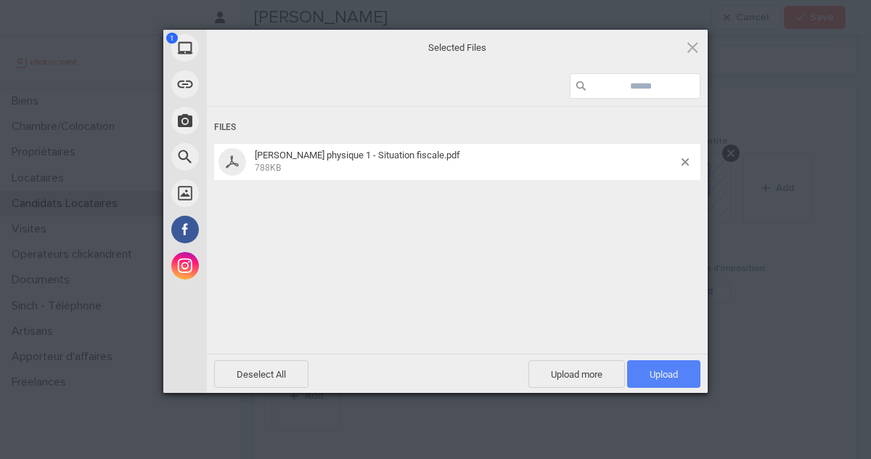
click at [664, 371] on span "Upload 1" at bounding box center [664, 374] width 28 height 11
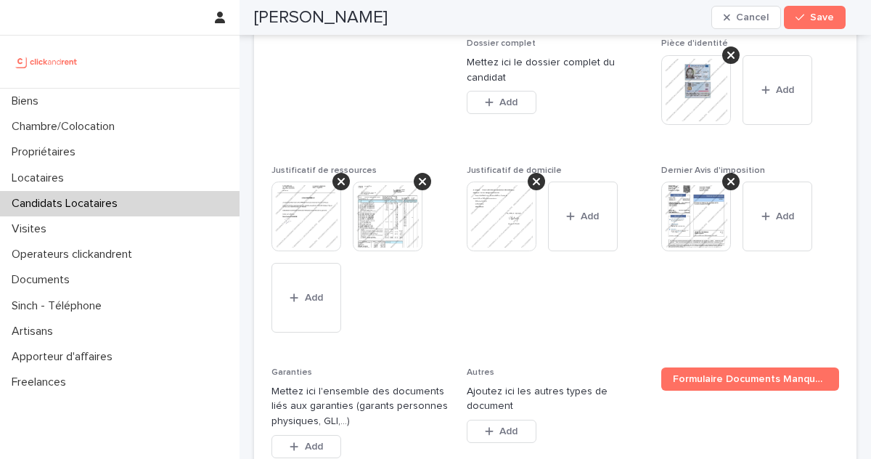
scroll to position [1269, 0]
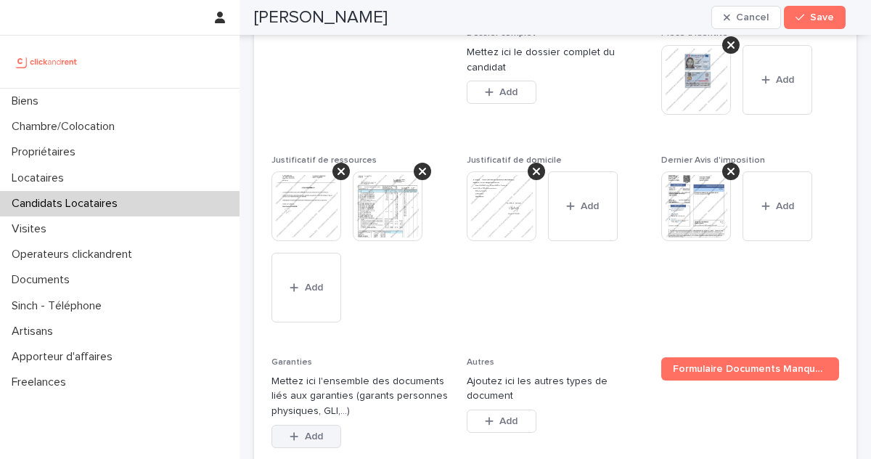
click at [312, 431] on span "Add" at bounding box center [314, 436] width 18 height 10
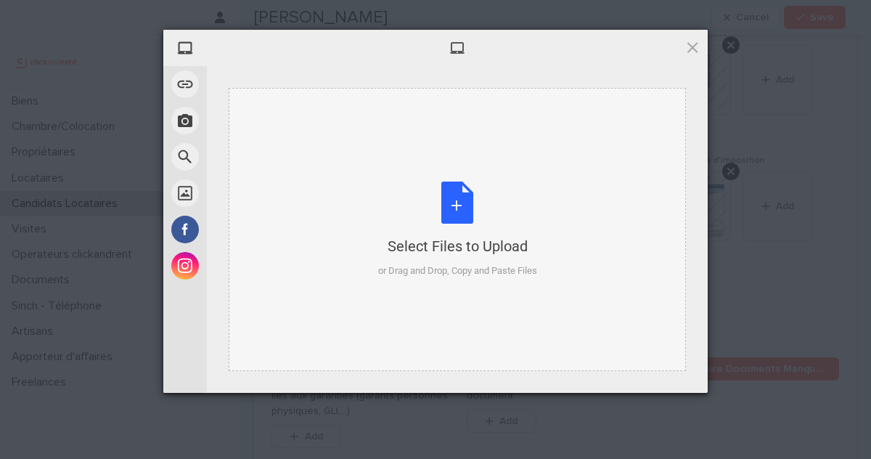
click at [448, 242] on div "Select Files to Upload" at bounding box center [457, 246] width 159 height 20
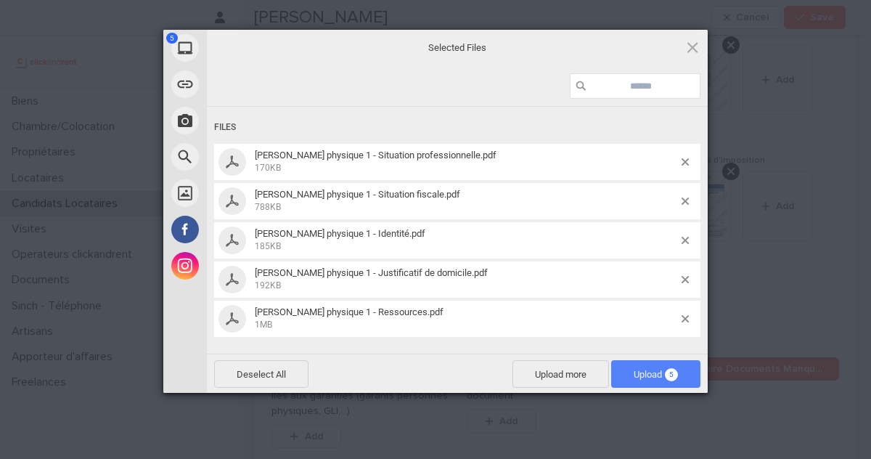
click at [655, 378] on span "Upload 5" at bounding box center [656, 374] width 44 height 11
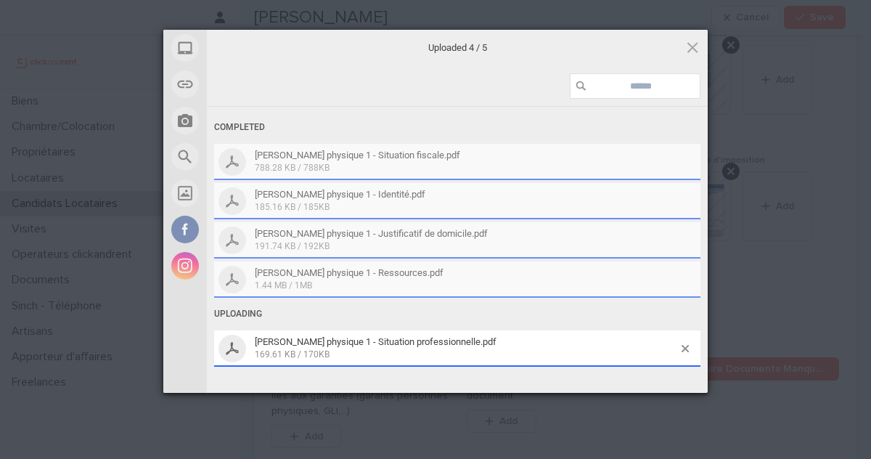
click at [793, 242] on div "My Device Link (URL) Take Photo Web Search Unsplash Facebook Instagram Uploaded…" at bounding box center [435, 229] width 871 height 459
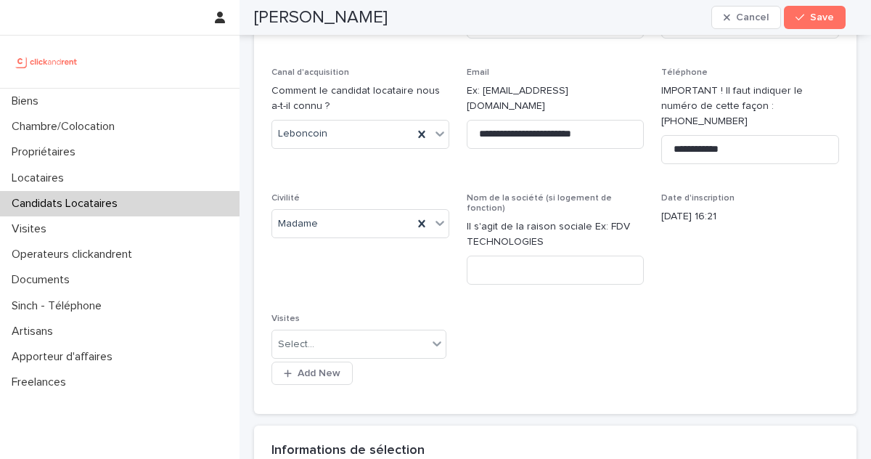
scroll to position [0, 0]
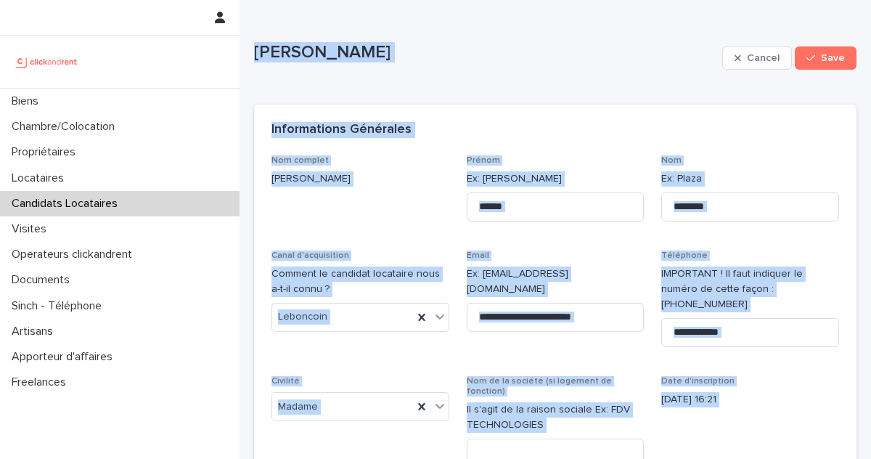
drag, startPoint x: 353, startPoint y: 145, endPoint x: 260, endPoint y: 32, distance: 146.5
copy div "Oriane Chataing Cancel Save Sorry, there was an error saving your record. Pleas…"
click at [360, 234] on div "**********" at bounding box center [555, 367] width 568 height 425
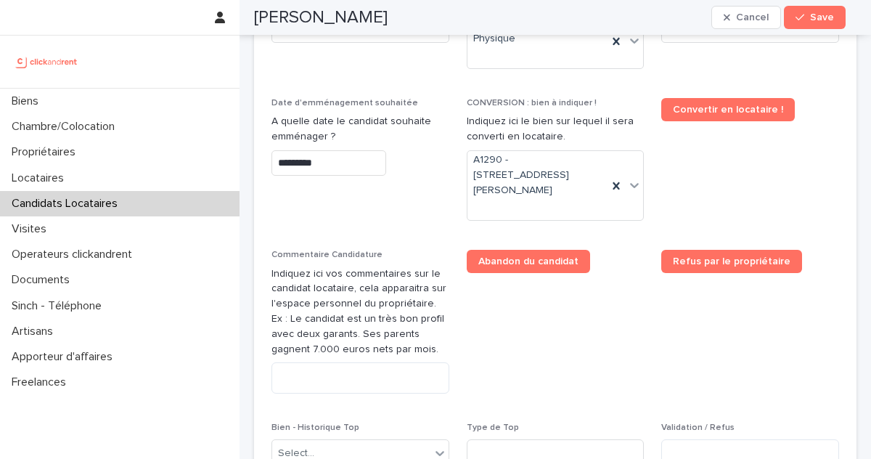
scroll to position [811, 0]
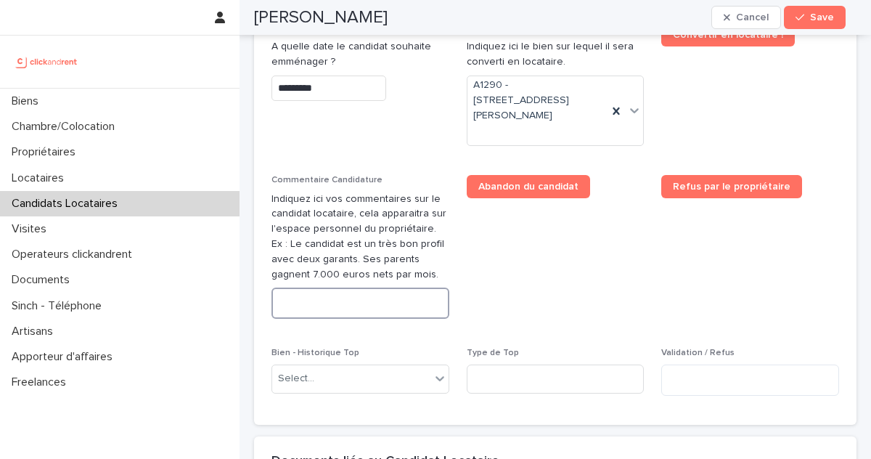
click at [328, 287] on textarea at bounding box center [360, 302] width 178 height 31
paste textarea "**********"
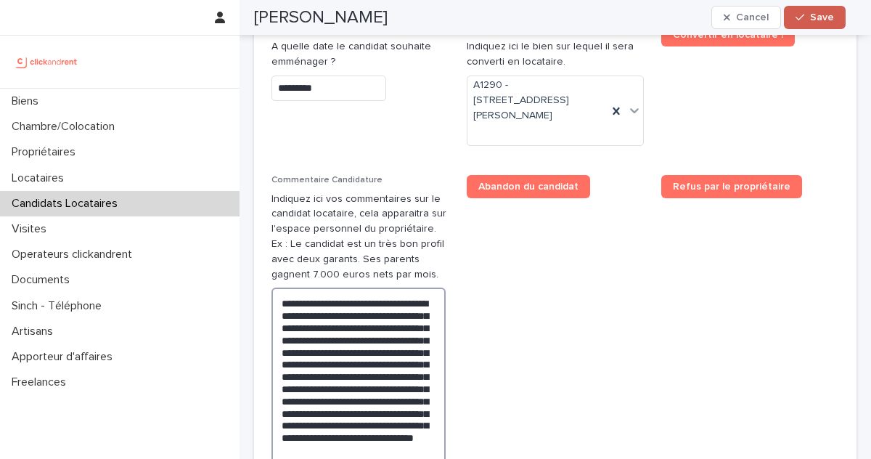
type textarea "**********"
click at [801, 18] on icon "button" at bounding box center [800, 17] width 9 height 10
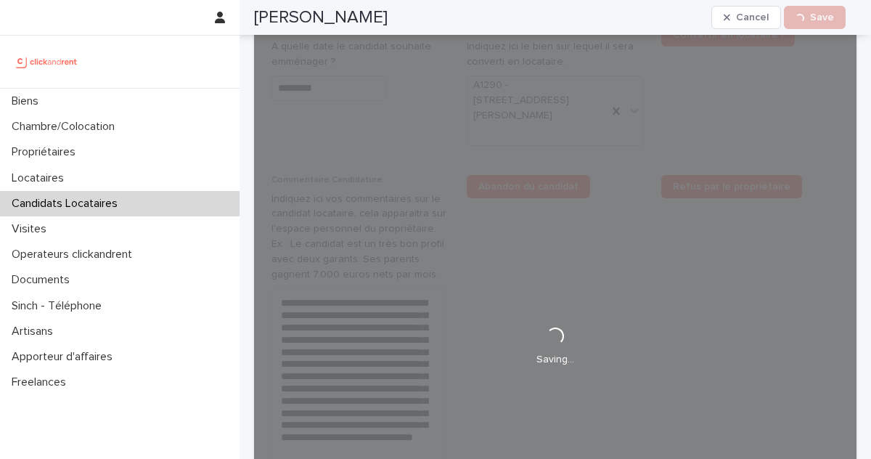
click at [356, 17] on h2 "Oriane Chataing" at bounding box center [321, 17] width 134 height 21
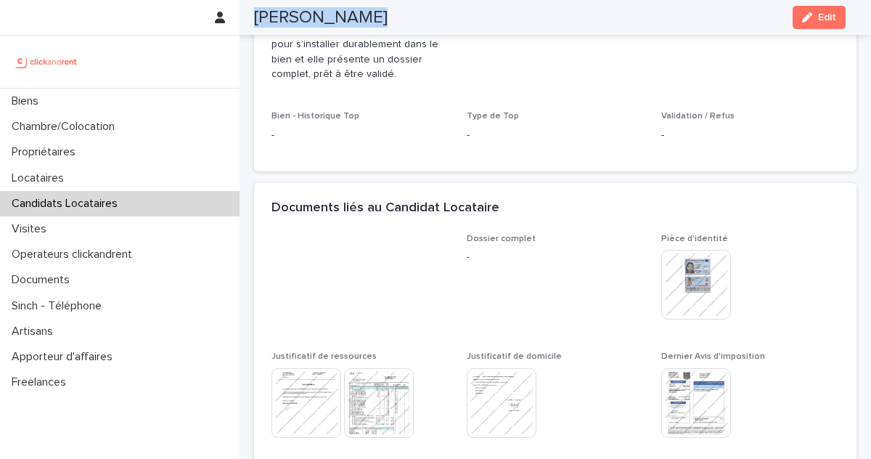
scroll to position [491, 0]
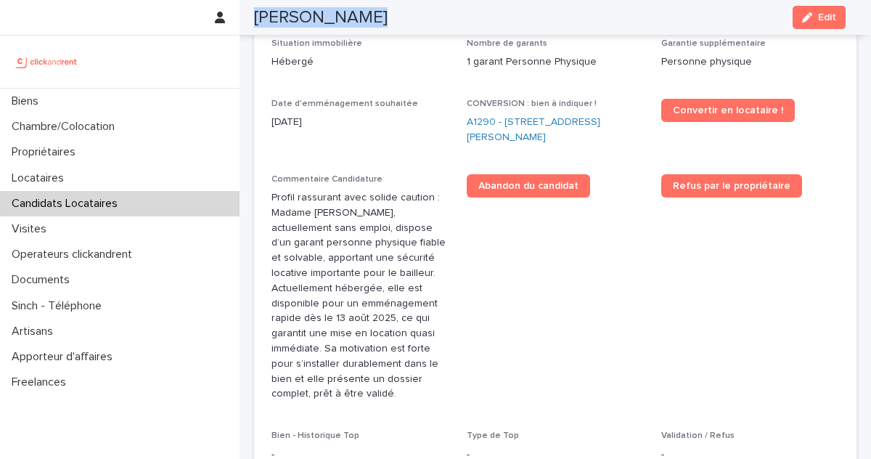
copy div "Oriane Chataing Cancel Loading... Save"
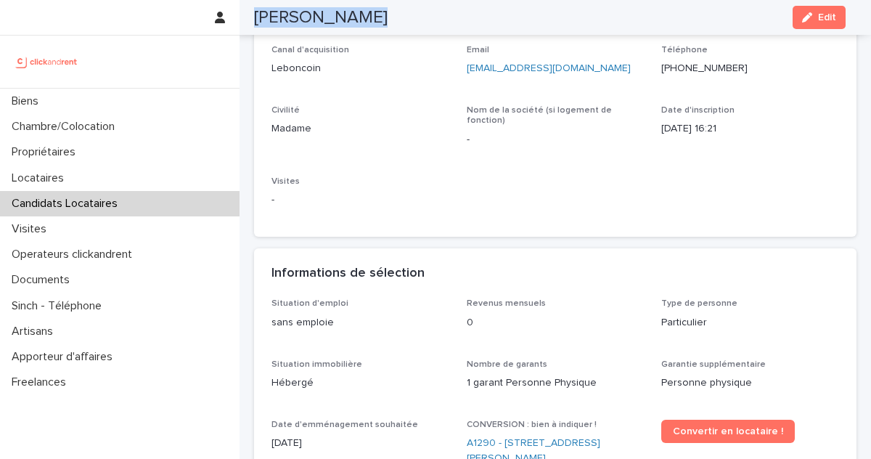
scroll to position [311, 0]
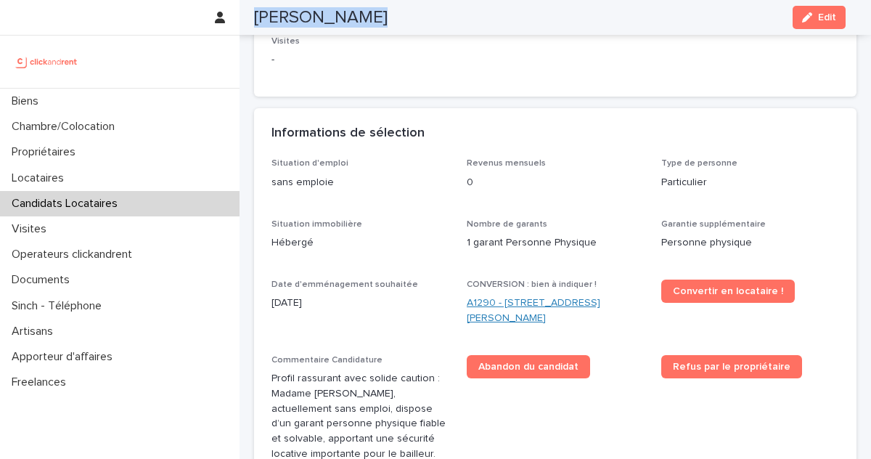
click at [491, 301] on link "A1290 - 55 avenue Barthélémy Buyer, Lyon 69005" at bounding box center [556, 310] width 178 height 30
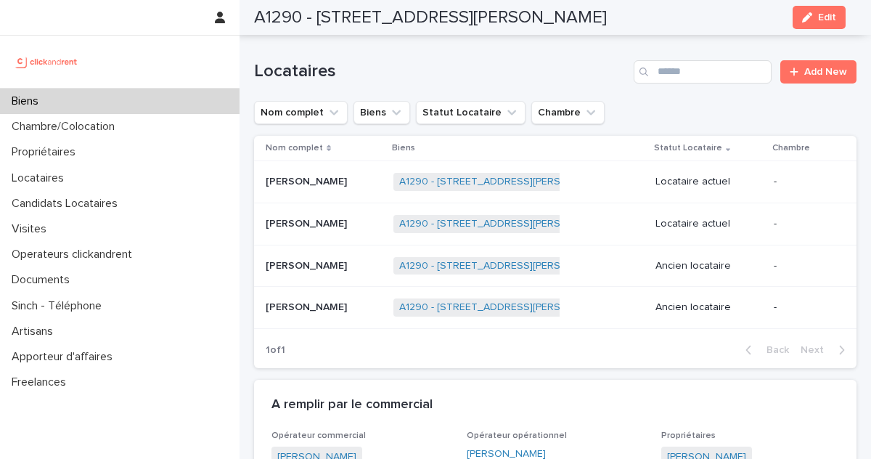
scroll to position [650, 0]
drag, startPoint x: 821, startPoint y: 23, endPoint x: 417, endPoint y: 277, distance: 477.1
click at [821, 23] on button "Edit" at bounding box center [819, 17] width 53 height 23
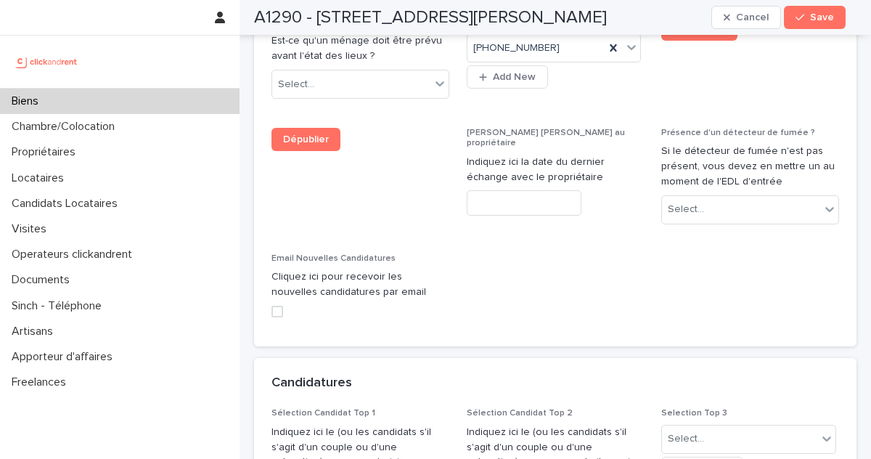
scroll to position [7386, 0]
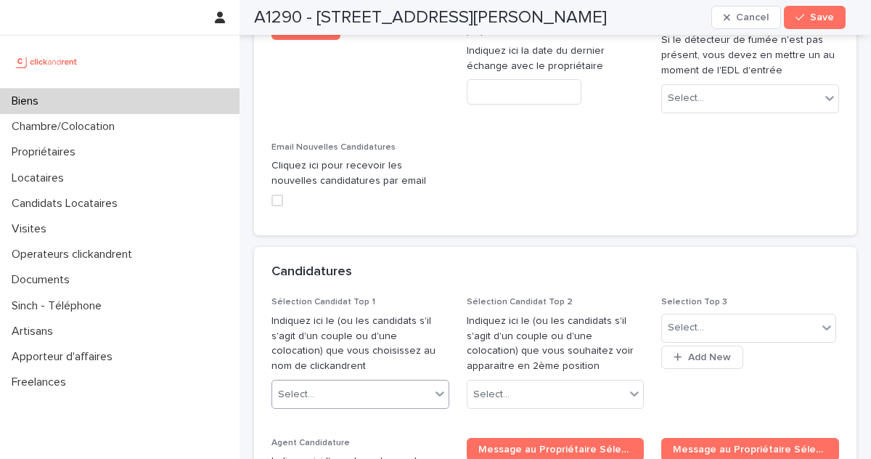
click at [399, 383] on div "Select..." at bounding box center [351, 395] width 158 height 24
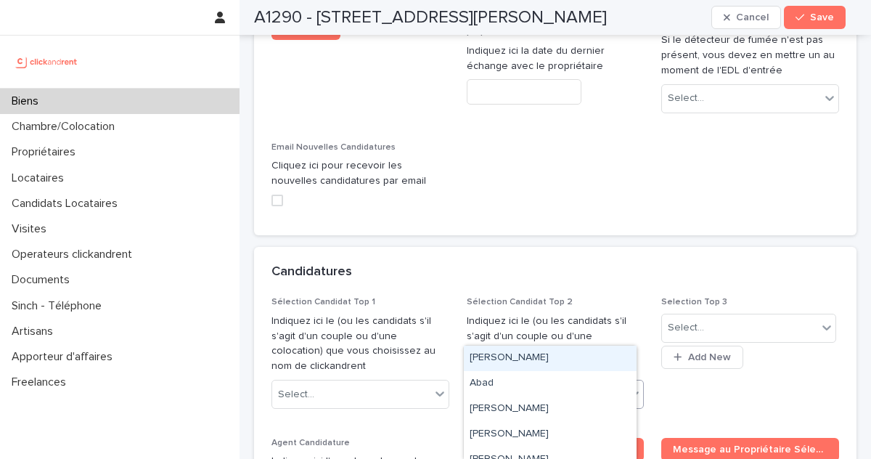
click at [511, 388] on input "text" at bounding box center [511, 394] width 1 height 12
paste input "**********"
type input "**********"
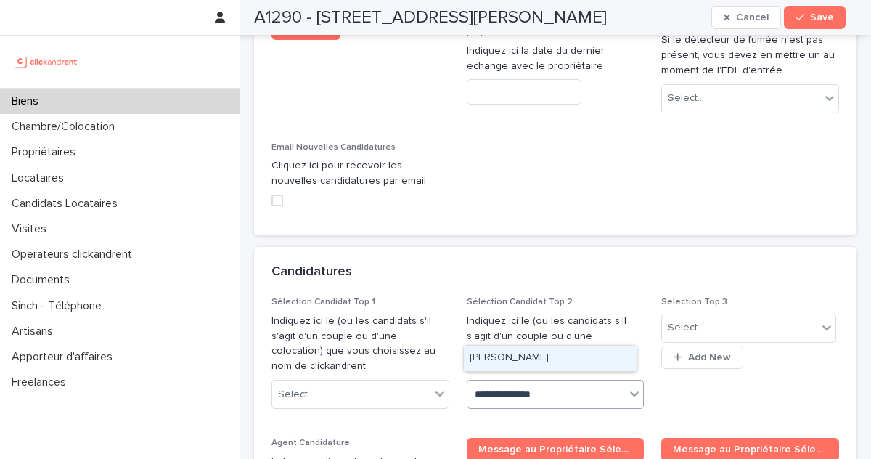
click at [559, 362] on div "Oriane Chataing" at bounding box center [550, 358] width 173 height 25
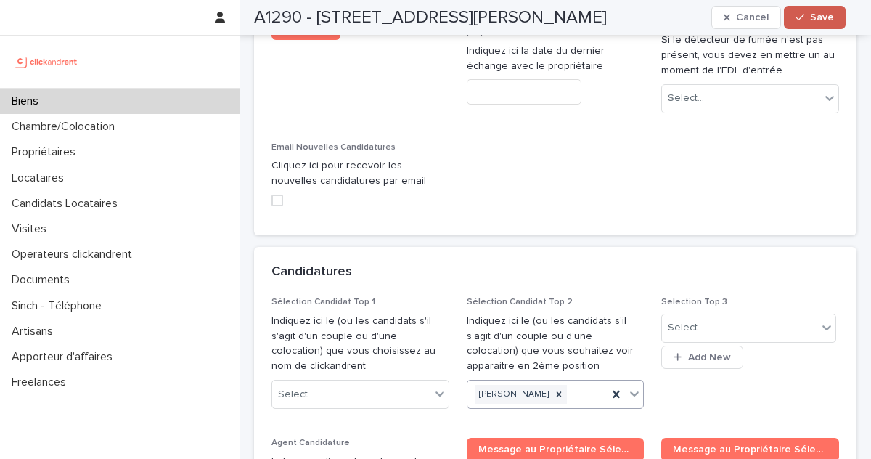
click at [804, 20] on icon "button" at bounding box center [800, 17] width 9 height 10
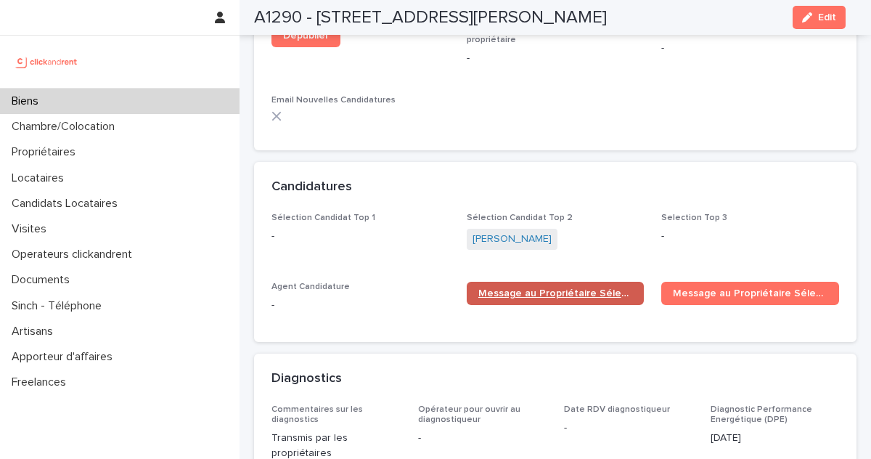
scroll to position [4575, 0]
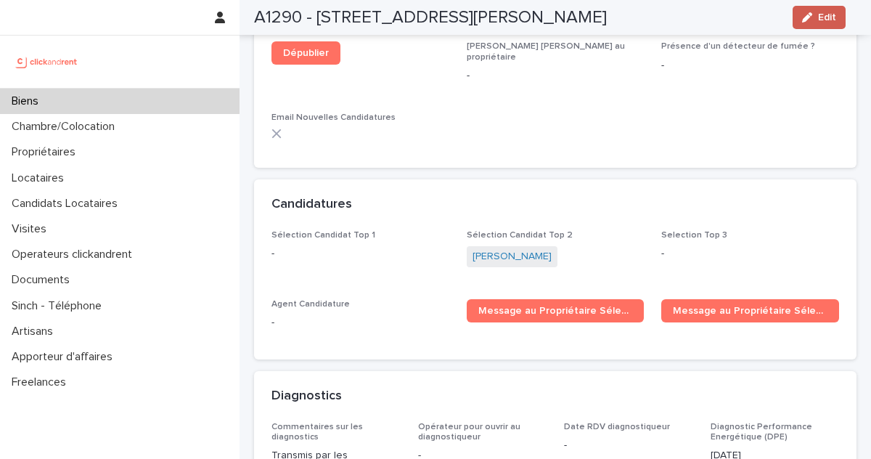
click at [816, 20] on div "button" at bounding box center [810, 17] width 16 height 10
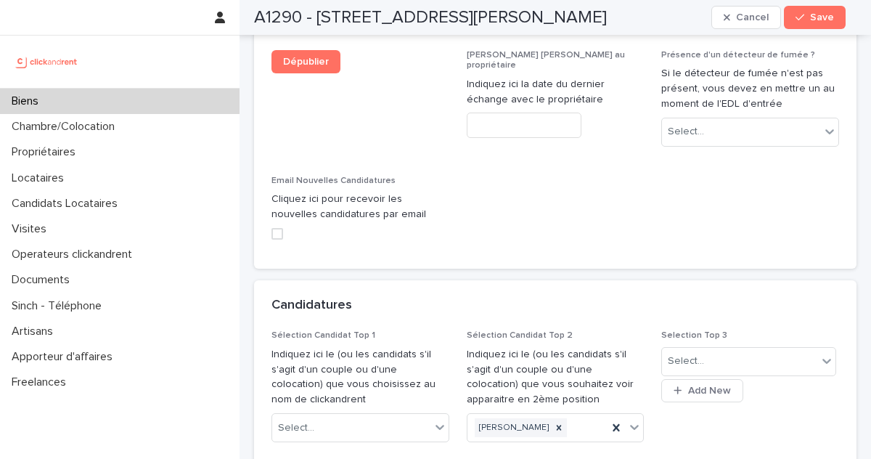
scroll to position [7380, 0]
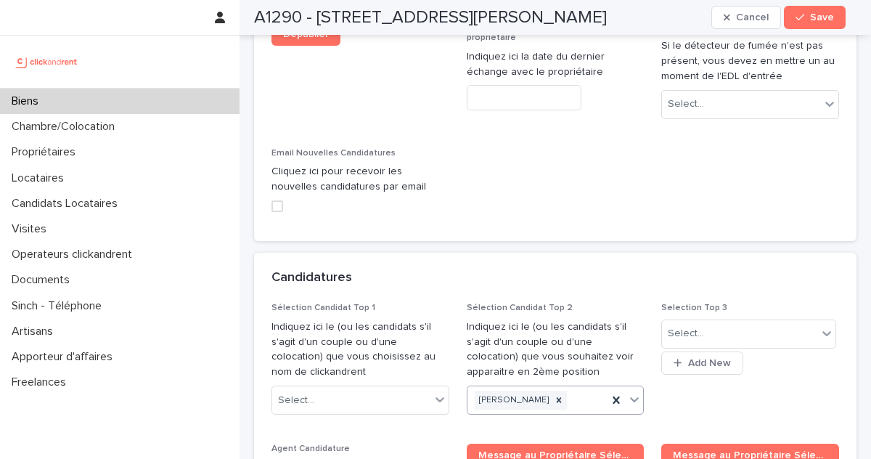
click at [563, 388] on div "Oriane Chataing" at bounding box center [537, 400] width 141 height 25
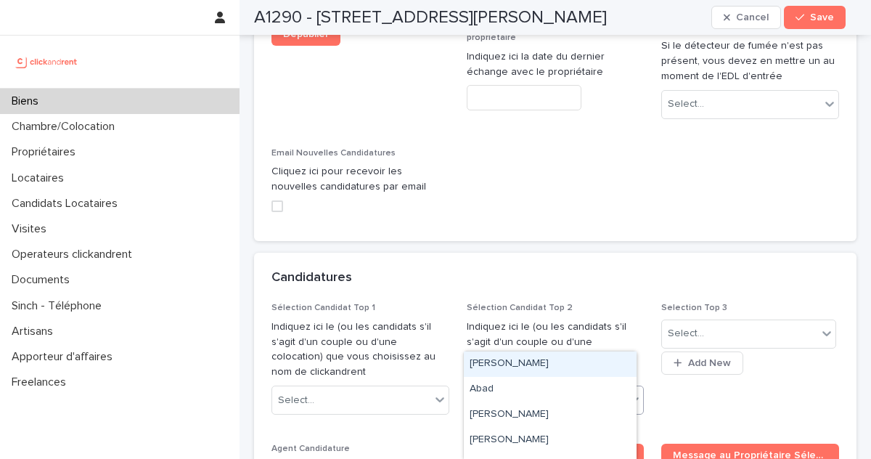
paste input "**********"
type input "**********"
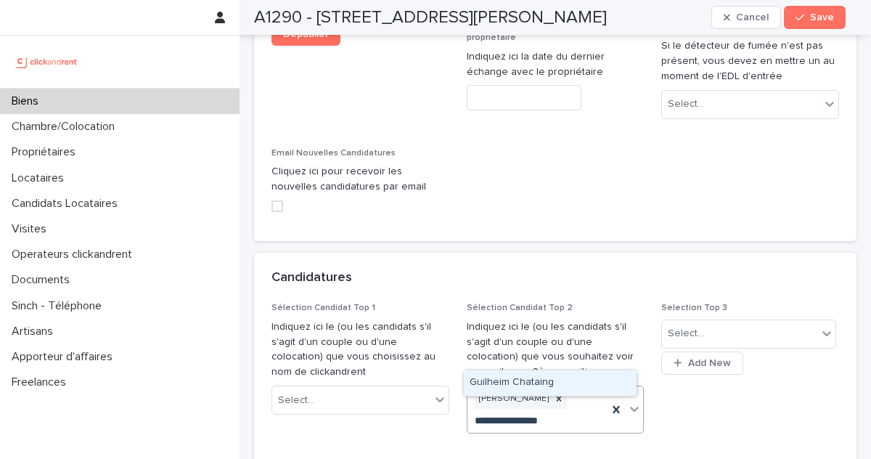
click at [524, 385] on div "Guilheim Chataing" at bounding box center [550, 382] width 173 height 25
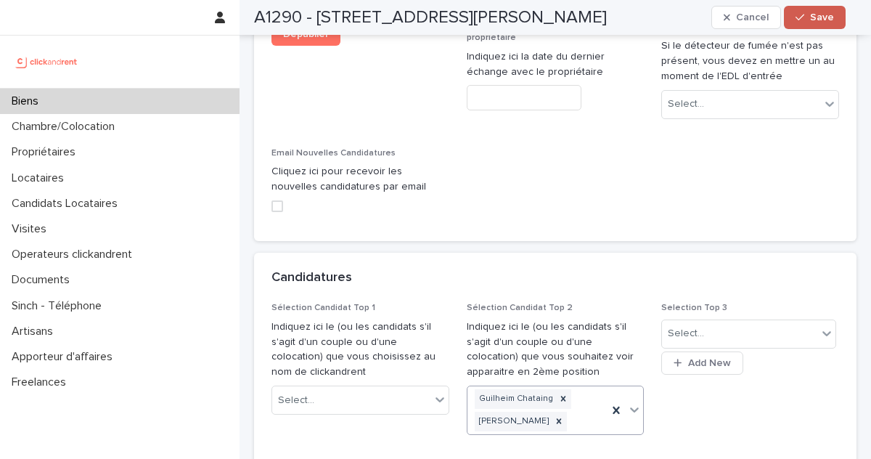
click at [815, 20] on span "Save" at bounding box center [822, 17] width 24 height 10
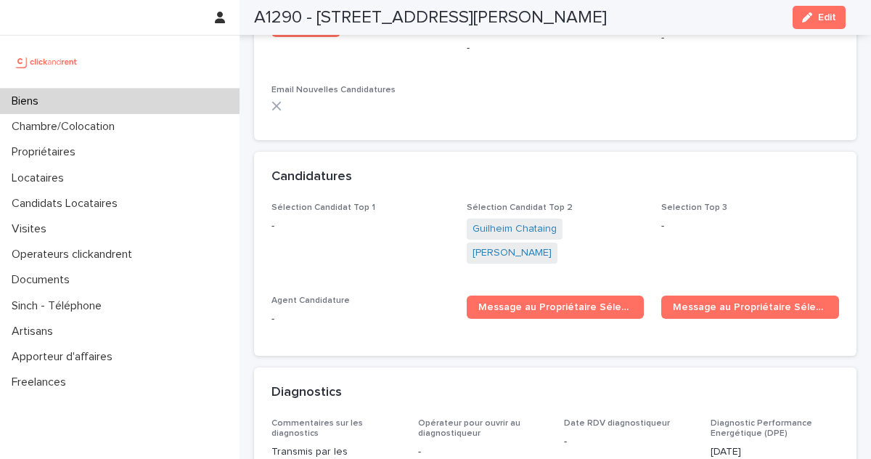
scroll to position [4602, 0]
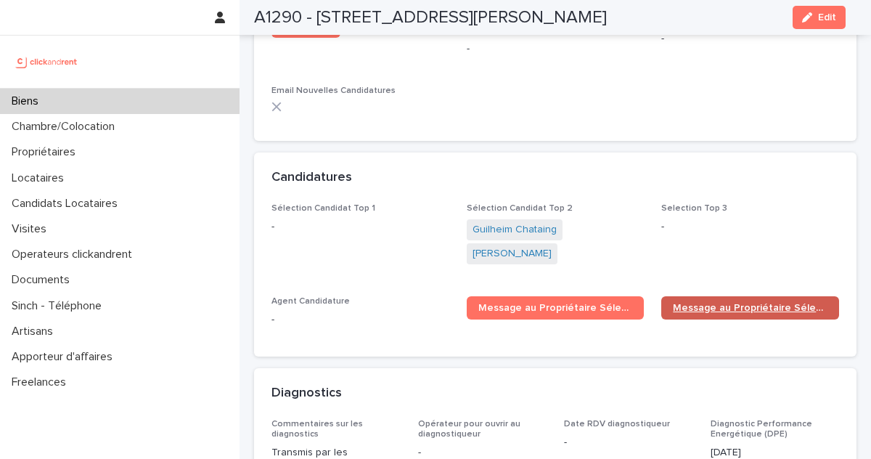
click at [724, 303] on span "Message au Propriétaire Sélection Top 2" at bounding box center [750, 308] width 155 height 10
